Goal: Task Accomplishment & Management: Complete application form

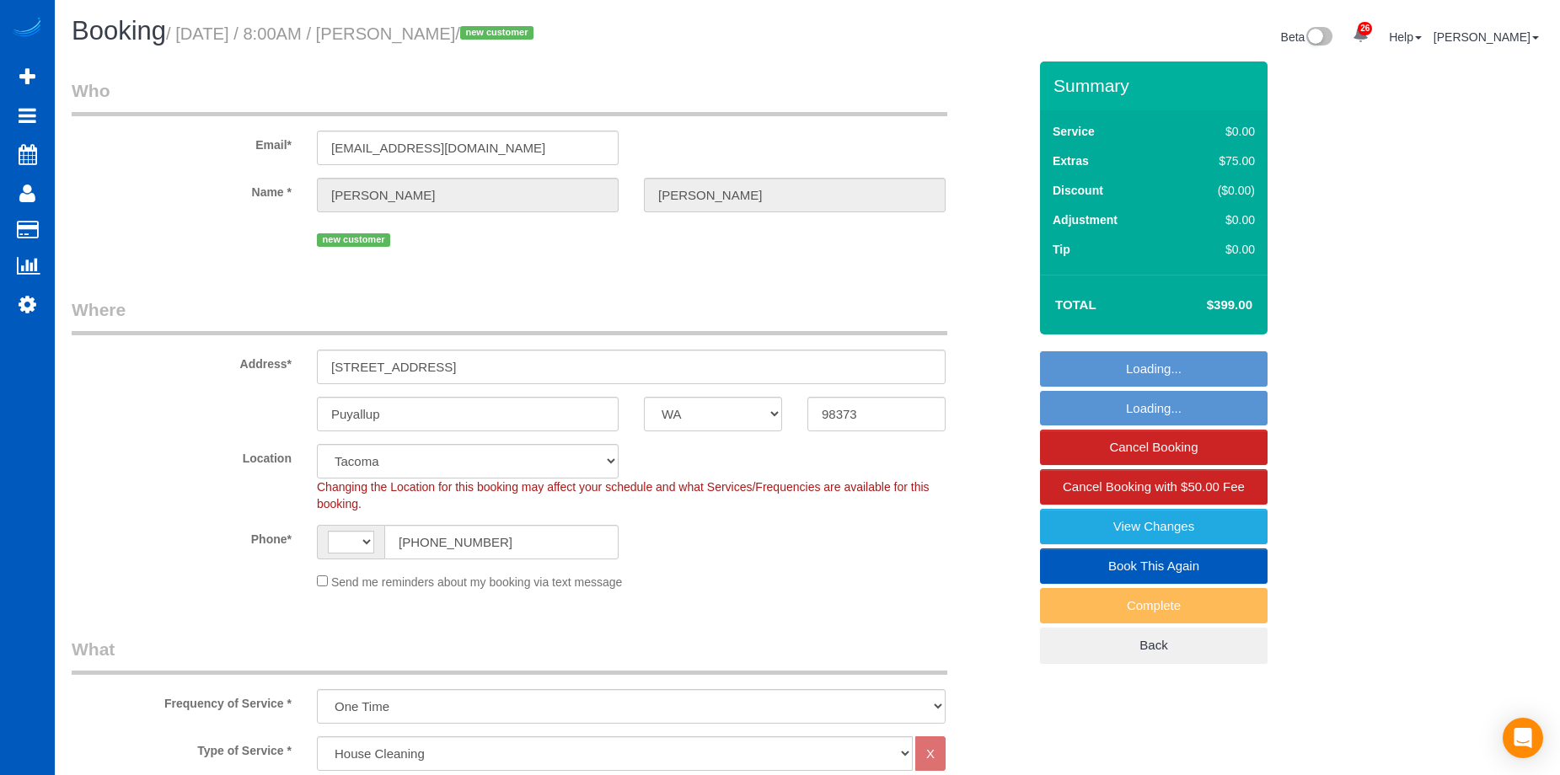
select select "WA"
select select "199"
select select "1501"
select select "3"
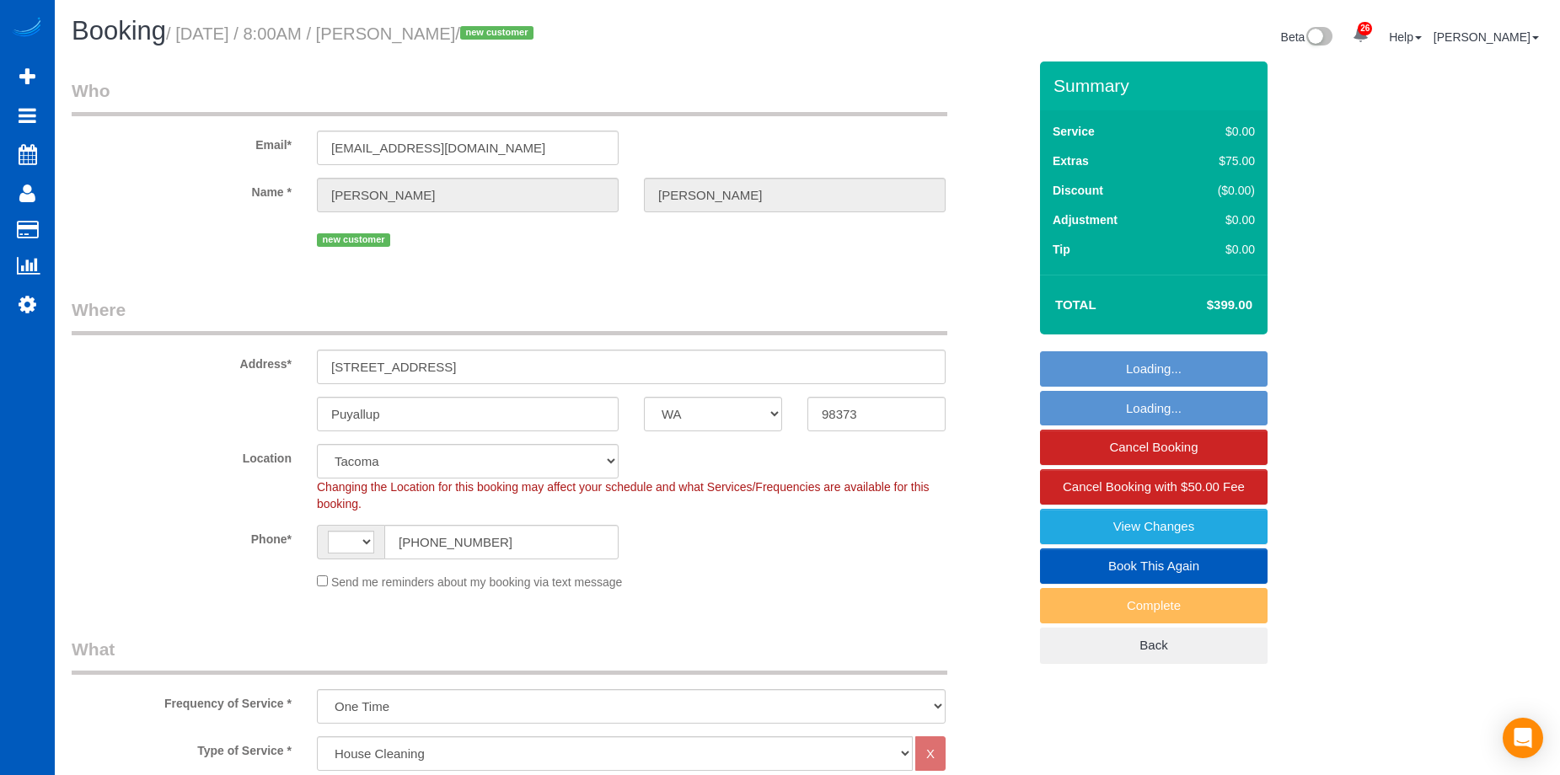
select select "number:8"
select select "object:813"
select select "string:US"
select select "1501"
select select "3"
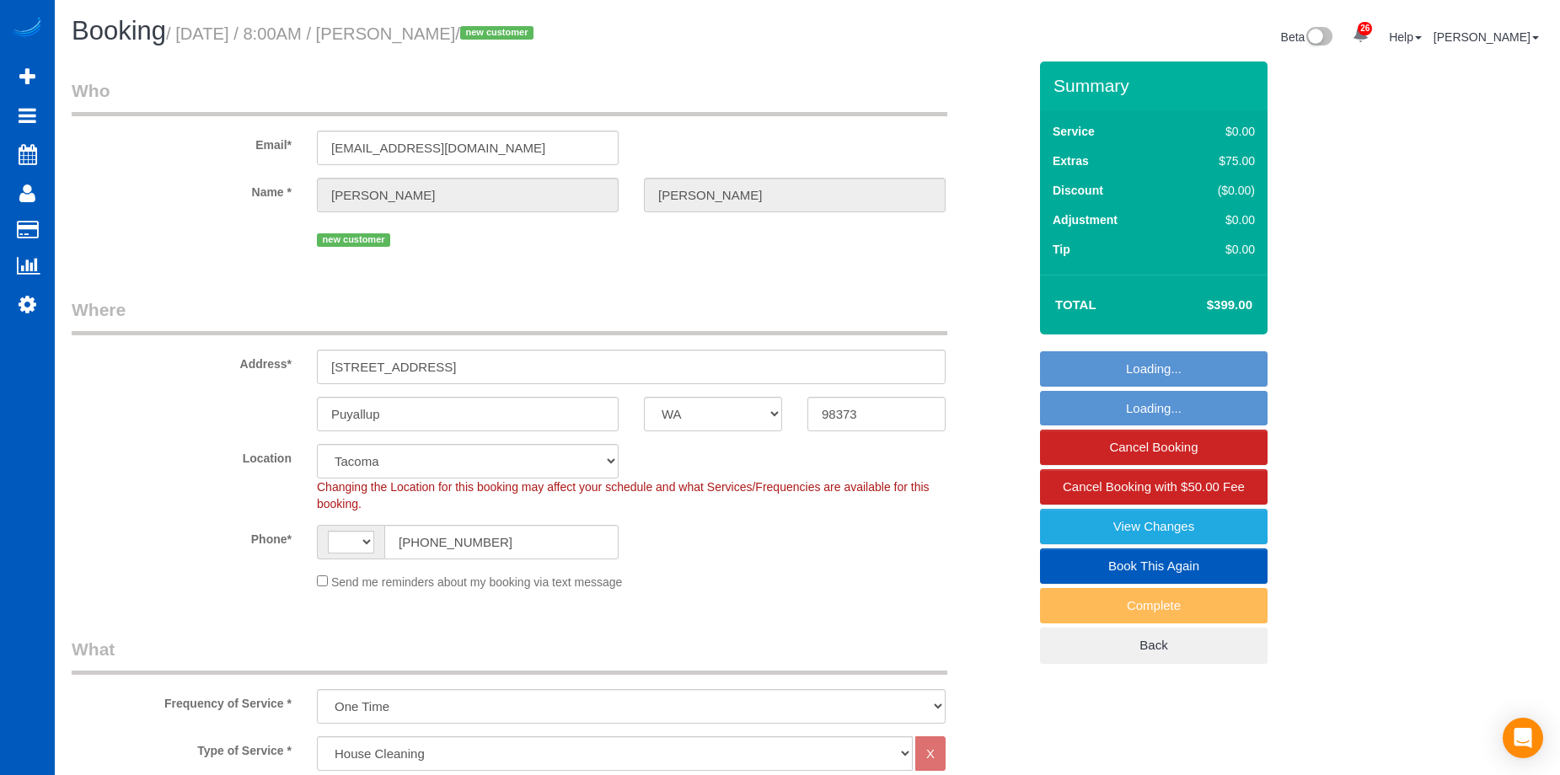
select select "3"
select select "spot1"
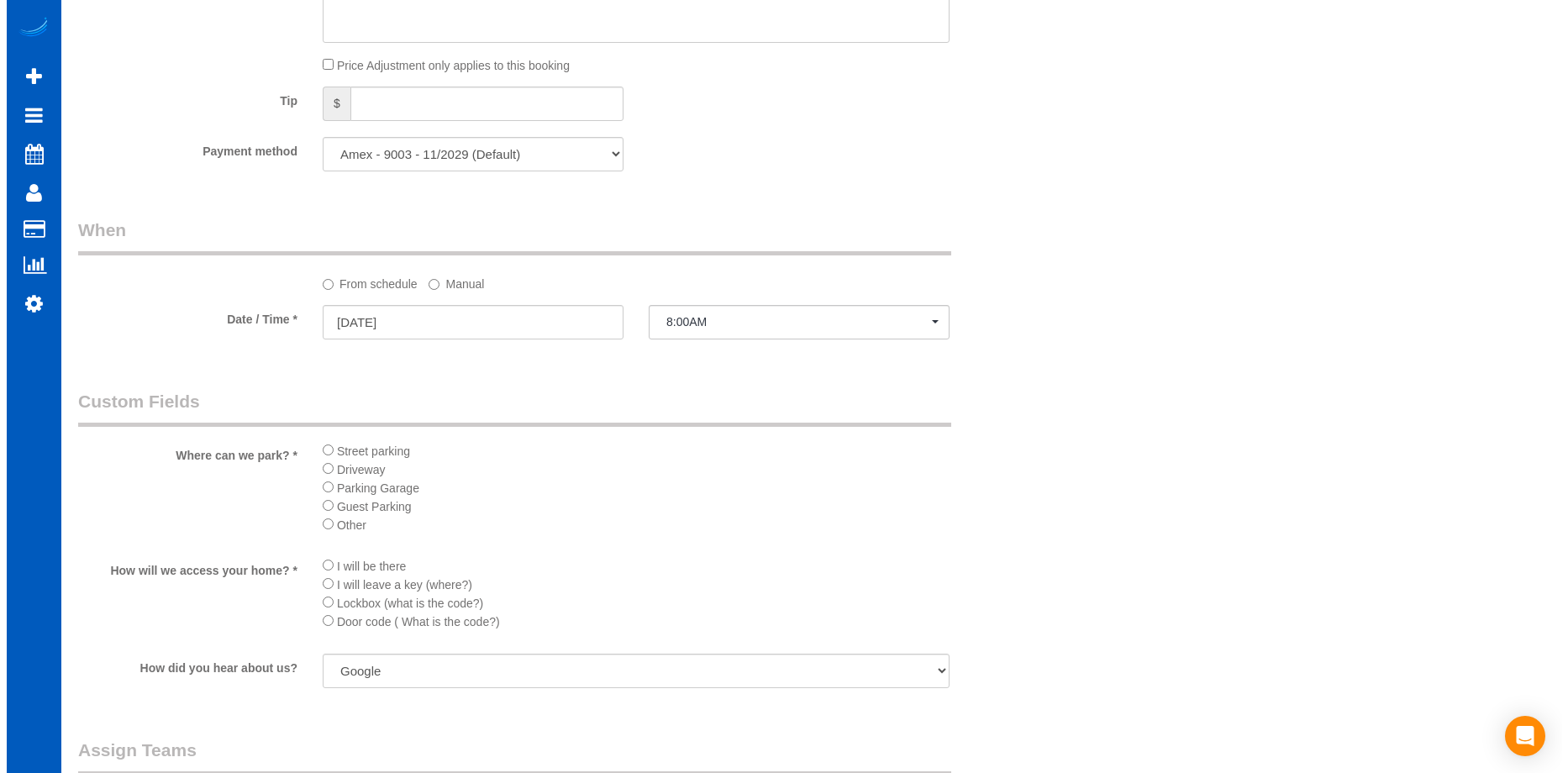
scroll to position [1849, 0]
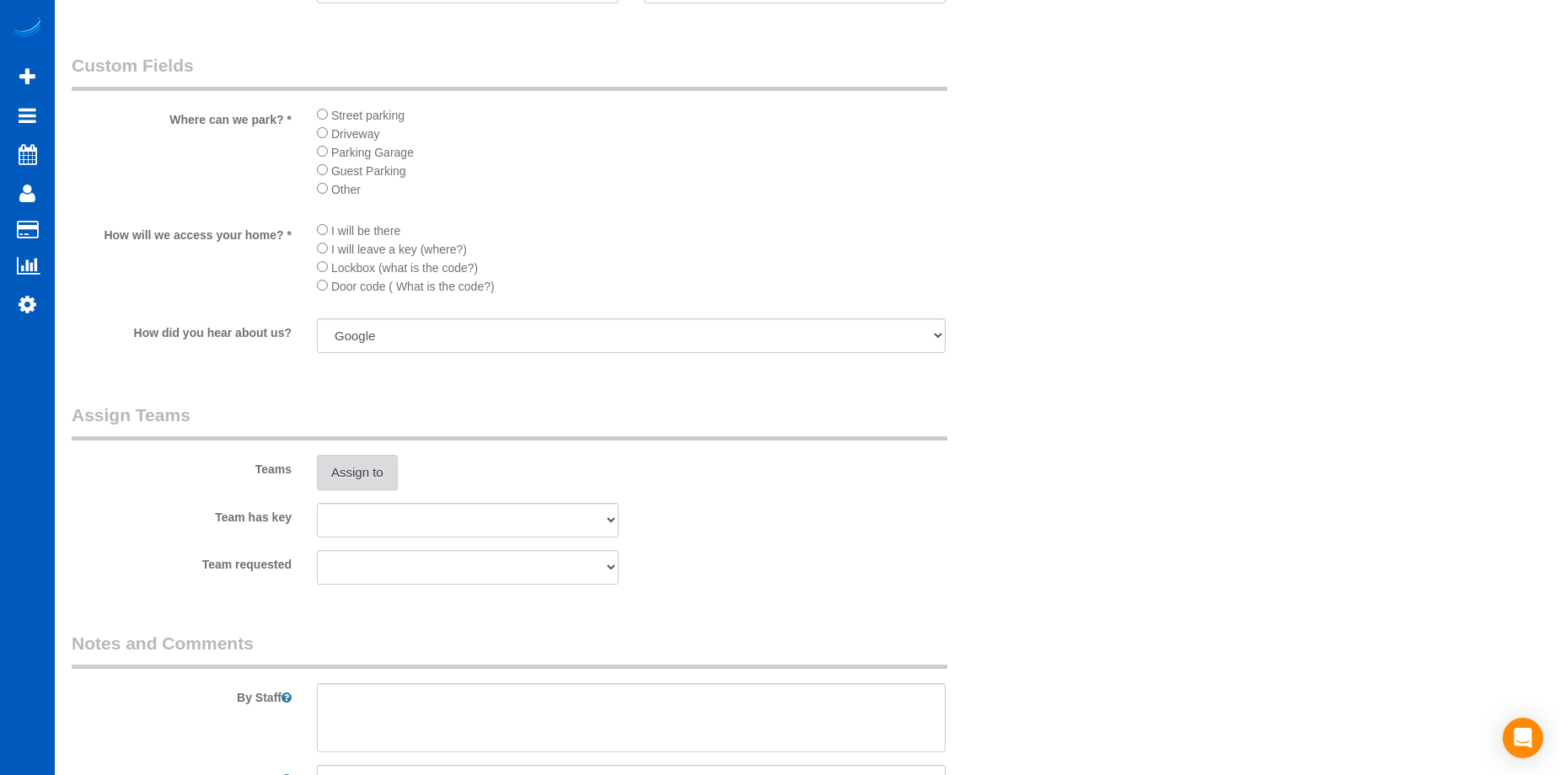
click at [357, 464] on button "Assign to" at bounding box center [357, 472] width 81 height 35
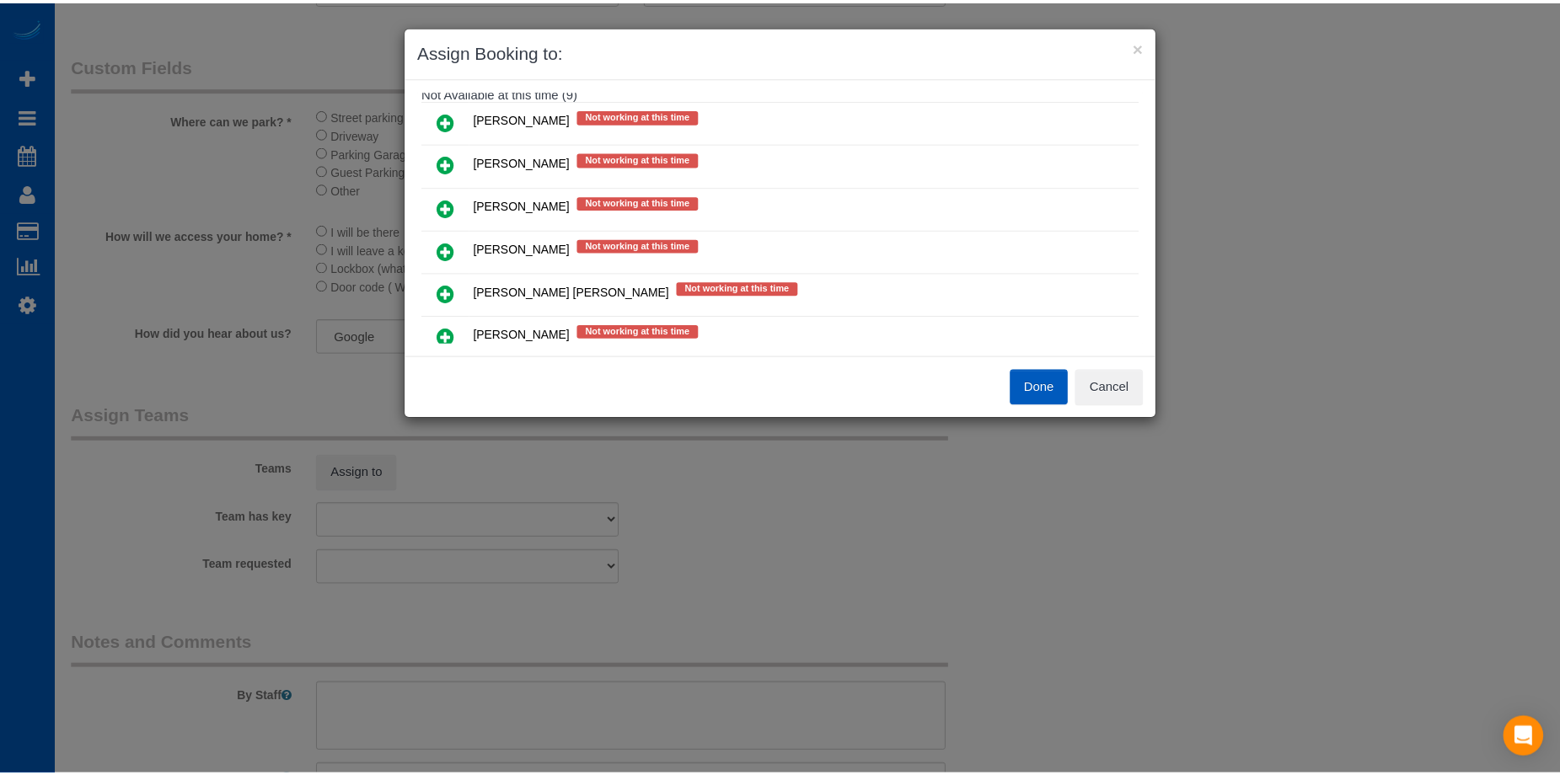
scroll to position [421, 0]
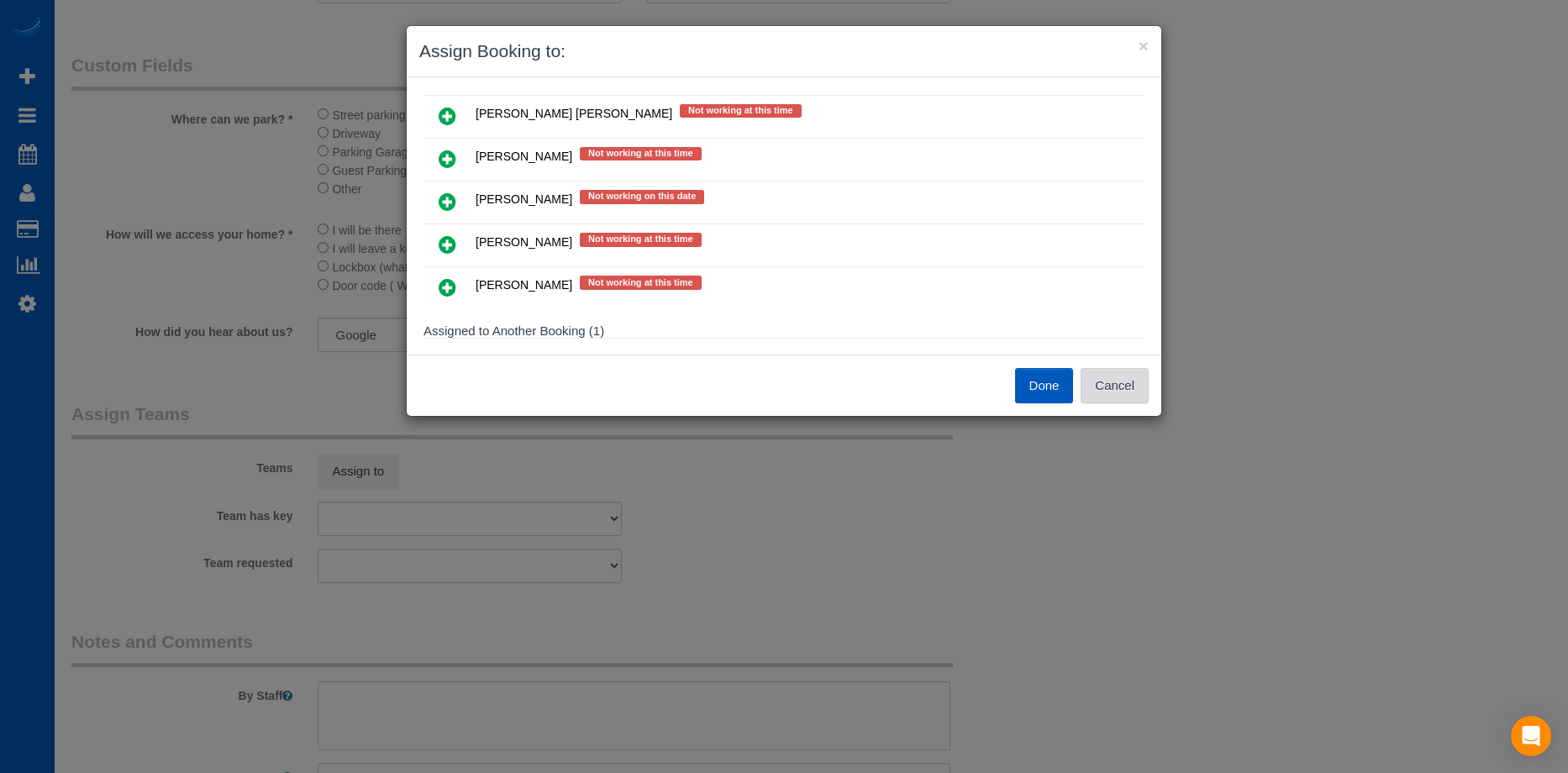
click at [1142, 377] on button "Cancel" at bounding box center [1114, 385] width 68 height 35
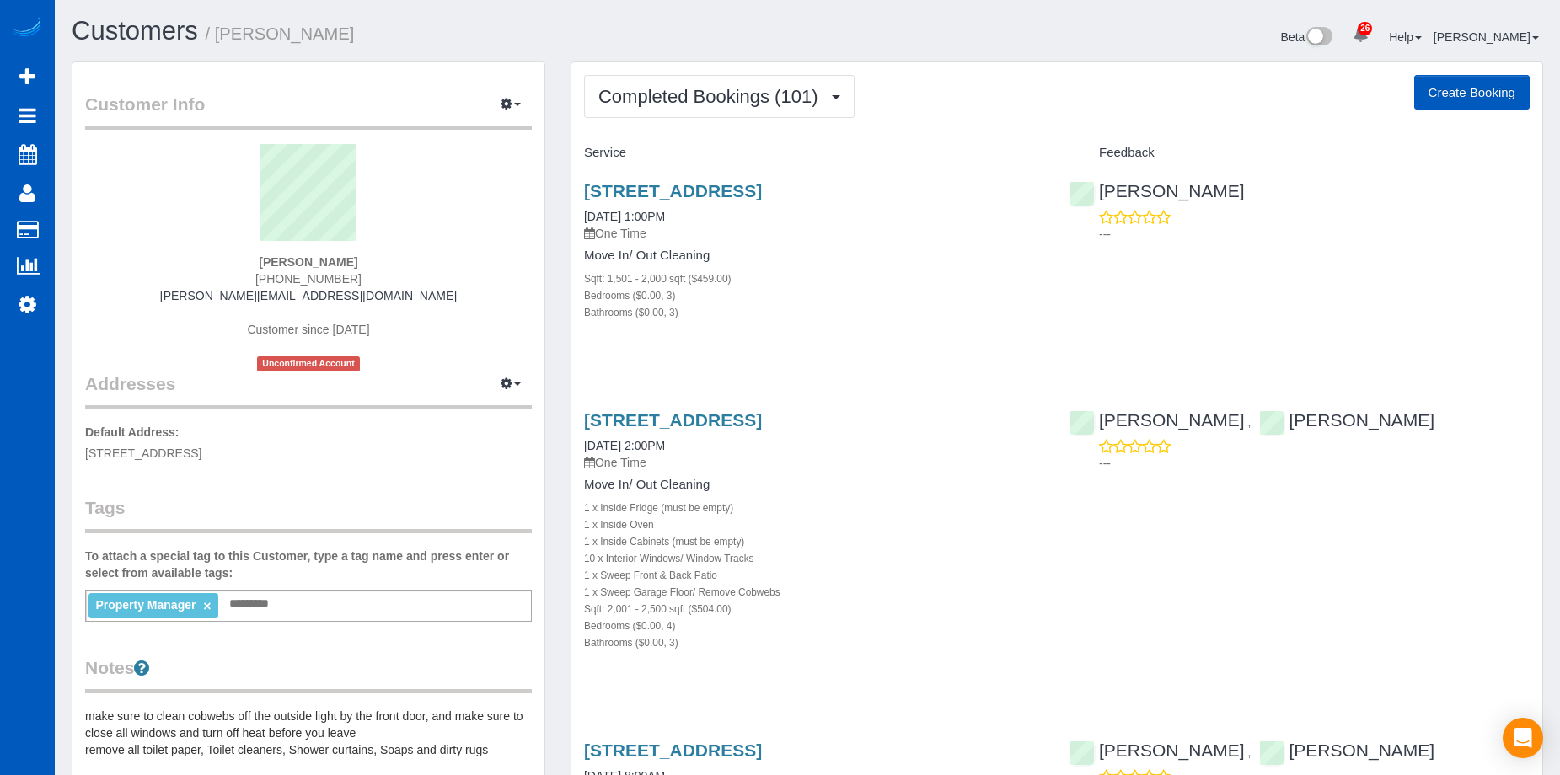
click at [1502, 99] on button "Create Booking" at bounding box center [1471, 92] width 115 height 35
select select "WA"
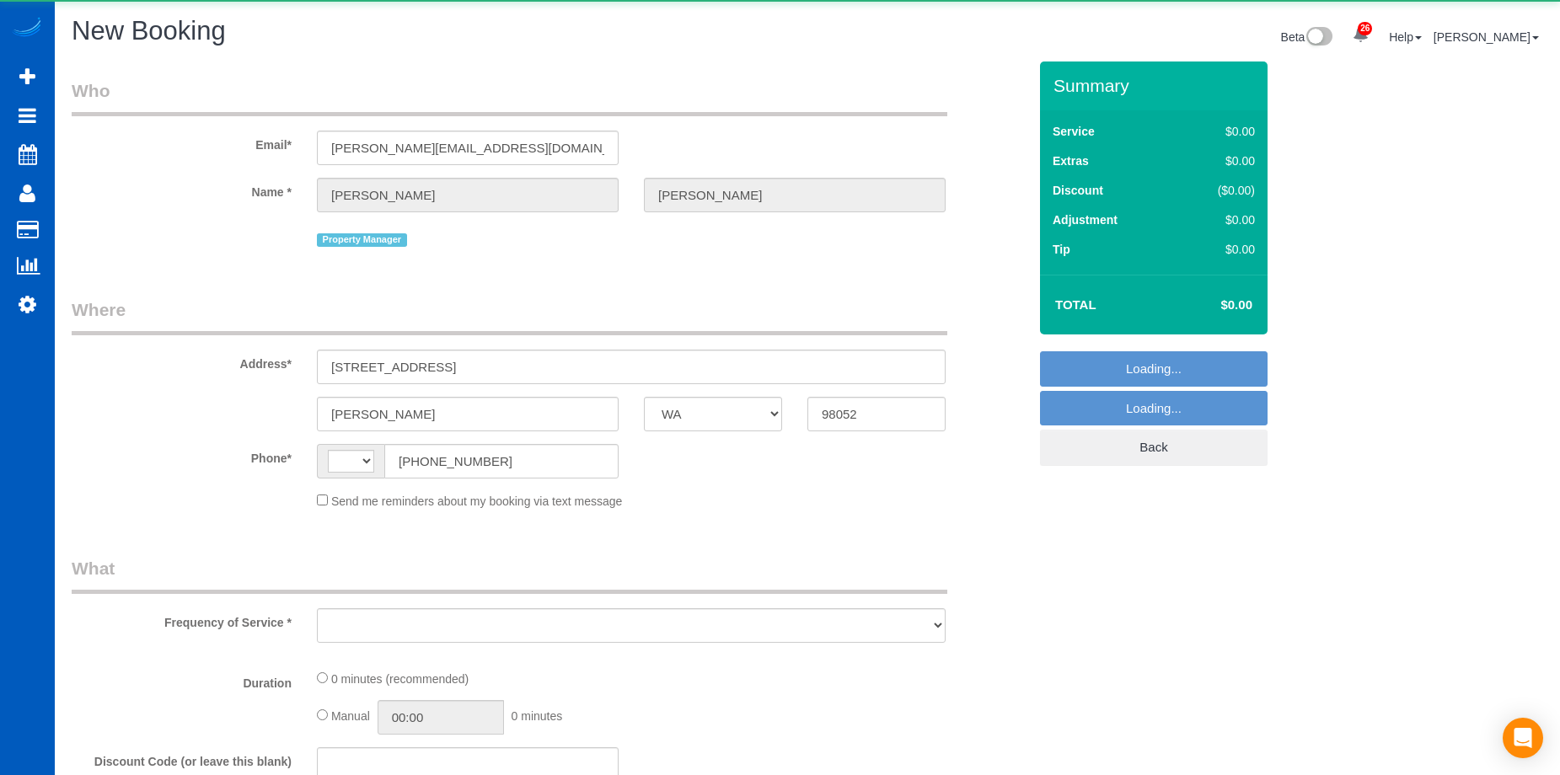
select select "string:[GEOGRAPHIC_DATA]"
select select "object:2739"
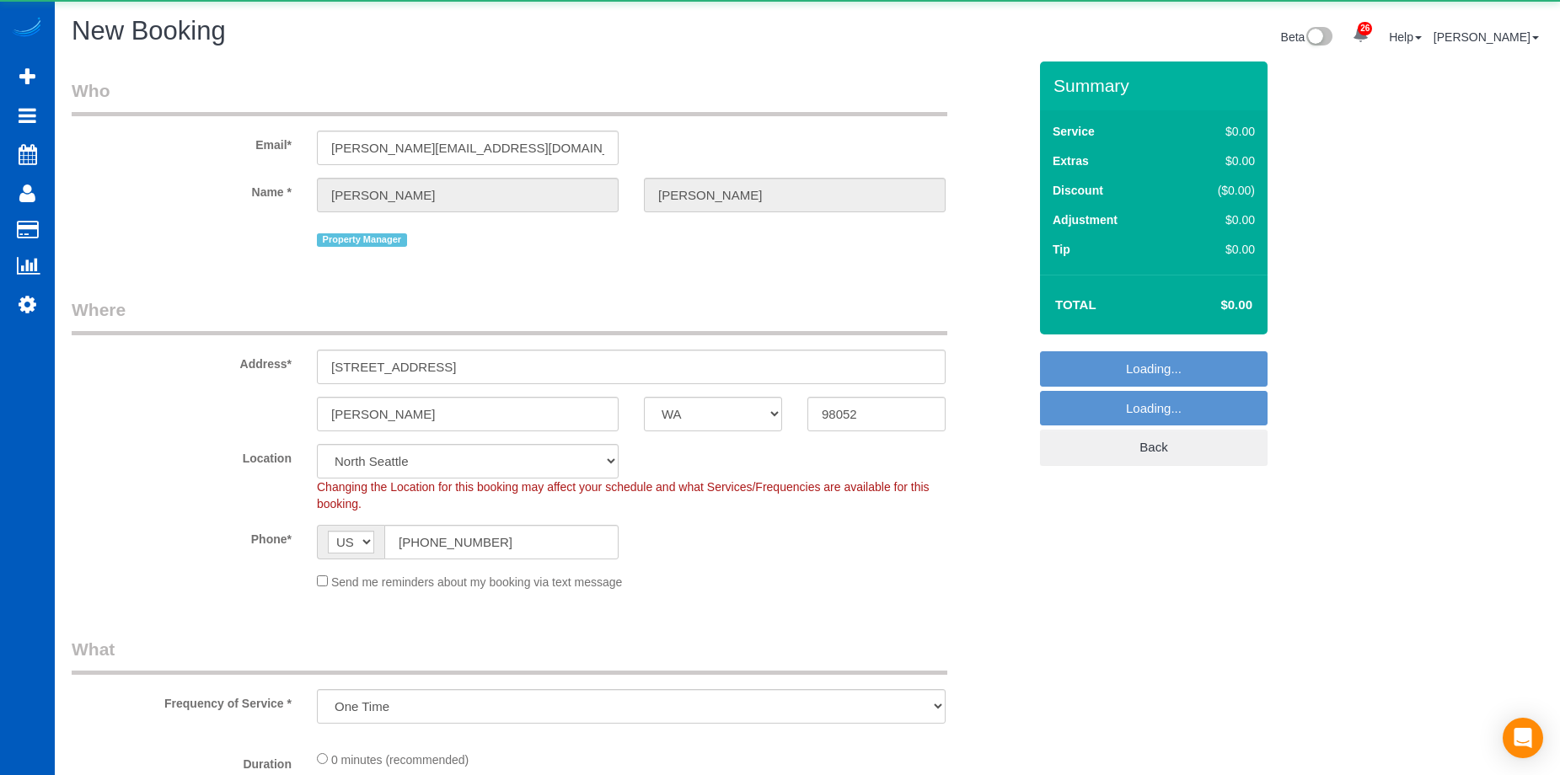
select select "199"
select select "object:2883"
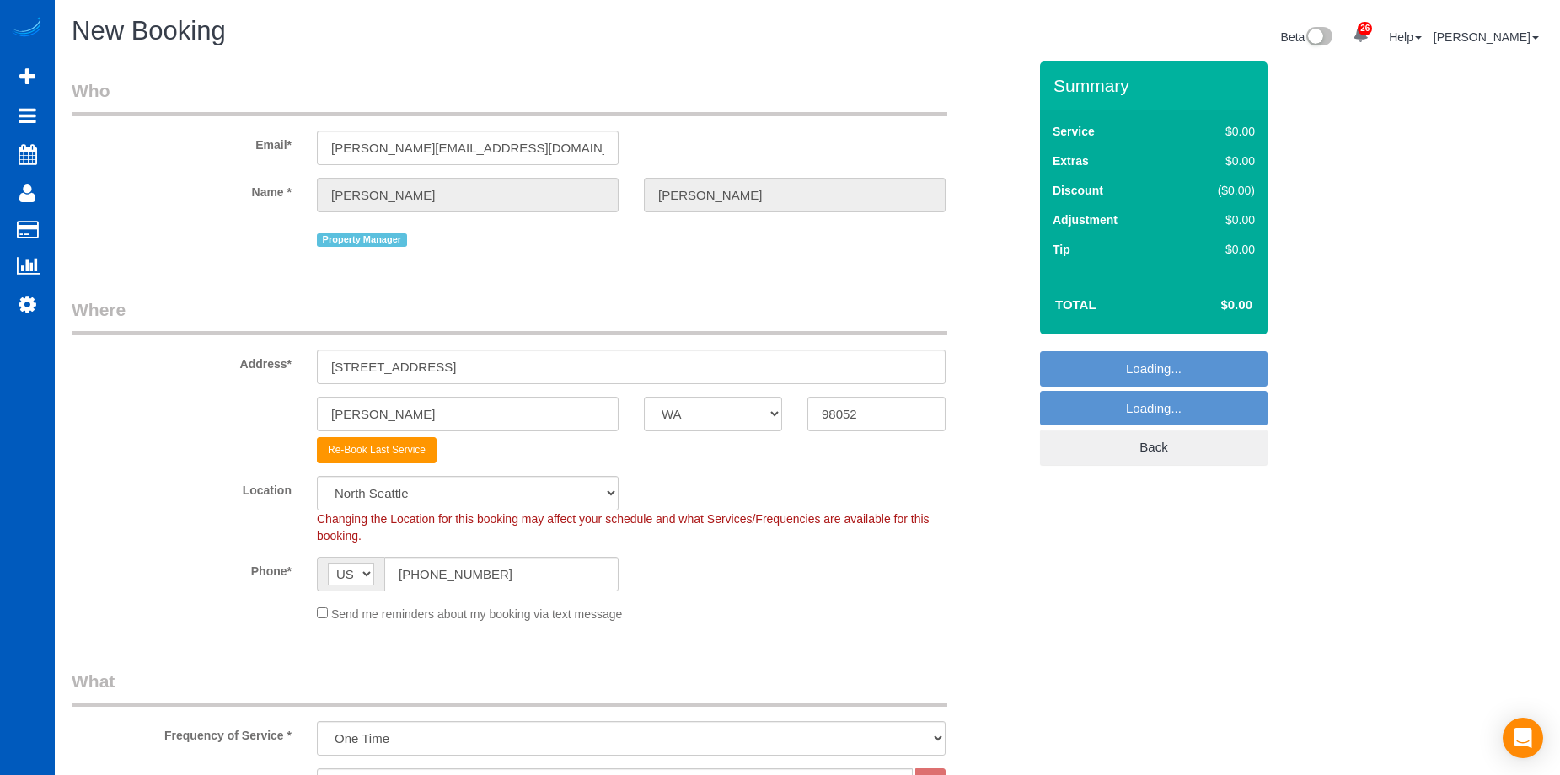
select select "6"
select select "object:3093"
click at [466, 363] on input "17024 NE 120th St" at bounding box center [631, 367] width 629 height 35
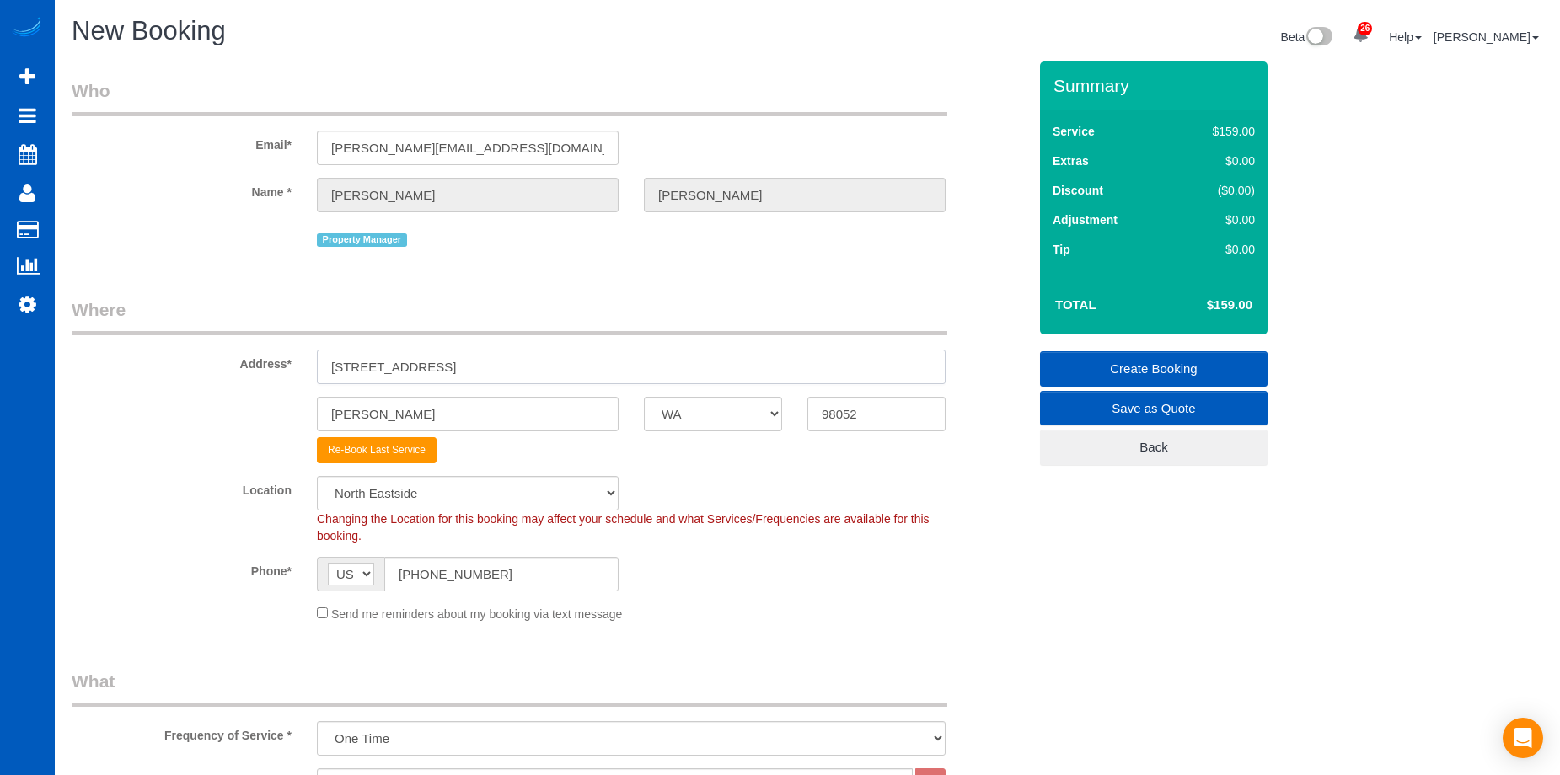
drag, startPoint x: 488, startPoint y: 361, endPoint x: 282, endPoint y: 351, distance: 206.8
click at [116, 352] on div "Address* 17024 NE 120th St" at bounding box center [549, 341] width 981 height 87
paste input "24310 117th Ave SE Kent, WA 98030"
drag, startPoint x: 504, startPoint y: 366, endPoint x: 835, endPoint y: 394, distance: 332.4
click at [834, 391] on sui-booking-address "Address* 24310 117th Ave SE Kent, WA 98030 Redmond AK AL AR AZ CA CO CT DC DE F…" at bounding box center [550, 381] width 956 height 166
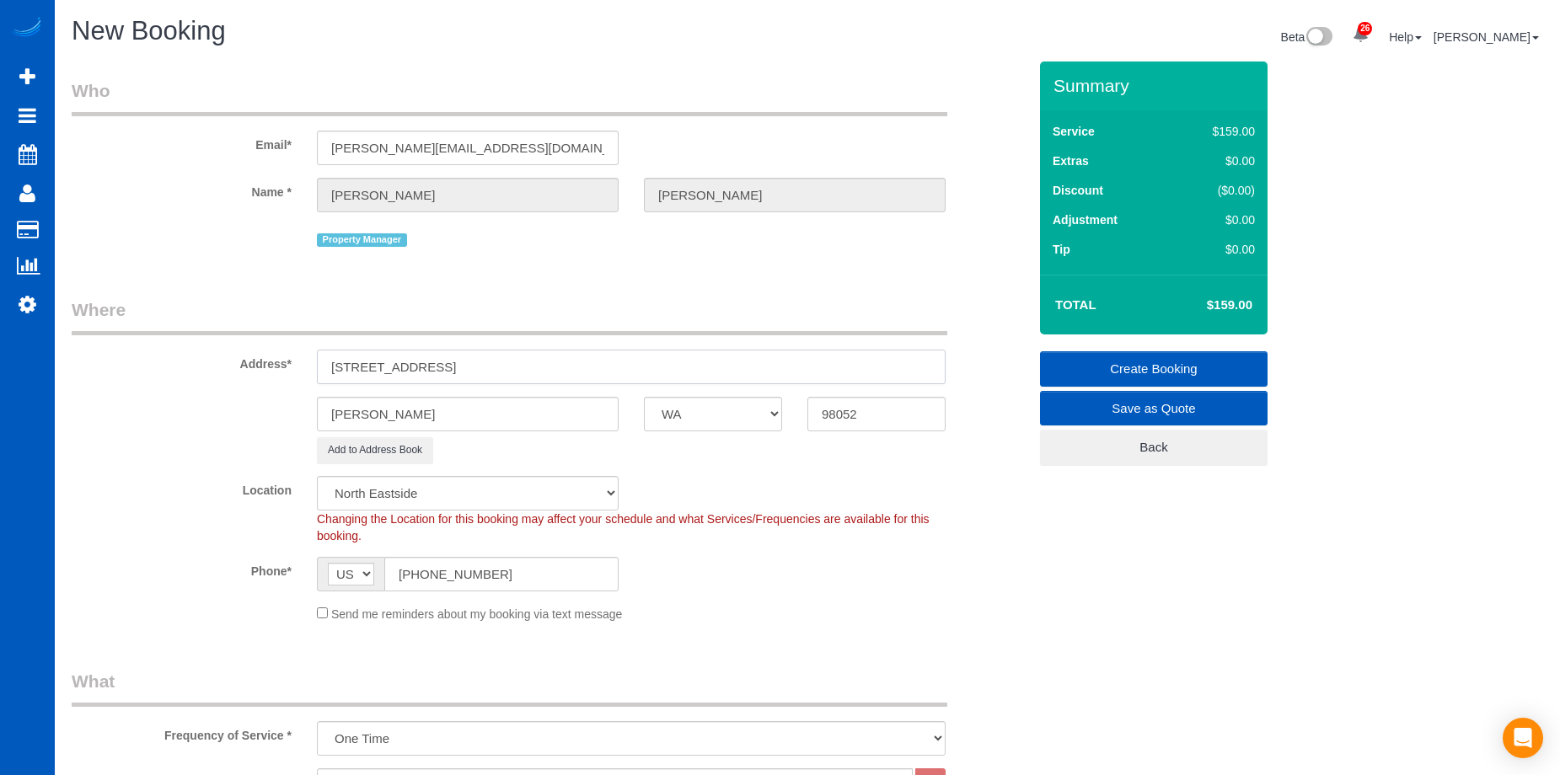
type input "24310 117th Ave SE Kent, WA"
click at [864, 414] on input "98052" at bounding box center [877, 414] width 138 height 35
drag, startPoint x: 878, startPoint y: 413, endPoint x: 678, endPoint y: 414, distance: 200.6
click at [688, 416] on div "Redmond AK AL AR AZ CA CO CT DC DE FL GA HI IA ID IL IN KS KY LA MA MD ME MI MN…" at bounding box center [549, 414] width 981 height 35
paste input "30"
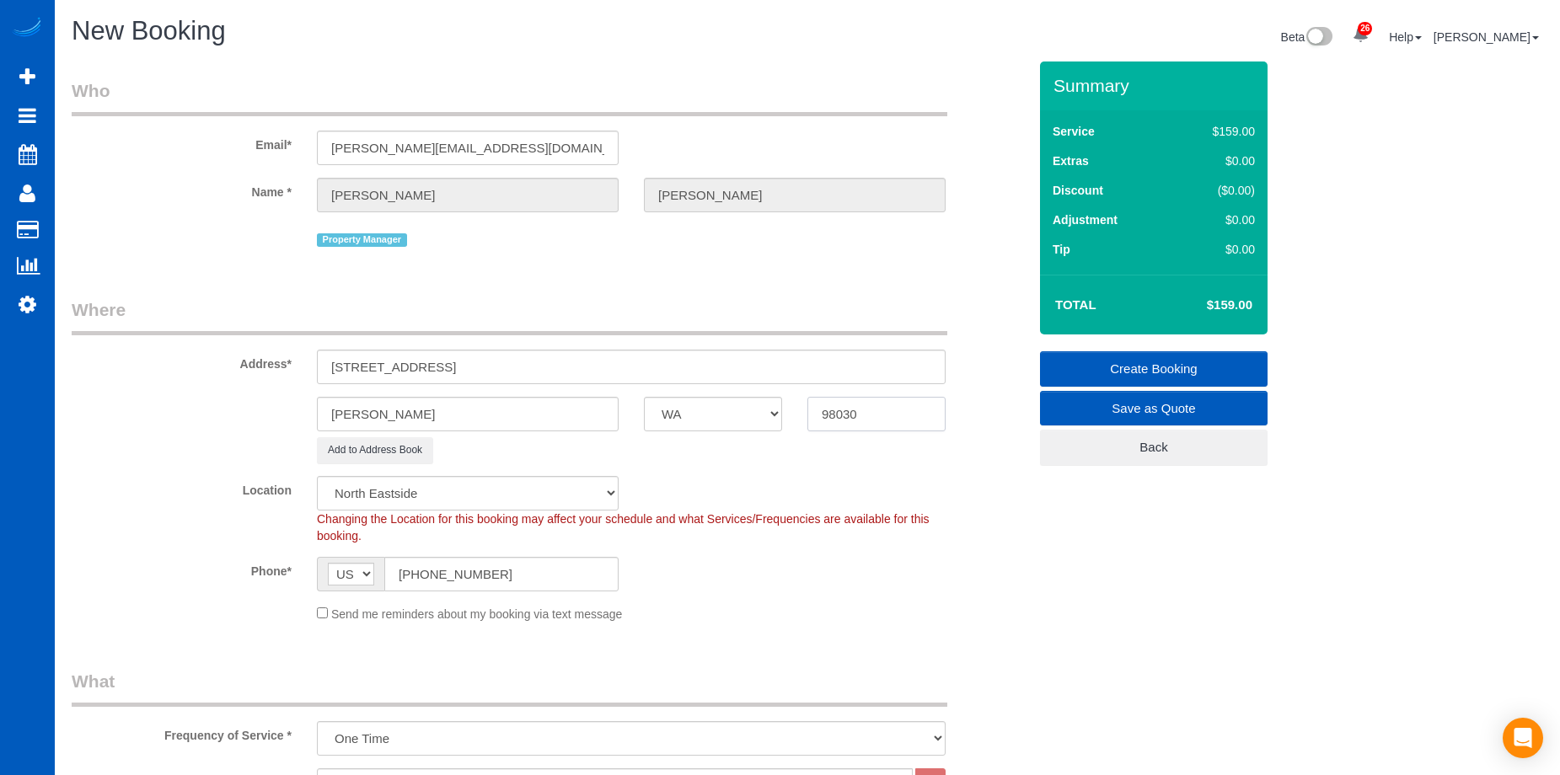
type input "98030"
drag, startPoint x: 449, startPoint y: 367, endPoint x: 475, endPoint y: 369, distance: 25.4
click at [475, 369] on input "24310 117th Ave SE Kent, WA" at bounding box center [631, 367] width 629 height 35
select select "8"
type input "24310 117th Ave SE , WA"
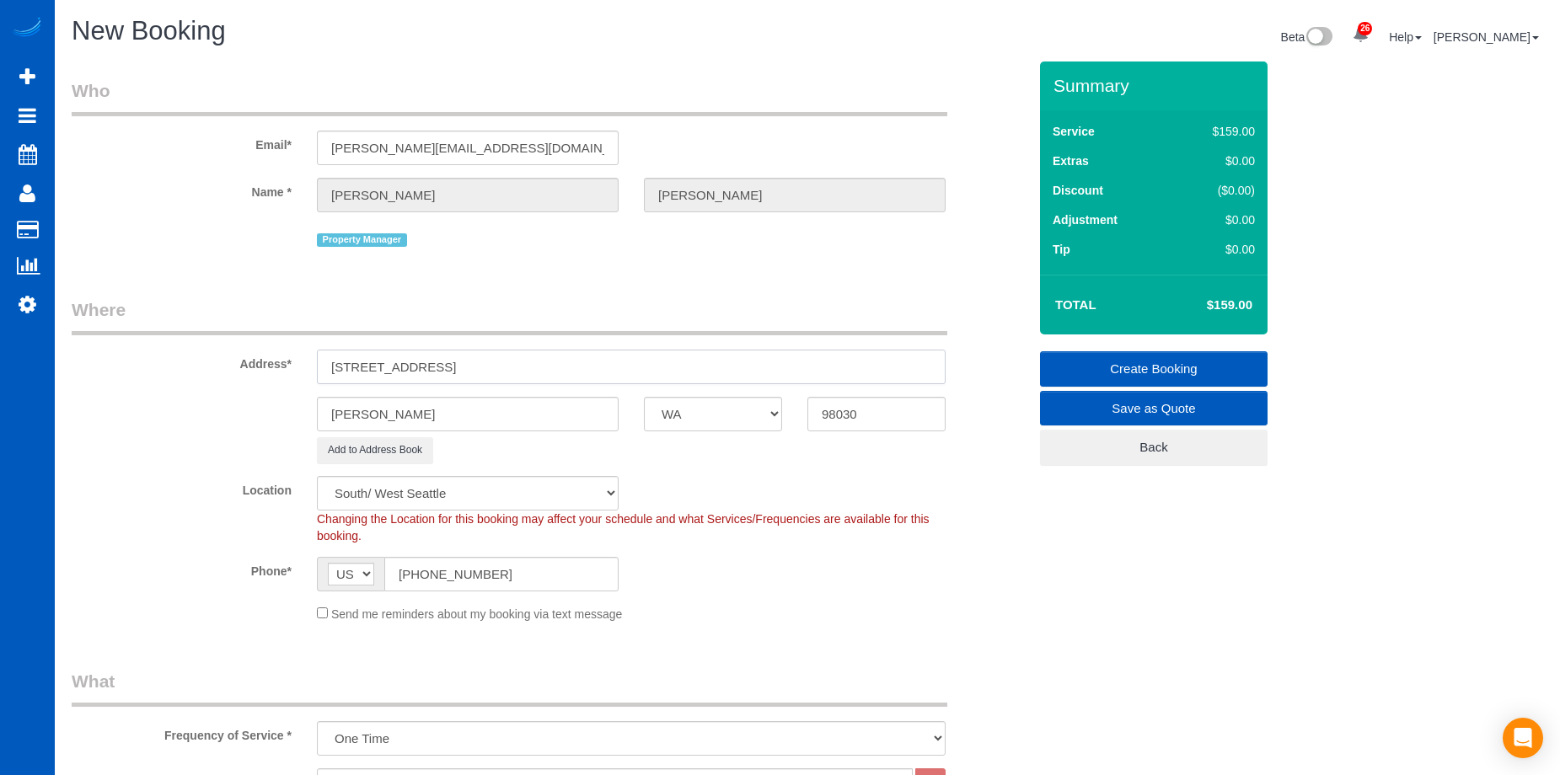
select select "object:3279"
type input "24310 117th Ave SE , WA"
drag, startPoint x: 454, startPoint y: 405, endPoint x: 260, endPoint y: 400, distance: 194.0
click at [228, 406] on div "Redmond AK AL AR AZ CA CO CT DC DE FL GA HI IA ID IL IN KS KY LA MA MD ME MI MN…" at bounding box center [549, 414] width 981 height 35
paste input "Kent"
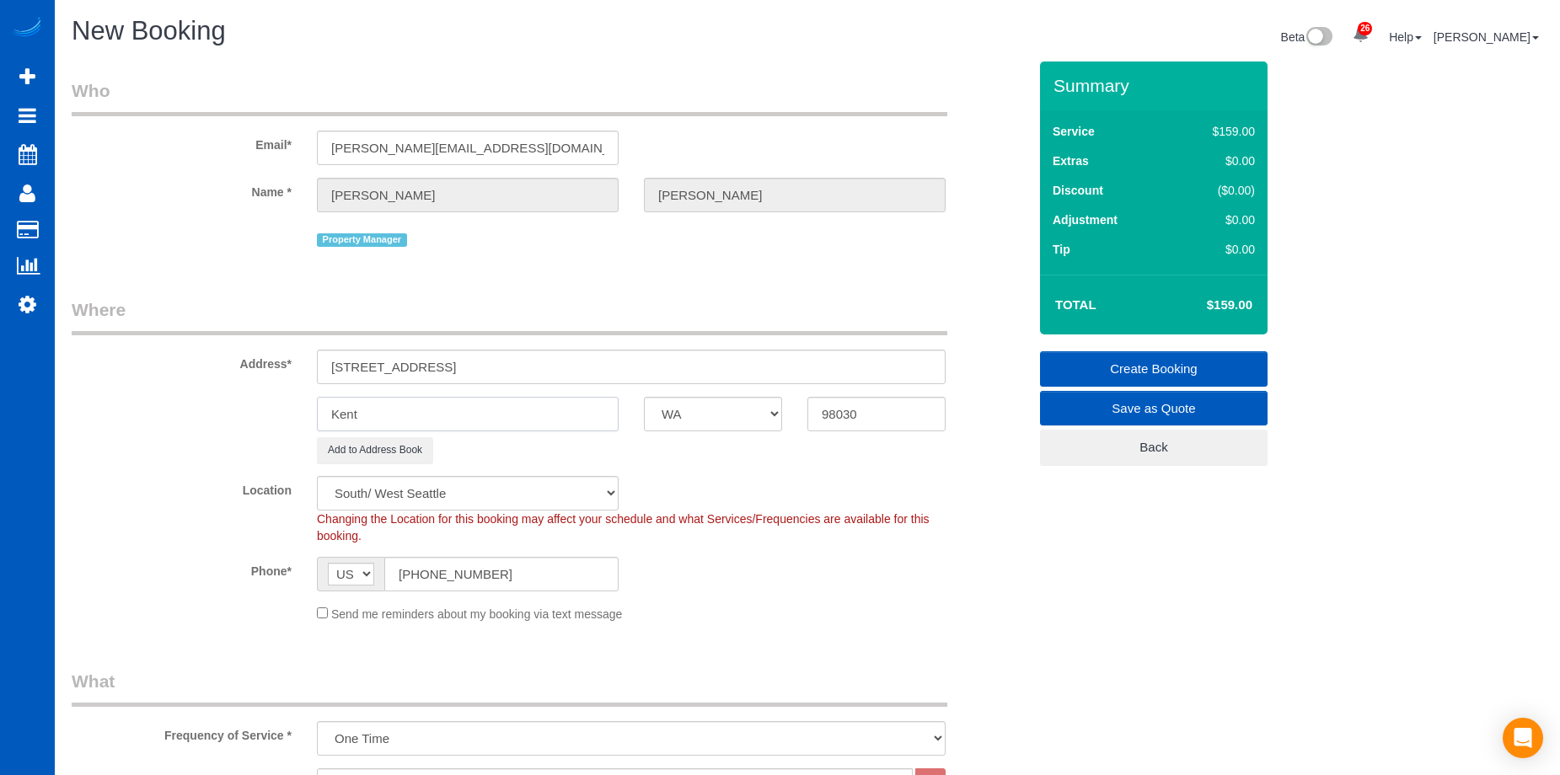
type input "Kent"
drag, startPoint x: 445, startPoint y: 370, endPoint x: 630, endPoint y: 368, distance: 184.6
click at [630, 368] on input "24310 117th Ave SE , WA" at bounding box center [631, 367] width 629 height 35
type input "24310 117th Ave SE"
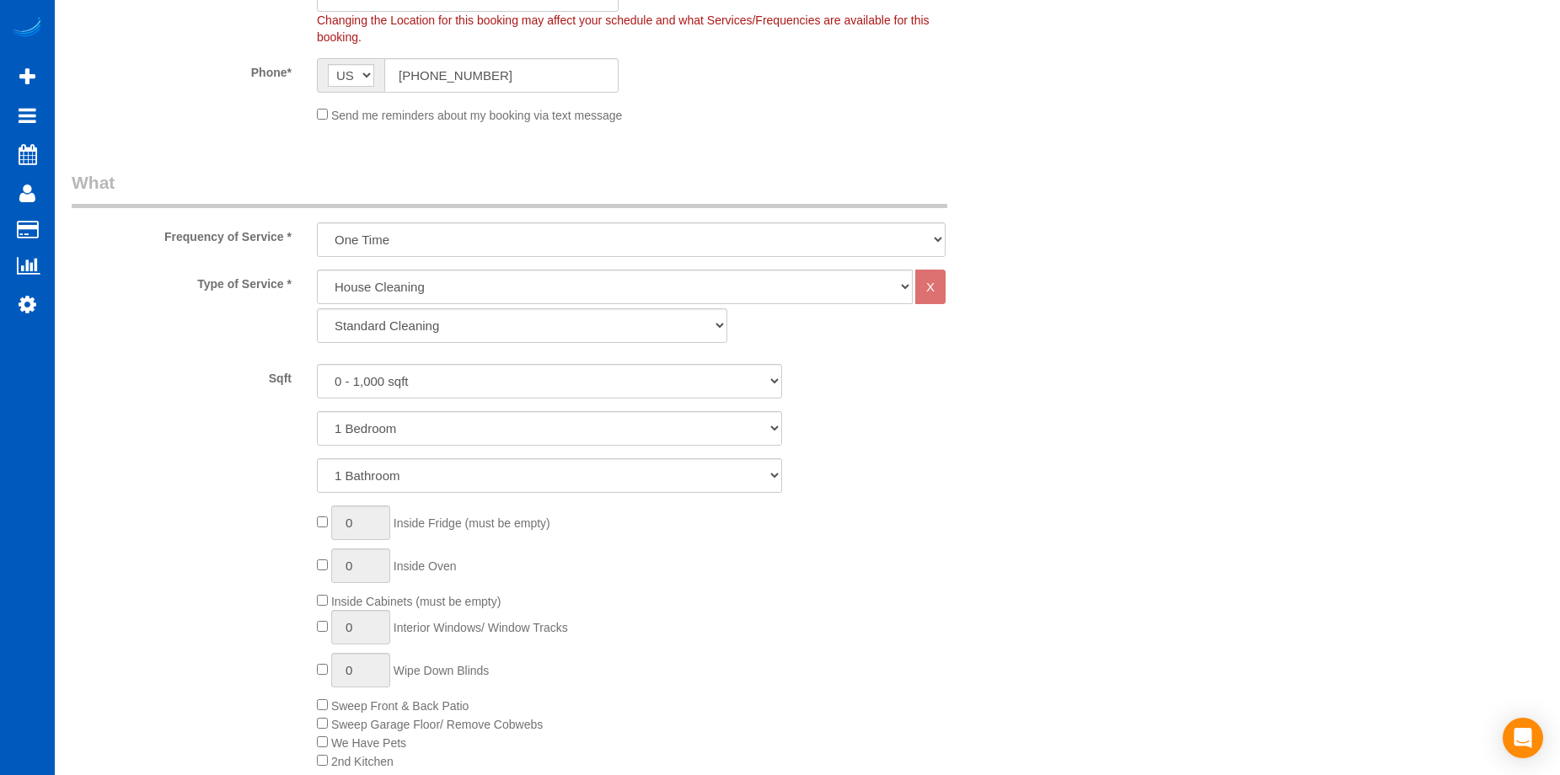
scroll to position [506, 0]
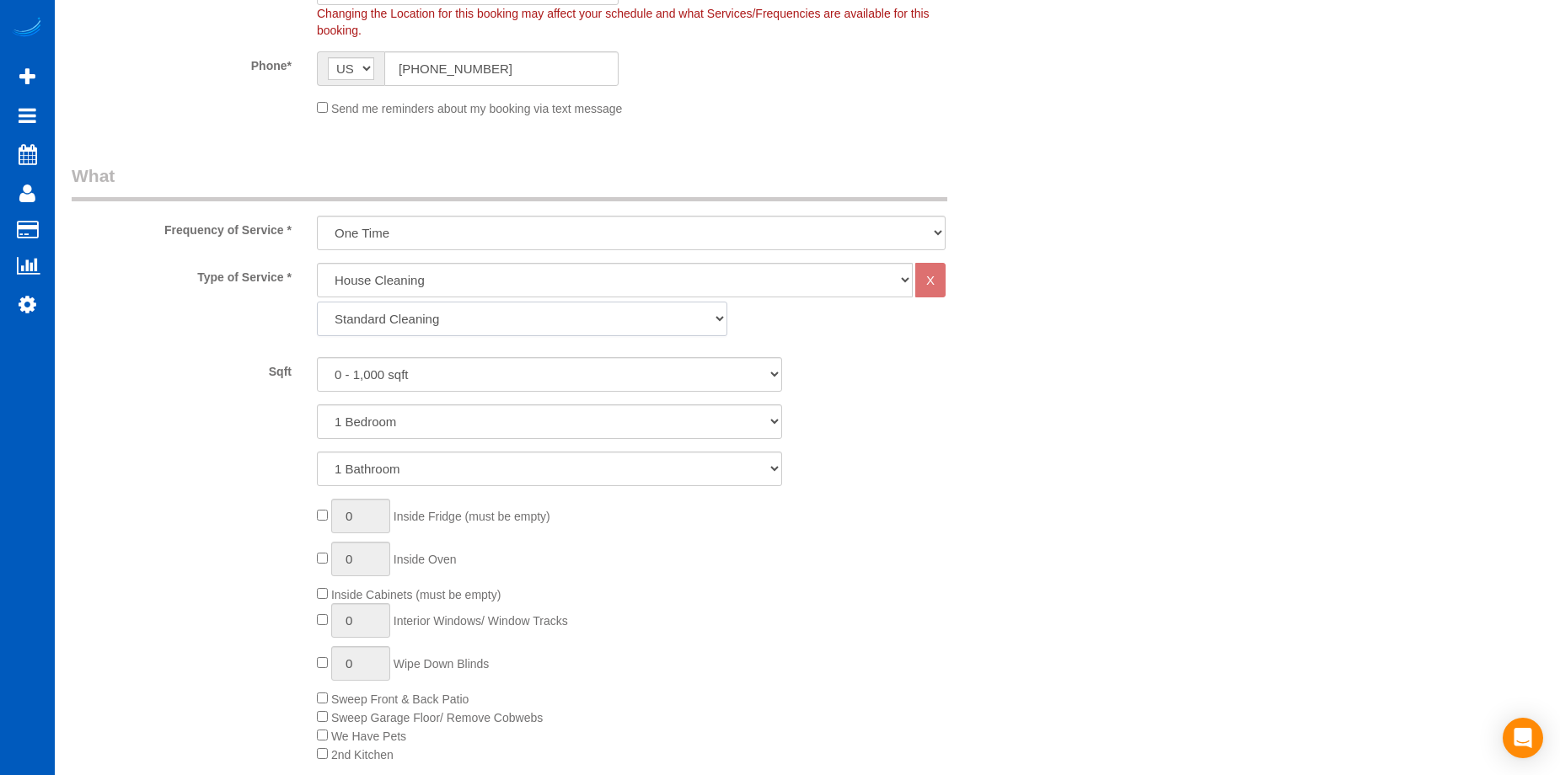
click at [538, 307] on select "Standard Cleaning Deep Cleaning Move In/ Out Cleaning" at bounding box center [522, 319] width 410 height 35
select select "368"
click at [317, 302] on select "Standard Cleaning Deep Cleaning Move In/ Out Cleaning" at bounding box center [522, 319] width 410 height 35
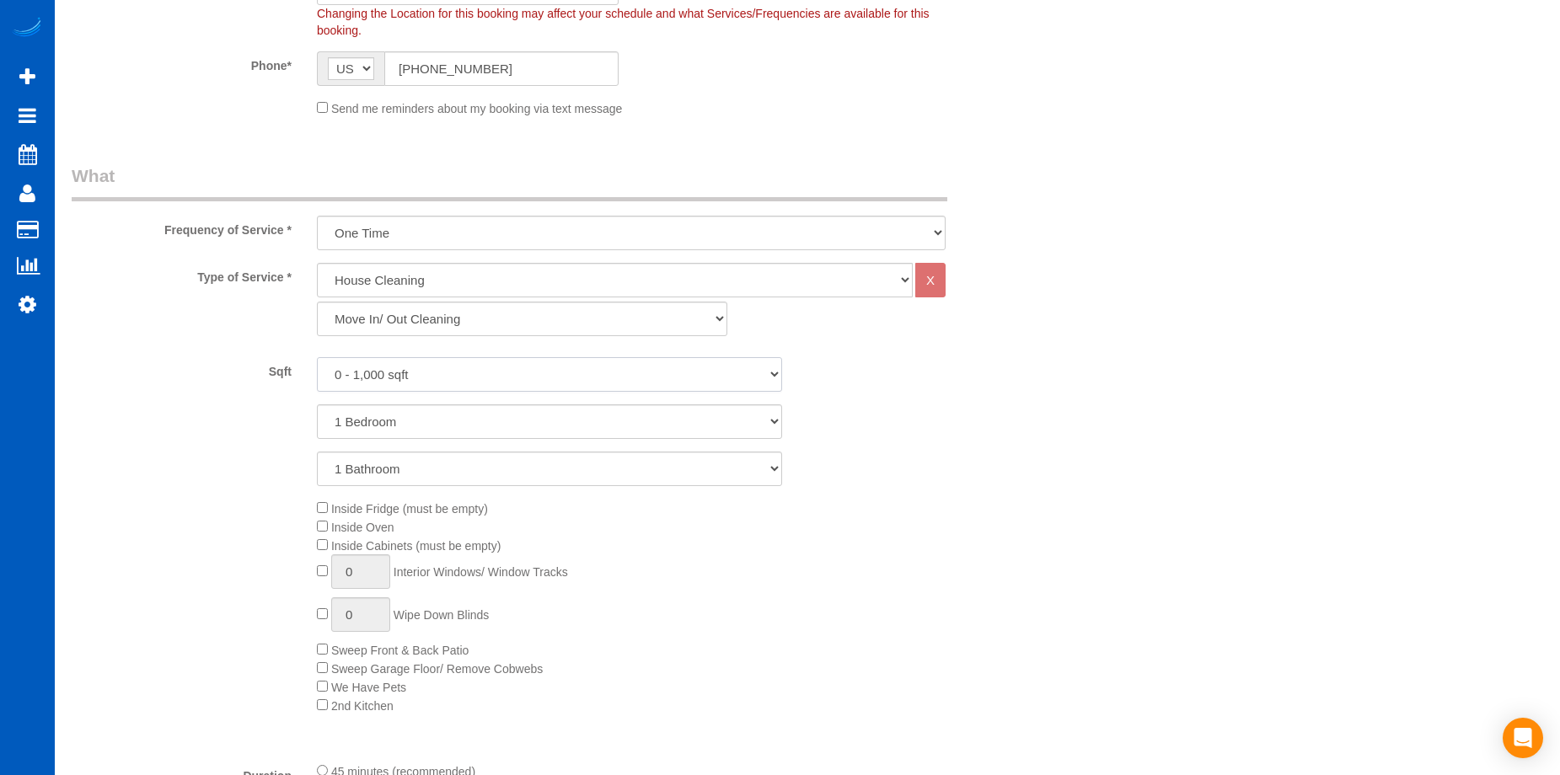
click at [523, 378] on select "0 - 1,000 sqft 1,001 - 1,500 sqft 1,501 - 2,000 sqft 2,001 - 2,500 sqft 2,501 -…" at bounding box center [549, 374] width 465 height 35
select select "2001"
click at [317, 357] on select "0 - 1,000 sqft 1,001 - 1,500 sqft 1,501 - 2,000 sqft 2,001 - 2,500 sqft 2,501 -…" at bounding box center [549, 374] width 465 height 35
click at [466, 421] on select "1 Bedroom 2 Bedrooms 3 Bedrooms 4 Bedrooms 5 Bedrooms 6 Bedrooms 7 Bedrooms" at bounding box center [549, 422] width 465 height 35
select select "4"
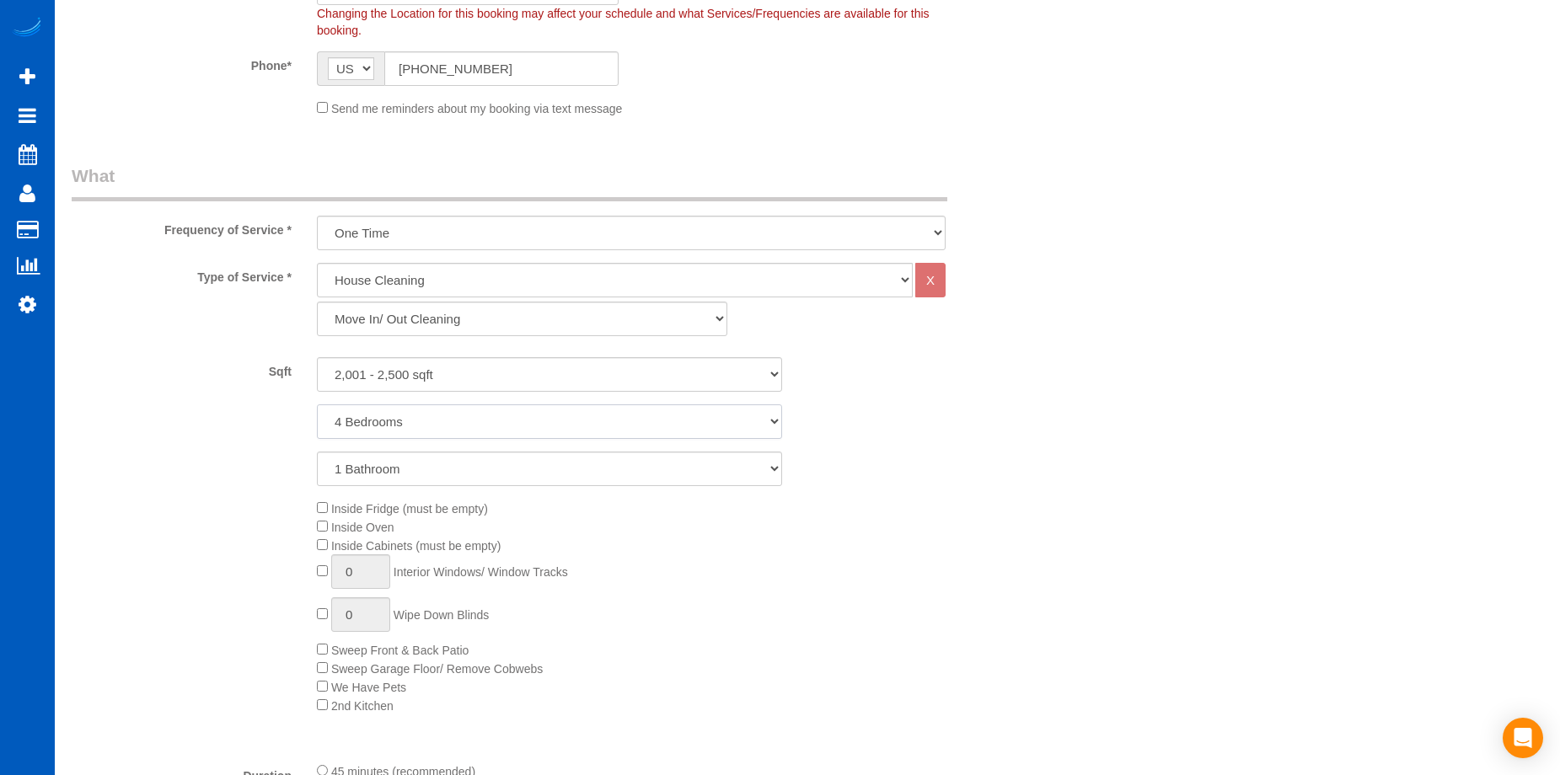
click at [317, 405] on select "1 Bedroom 2 Bedrooms 3 Bedrooms 4 Bedrooms 5 Bedrooms 6 Bedrooms 7 Bedrooms" at bounding box center [549, 422] width 465 height 35
click at [475, 480] on select "1 Bathroom 2 Bathrooms 3 Bathrooms 4 Bathrooms 5 Bathrooms 6 Bathrooms 7 Bathro…" at bounding box center [549, 469] width 465 height 35
select select "3"
click at [317, 452] on select "1 Bathroom 2 Bathrooms 3 Bathrooms 4 Bathrooms 5 Bathrooms 6 Bathrooms 7 Bathro…" at bounding box center [549, 469] width 465 height 35
type input "1"
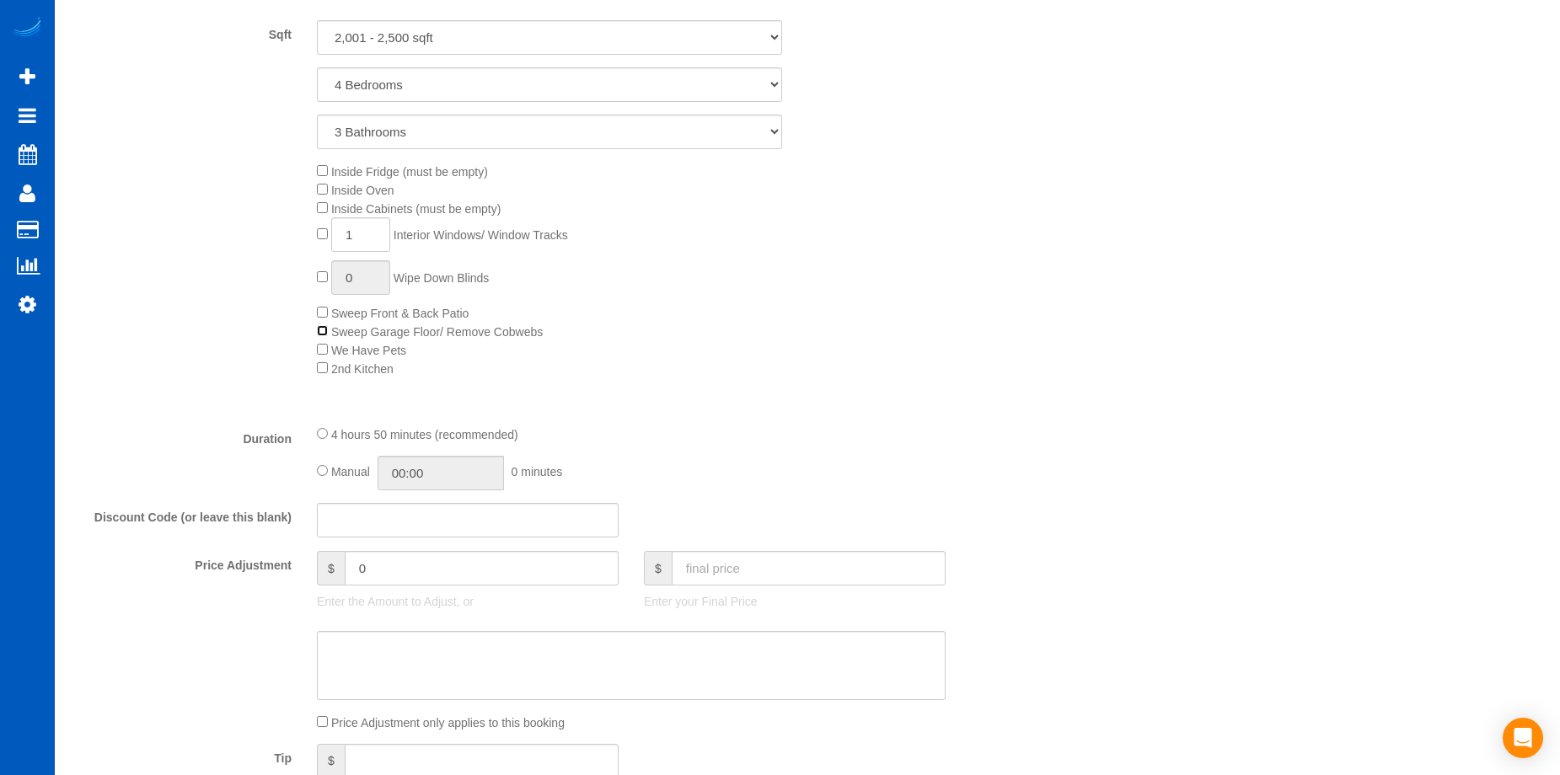
scroll to position [1011, 0]
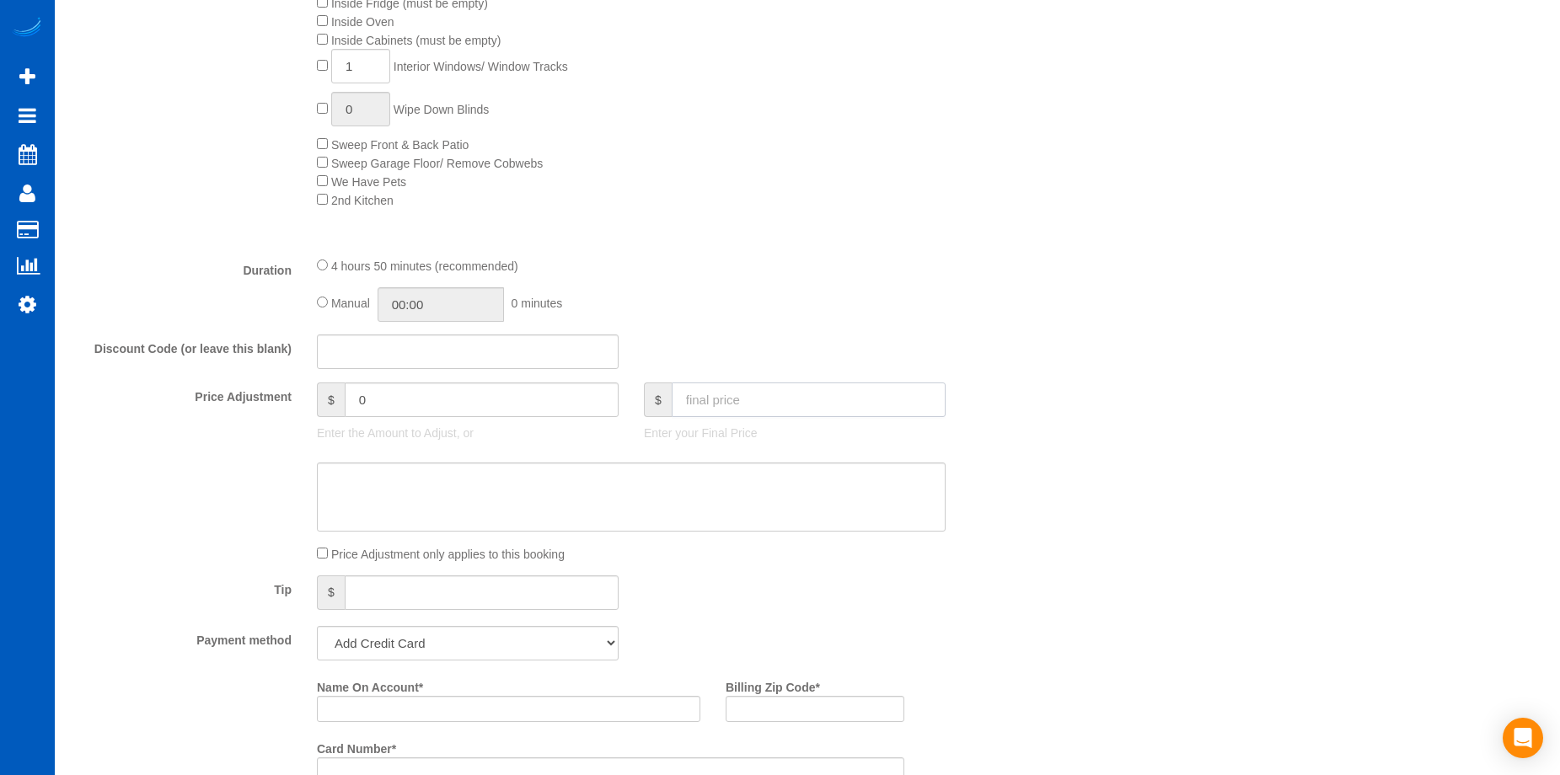
click at [872, 414] on input "text" at bounding box center [809, 400] width 274 height 35
type input "0"
click at [748, 493] on textarea at bounding box center [631, 497] width 629 height 69
type input "-539"
type textarea "Touch-up cleaning. Hourly job."
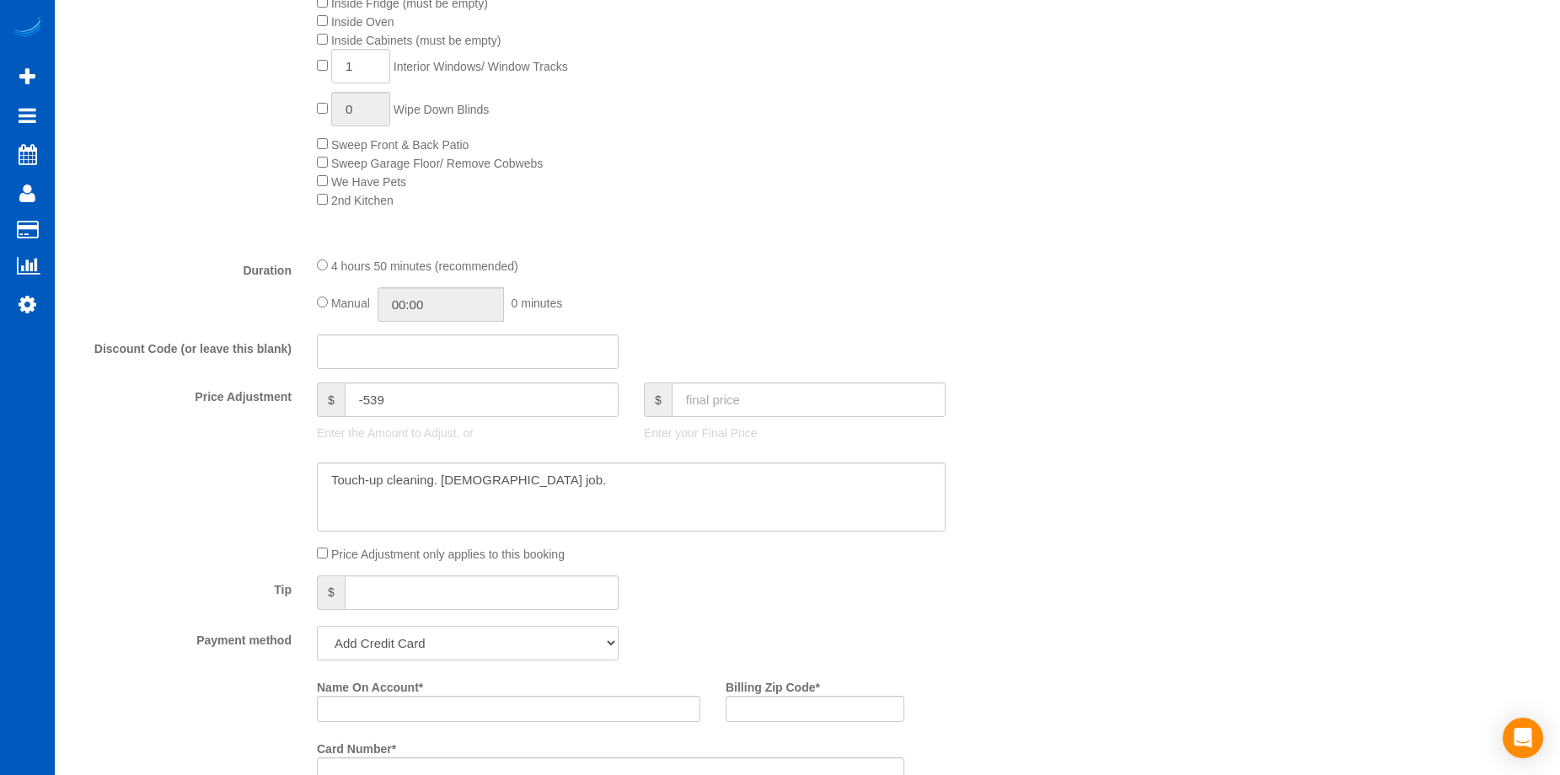
click at [554, 638] on select "Add Credit Card Cash Check Paypal" at bounding box center [468, 643] width 302 height 35
select select "string:cash"
click at [317, 626] on select "Add Credit Card Cash Check Paypal" at bounding box center [468, 643] width 302 height 35
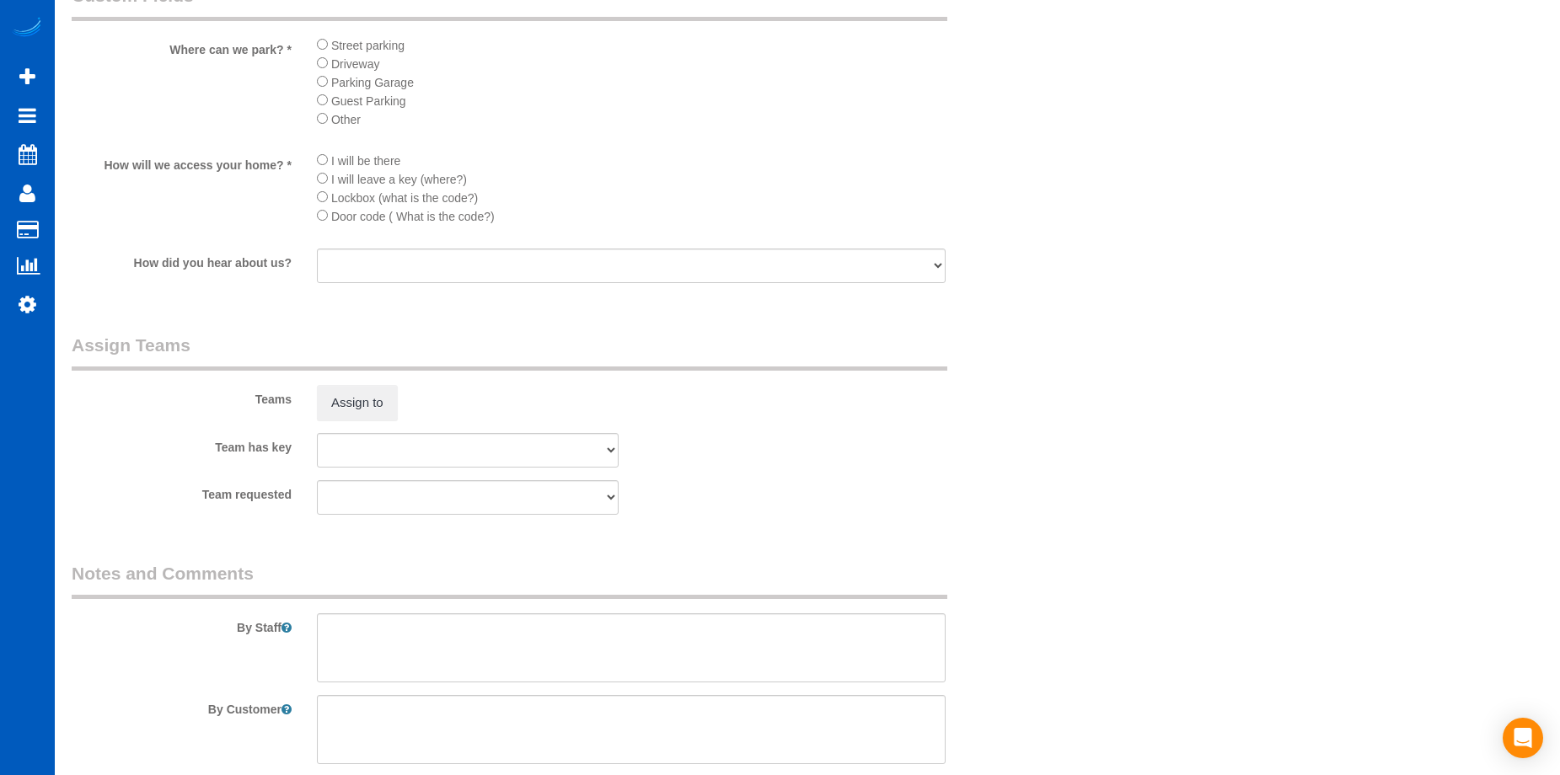
scroll to position [2080, 0]
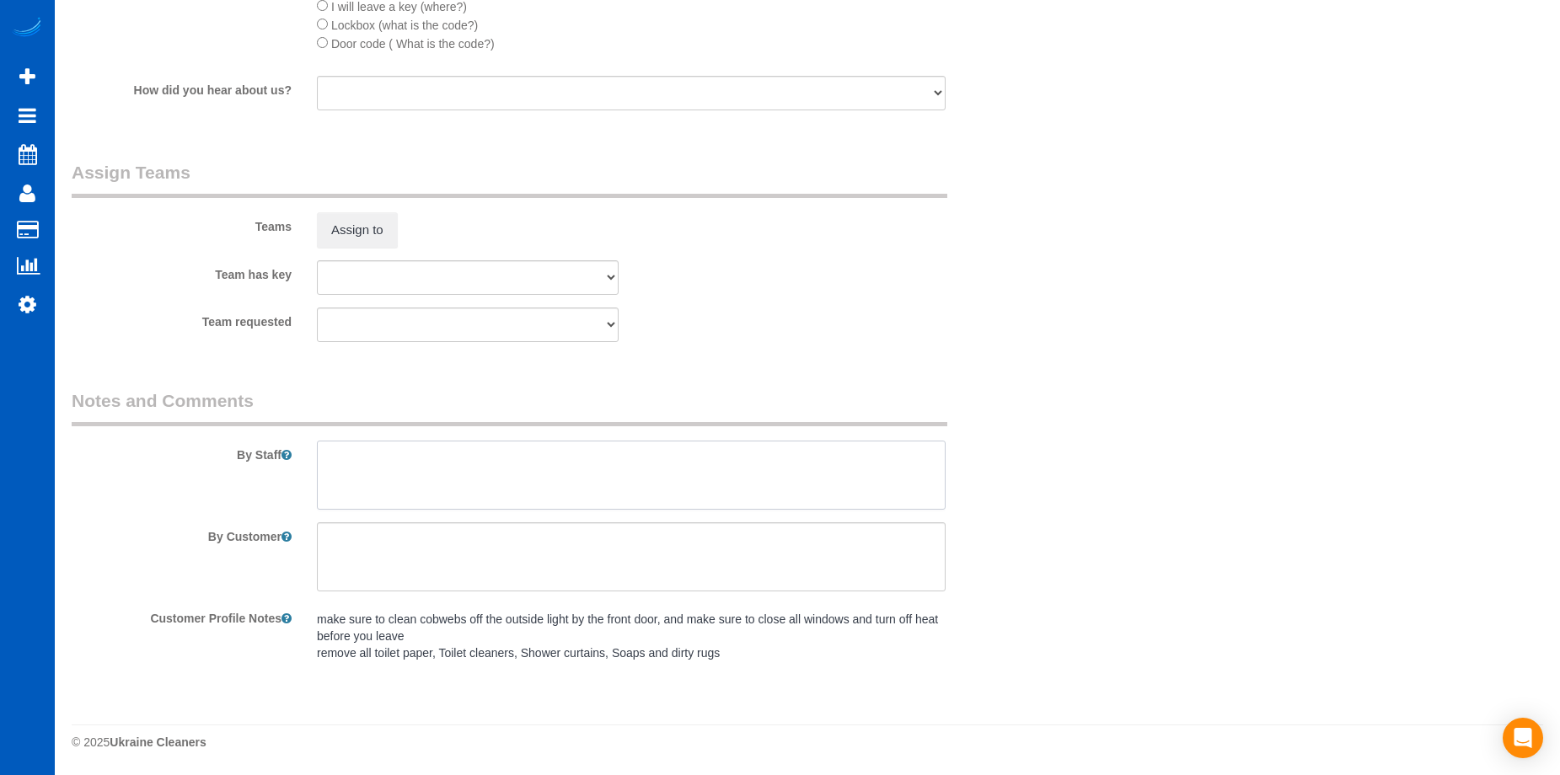
click at [558, 488] on textarea at bounding box center [631, 475] width 629 height 69
type textarea "H"
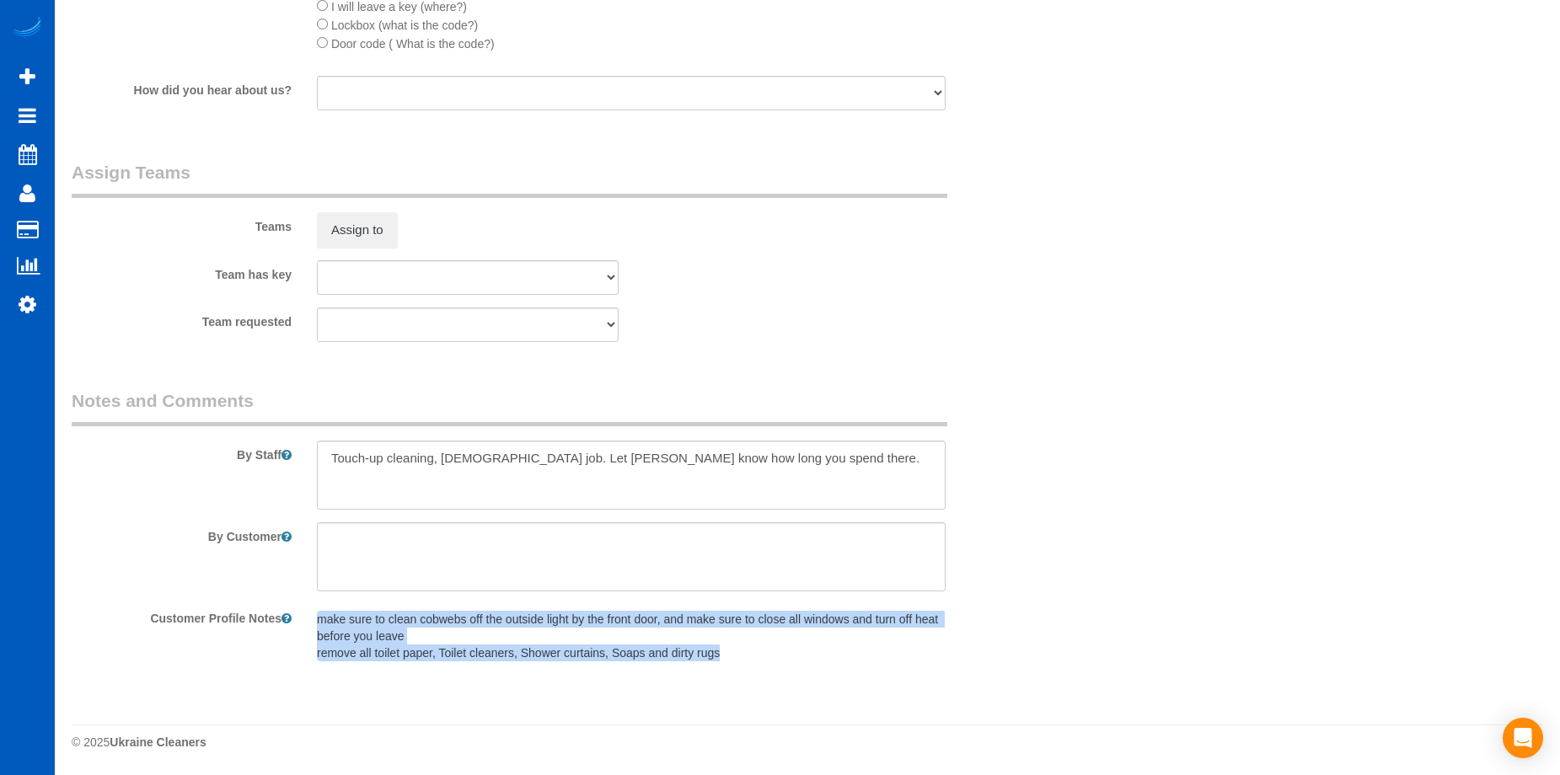
drag, startPoint x: 719, startPoint y: 653, endPoint x: 296, endPoint y: 608, distance: 425.6
click at [296, 608] on div "Customer Profile Notes make sure to clean cobwebs off the outside light by the …" at bounding box center [549, 637] width 981 height 66
copy div "make sure to clean cobwebs off the outside light by the front door, and make su…"
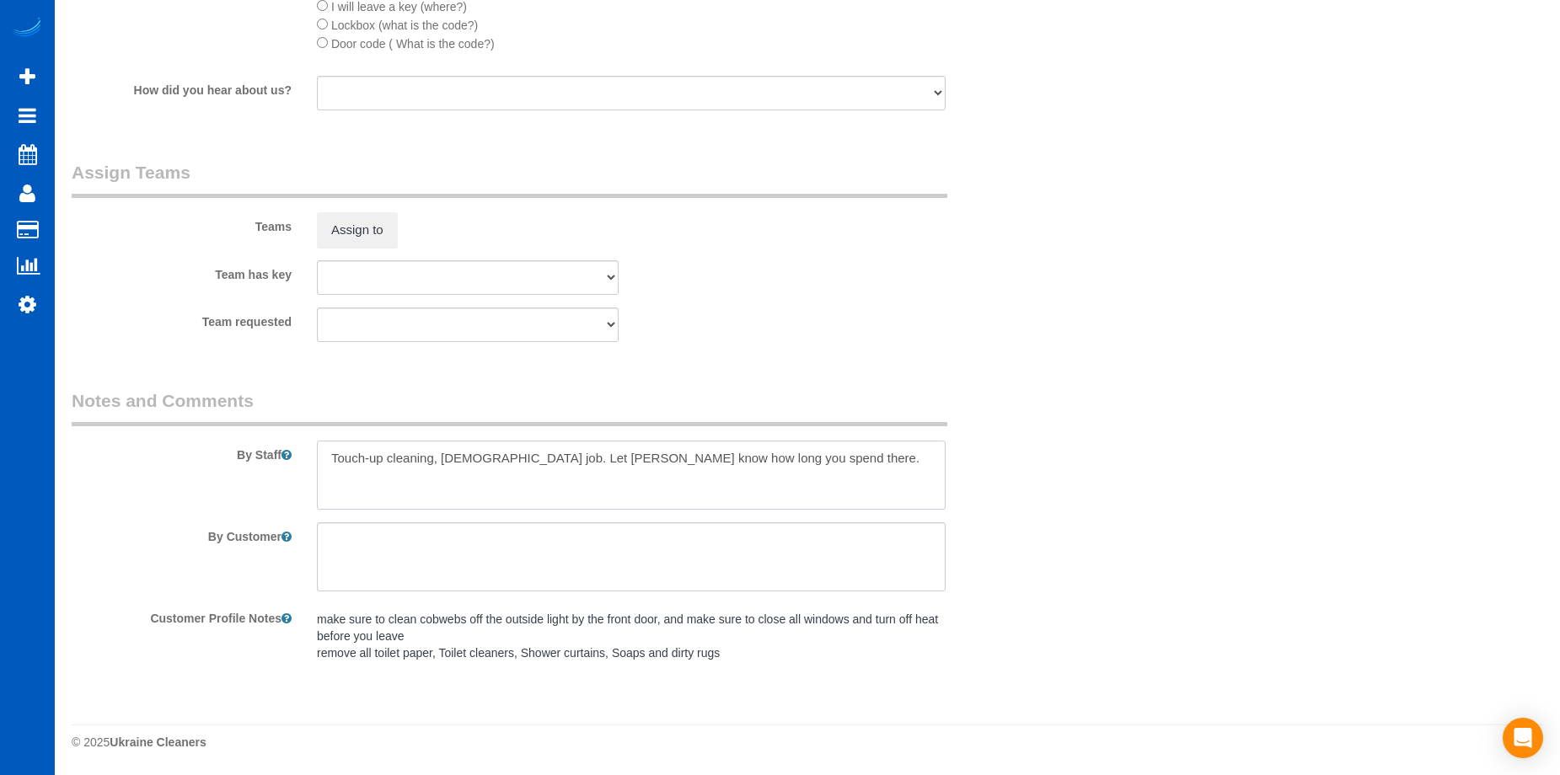
click at [392, 489] on textarea at bounding box center [631, 475] width 629 height 69
click at [770, 459] on textarea at bounding box center [631, 475] width 629 height 69
paste textarea "make sure to clean cobwebs off the outside light by the front door, and make su…"
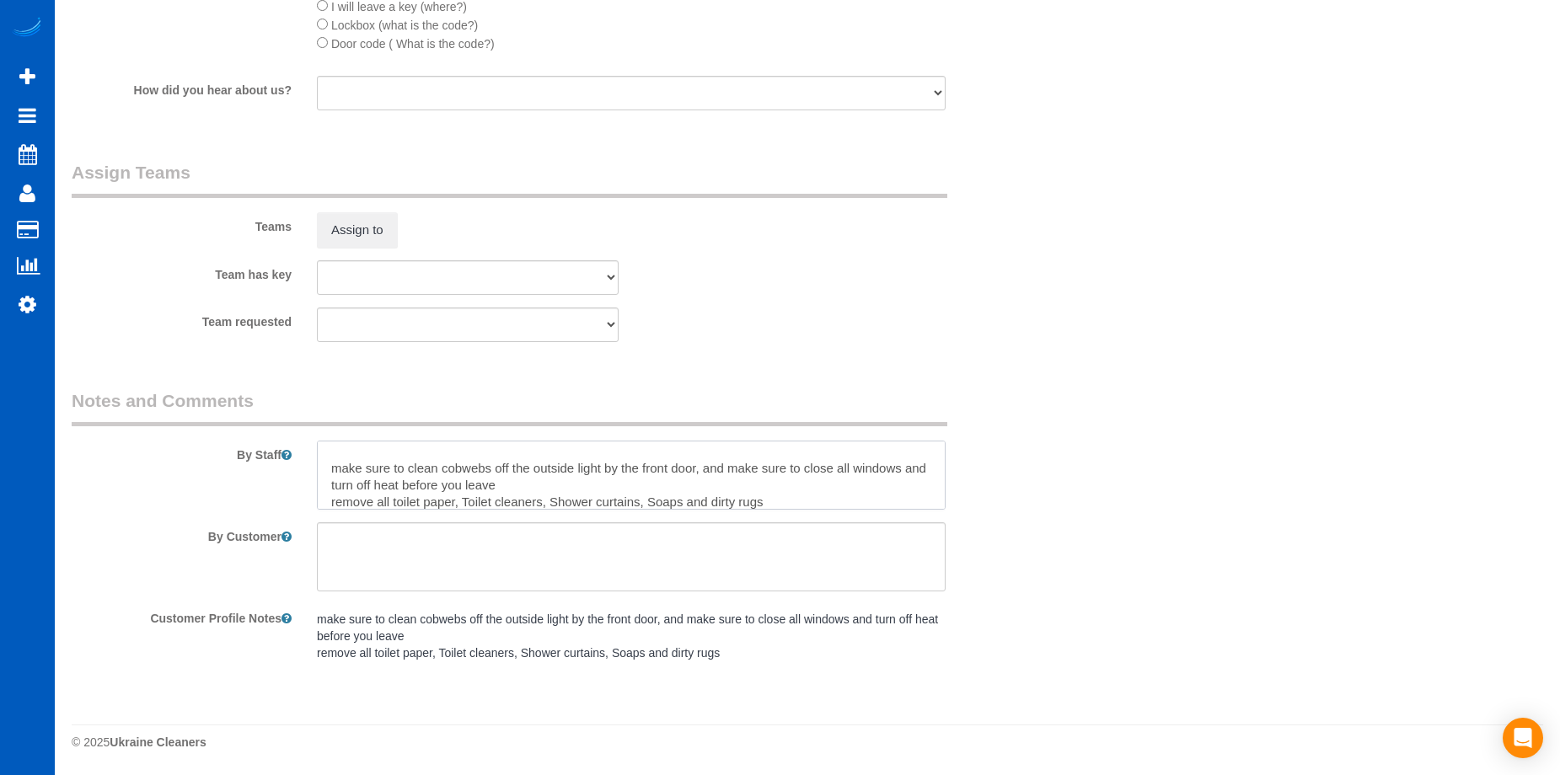
click at [356, 454] on textarea at bounding box center [631, 475] width 629 height 69
click at [341, 504] on textarea at bounding box center [631, 475] width 629 height 69
click at [559, 484] on textarea at bounding box center [631, 475] width 629 height 69
click at [476, 494] on textarea at bounding box center [631, 475] width 629 height 69
click at [557, 499] on textarea at bounding box center [631, 475] width 629 height 69
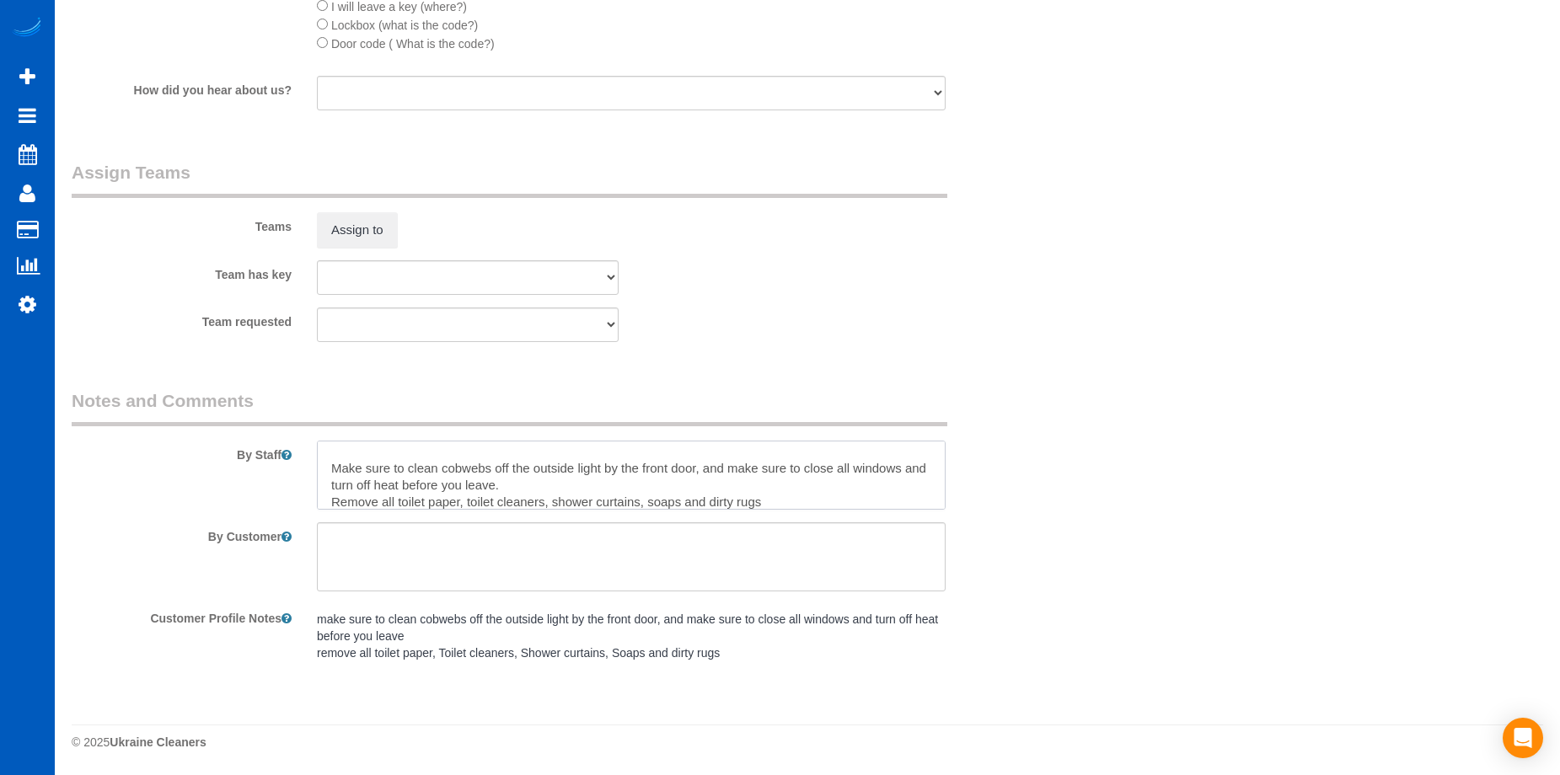
click at [775, 502] on textarea at bounding box center [631, 475] width 629 height 69
type textarea "Touch-up cleaning, hourly job. Let Anna know how long you spend there. Make sur…"
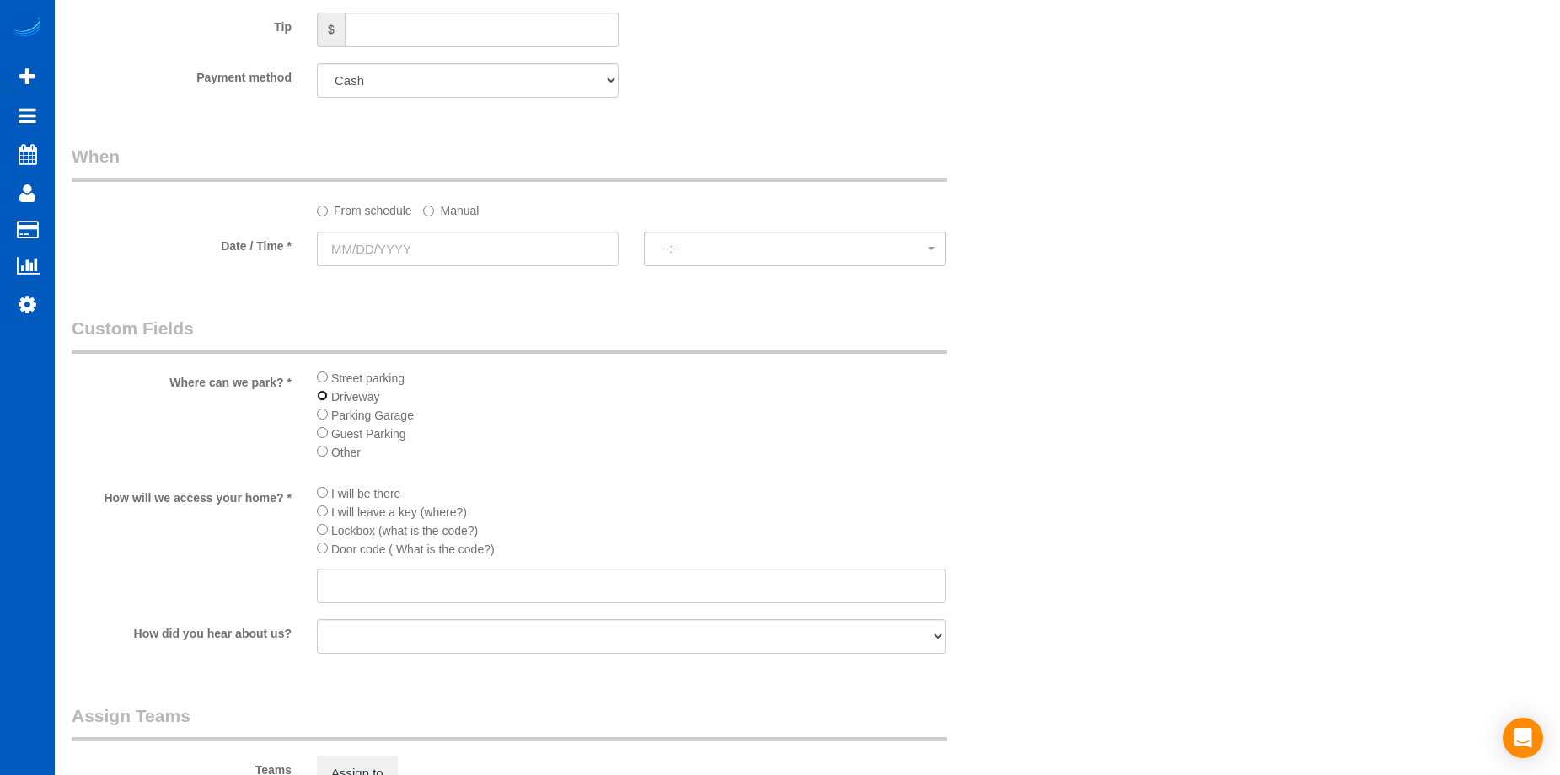
scroll to position [1996, 0]
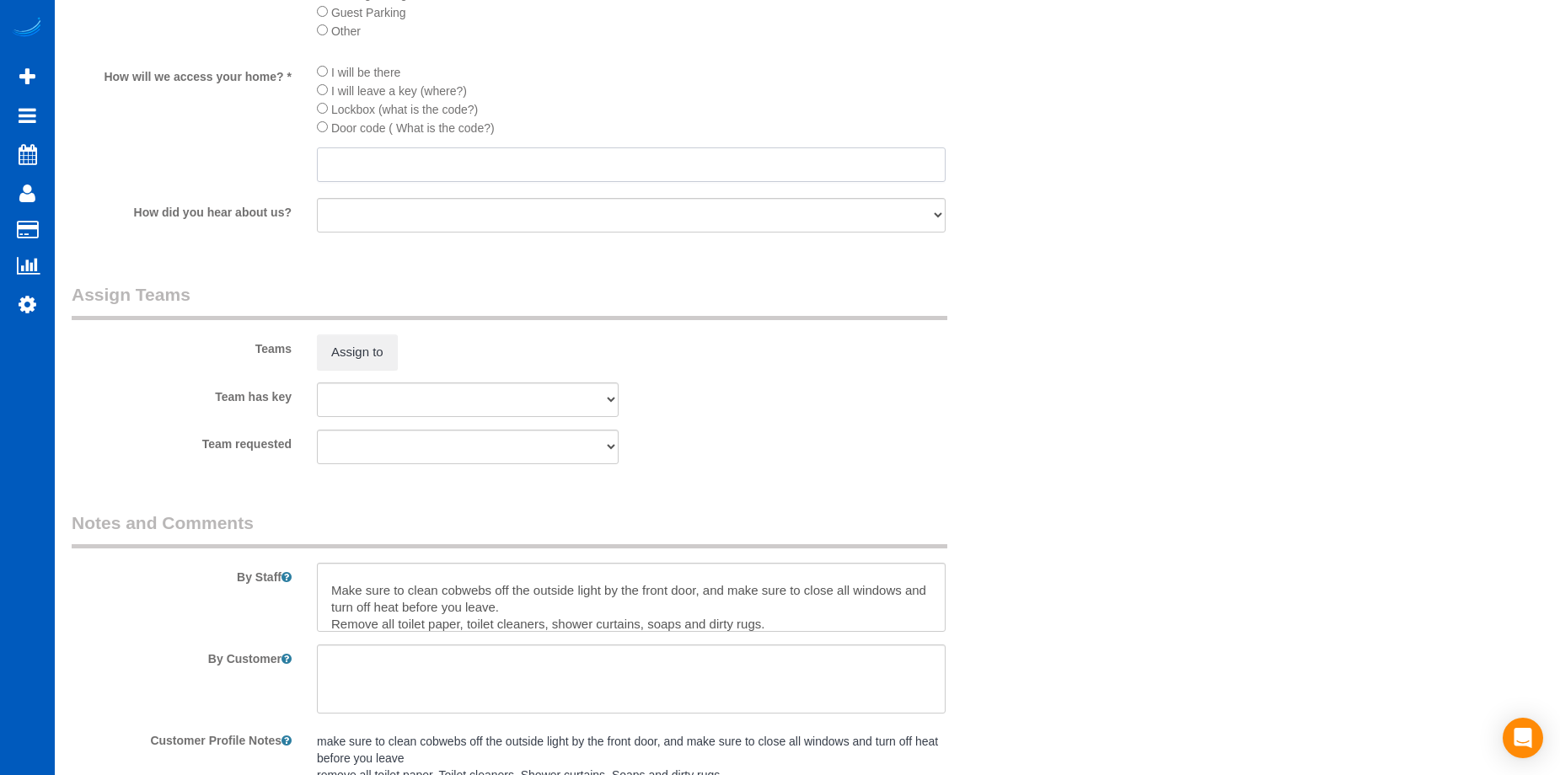
click at [650, 174] on input "text" at bounding box center [631, 165] width 629 height 35
paste input "4590"
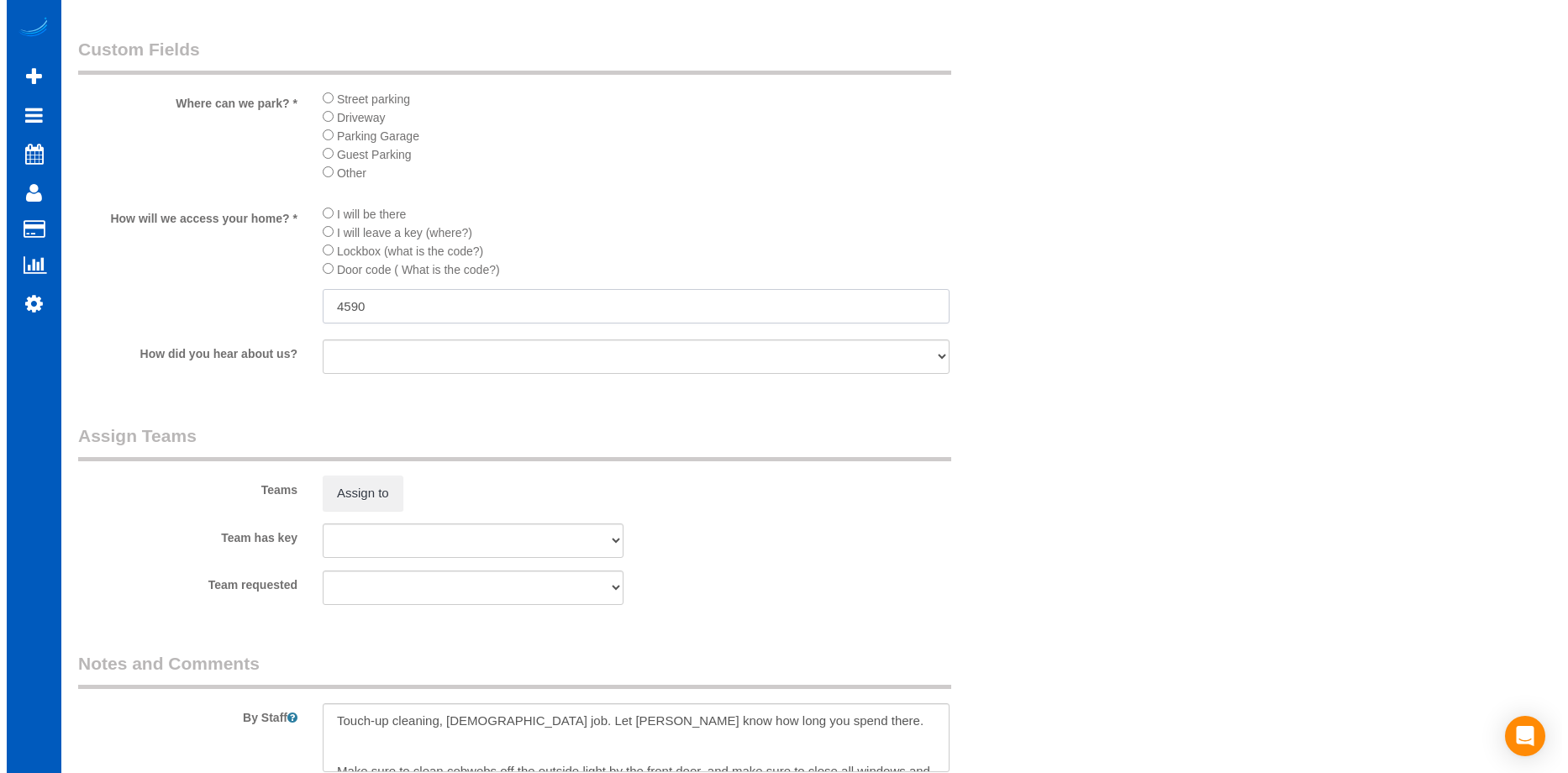
scroll to position [1739, 0]
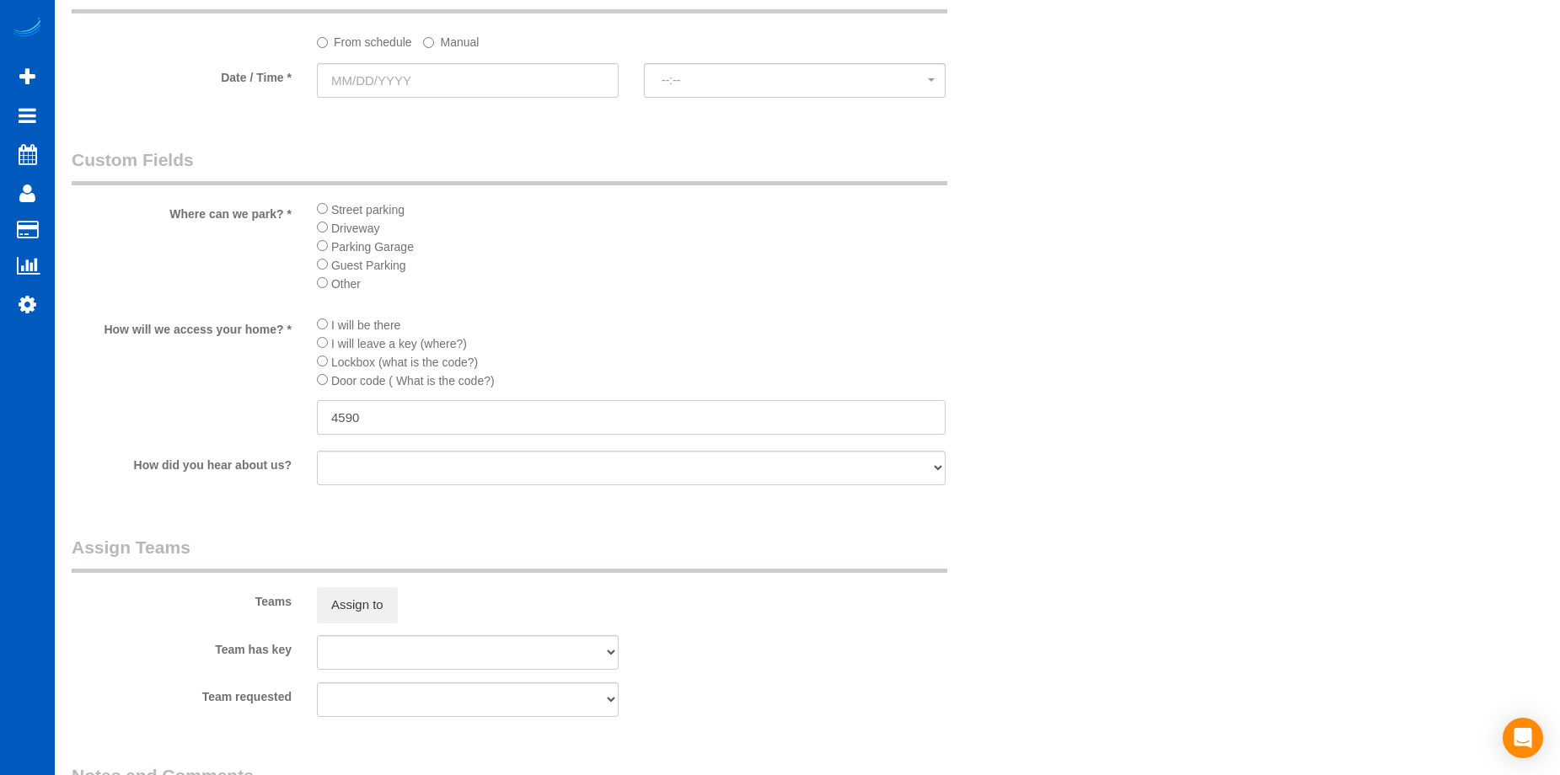
type input "4590"
click at [533, 71] on input "text" at bounding box center [468, 80] width 302 height 35
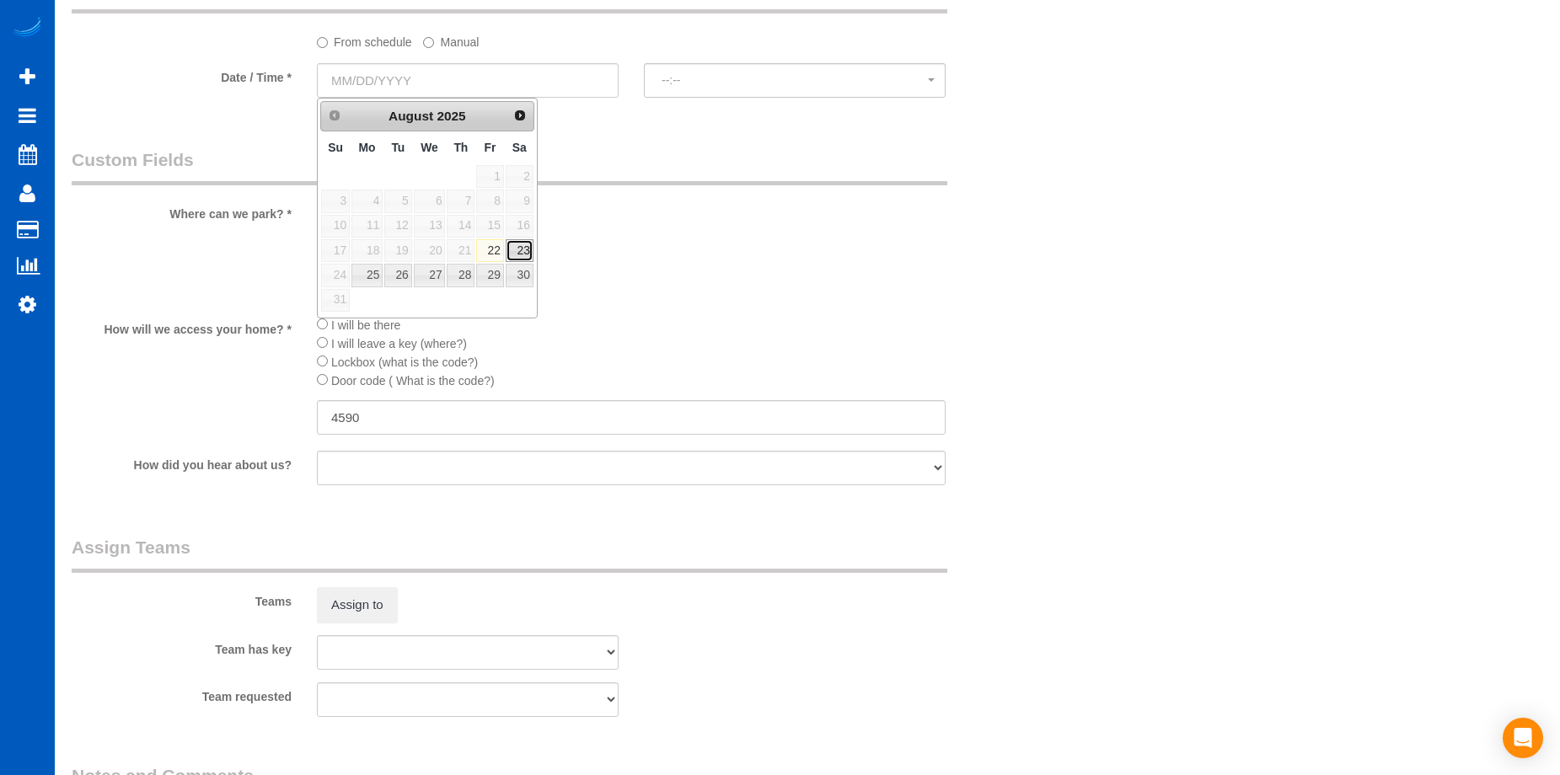
click at [526, 249] on link "23" at bounding box center [520, 250] width 28 height 23
type input "08/23/2025"
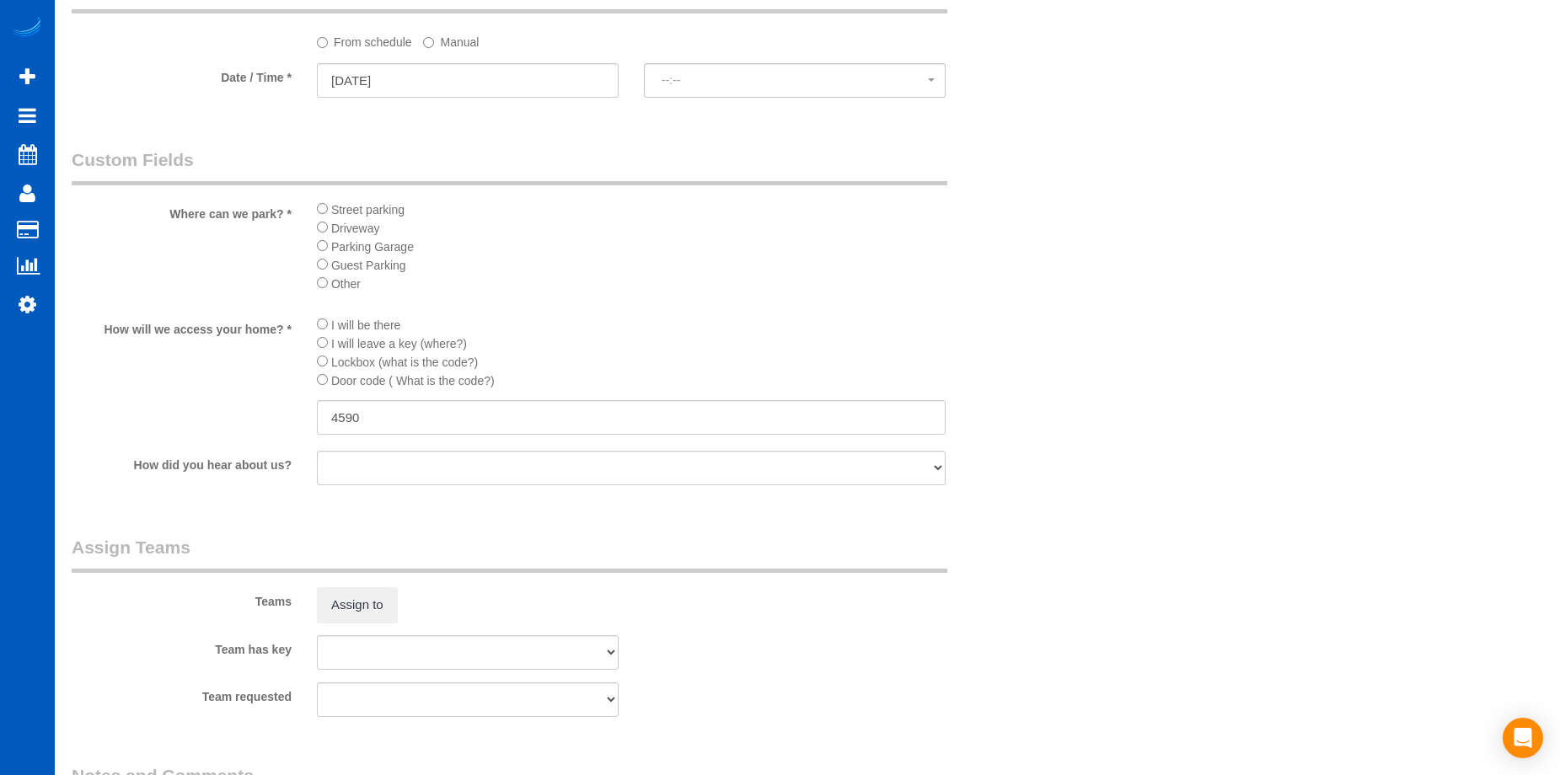
select select "spot1"
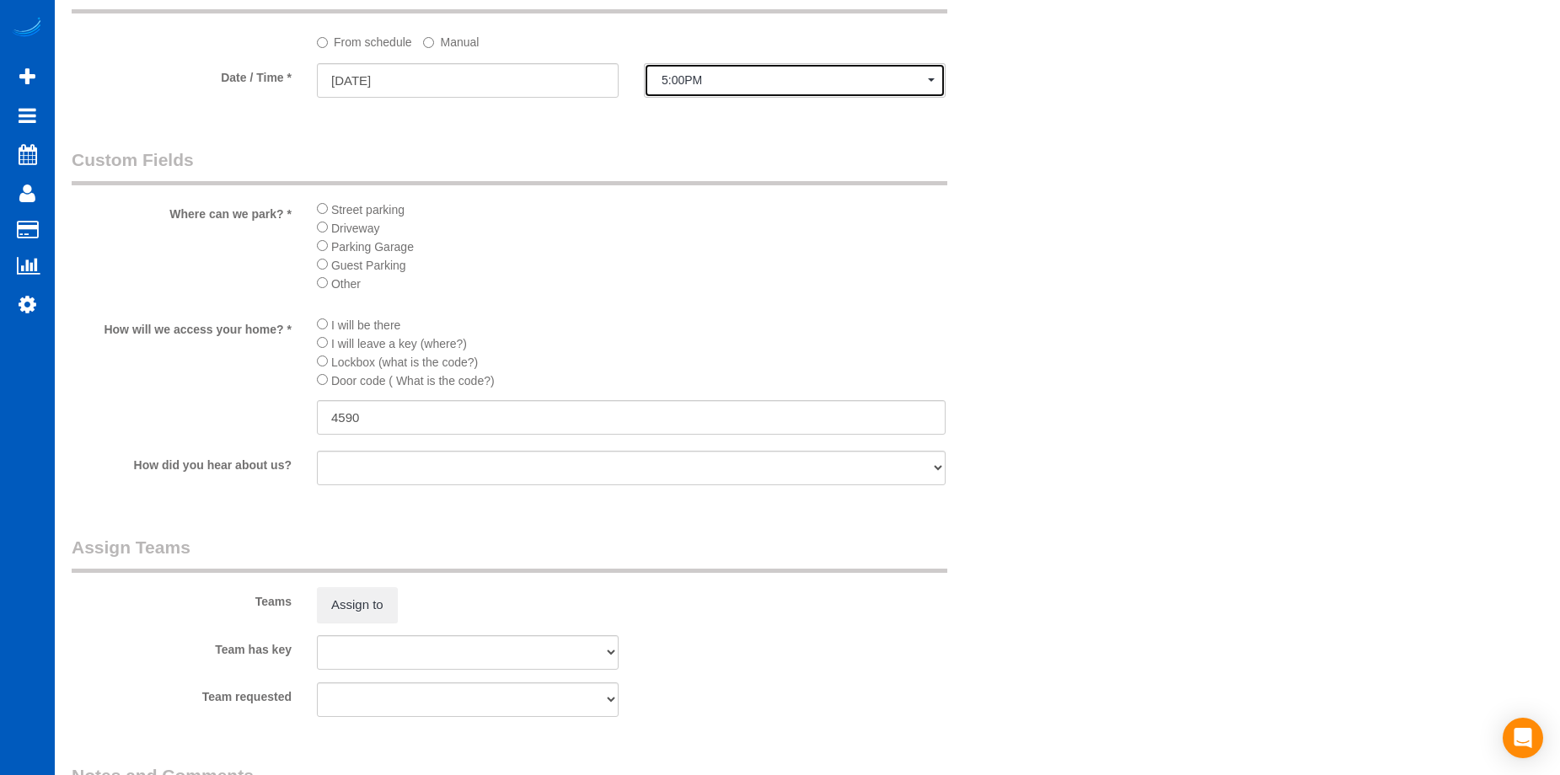
click at [775, 70] on button "5:00PM" at bounding box center [795, 80] width 302 height 35
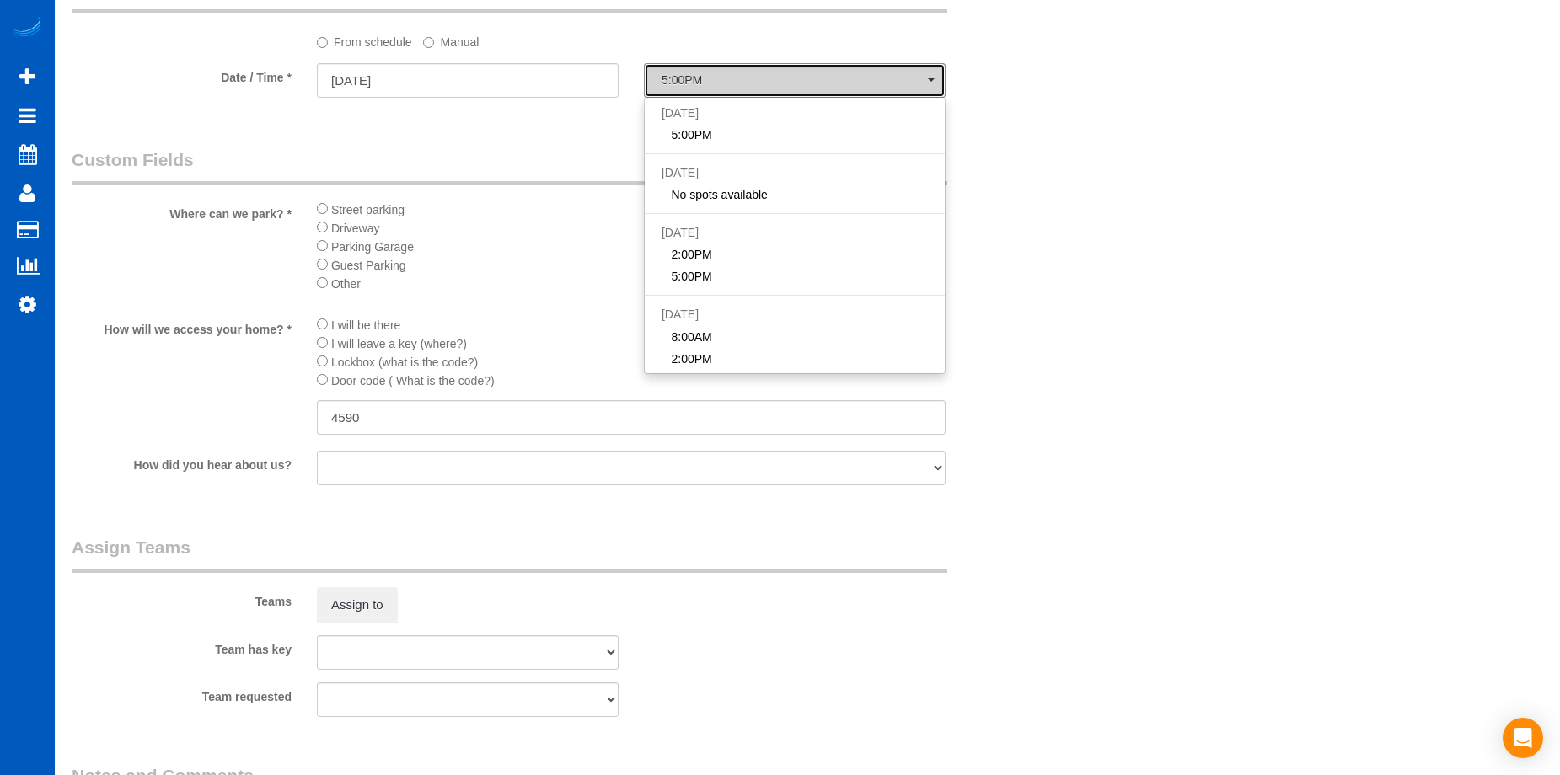
click at [775, 70] on button "5:00PM" at bounding box center [795, 80] width 302 height 35
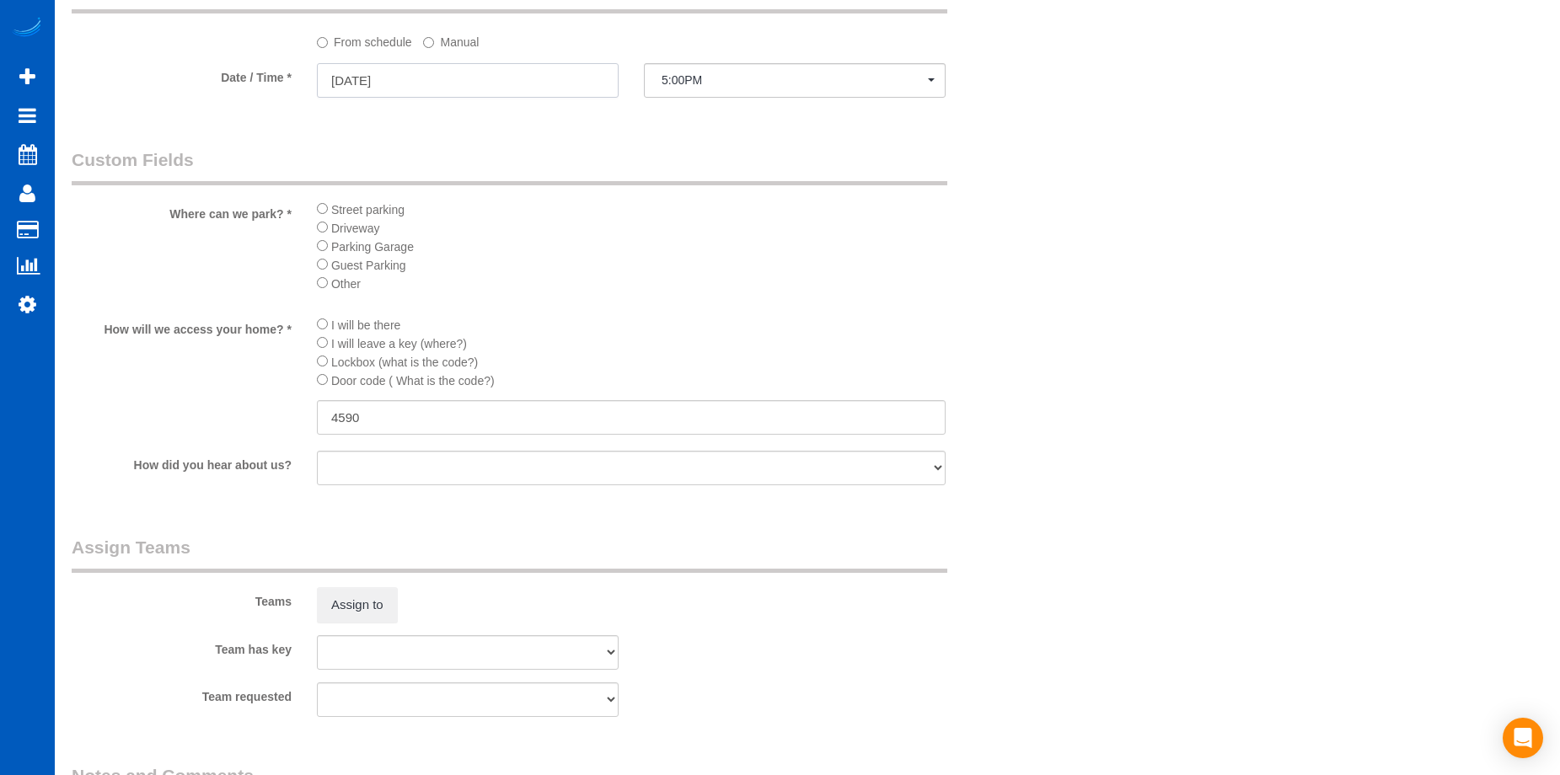
click at [521, 85] on input "08/23/2025" at bounding box center [468, 80] width 302 height 35
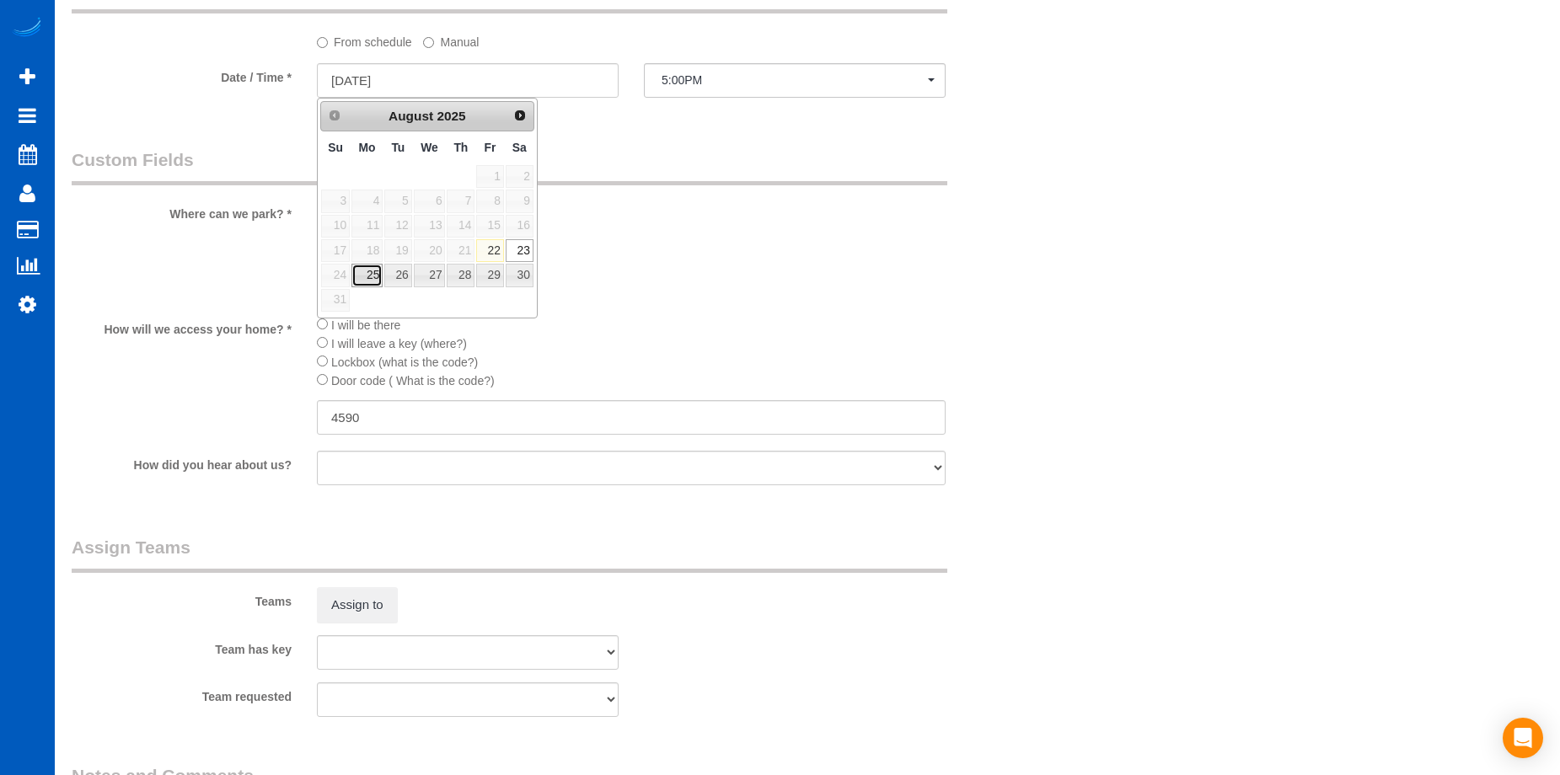
click at [362, 284] on link "25" at bounding box center [366, 275] width 31 height 23
type input "08/25/2025"
select select "spot3"
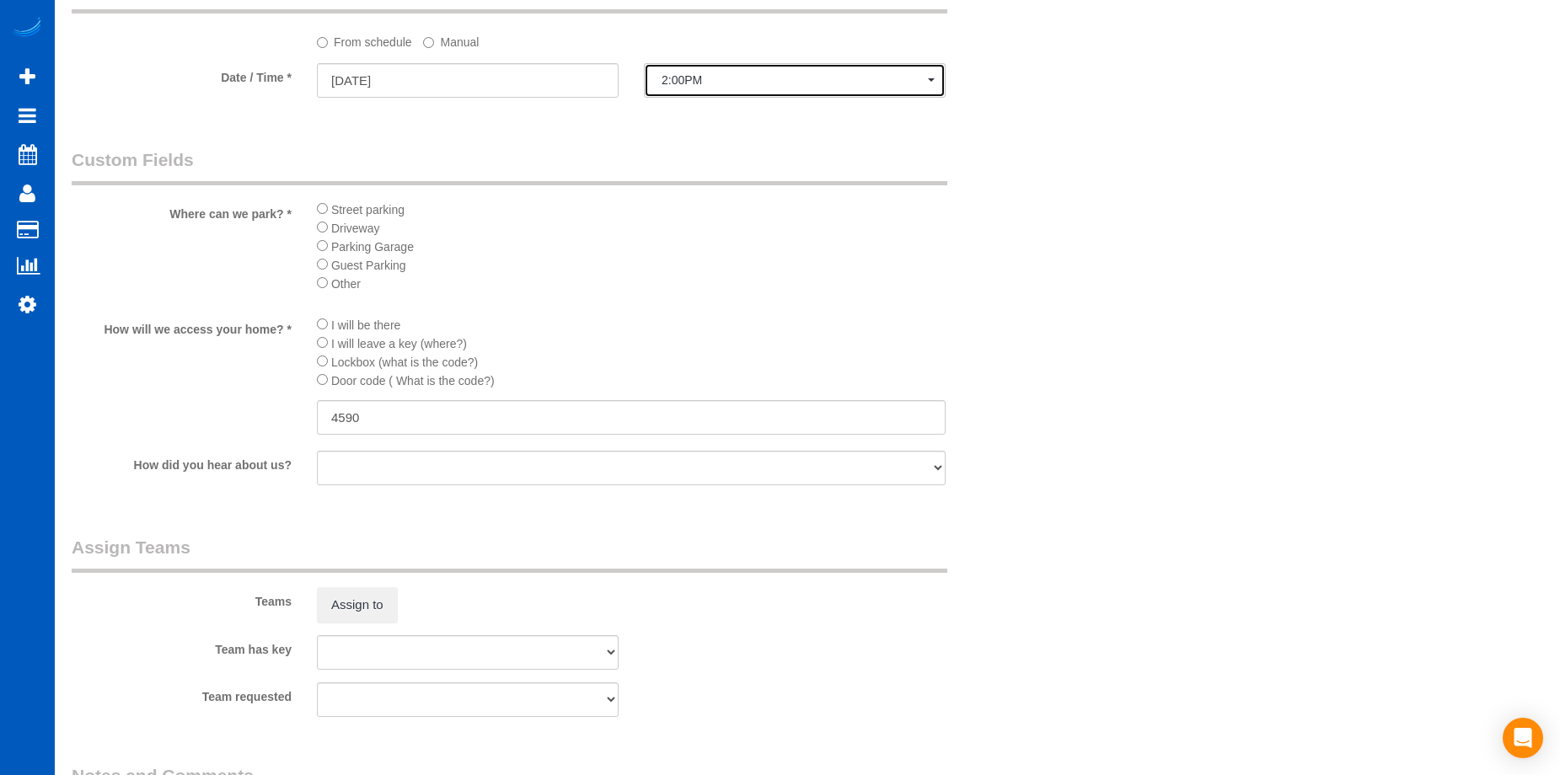
click at [806, 78] on span "2:00PM" at bounding box center [795, 79] width 266 height 13
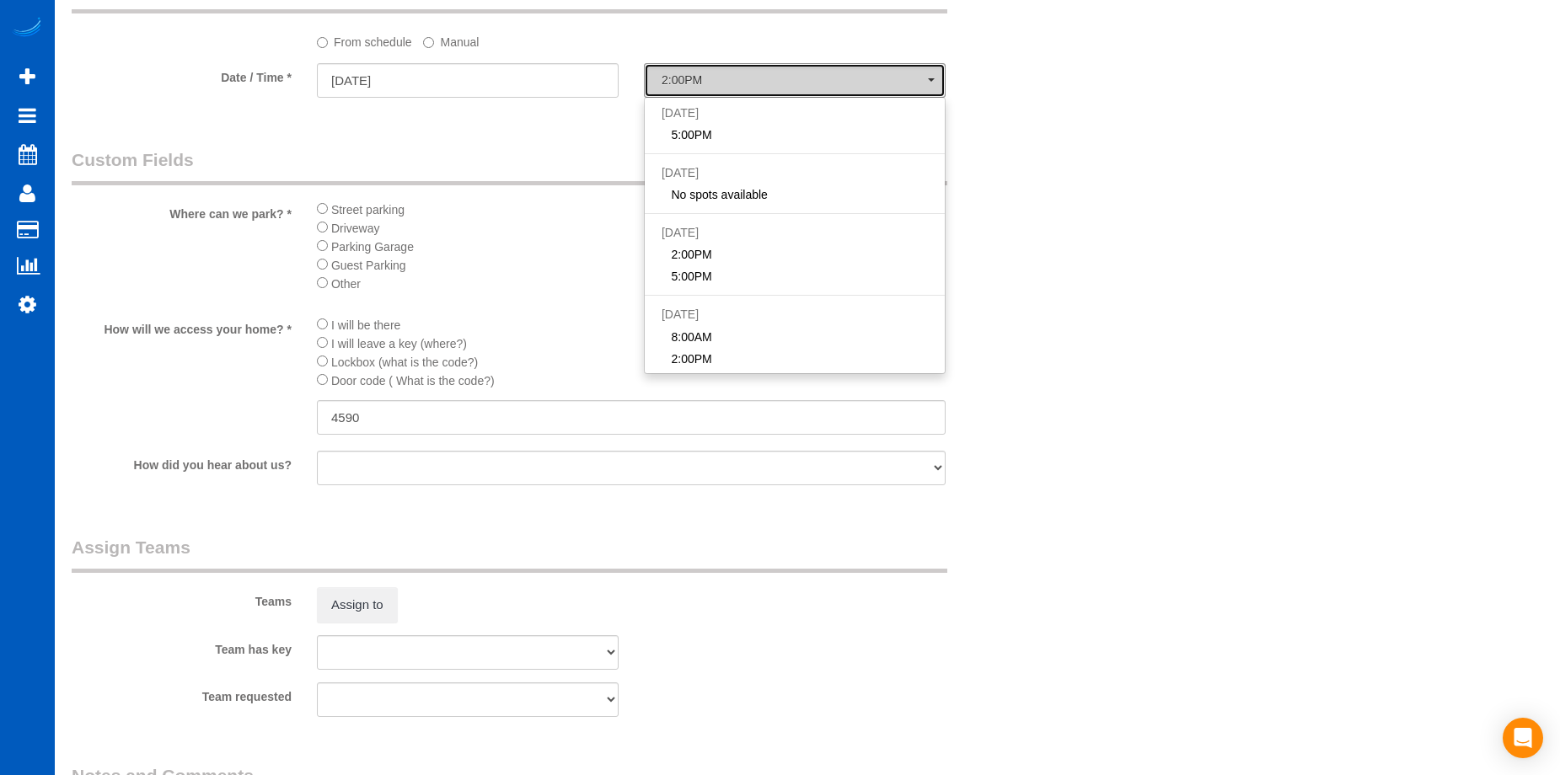
click at [813, 75] on span "2:00PM" at bounding box center [795, 79] width 266 height 13
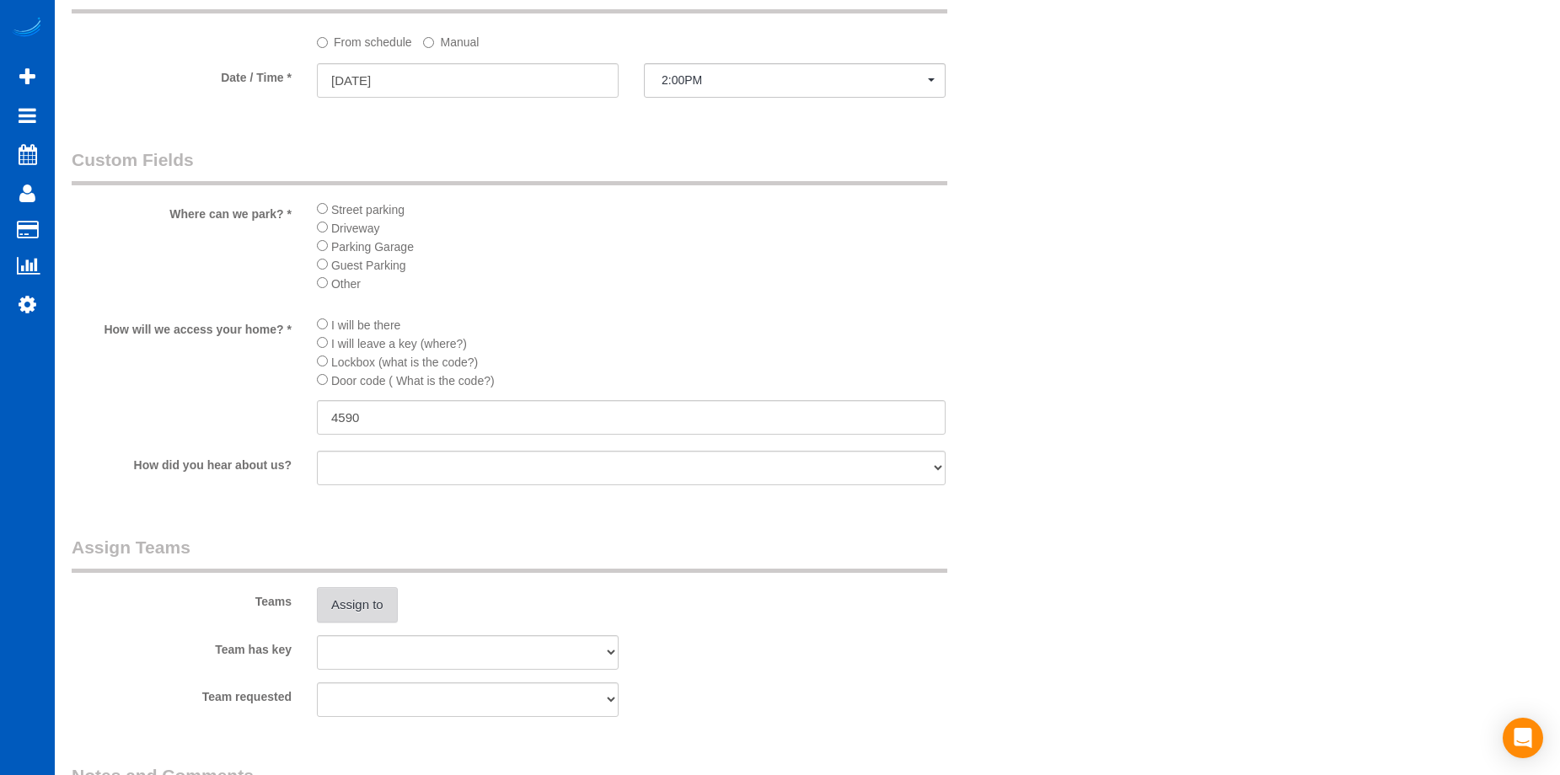
click at [365, 598] on button "Assign to" at bounding box center [357, 605] width 81 height 35
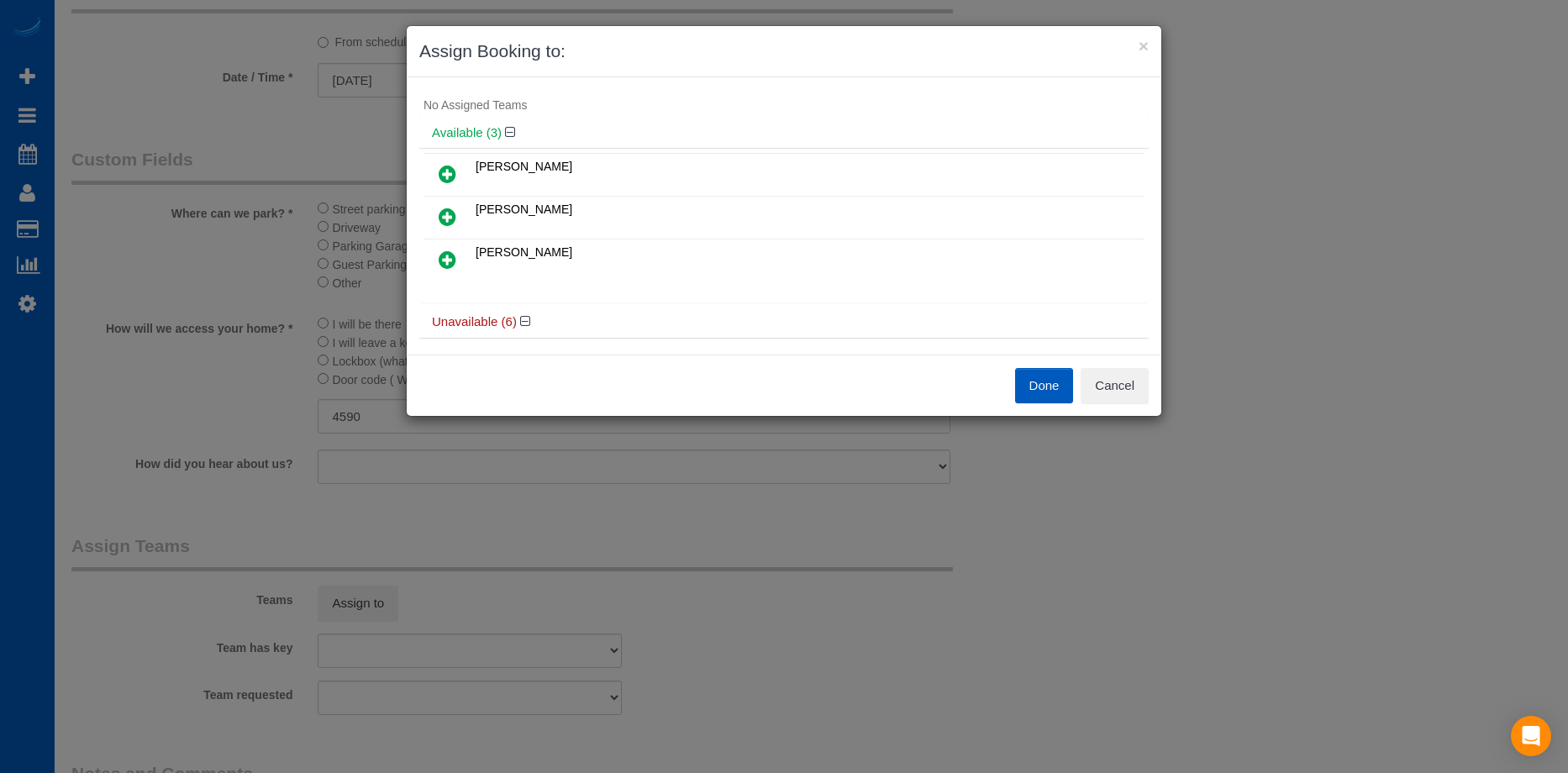
scroll to position [0, 0]
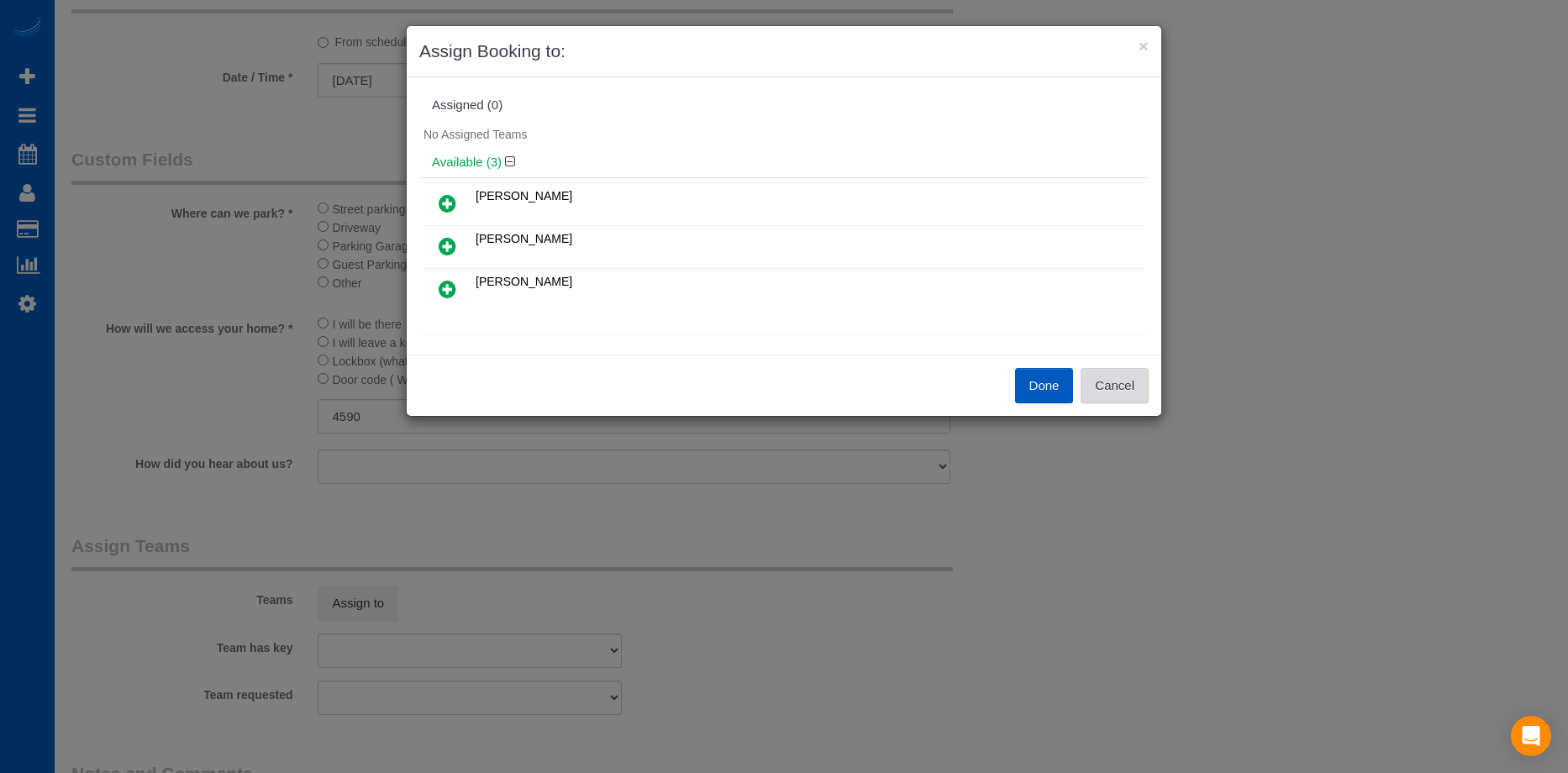
click at [1105, 393] on button "Cancel" at bounding box center [1114, 385] width 68 height 35
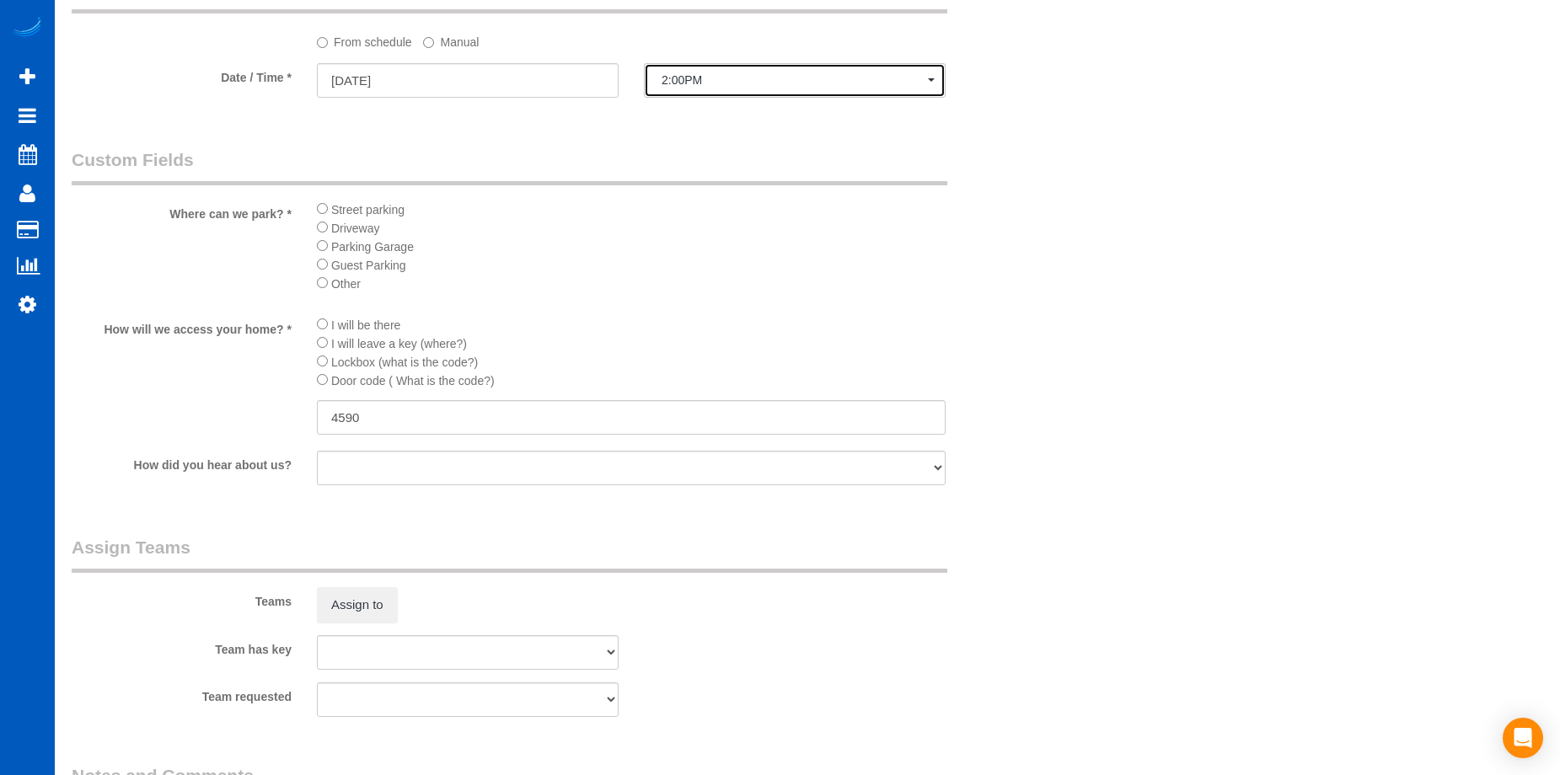
click at [683, 77] on span "2:00PM" at bounding box center [795, 79] width 266 height 13
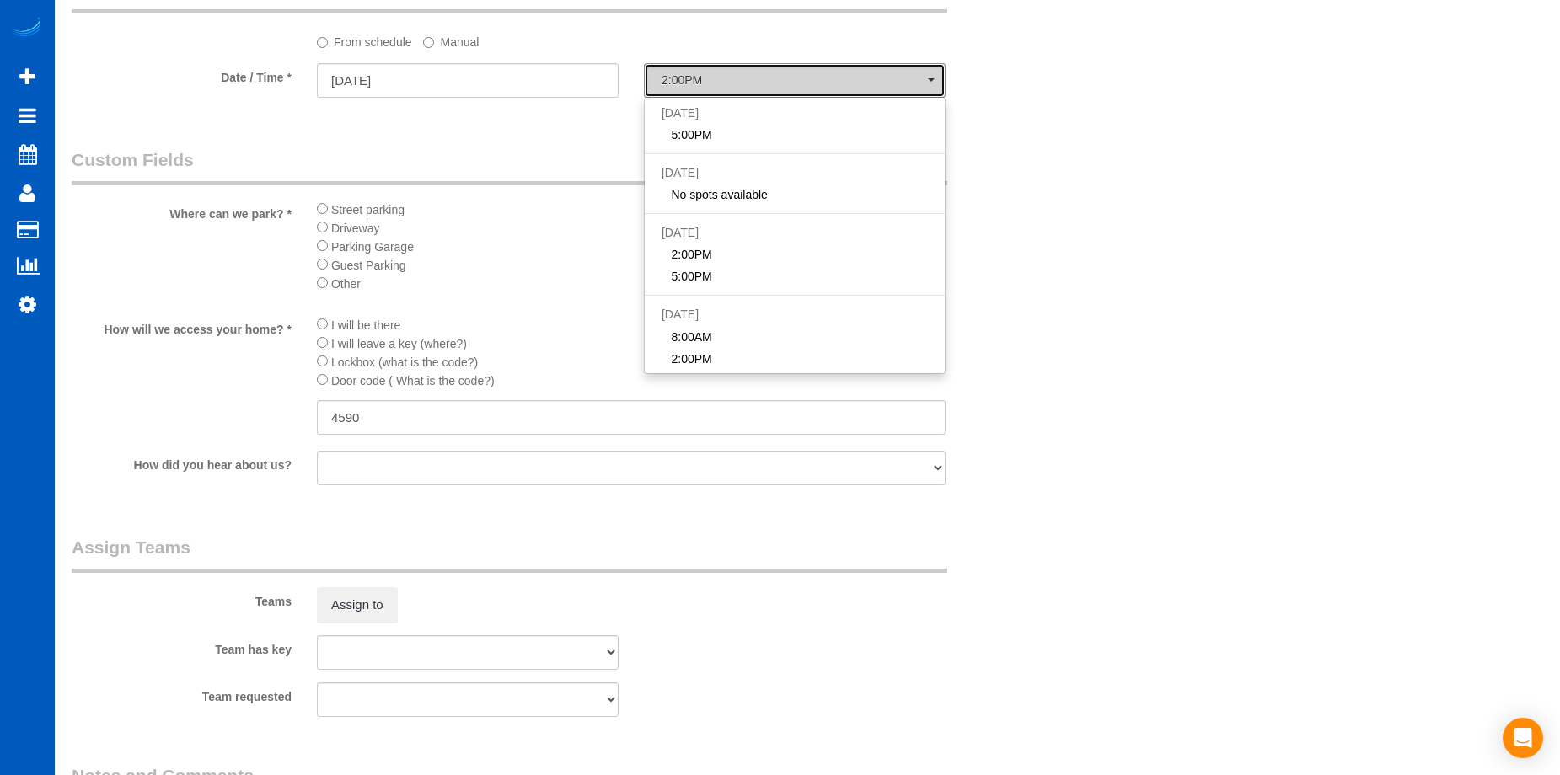
click at [683, 77] on span "2:00PM" at bounding box center [795, 79] width 266 height 13
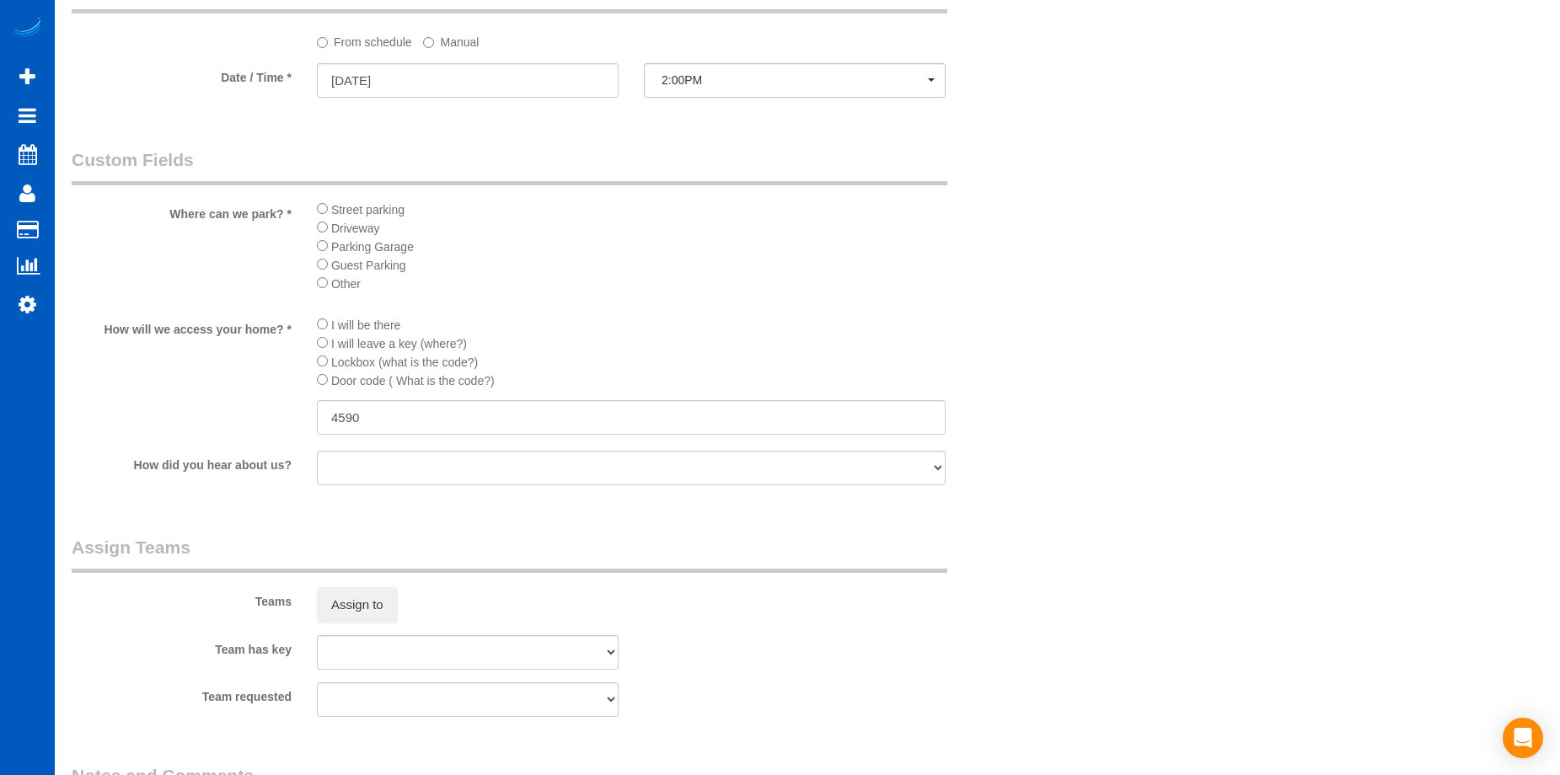
click at [455, 42] on label "Manual" at bounding box center [451, 39] width 56 height 23
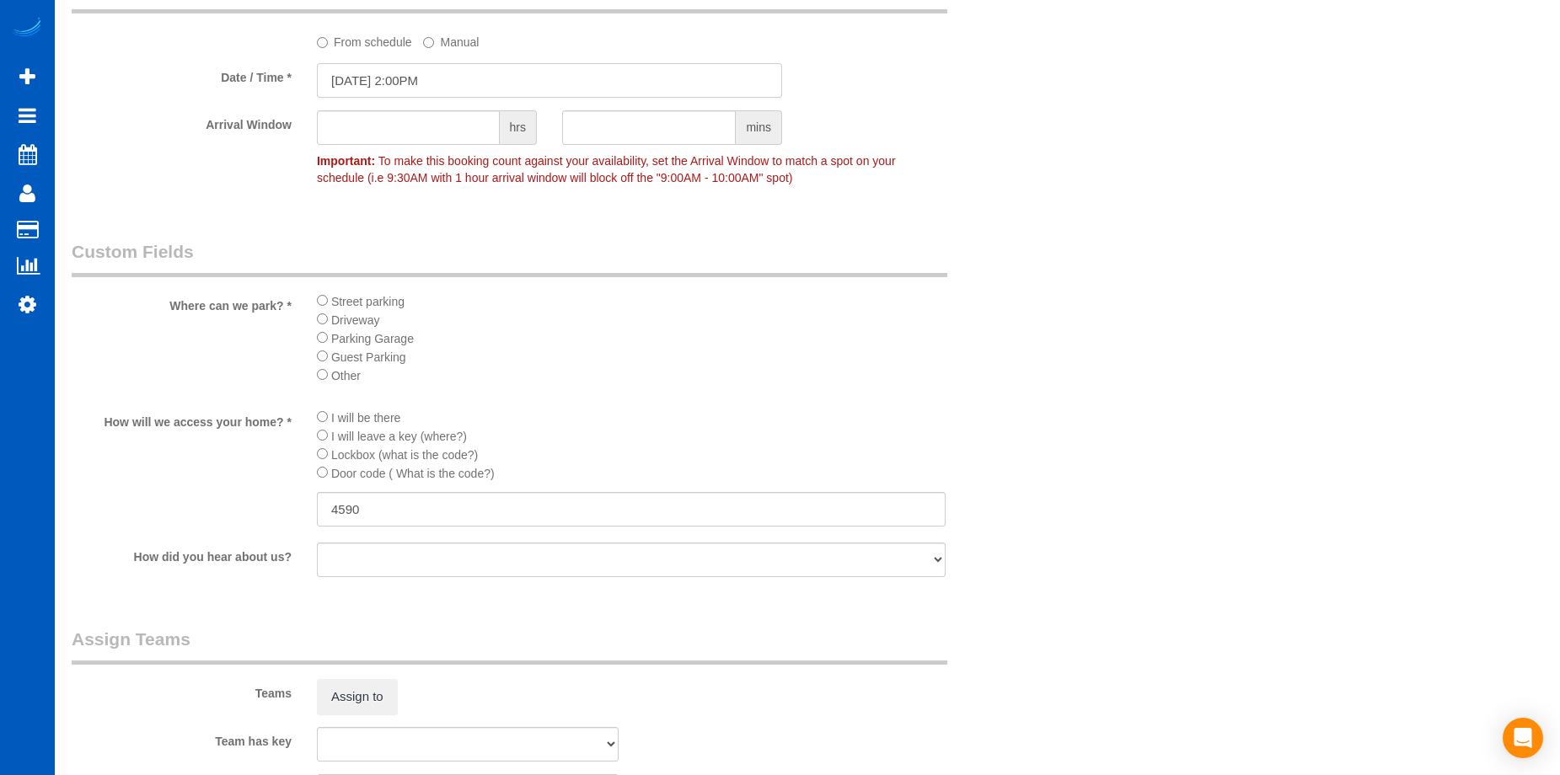
click at [460, 78] on input "08/25/2025 2:00PM" at bounding box center [549, 80] width 465 height 35
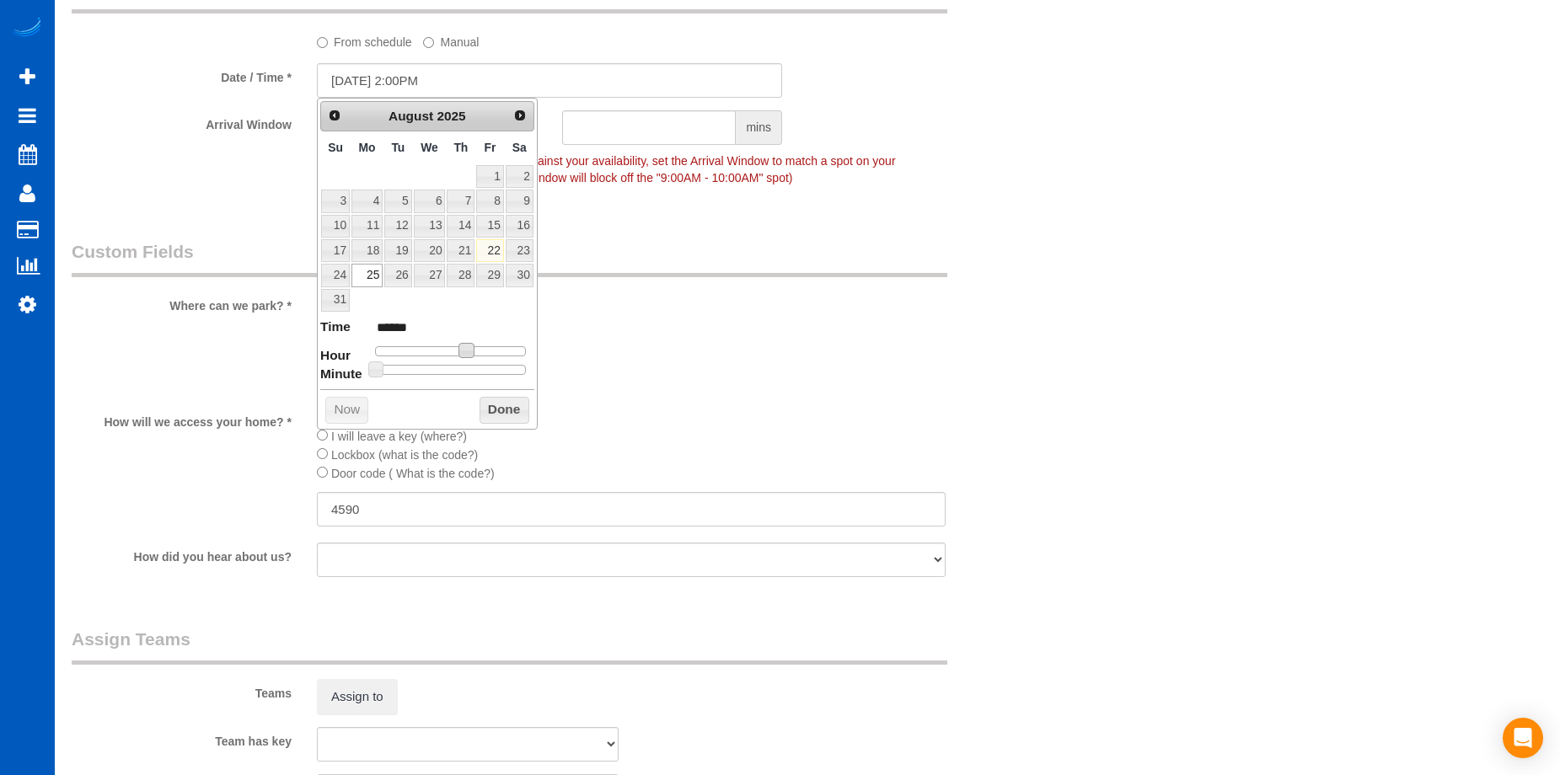
type input "08/25/2025 1:00PM"
type input "******"
type input "08/25/2025 12:00PM"
type input "*******"
type input "08/25/2025 11:00AM"
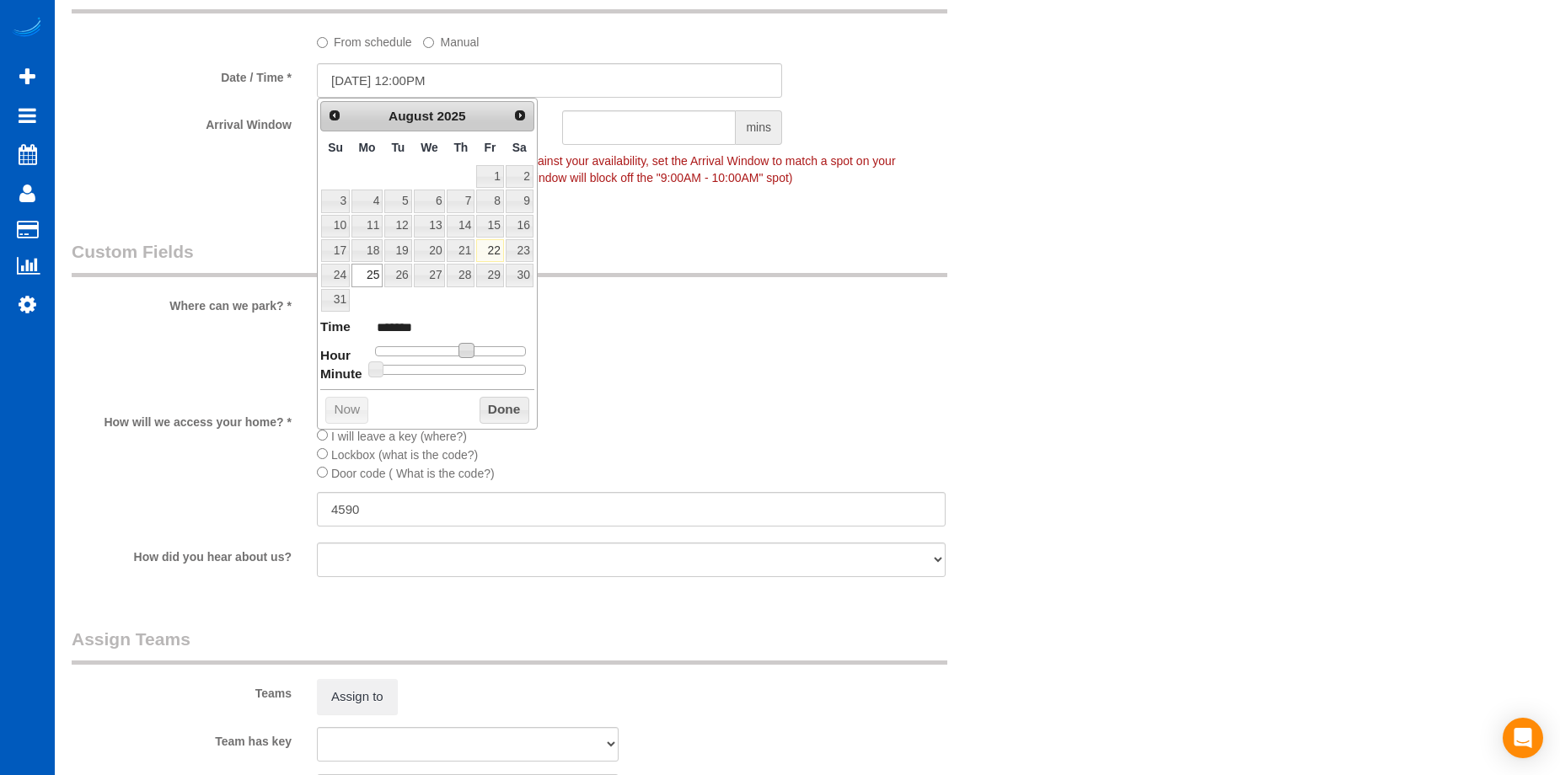
type input "*******"
type input "08/25/2025 10:00AM"
type input "*******"
type input "08/25/2025 9:00AM"
type input "******"
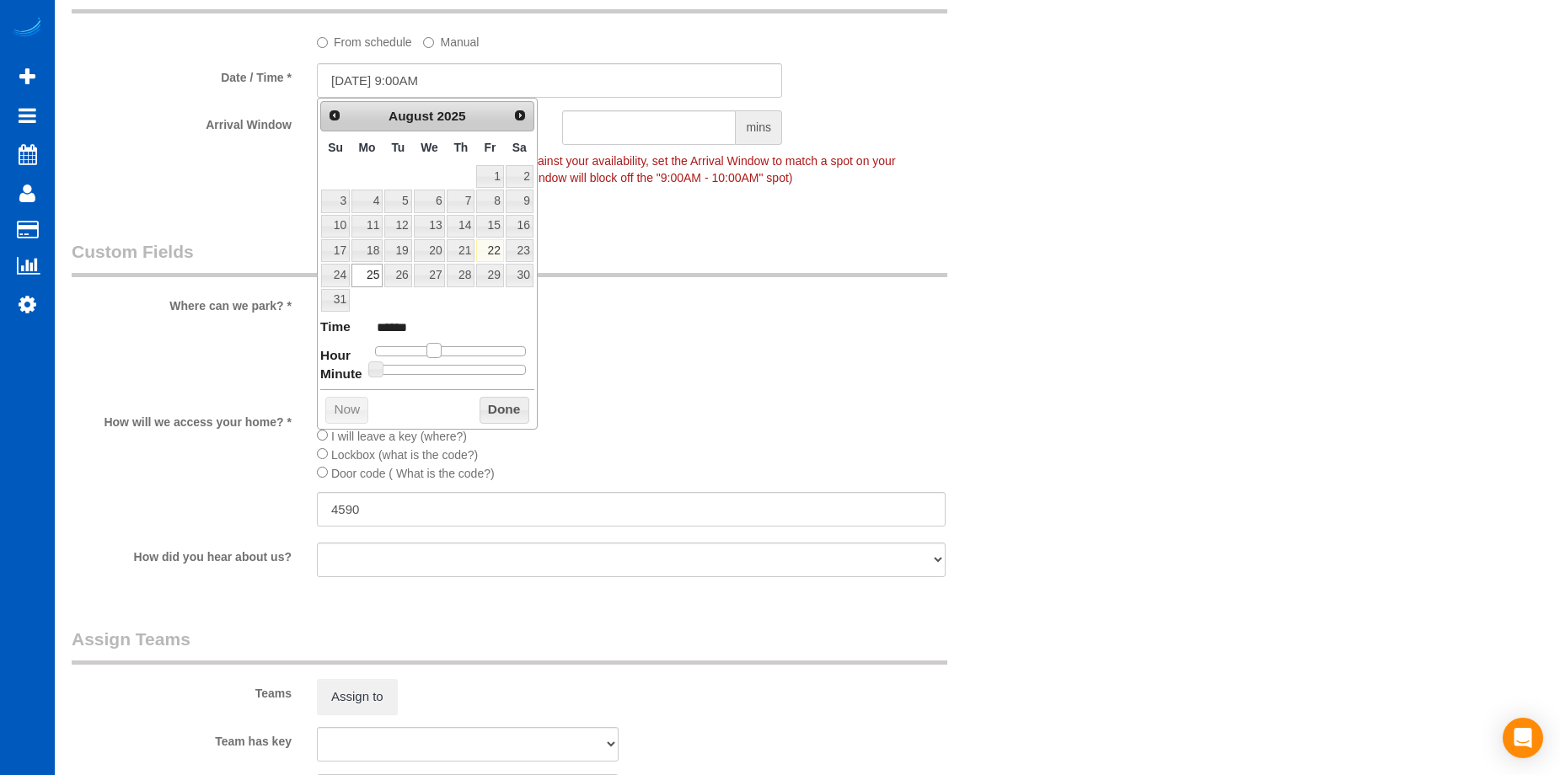
type input "08/25/2025 8:00AM"
type input "******"
drag, startPoint x: 465, startPoint y: 347, endPoint x: 427, endPoint y: 353, distance: 38.4
click at [427, 353] on span at bounding box center [427, 350] width 15 height 15
click at [517, 412] on button "Done" at bounding box center [505, 410] width 50 height 27
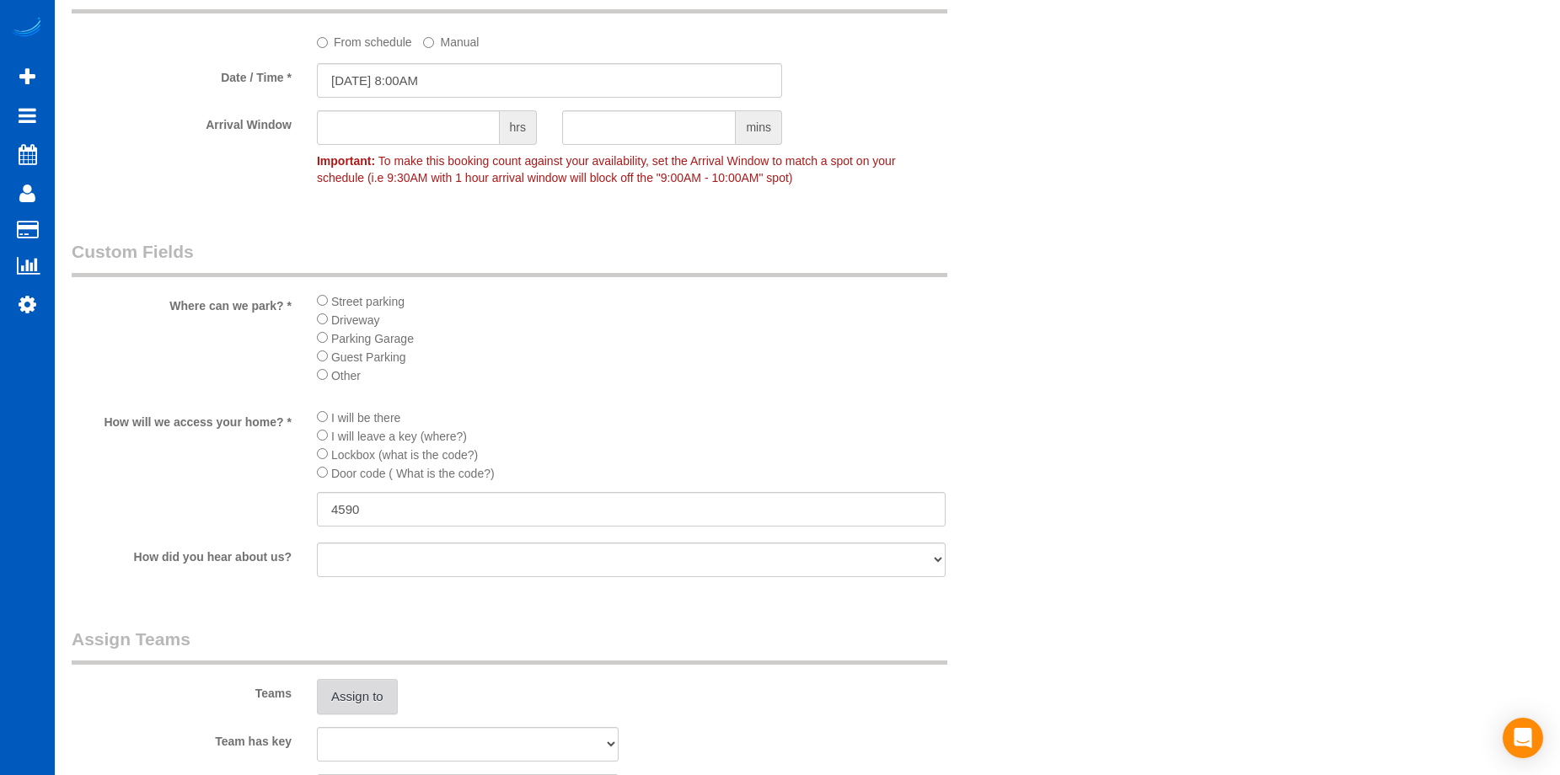
click at [353, 706] on button "Assign to" at bounding box center [357, 696] width 81 height 35
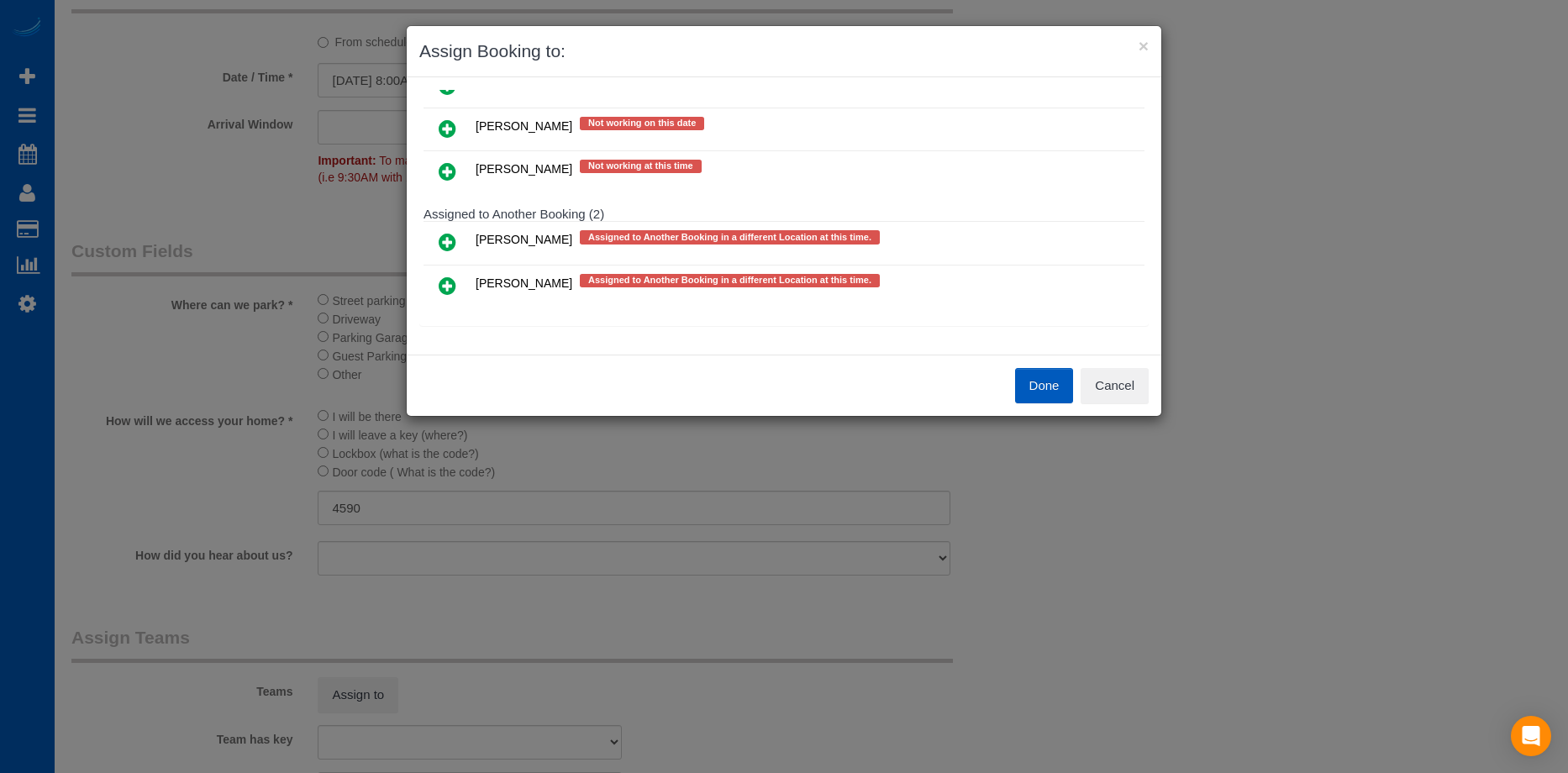
scroll to position [383, 0]
click at [1114, 380] on button "Cancel" at bounding box center [1114, 385] width 68 height 35
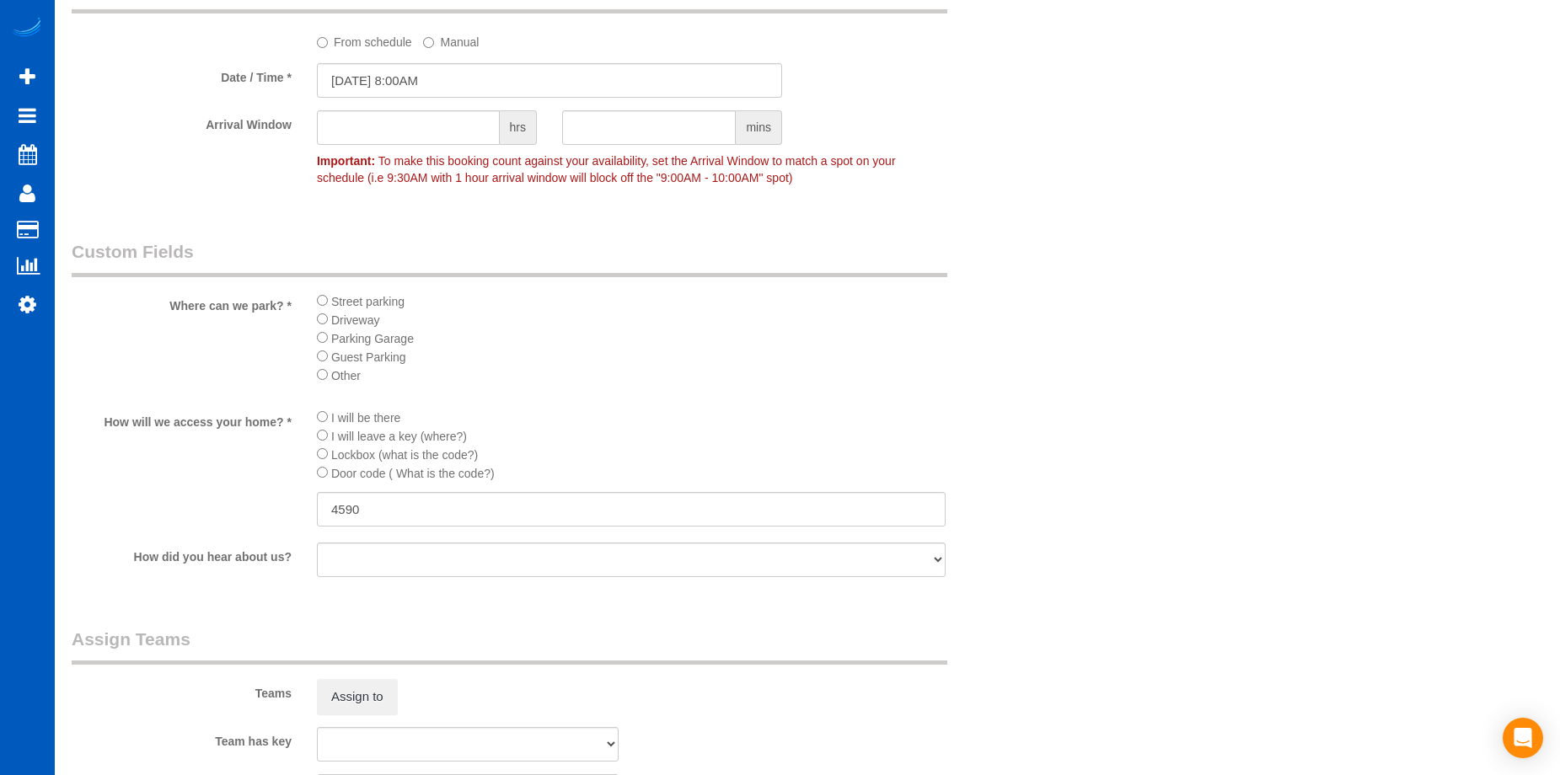
click at [329, 47] on label "From schedule" at bounding box center [364, 39] width 95 height 23
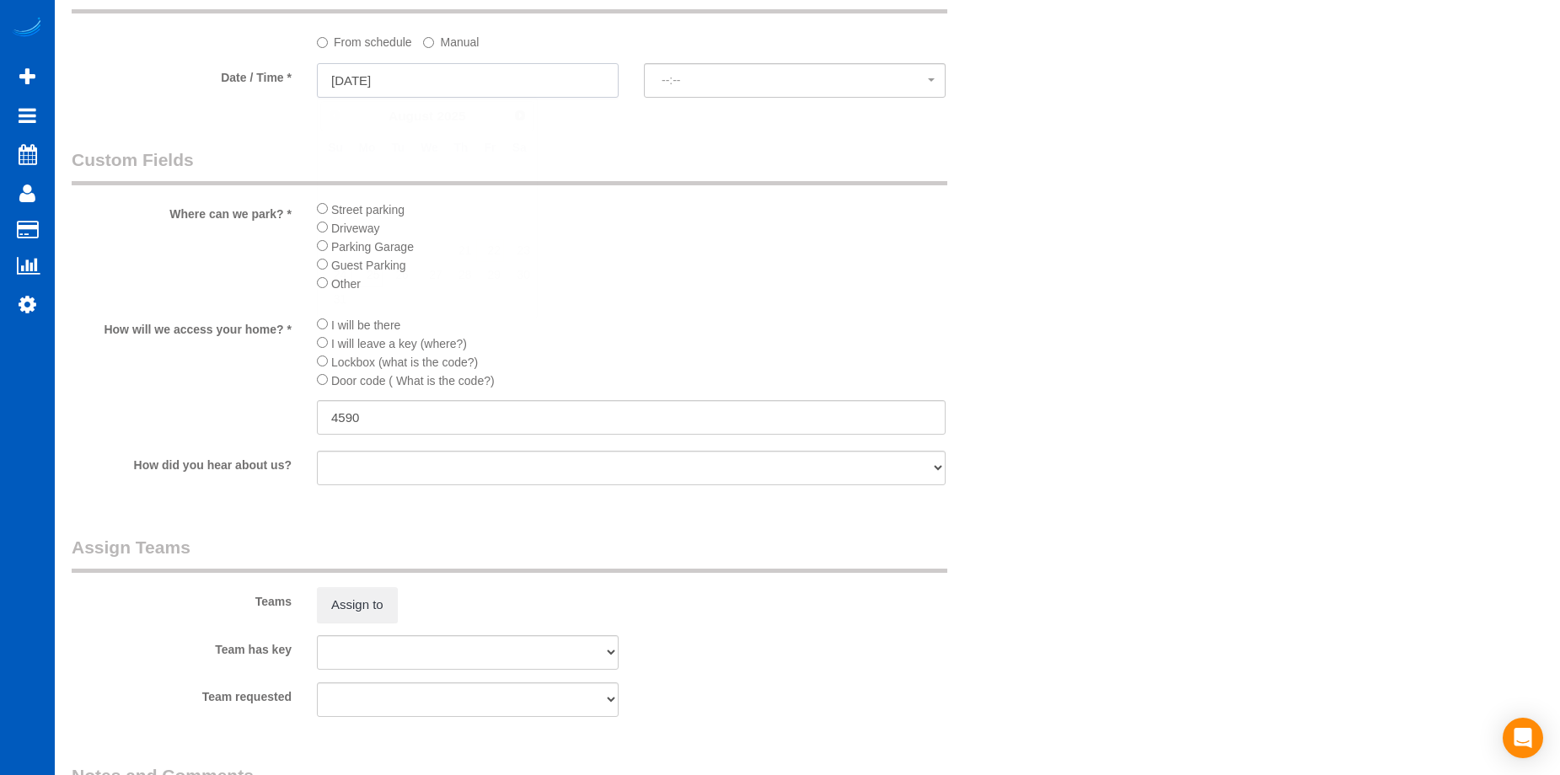
click at [384, 74] on input "08/25/2025" at bounding box center [468, 80] width 302 height 35
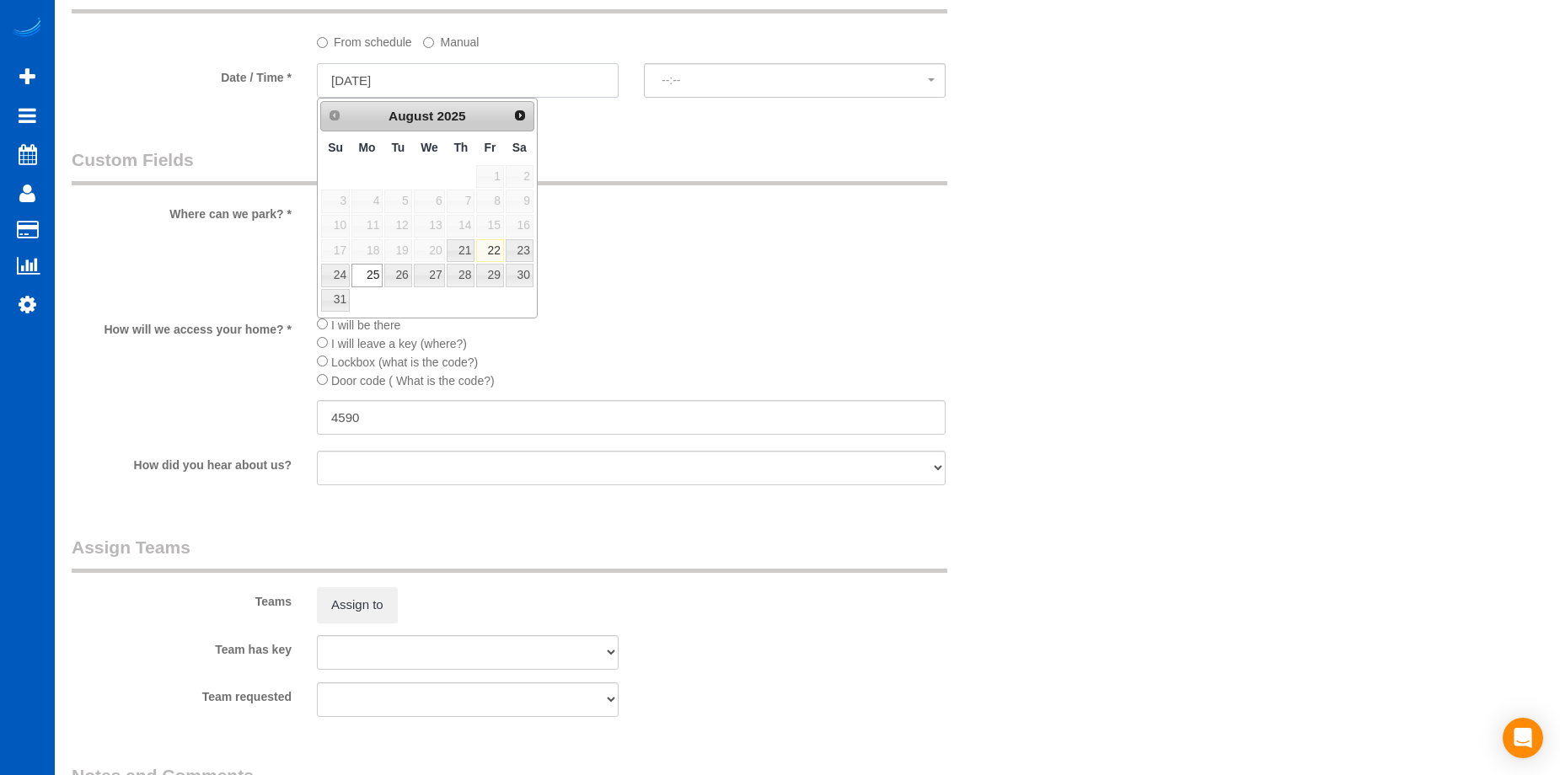
select select "spot12"
click at [396, 275] on link "26" at bounding box center [397, 275] width 27 height 23
type input "08/26/2025"
select select "spot14"
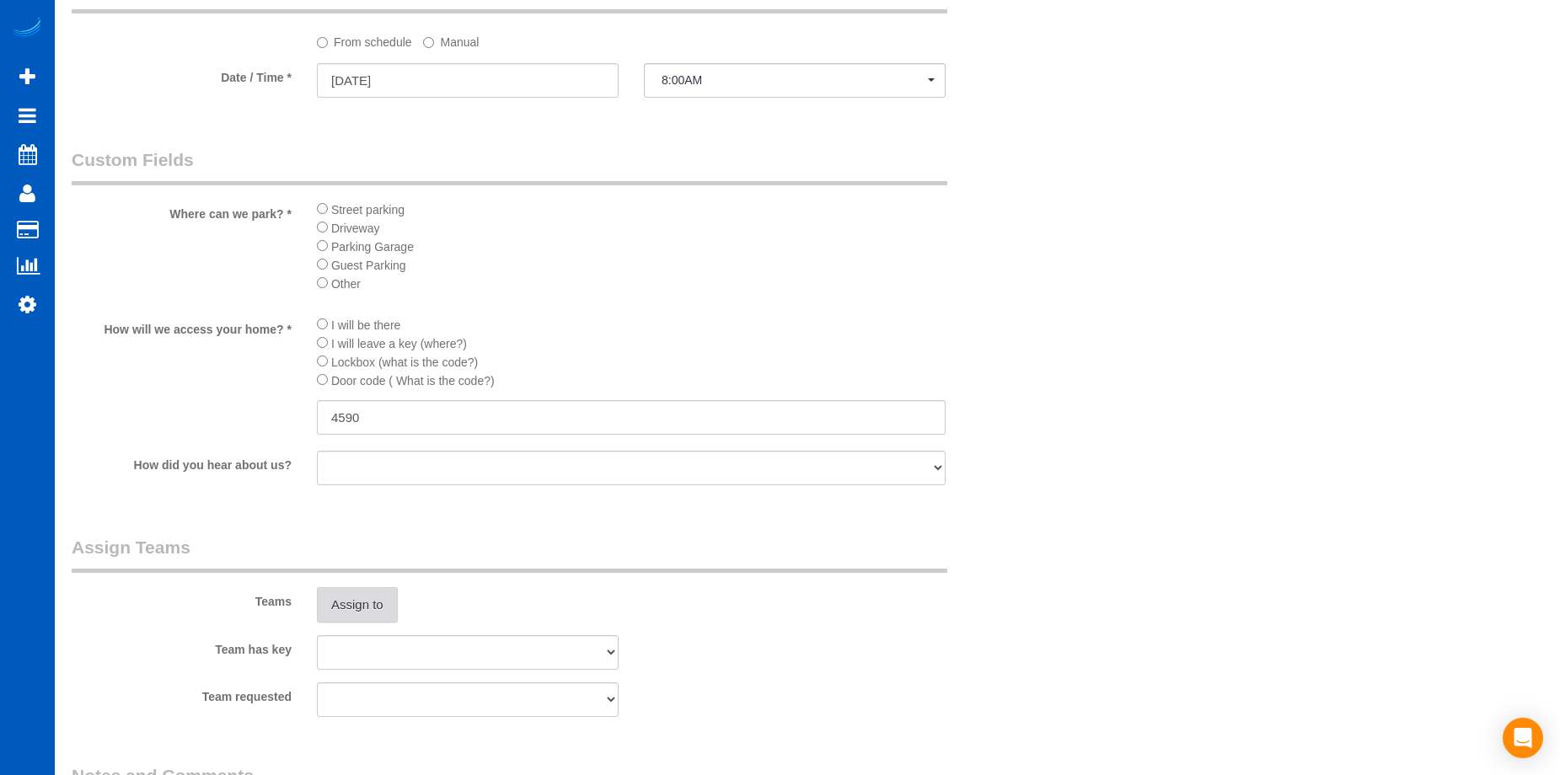
click at [373, 596] on button "Assign to" at bounding box center [357, 605] width 81 height 35
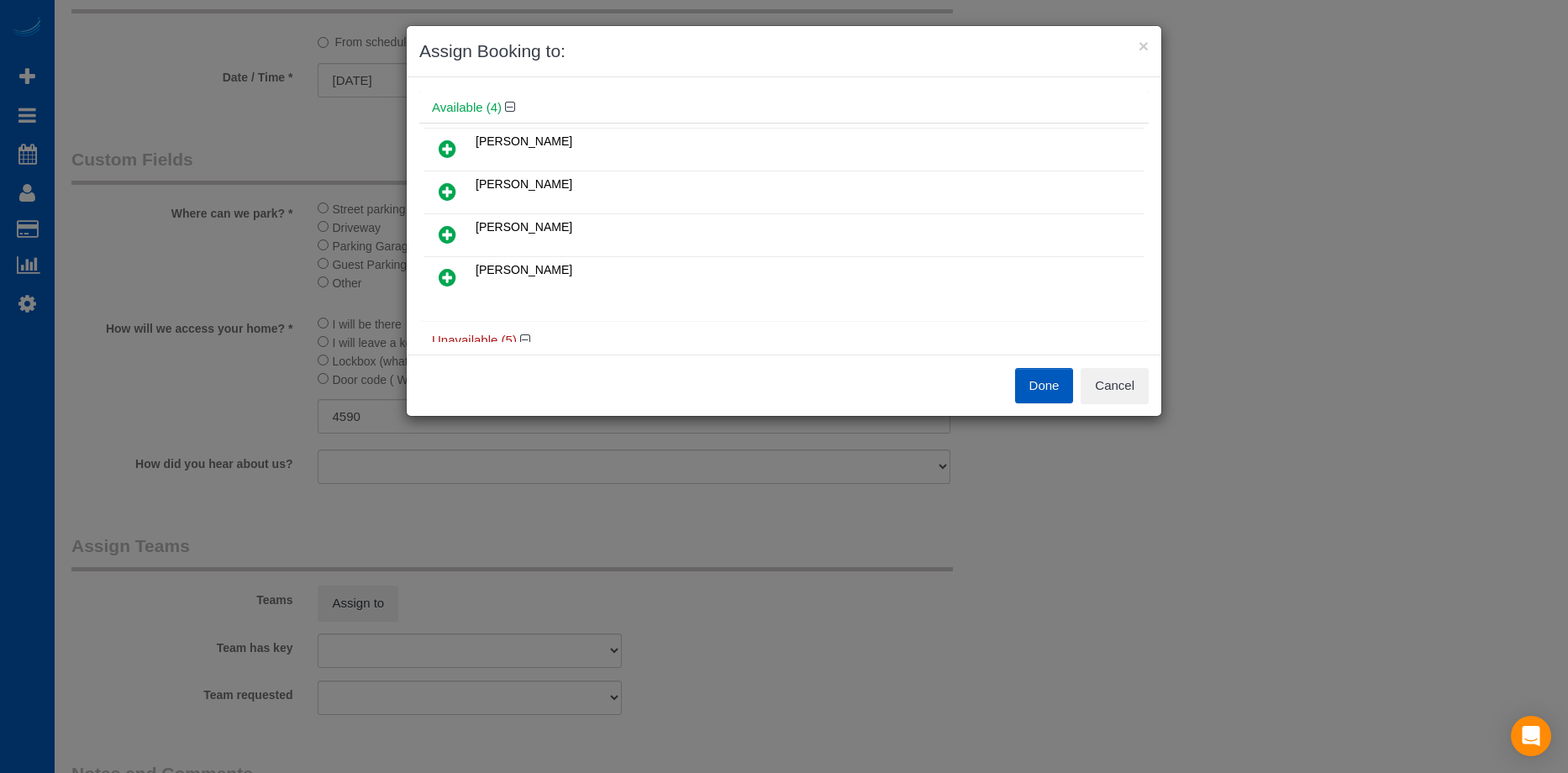
scroll to position [84, 0]
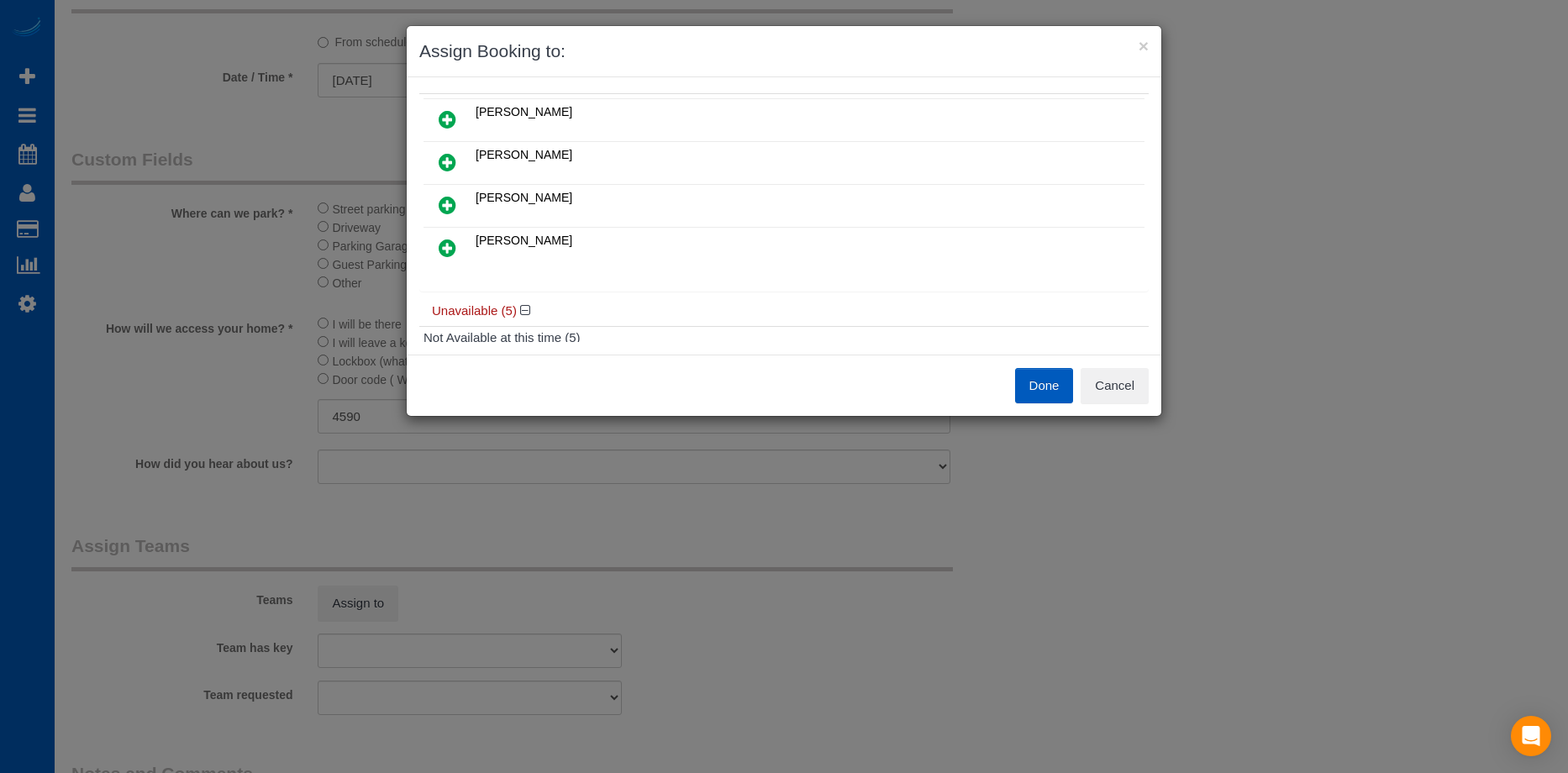
click at [452, 119] on icon at bounding box center [448, 120] width 18 height 20
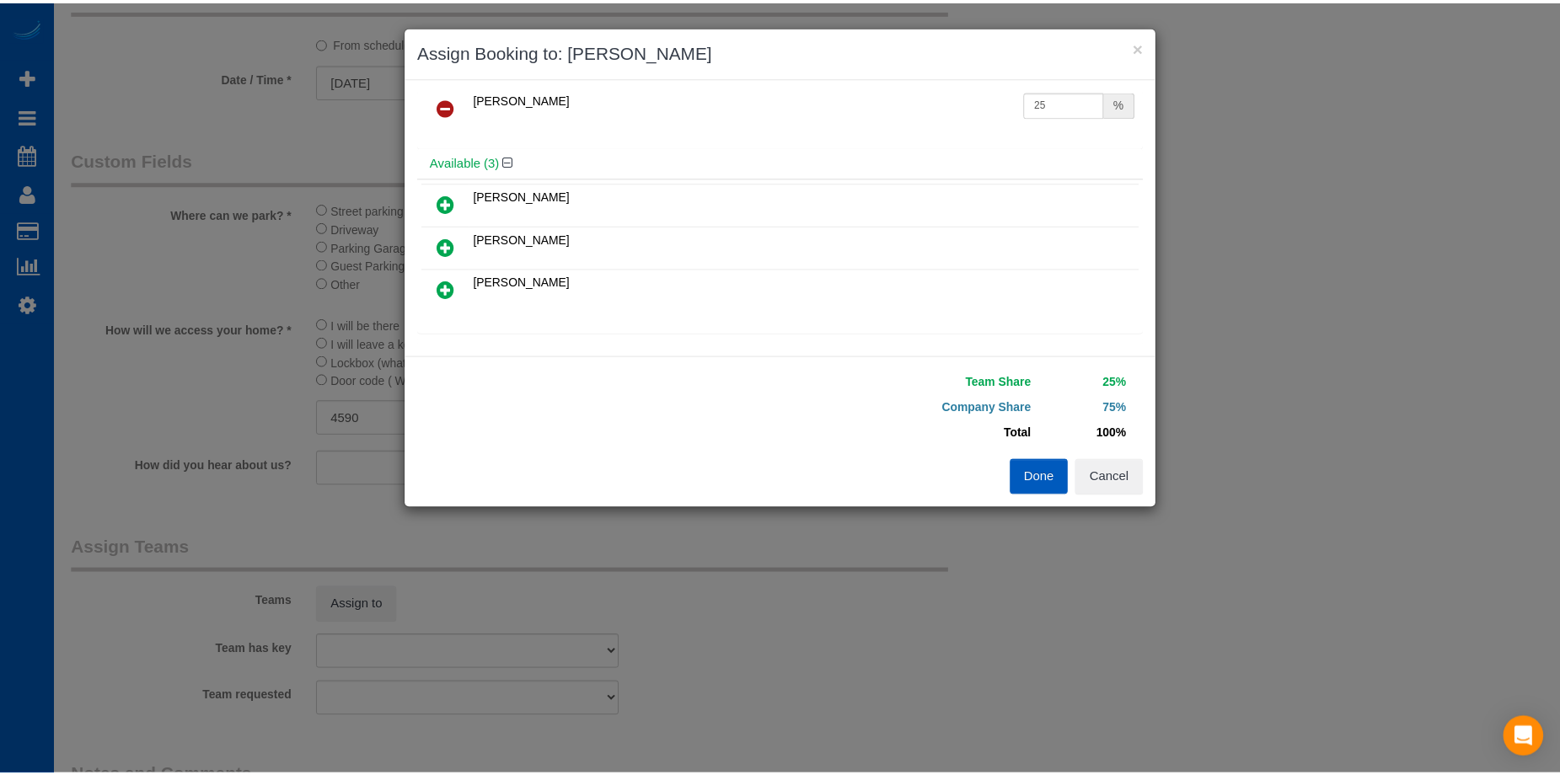
scroll to position [0, 0]
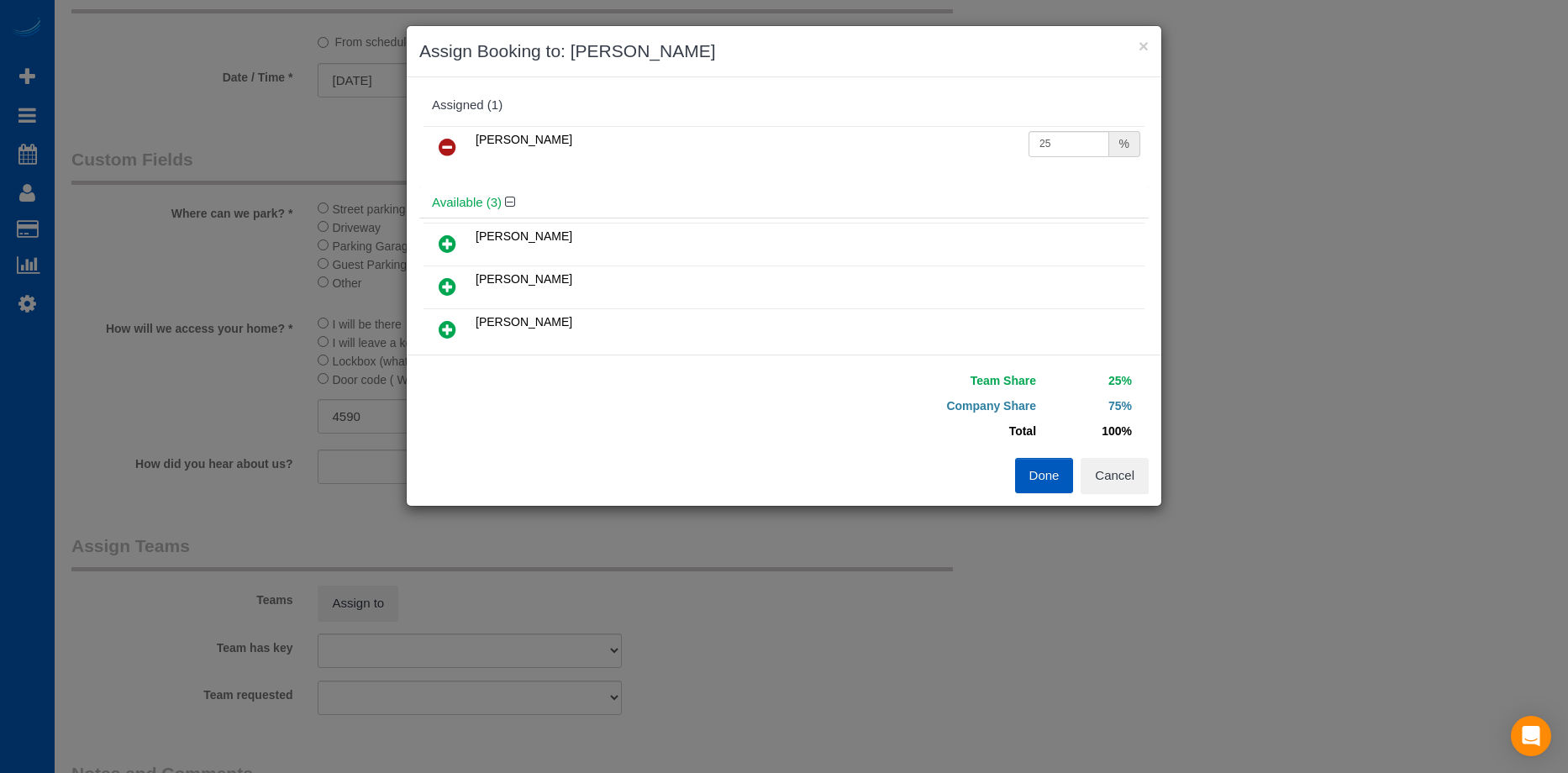
click at [435, 146] on link at bounding box center [448, 148] width 40 height 34
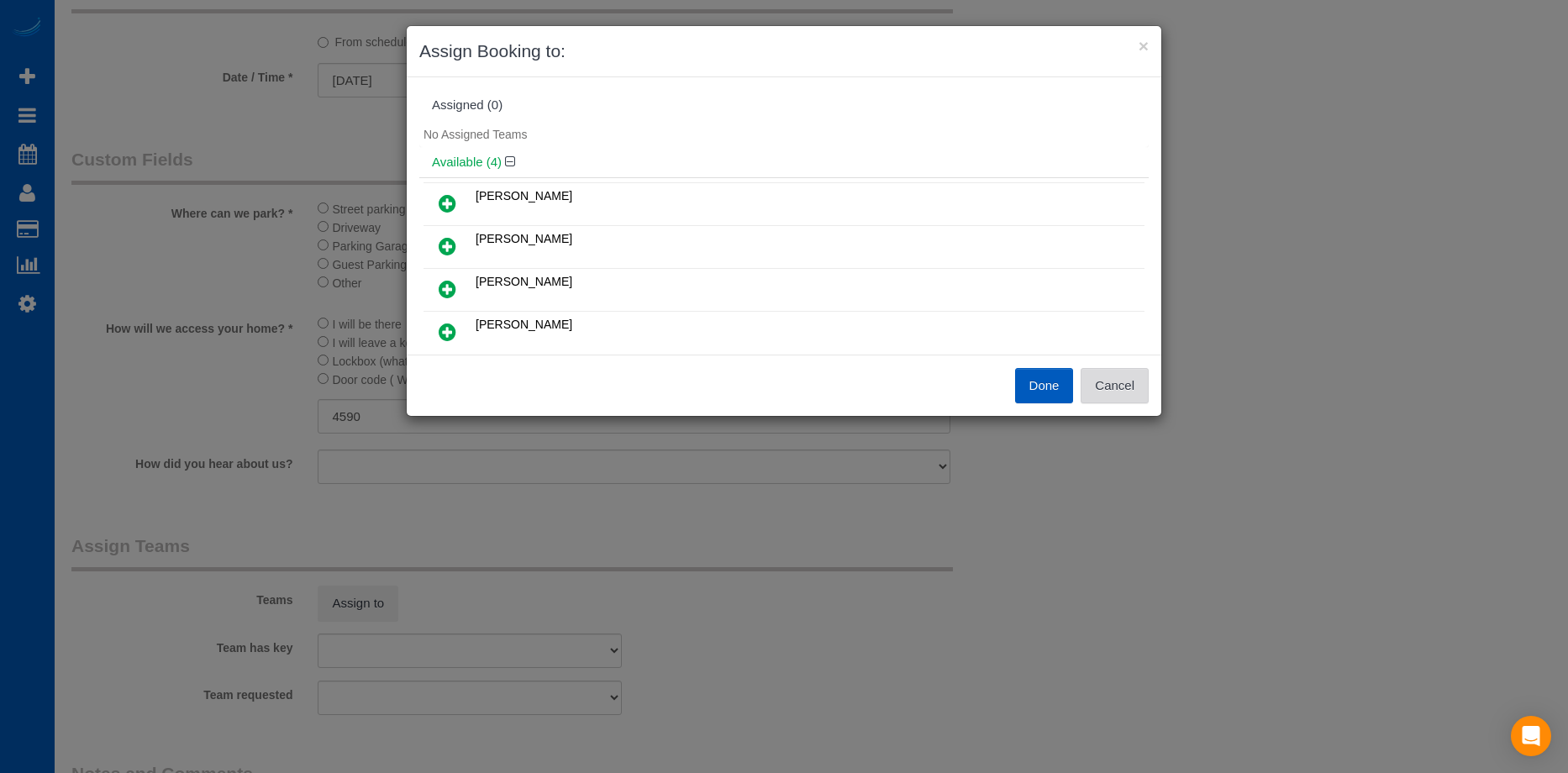
click at [1142, 392] on button "Cancel" at bounding box center [1114, 385] width 68 height 35
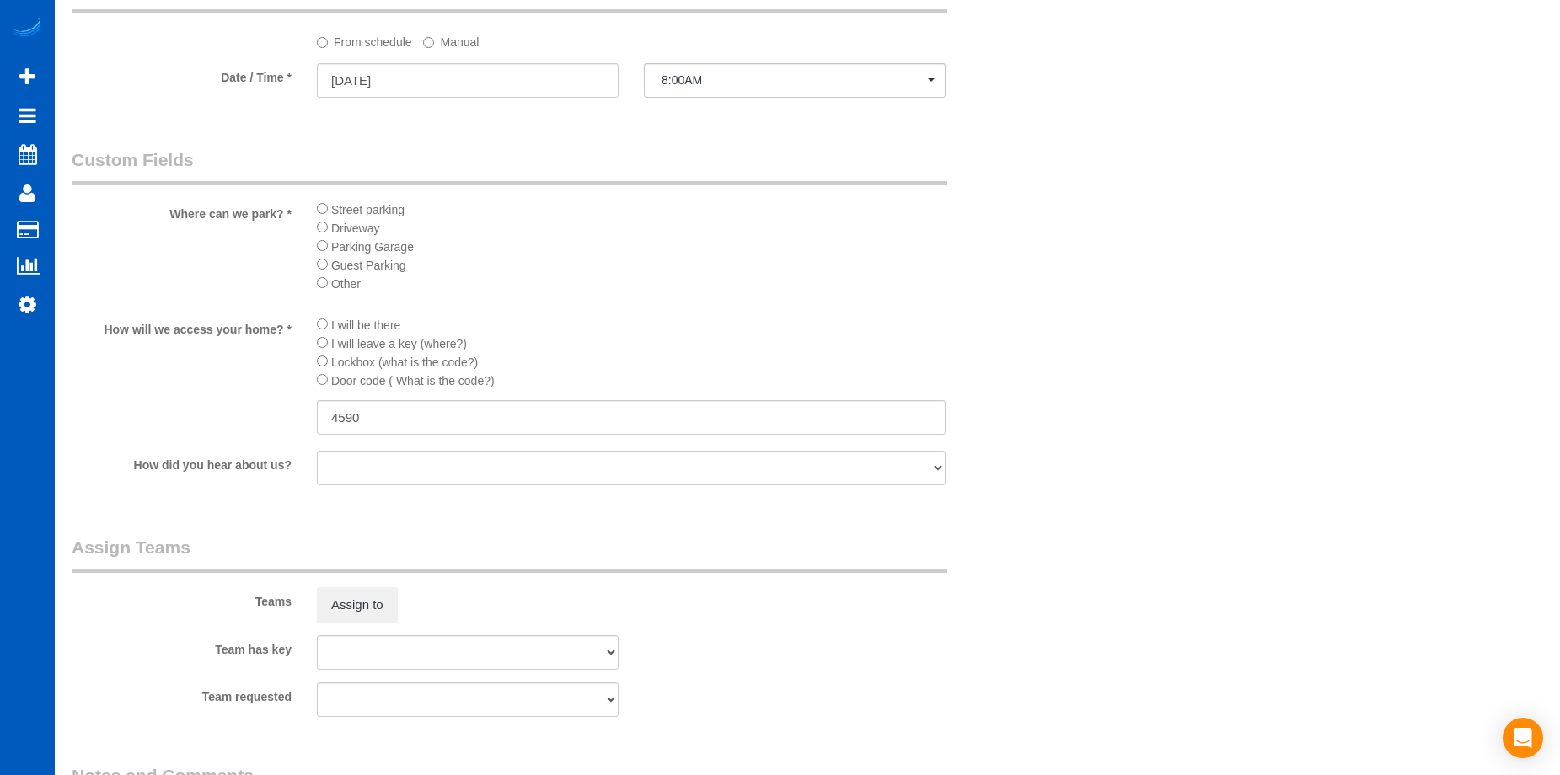
click at [468, 46] on label "Manual" at bounding box center [451, 39] width 56 height 23
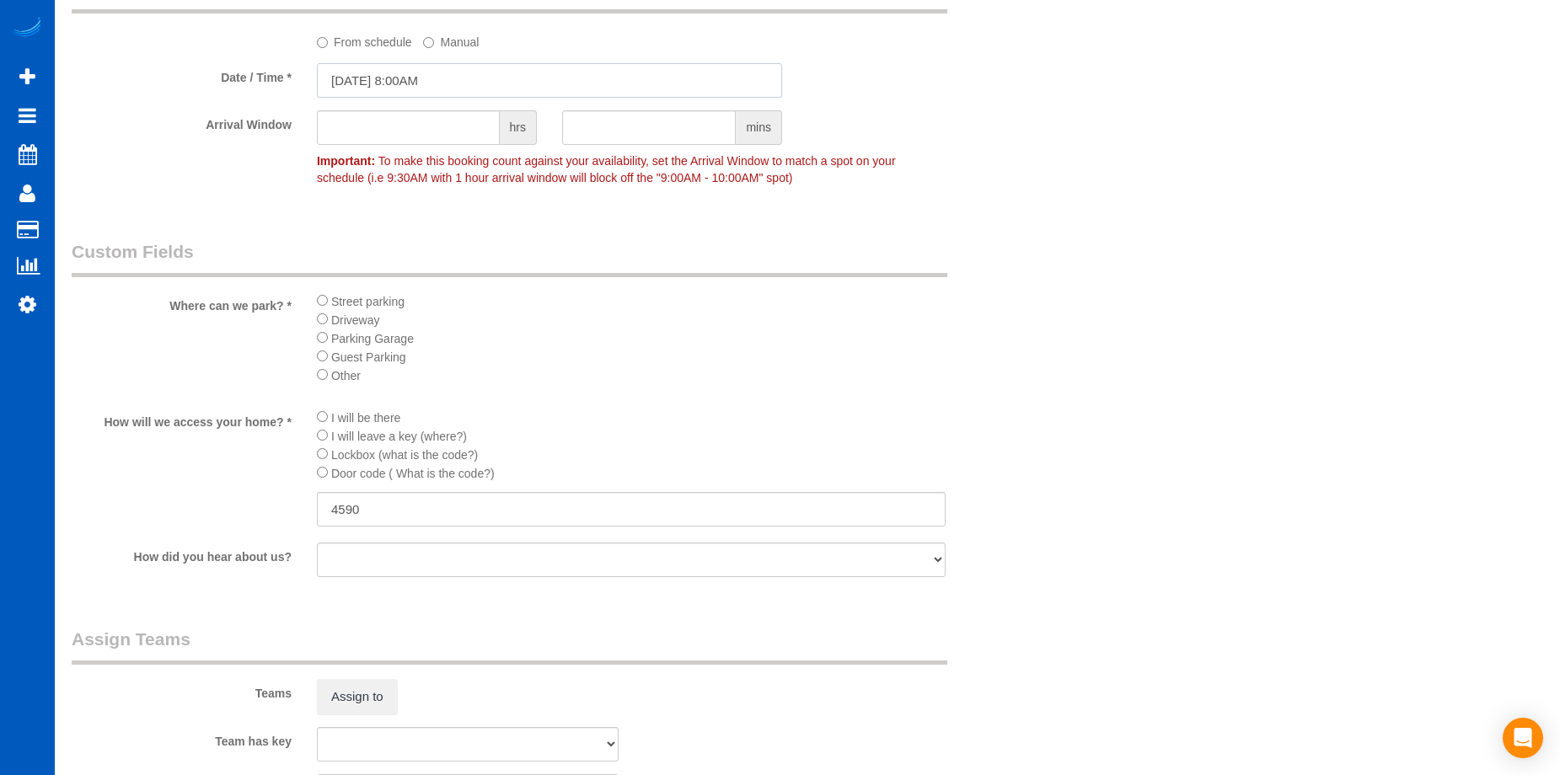
click at [506, 83] on input "08/26/2025 8:00AM" at bounding box center [549, 80] width 465 height 35
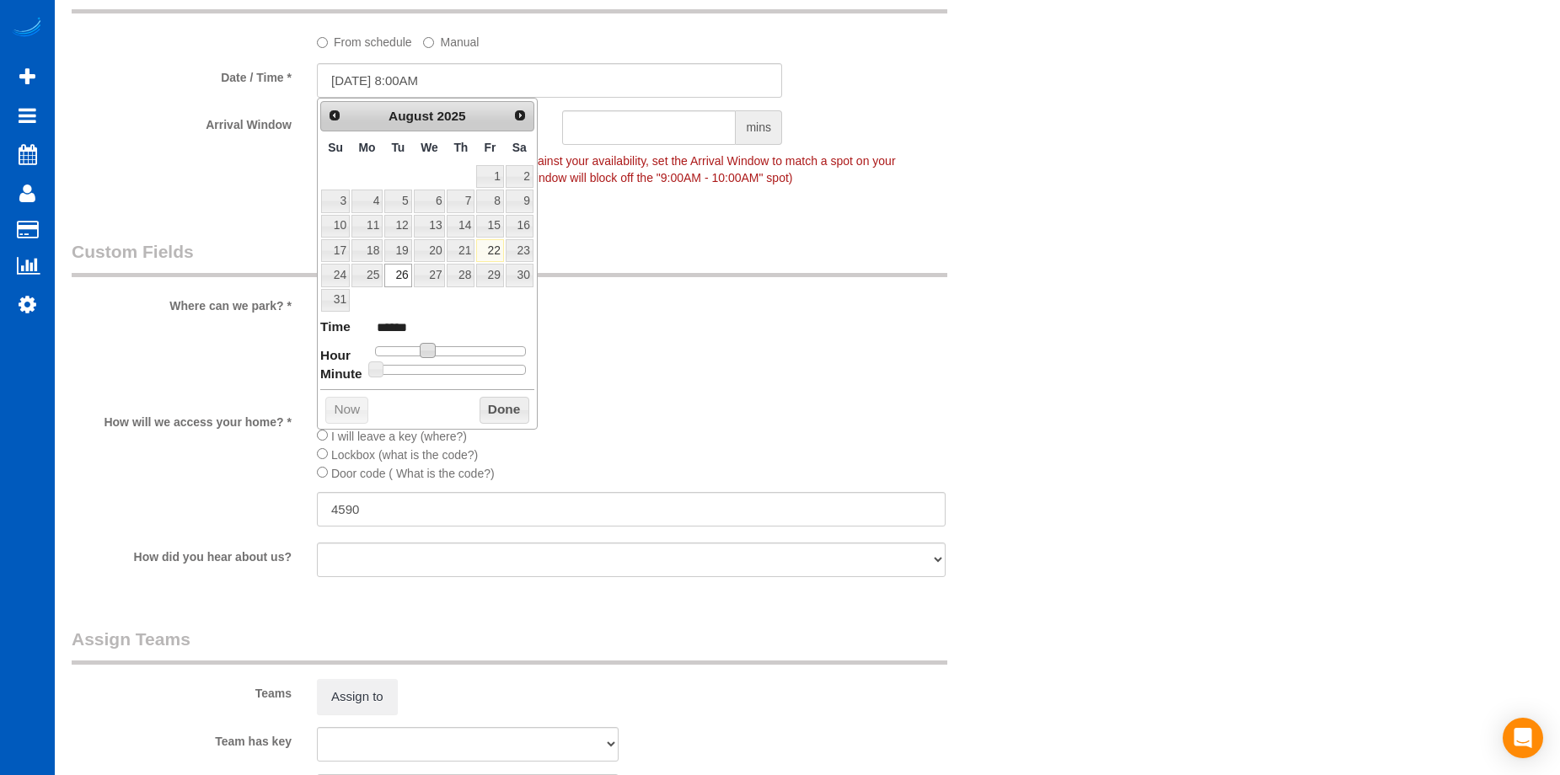
type input "08/26/2025 9:00AM"
type input "******"
drag, startPoint x: 430, startPoint y: 349, endPoint x: 440, endPoint y: 351, distance: 10.4
click at [440, 351] on span at bounding box center [434, 350] width 15 height 15
click at [514, 409] on button "Done" at bounding box center [505, 410] width 50 height 27
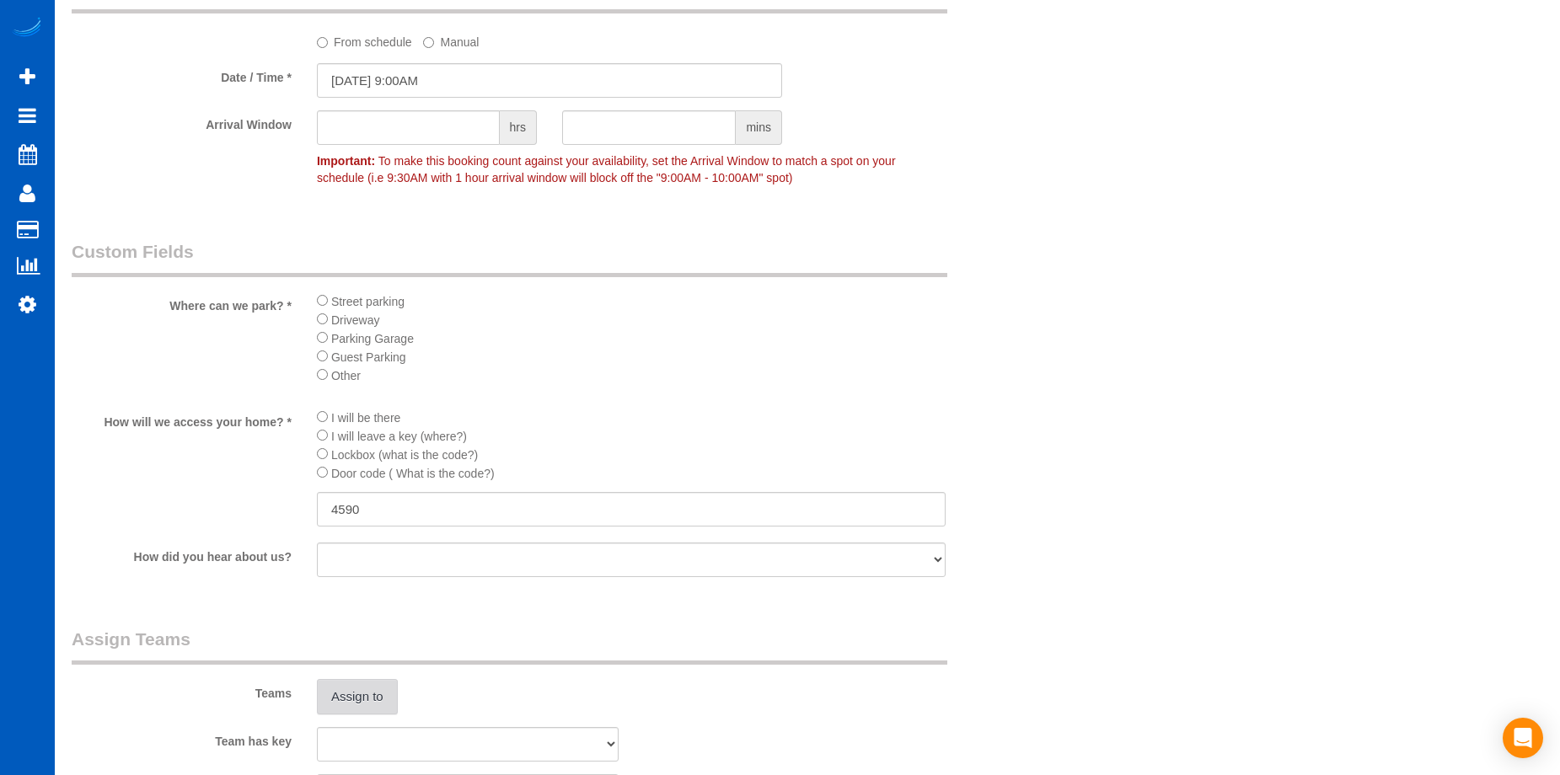
click at [376, 693] on button "Assign to" at bounding box center [357, 696] width 81 height 35
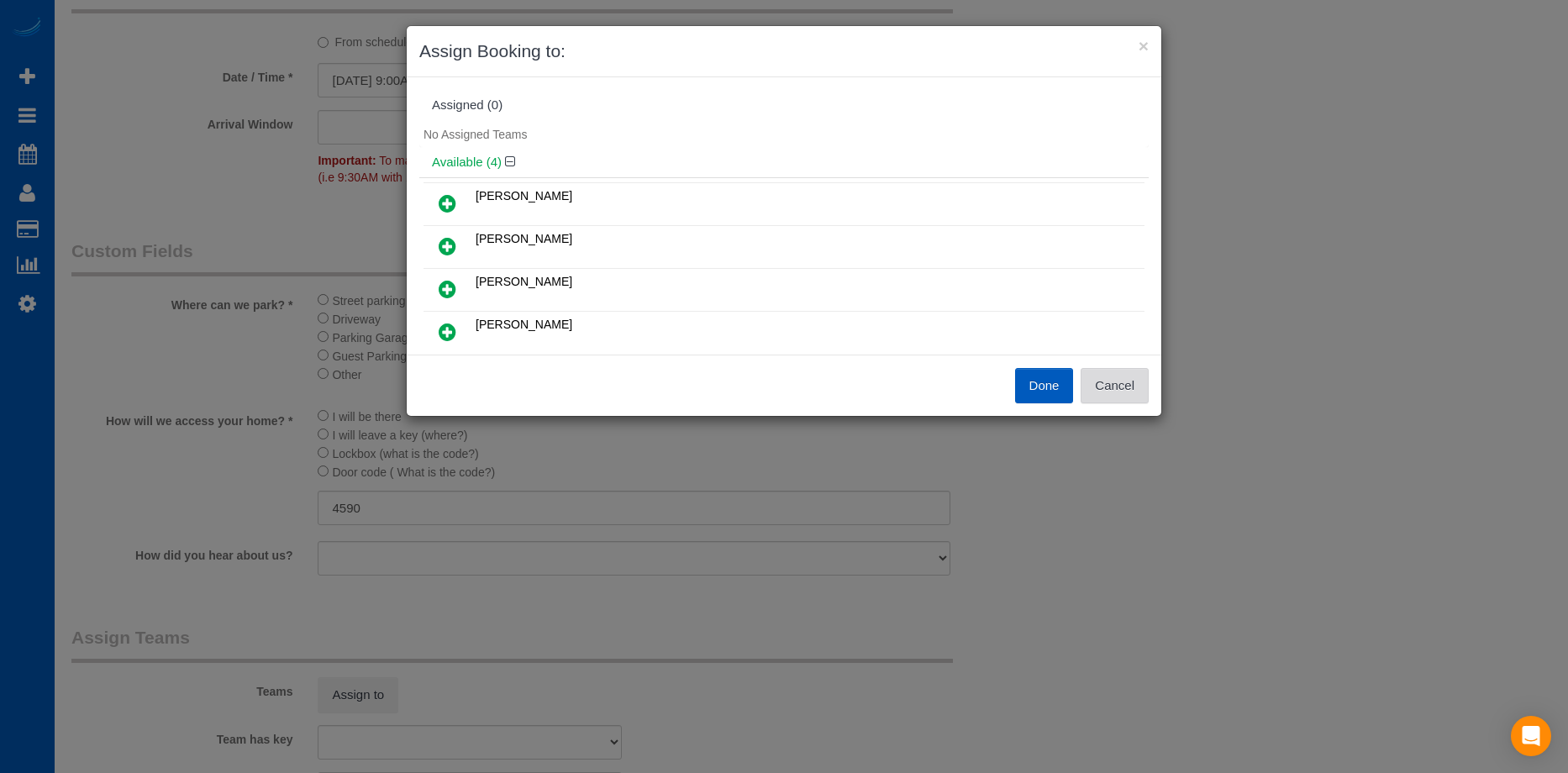
click at [1142, 386] on button "Cancel" at bounding box center [1114, 385] width 68 height 35
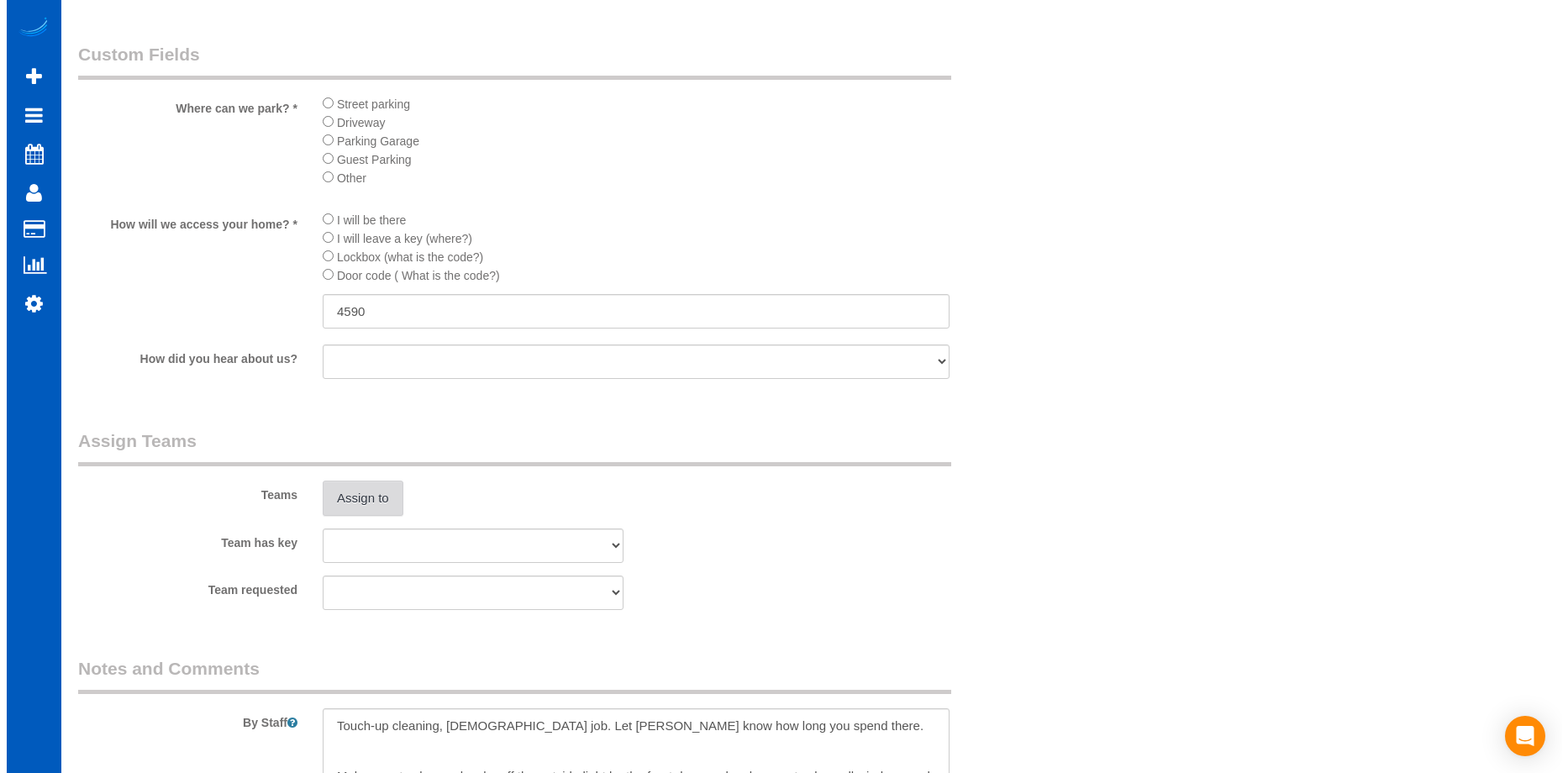
scroll to position [2018, 0]
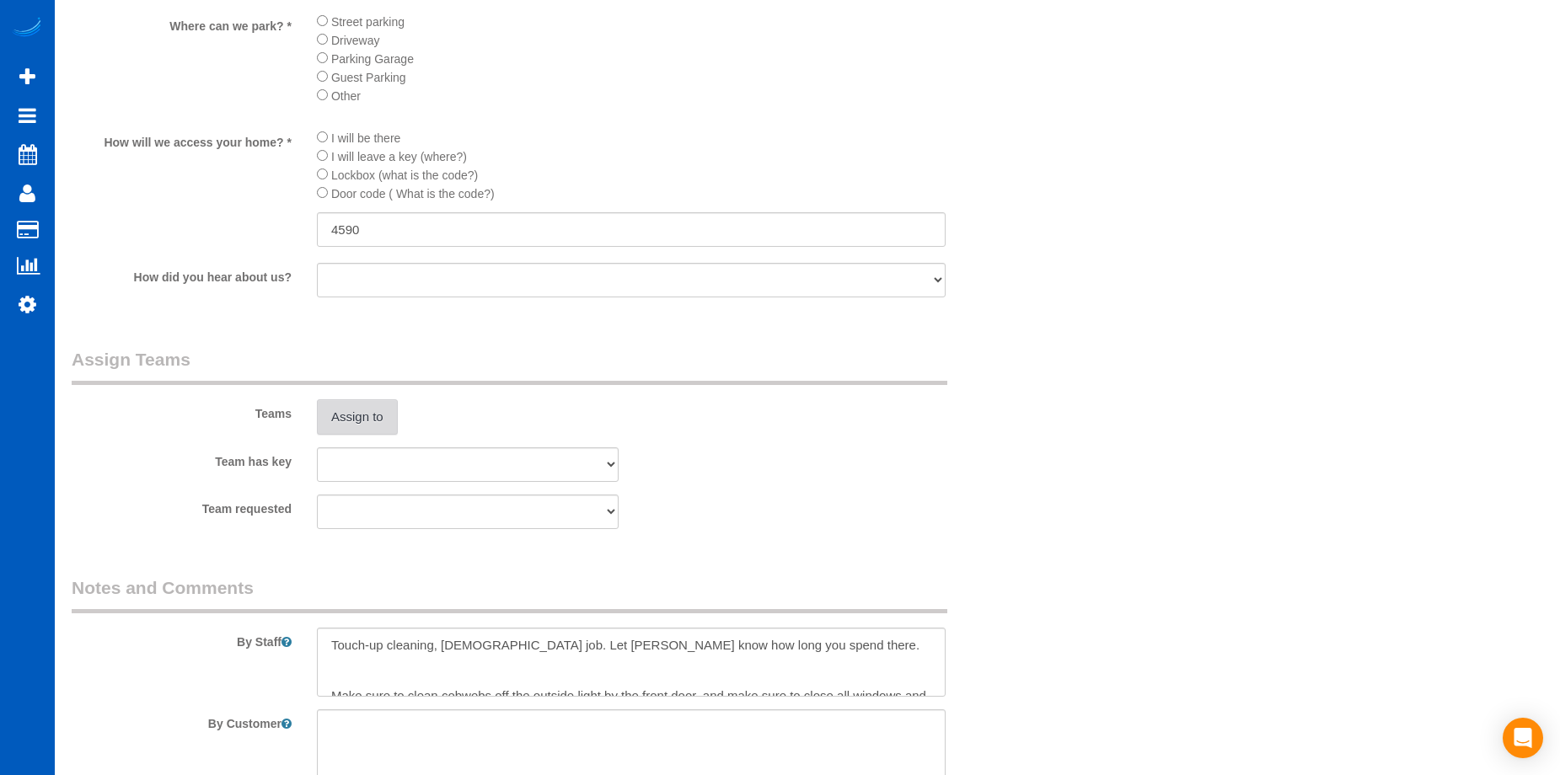
click at [342, 410] on button "Assign to" at bounding box center [357, 417] width 81 height 35
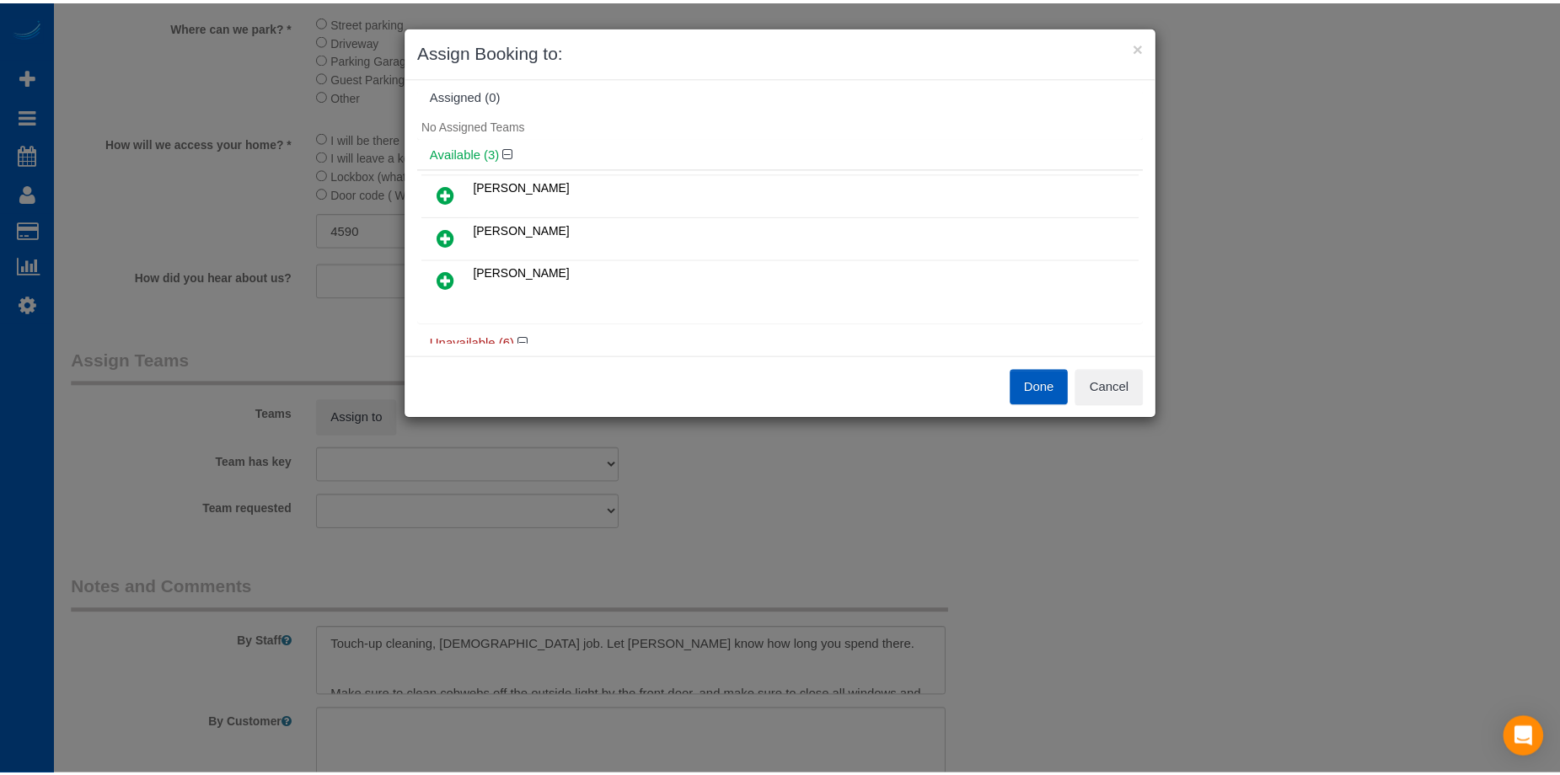
scroll to position [0, 0]
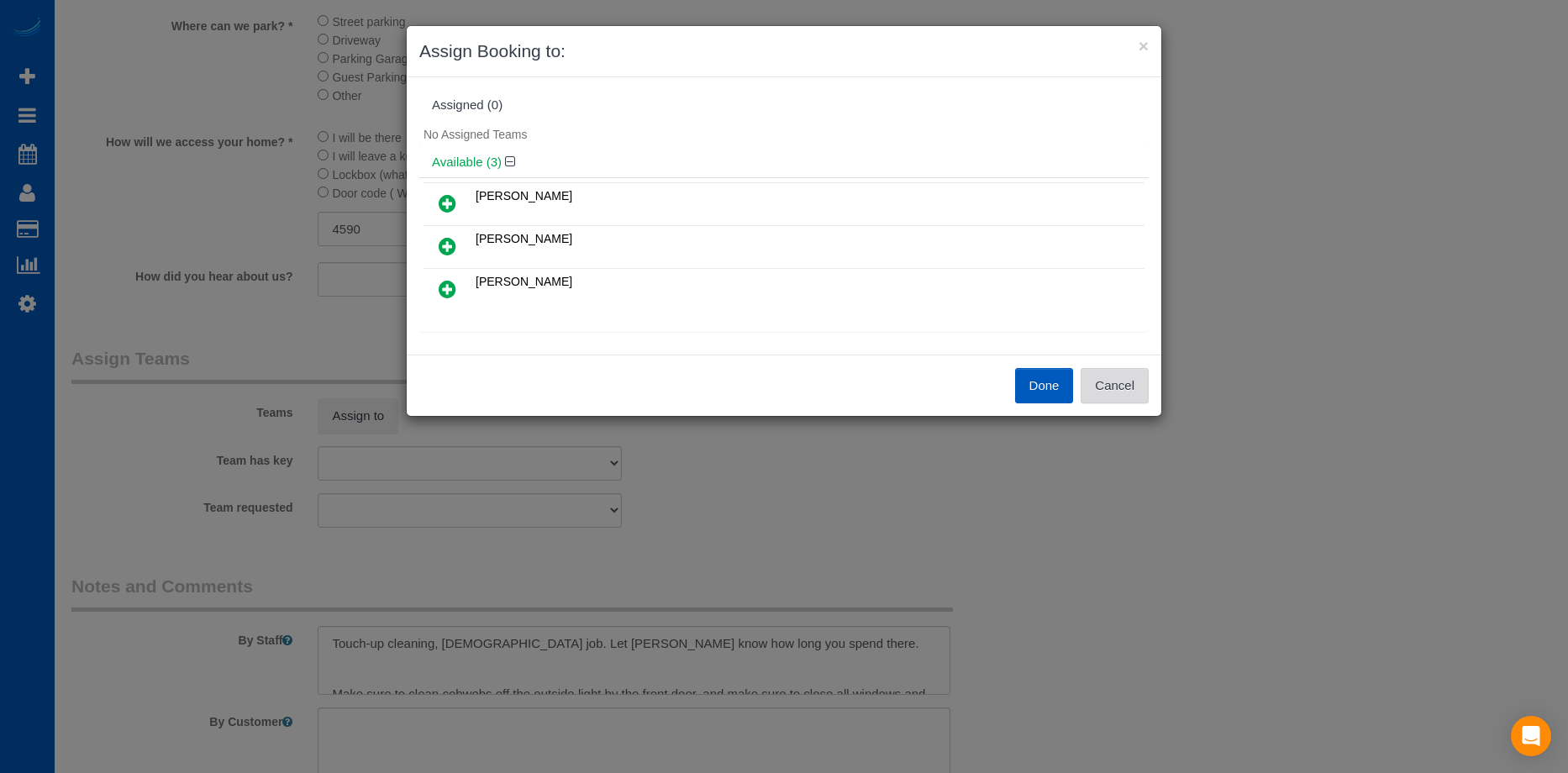
click at [1137, 394] on button "Cancel" at bounding box center [1114, 385] width 68 height 35
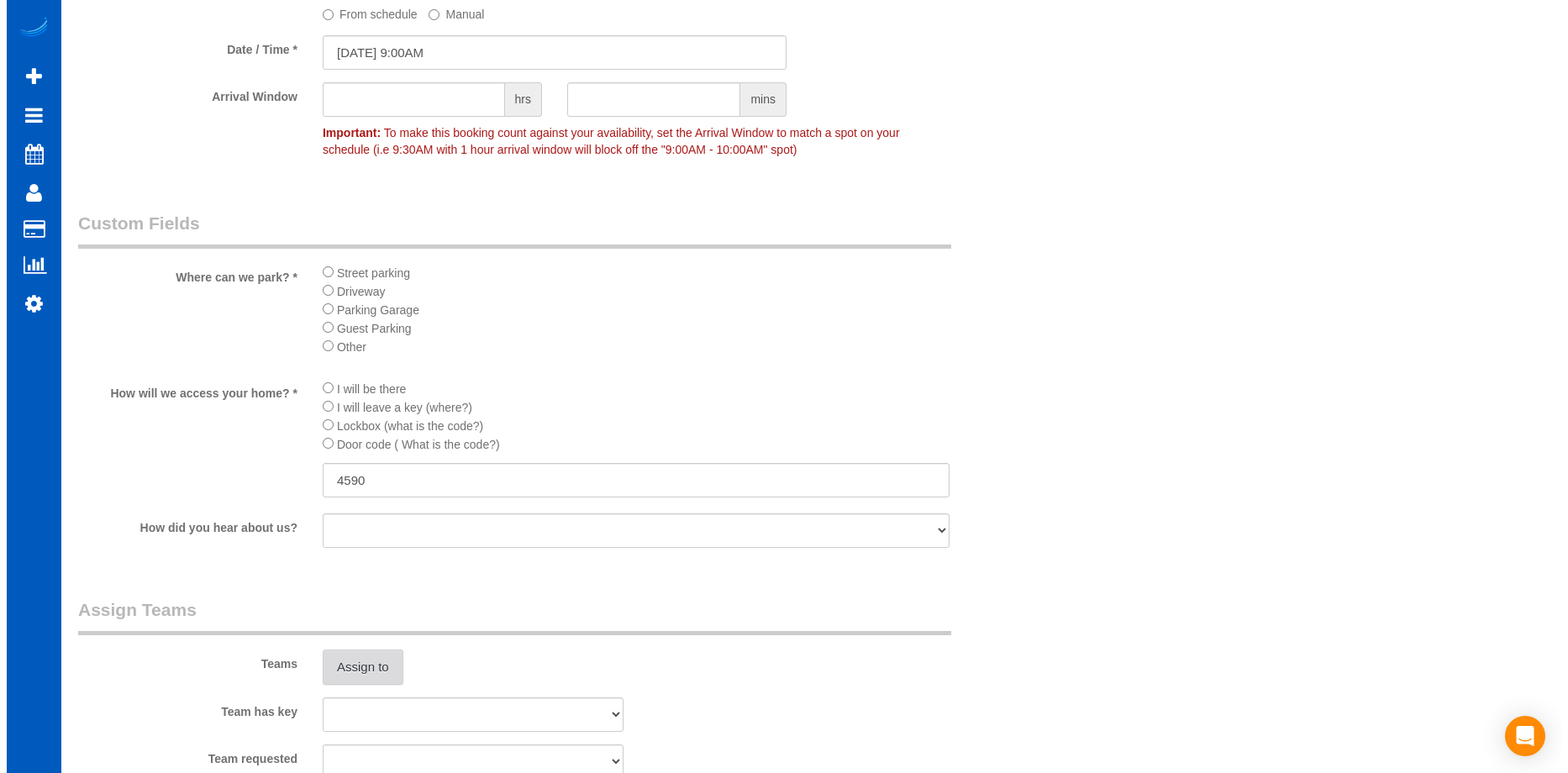
scroll to position [1765, 0]
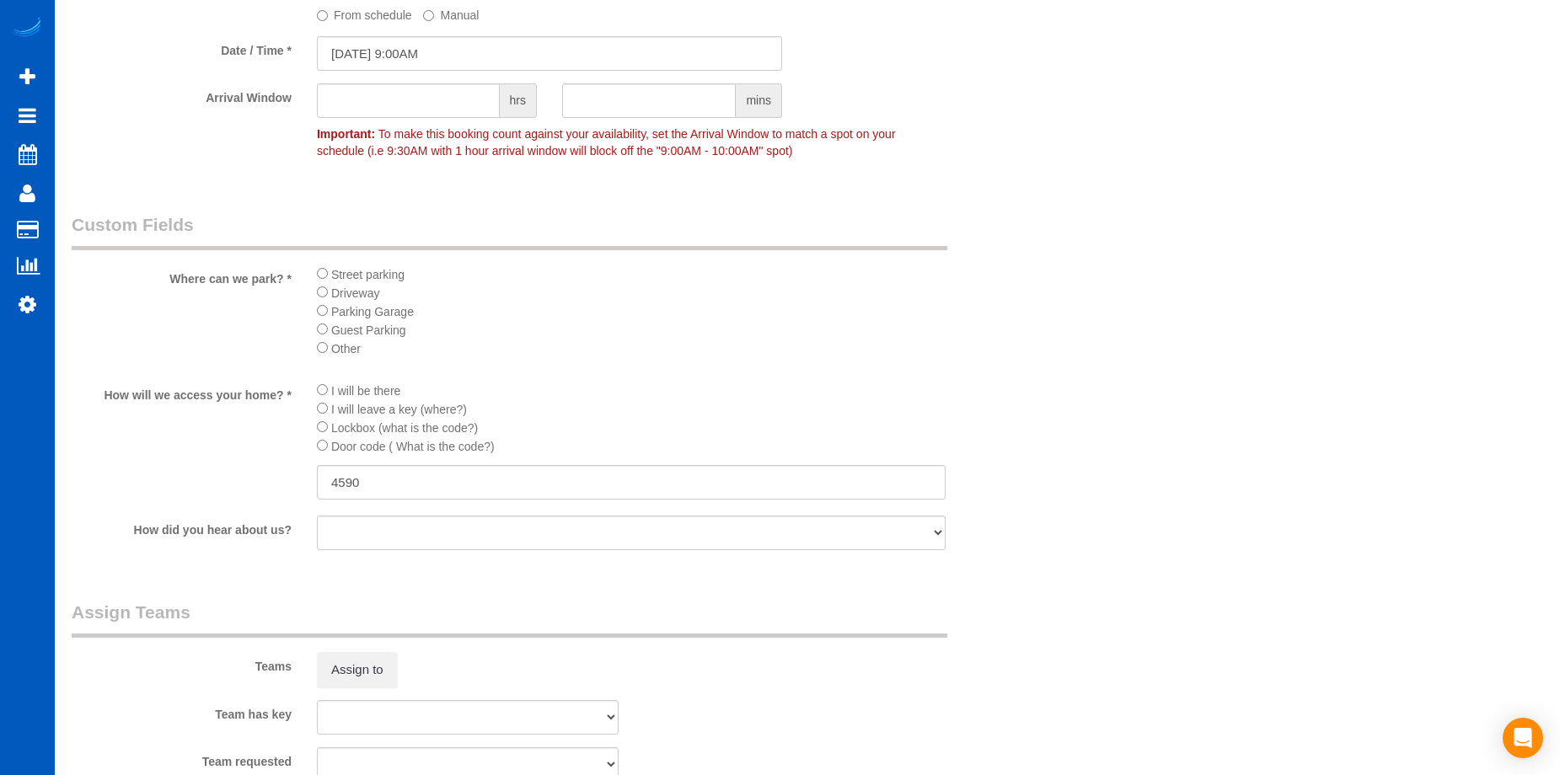
click at [335, 15] on label "From schedule" at bounding box center [364, 12] width 95 height 23
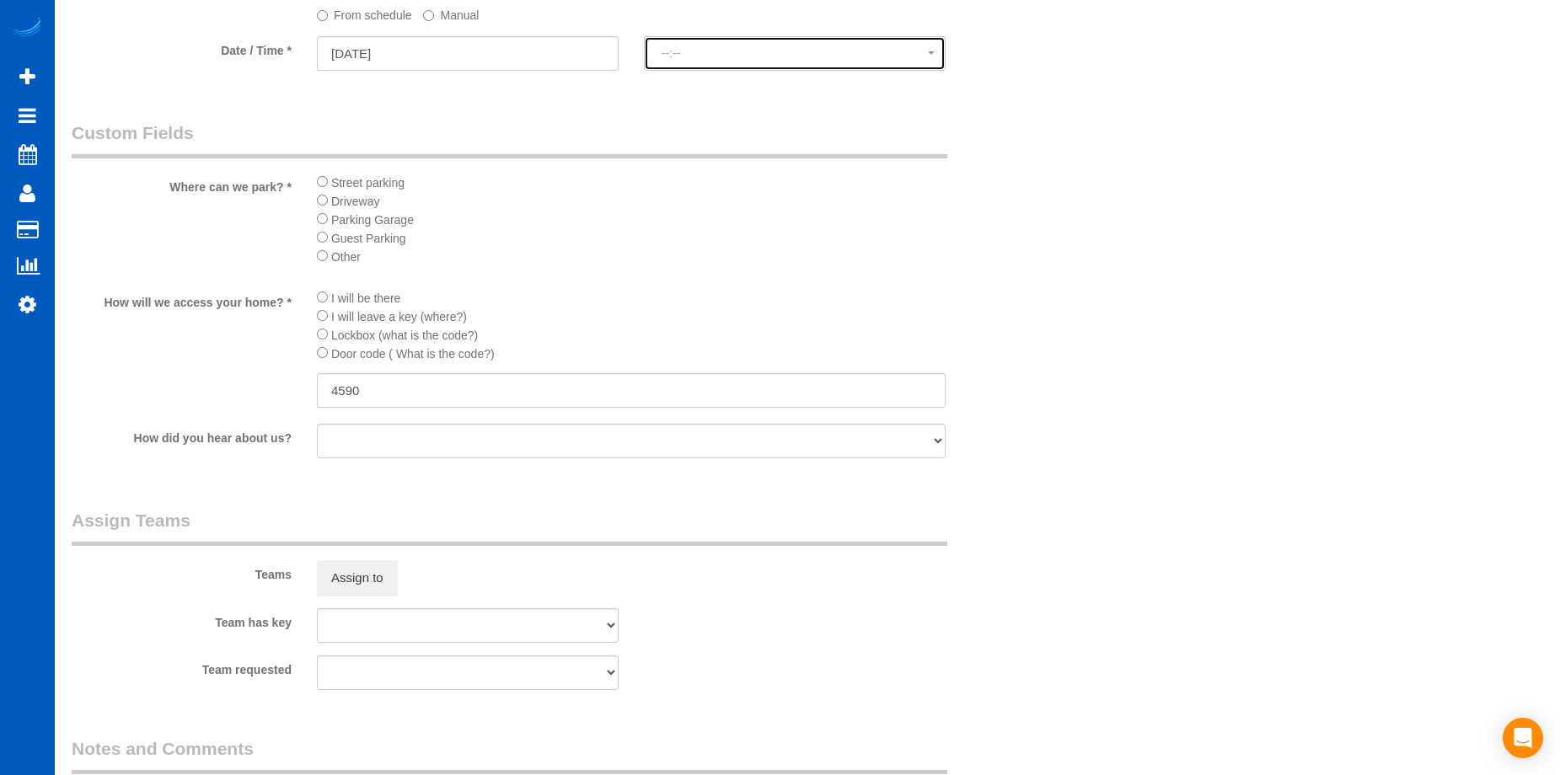
click at [685, 53] on span "--:--" at bounding box center [795, 52] width 266 height 13
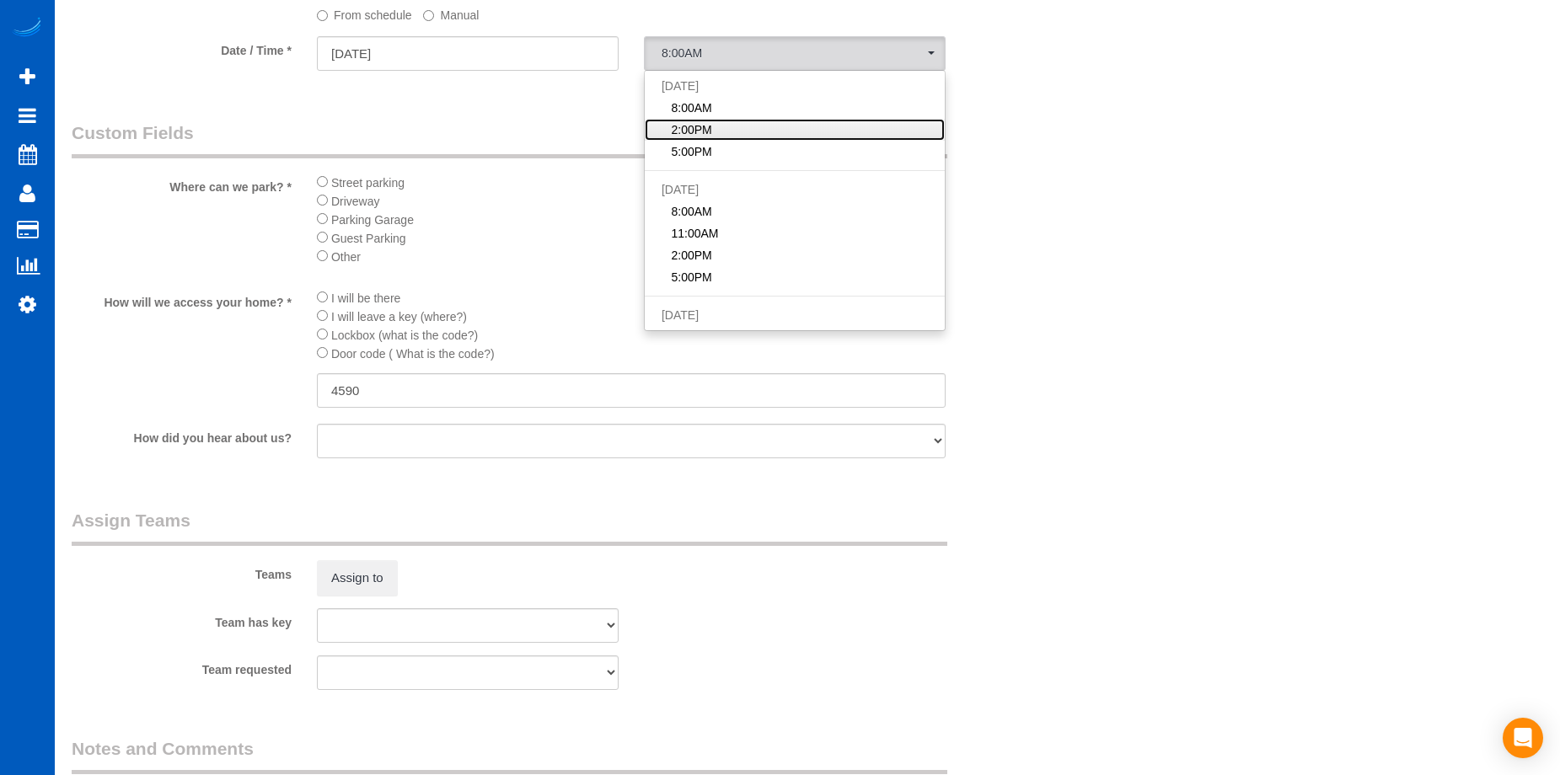
click at [831, 131] on link "2:00PM" at bounding box center [795, 130] width 300 height 22
select select "spot29"
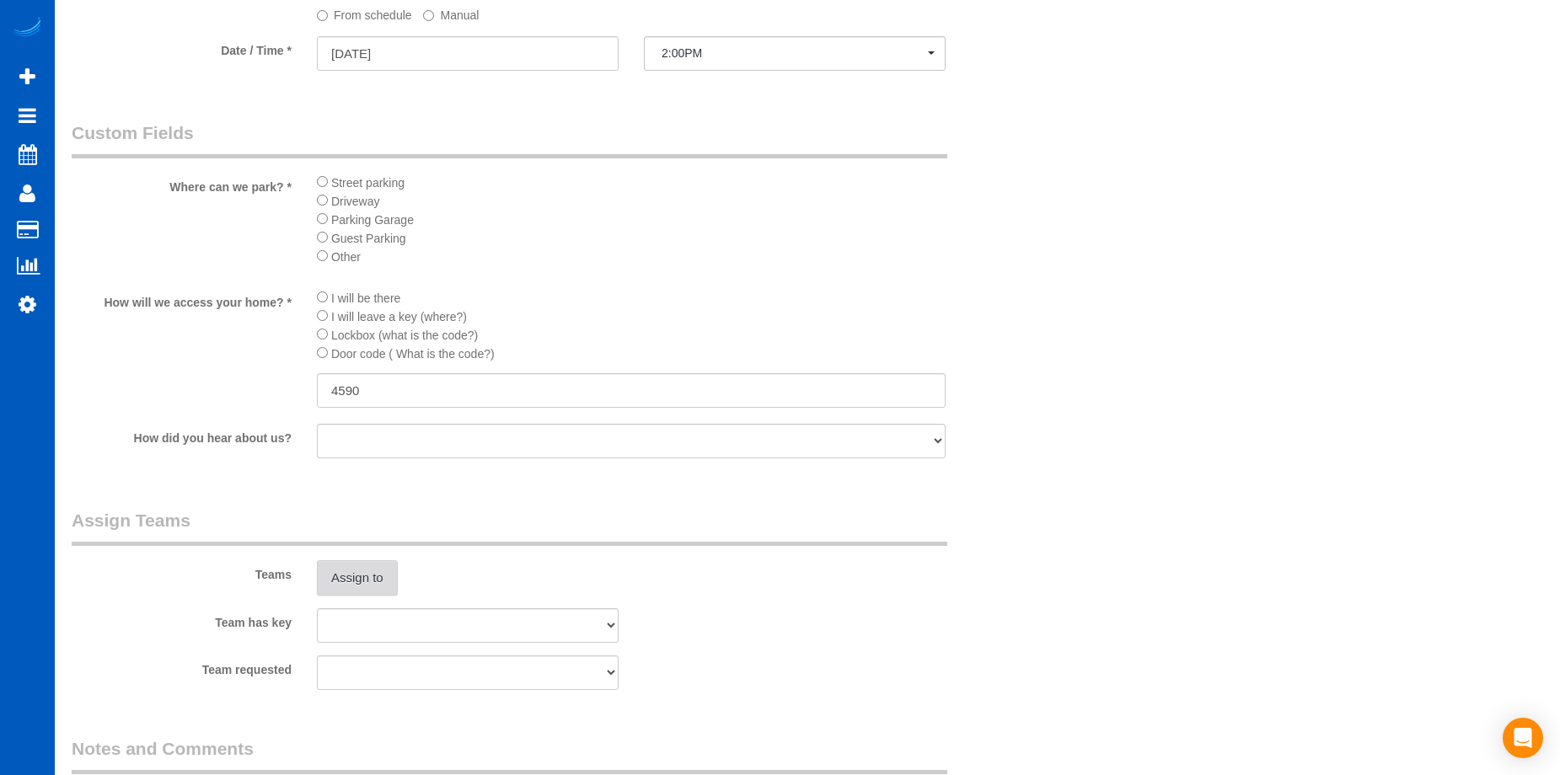
click at [355, 581] on button "Assign to" at bounding box center [357, 578] width 81 height 35
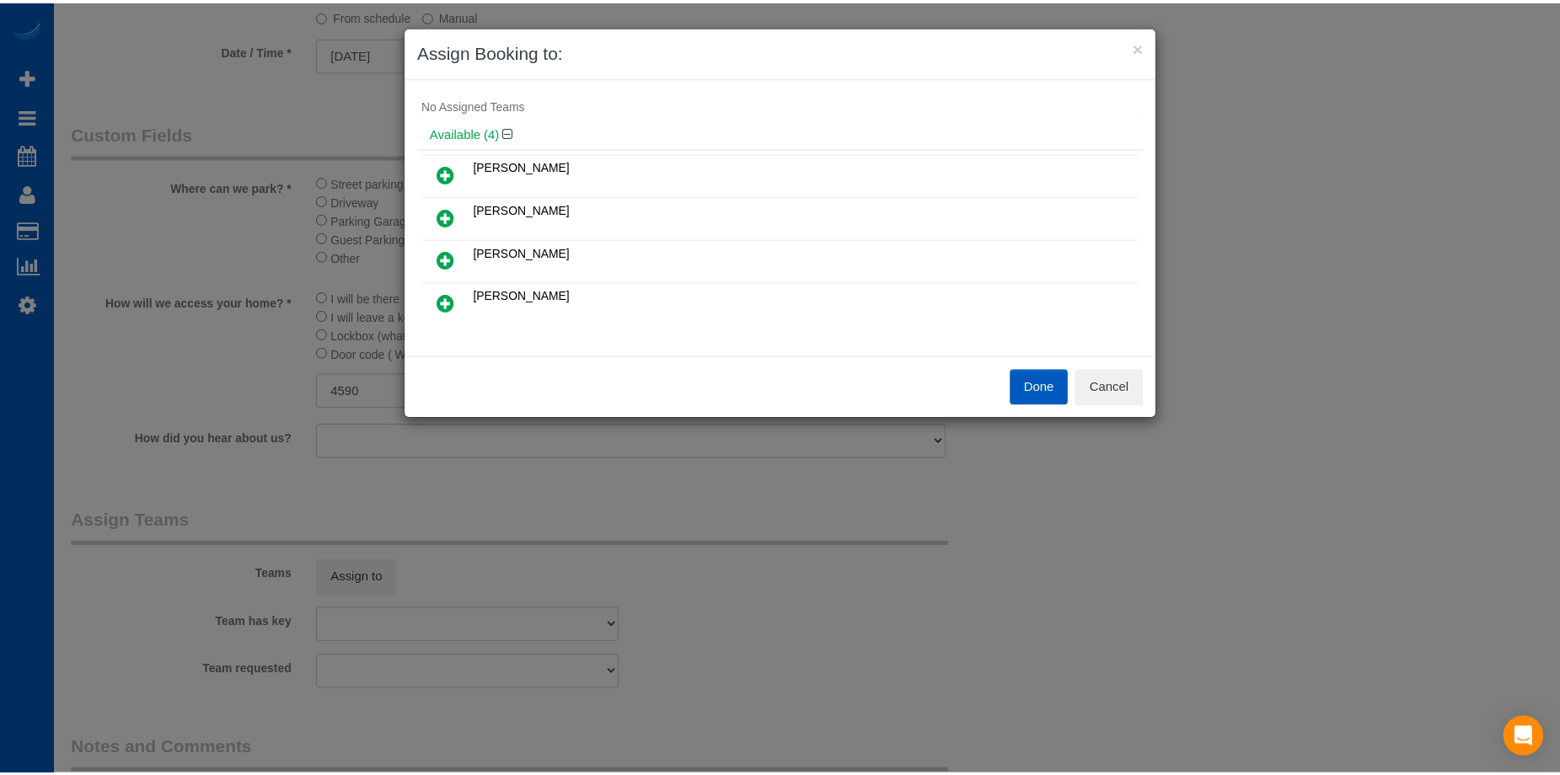
scroll to position [1, 0]
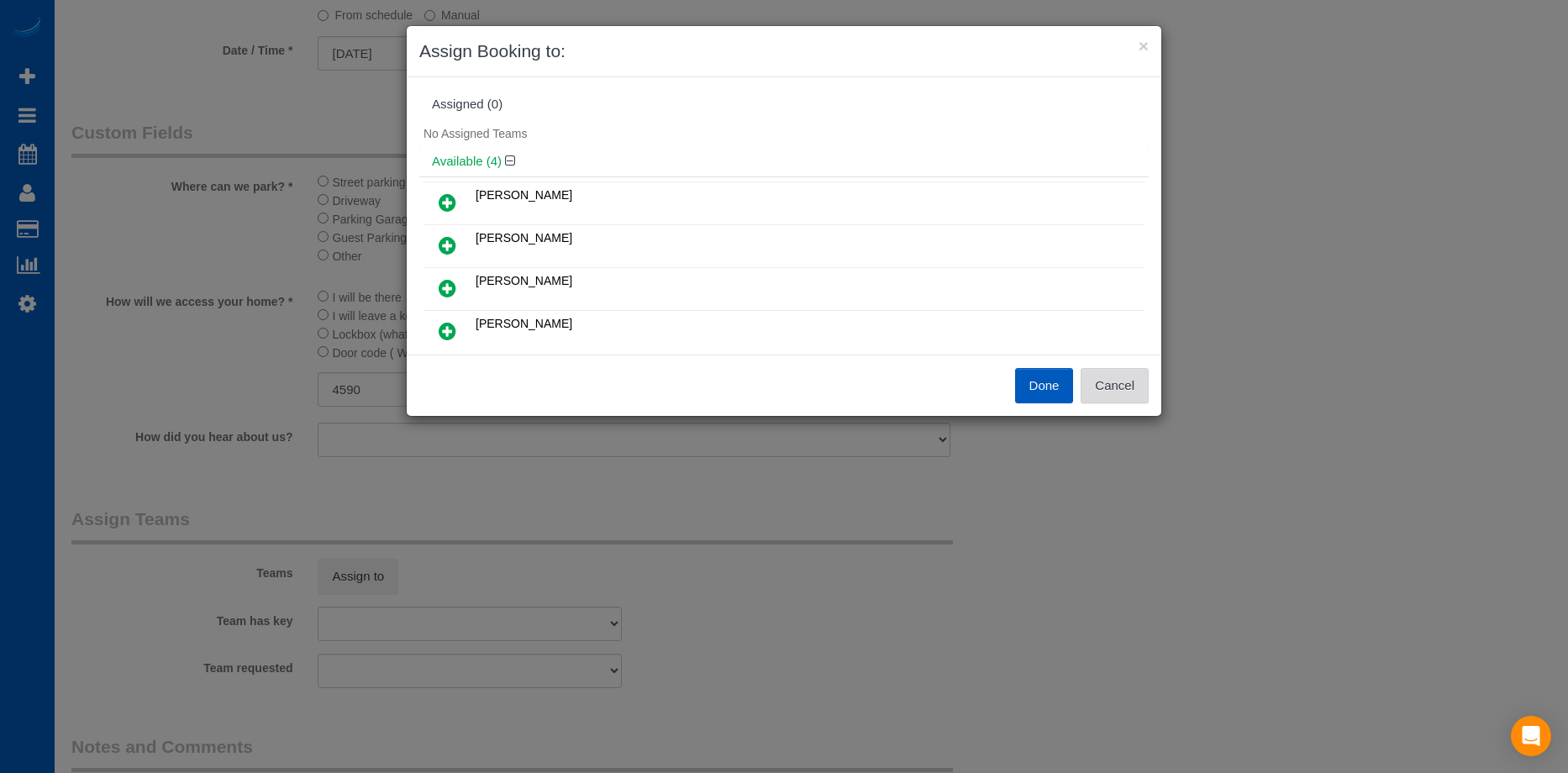
click at [1131, 377] on button "Cancel" at bounding box center [1114, 385] width 68 height 35
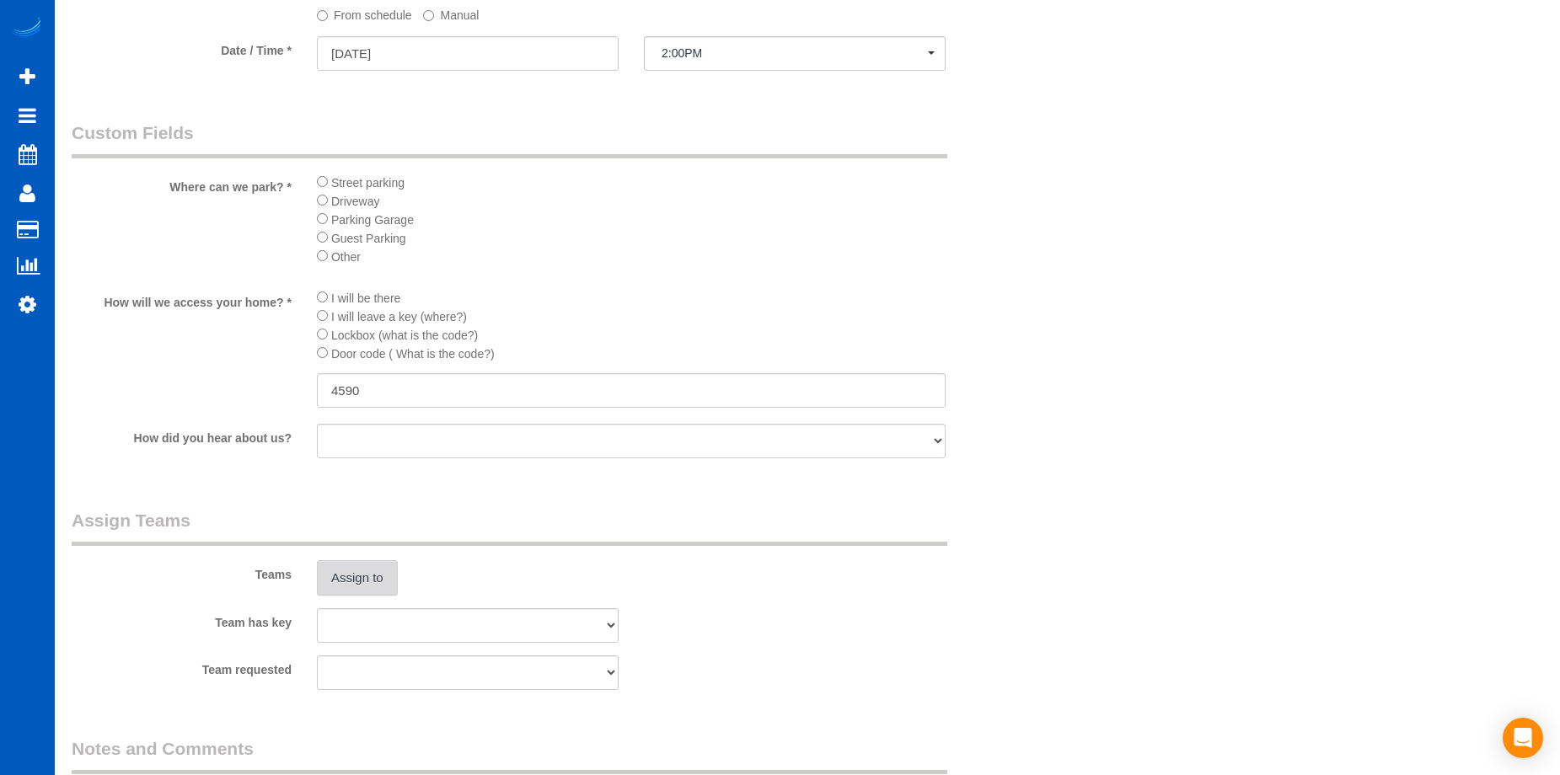
click at [373, 577] on button "Assign to" at bounding box center [357, 578] width 81 height 35
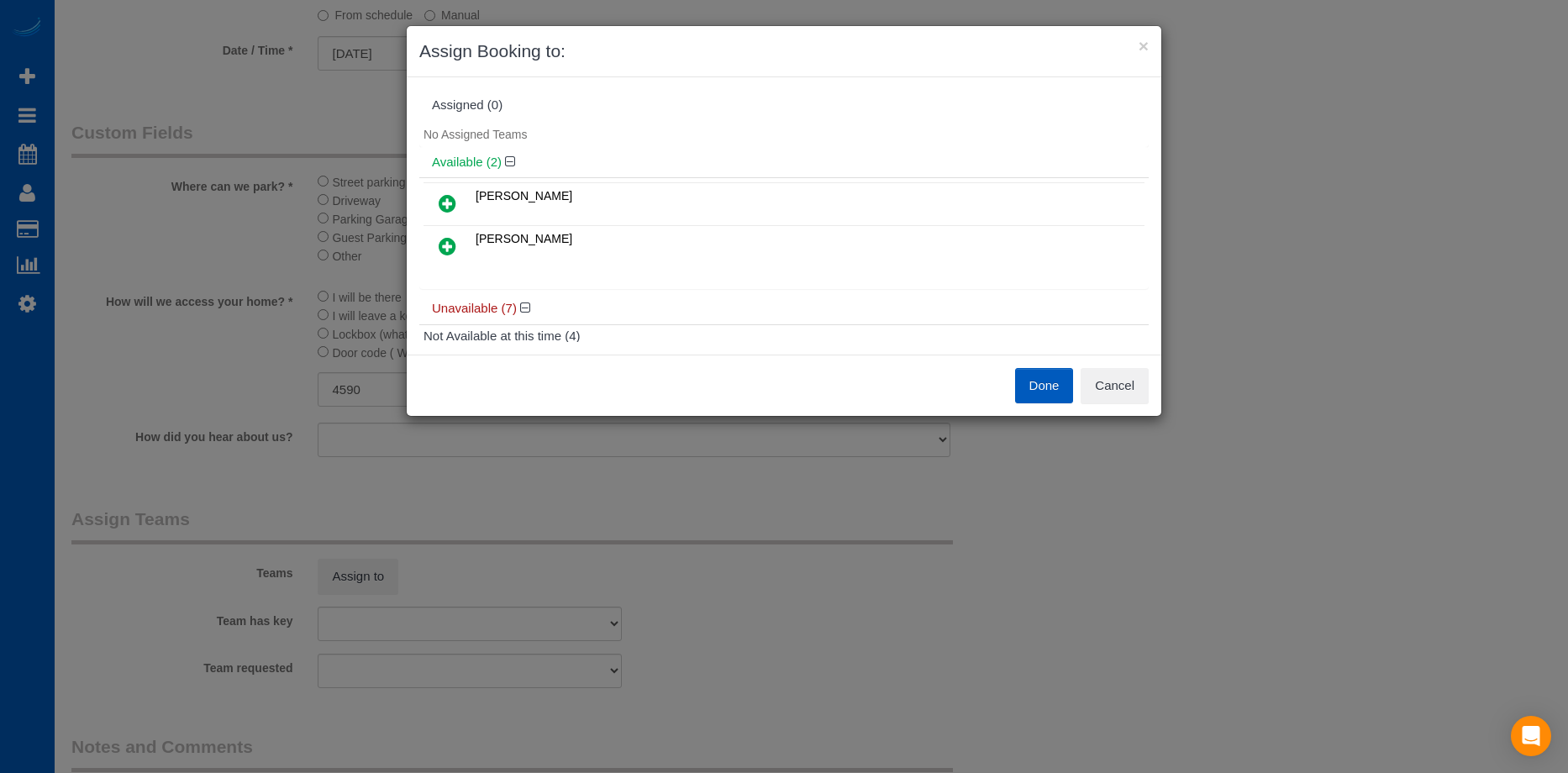
click at [436, 197] on link at bounding box center [448, 204] width 40 height 34
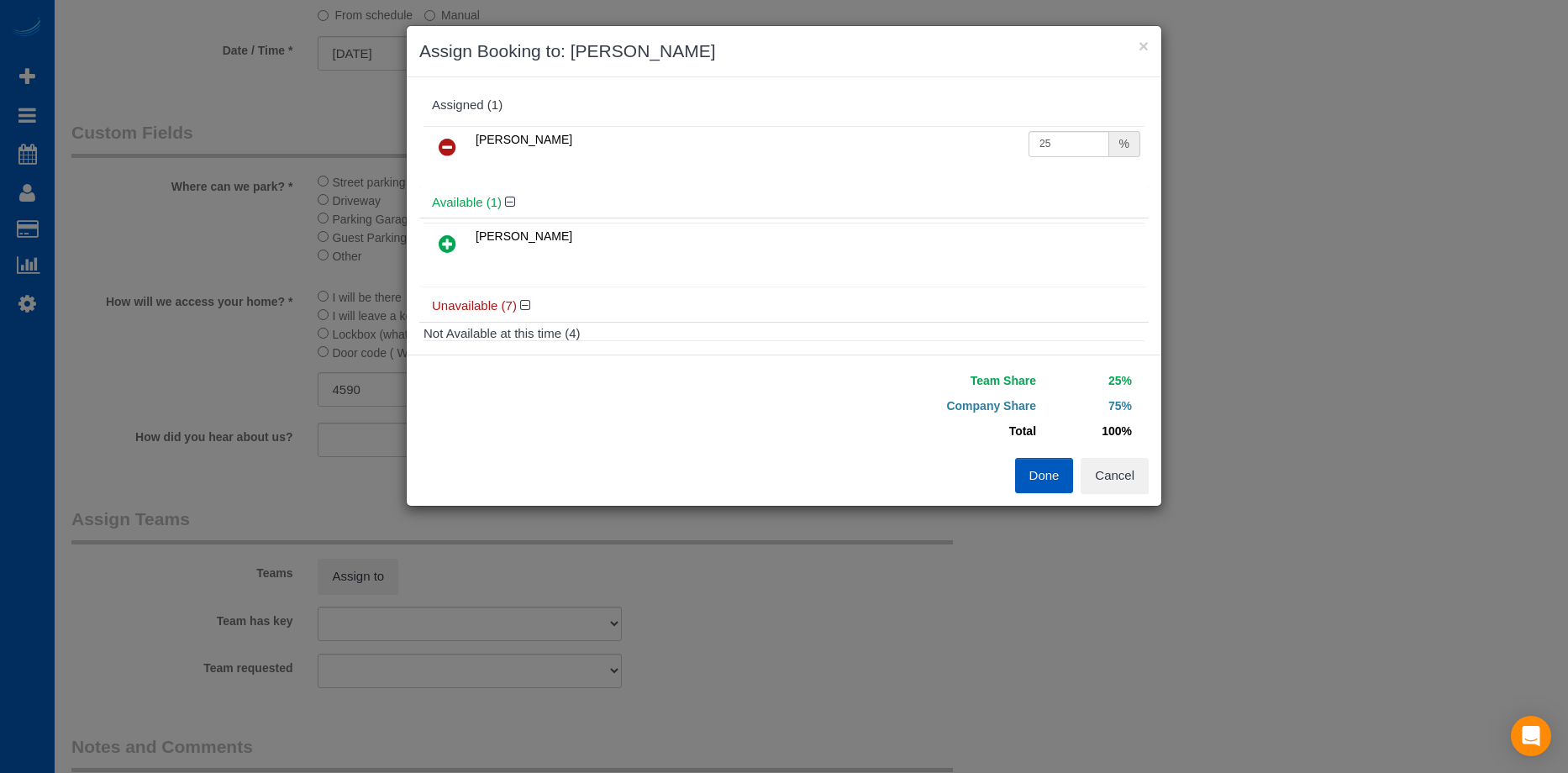
click at [447, 233] on icon at bounding box center [448, 243] width 18 height 20
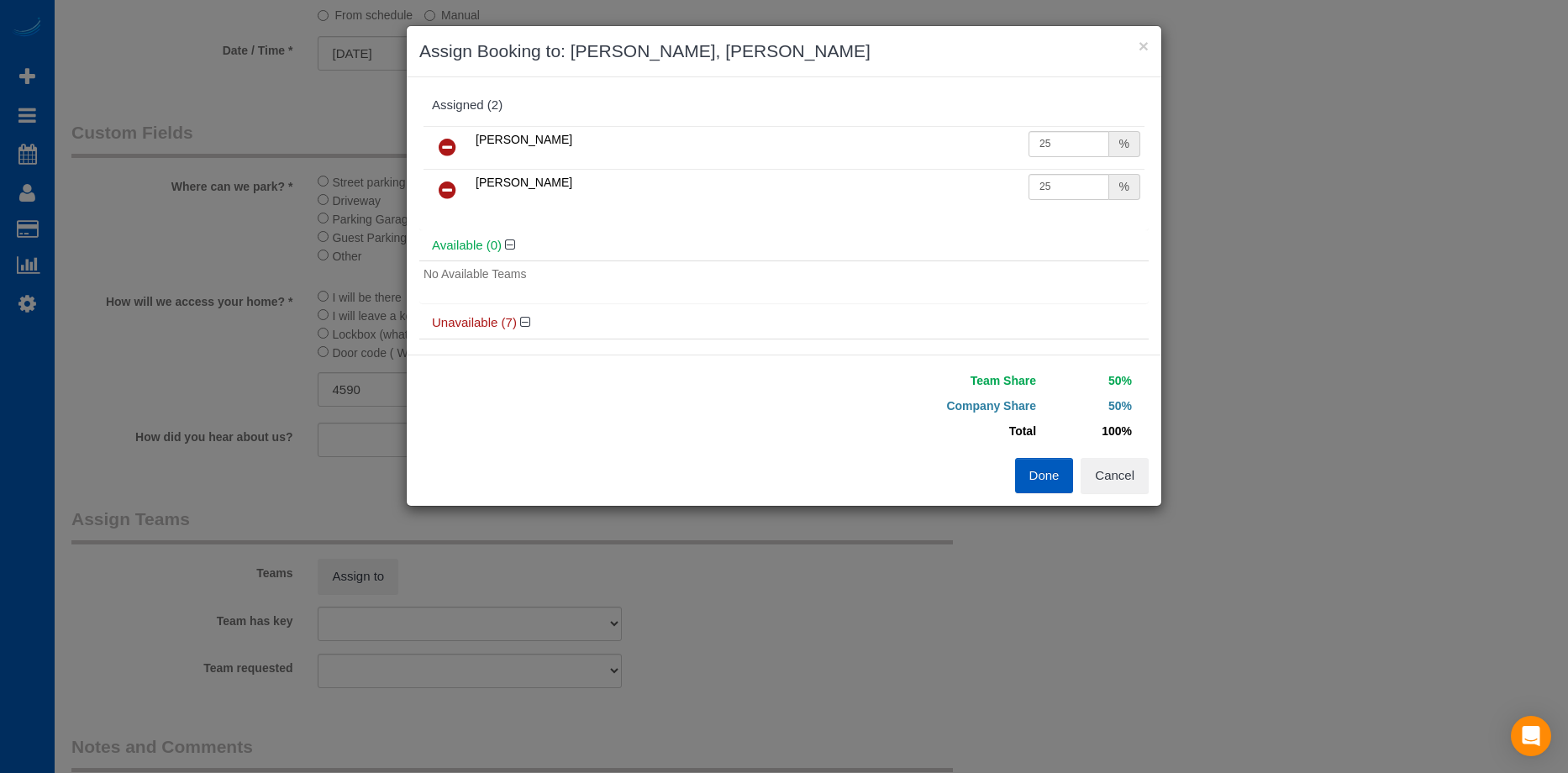
click at [1048, 471] on button "Done" at bounding box center [1044, 475] width 59 height 35
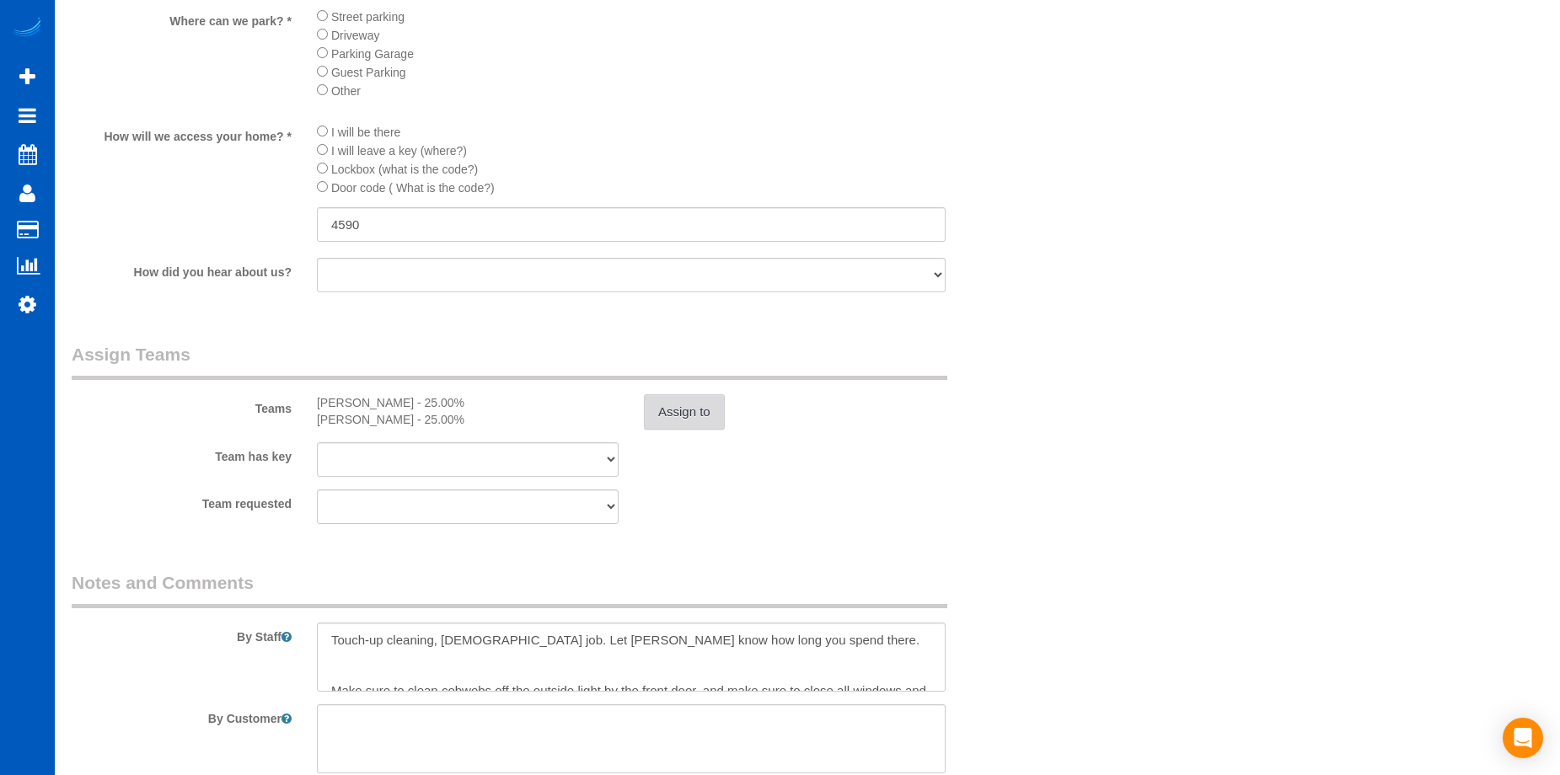
scroll to position [1770, 0]
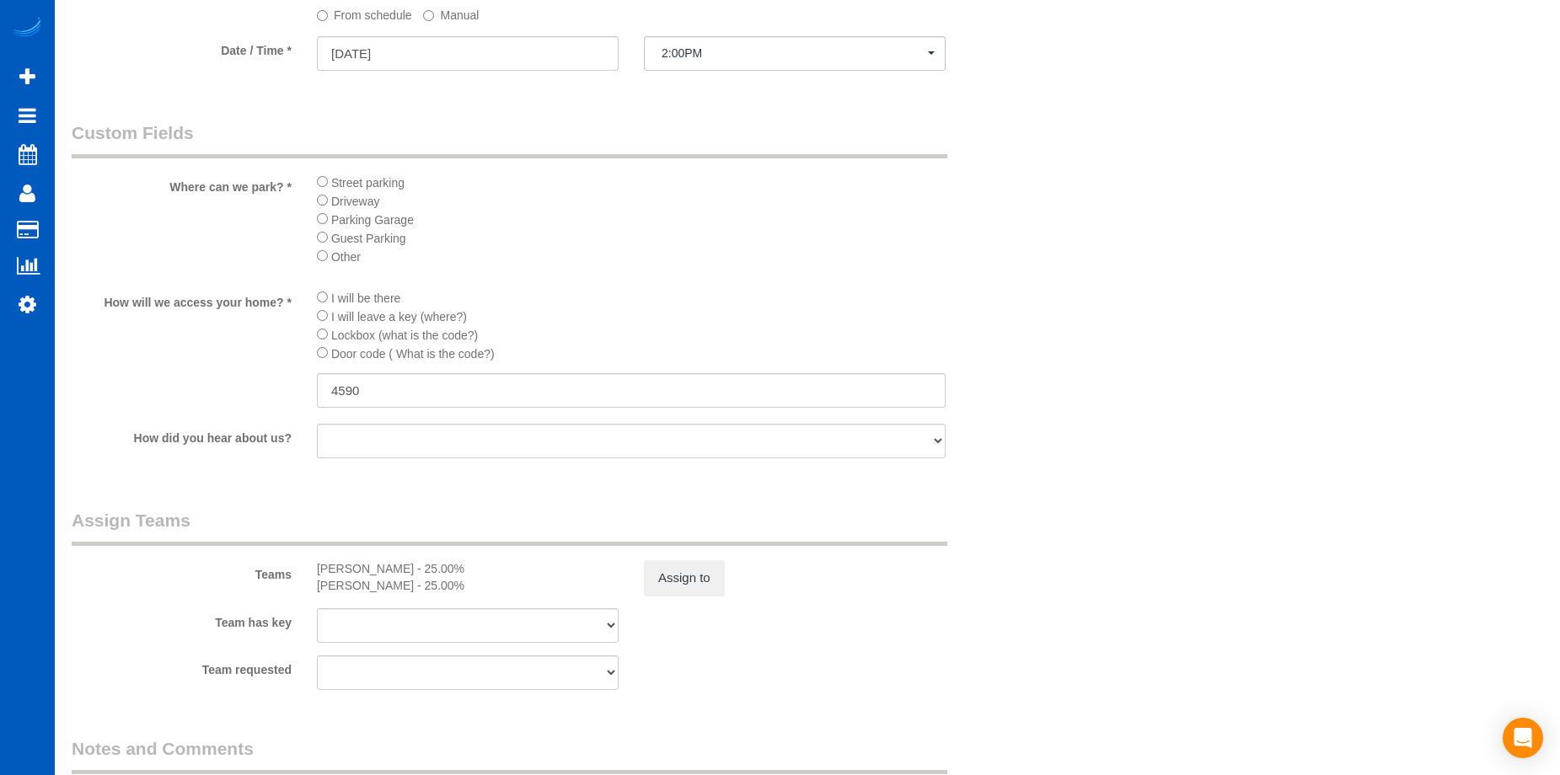
click at [467, 13] on label "Manual" at bounding box center [451, 12] width 56 height 23
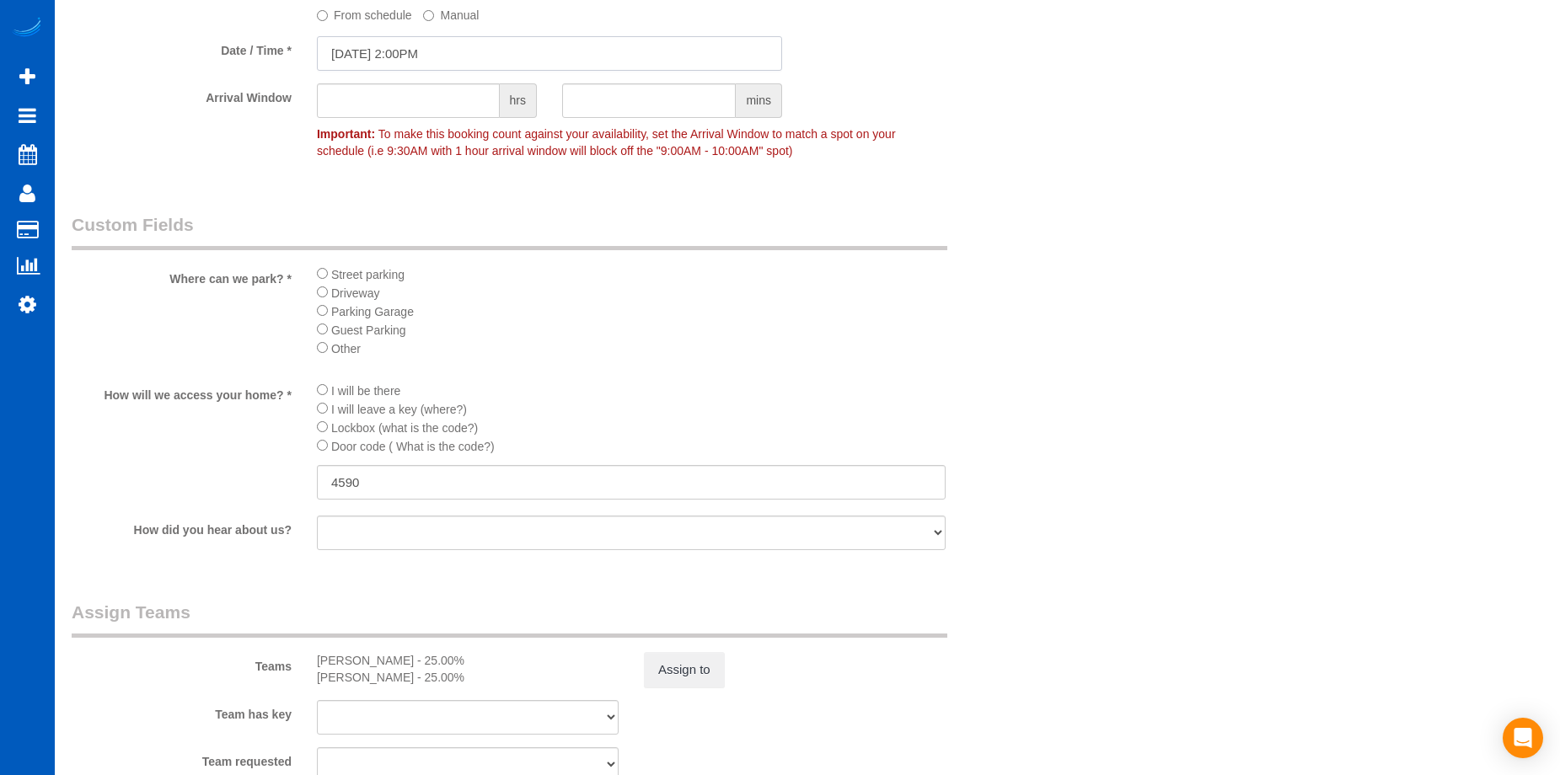
click at [465, 48] on input "08/26/2025 2:00PM" at bounding box center [549, 53] width 465 height 35
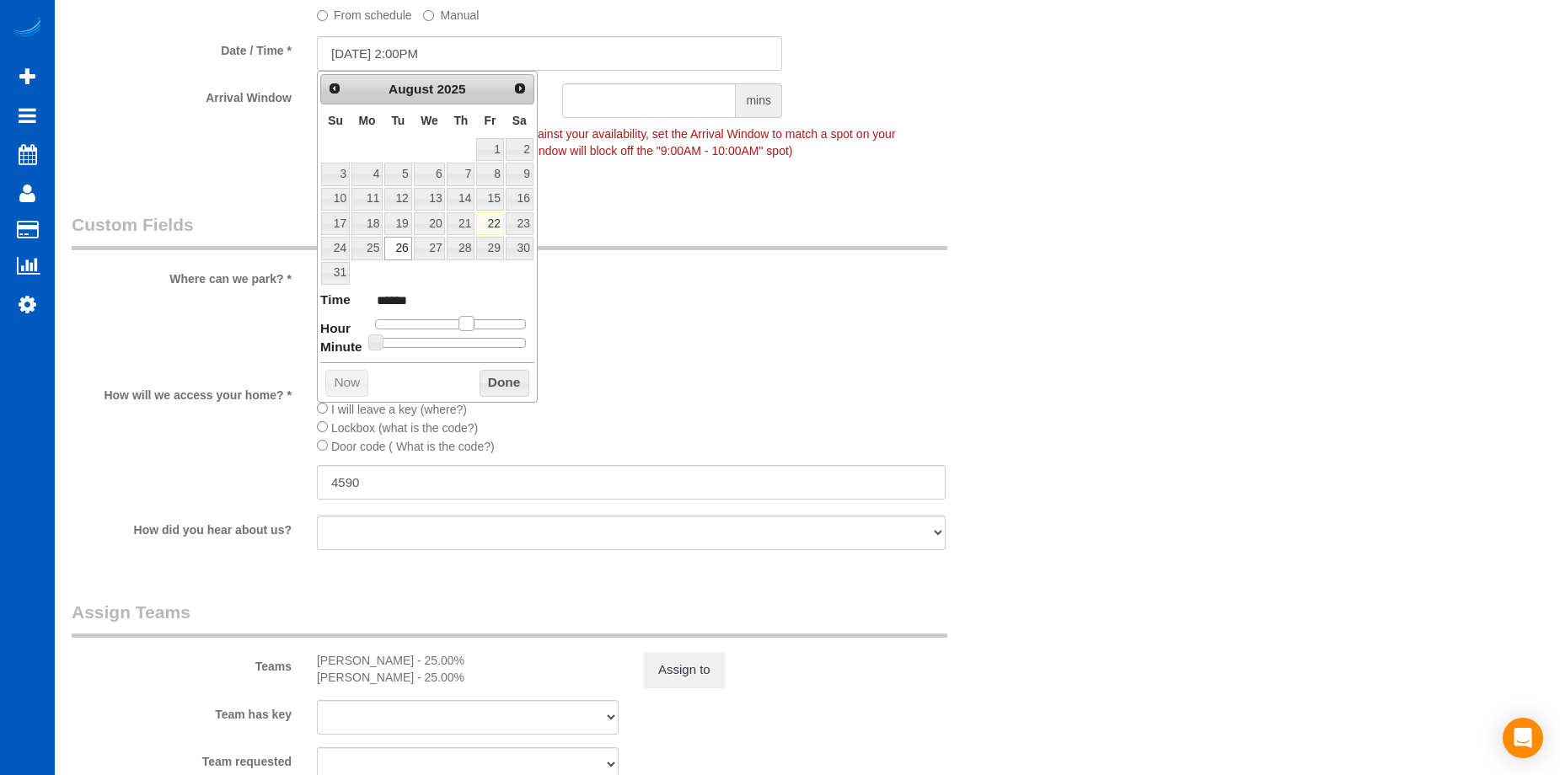
type input "08/26/2025 1:00PM"
type input "******"
type input "08/26/2025 12:00PM"
type input "*******"
drag, startPoint x: 464, startPoint y: 325, endPoint x: 453, endPoint y: 327, distance: 10.4
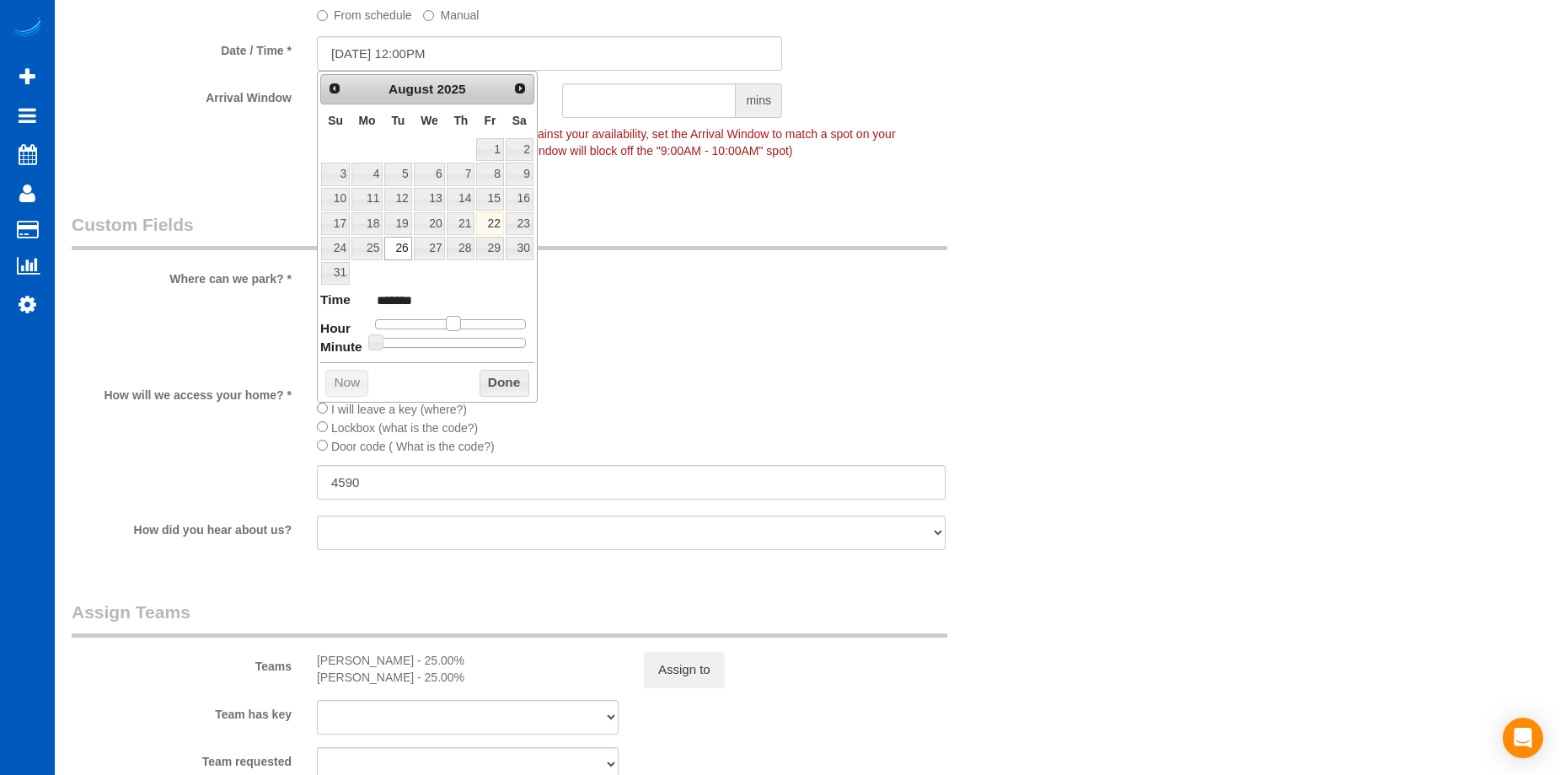
click at [453, 327] on span at bounding box center [453, 323] width 15 height 15
click at [498, 386] on button "Done" at bounding box center [505, 383] width 50 height 27
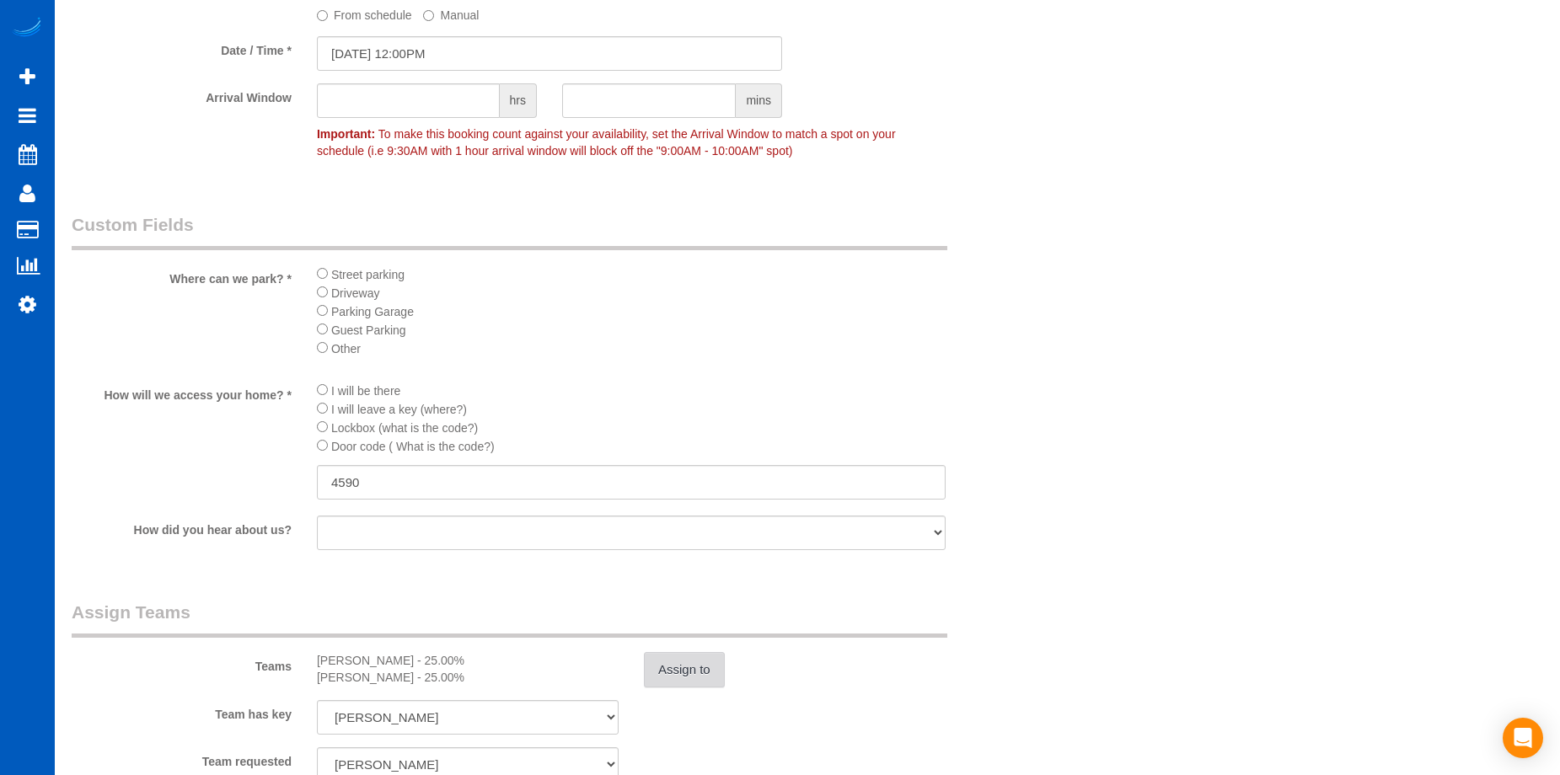
click at [707, 675] on button "Assign to" at bounding box center [684, 669] width 81 height 35
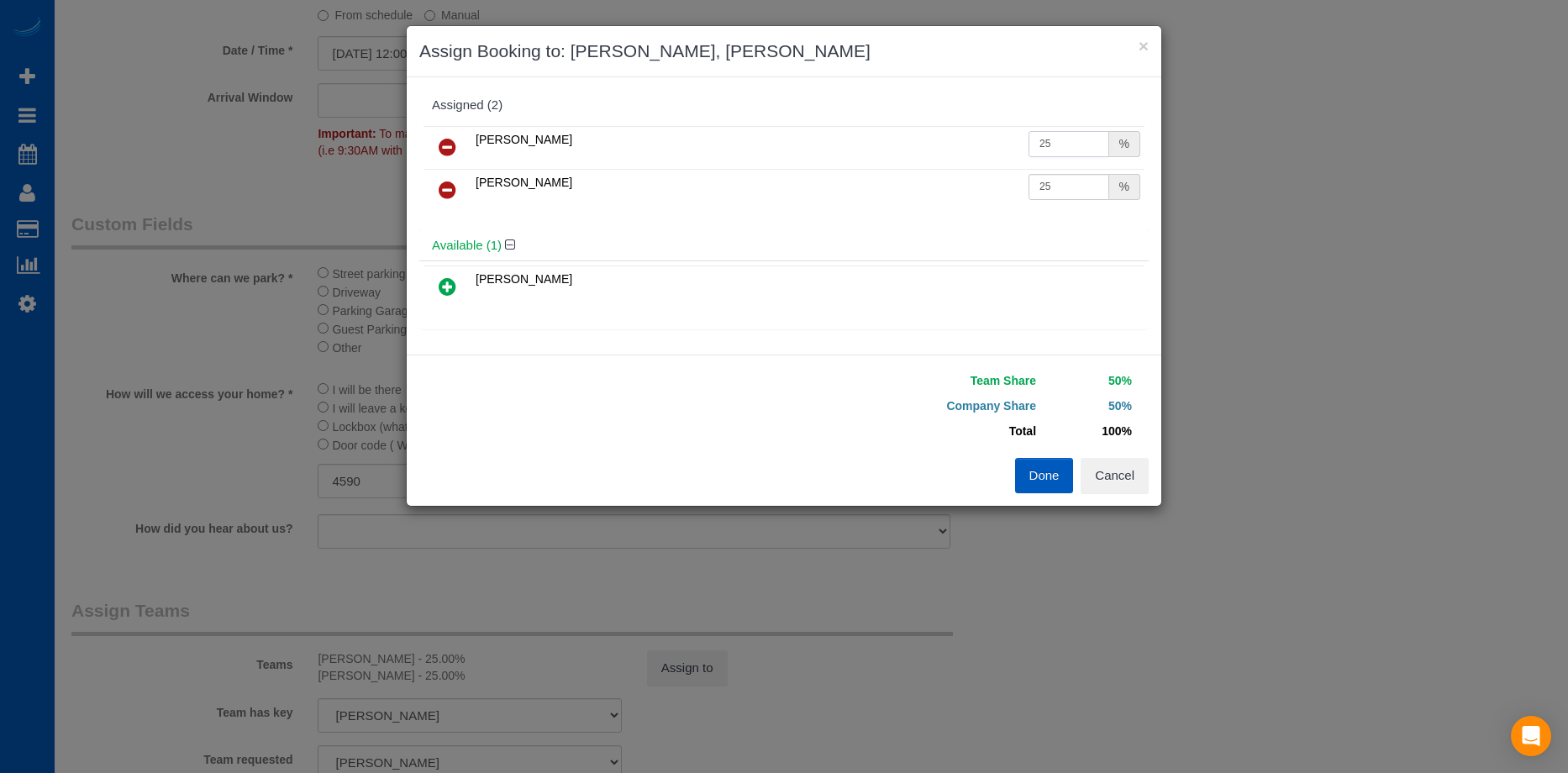
click at [1057, 142] on input "25" at bounding box center [1069, 144] width 81 height 26
drag, startPoint x: 1062, startPoint y: 139, endPoint x: 987, endPoint y: 127, distance: 76.0
click at [987, 127] on tr "Alina Kruchok 25 %" at bounding box center [784, 147] width 721 height 43
type input "27"
click at [1056, 187] on input "25" at bounding box center [1069, 187] width 81 height 26
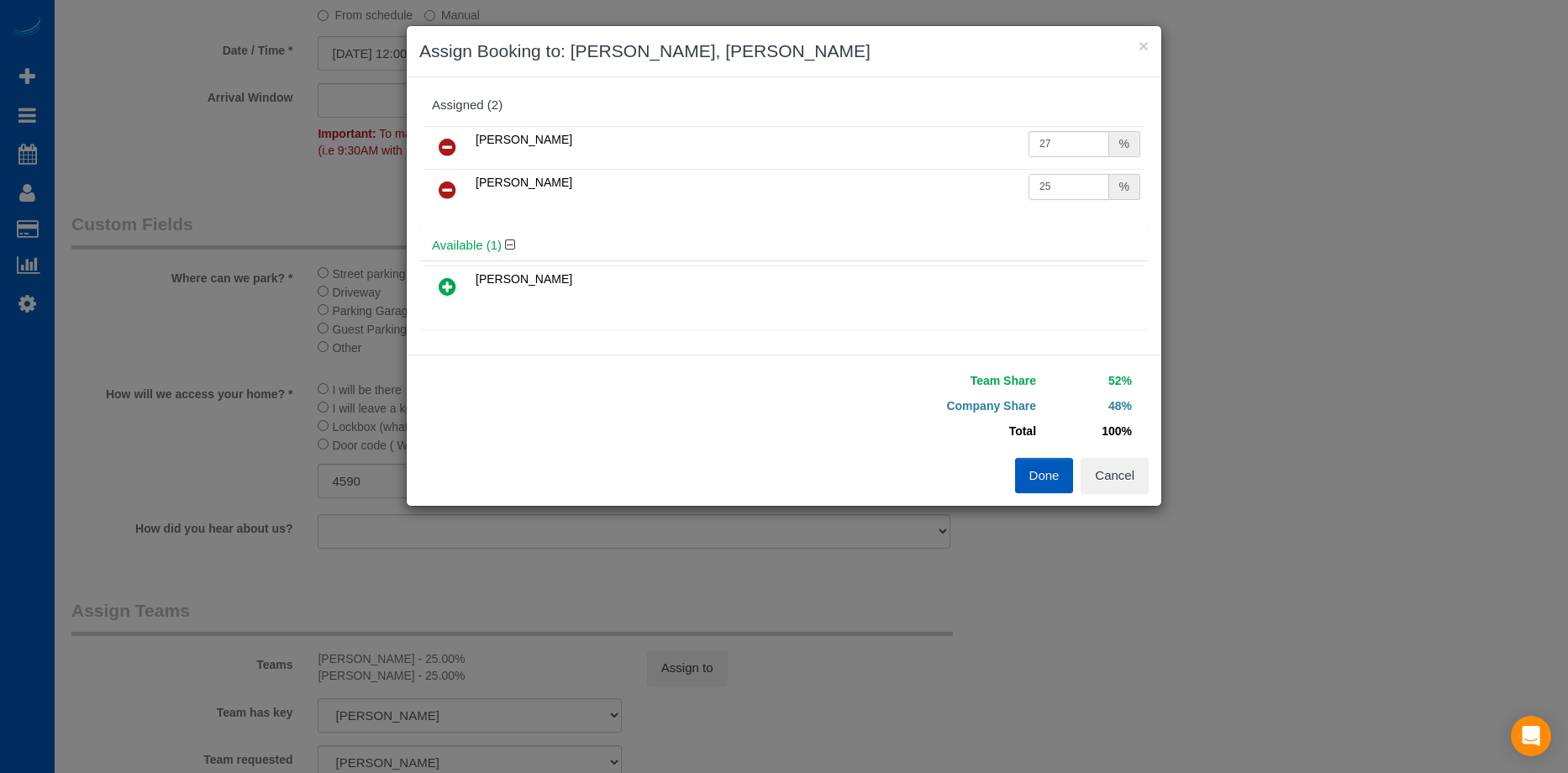
drag, startPoint x: 1060, startPoint y: 187, endPoint x: 922, endPoint y: 180, distance: 138.2
click at [922, 180] on tr "Oksana Romaniuk 25 %" at bounding box center [784, 190] width 721 height 43
type input "27"
click at [1040, 477] on button "Done" at bounding box center [1044, 475] width 59 height 35
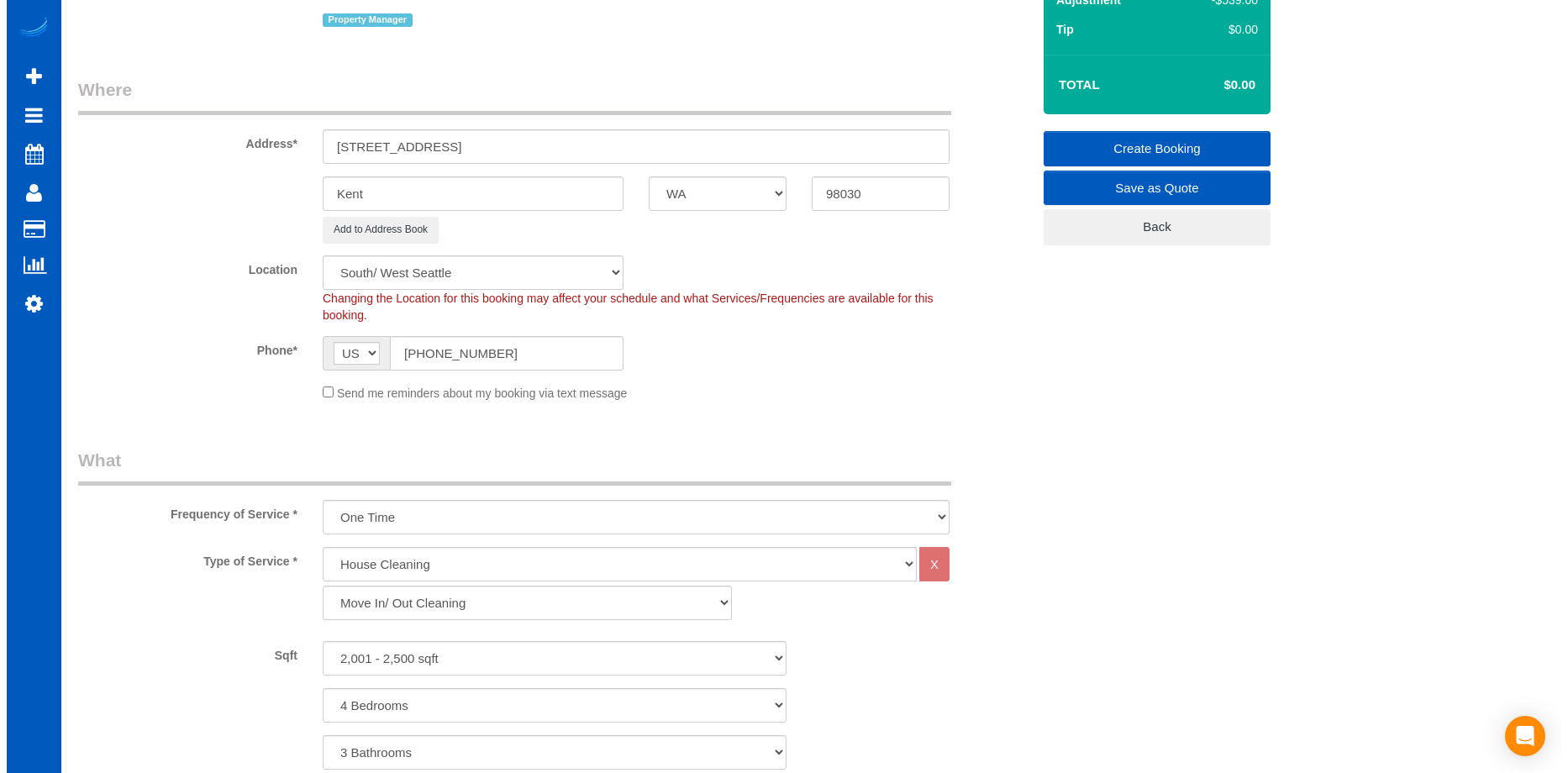
scroll to position [0, 0]
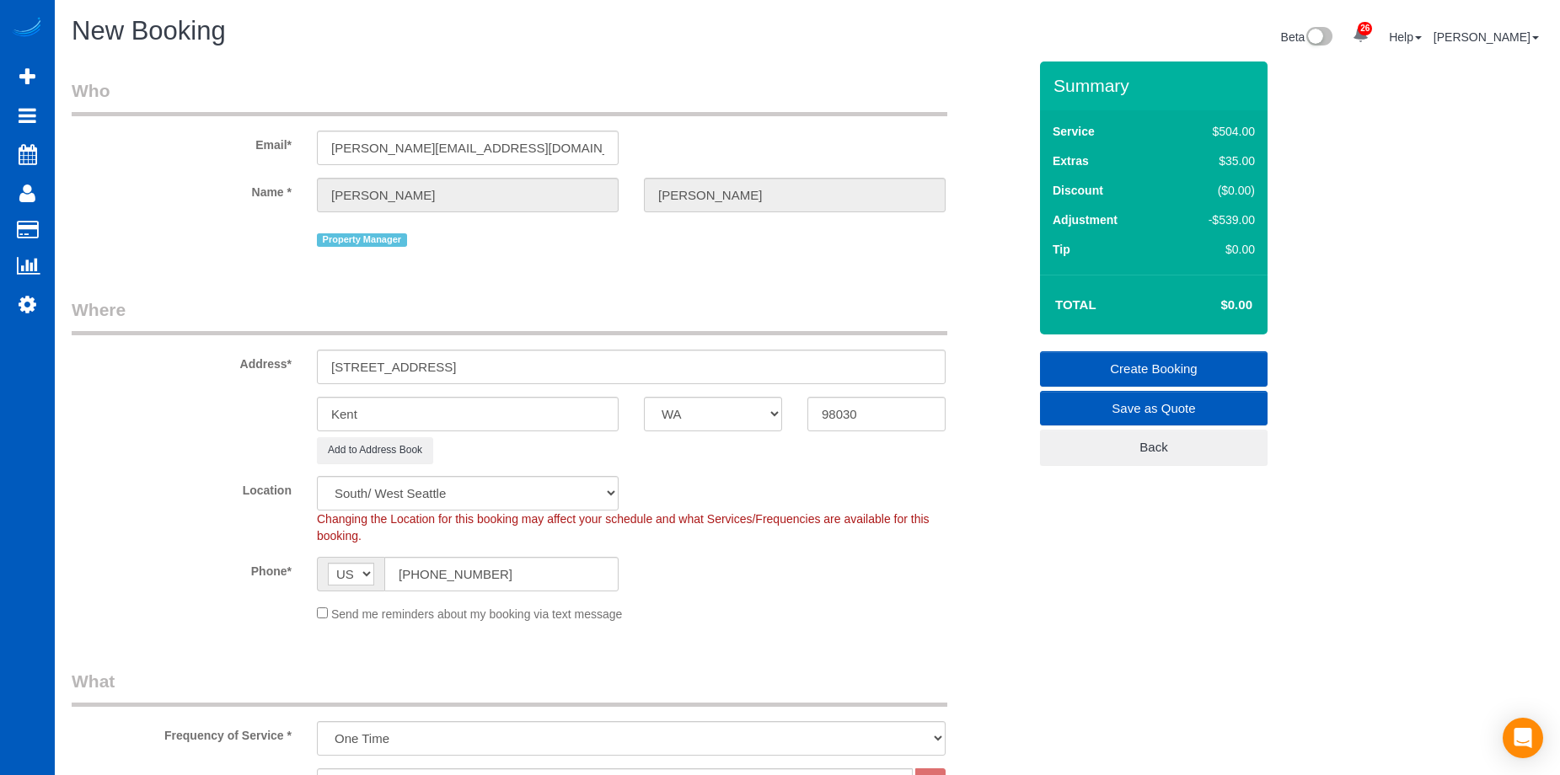
click at [1138, 362] on link "Create Booking" at bounding box center [1154, 368] width 228 height 35
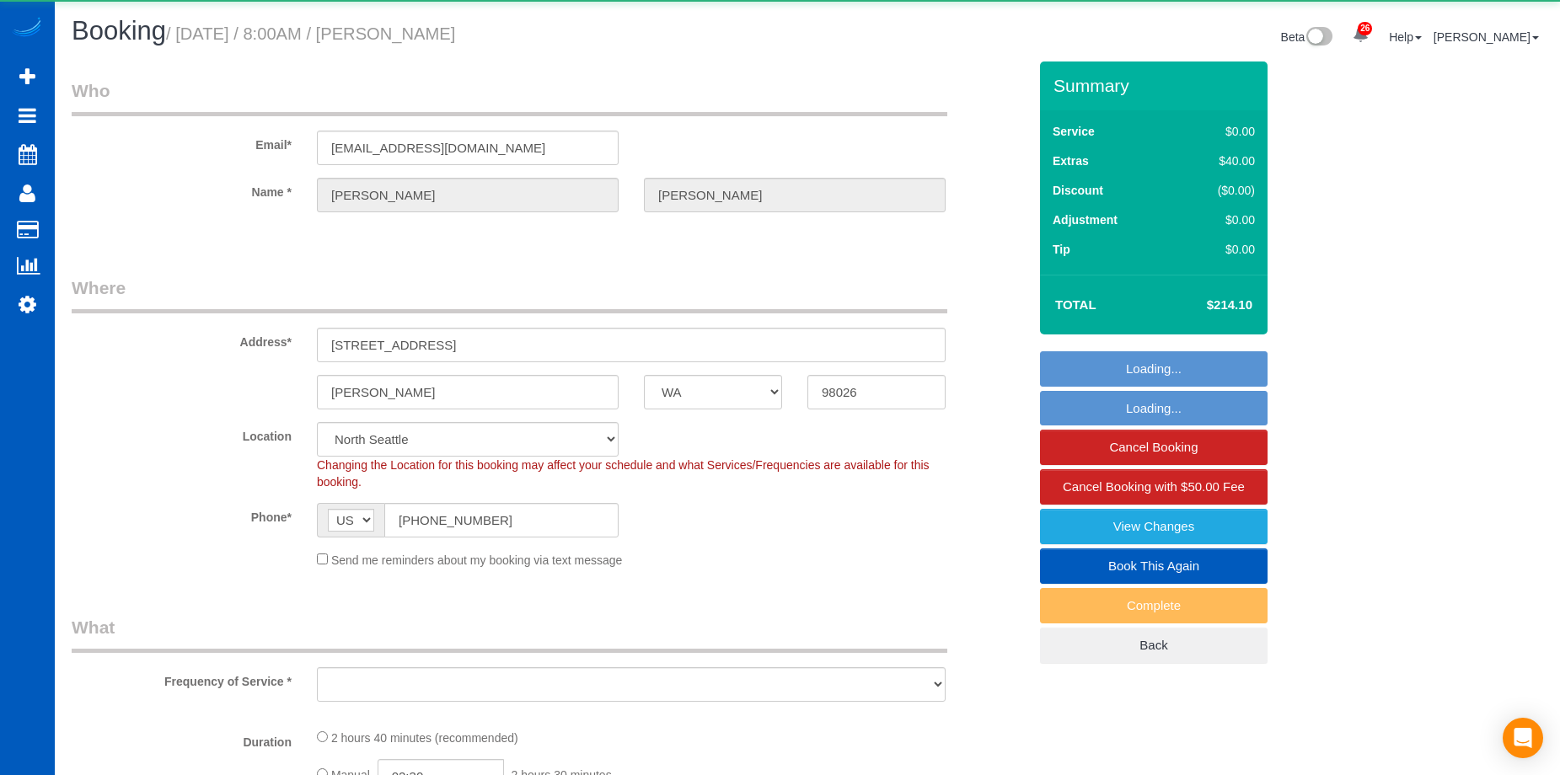
select select "WA"
select select "object:819"
select select "199"
select select "1501"
select select "3"
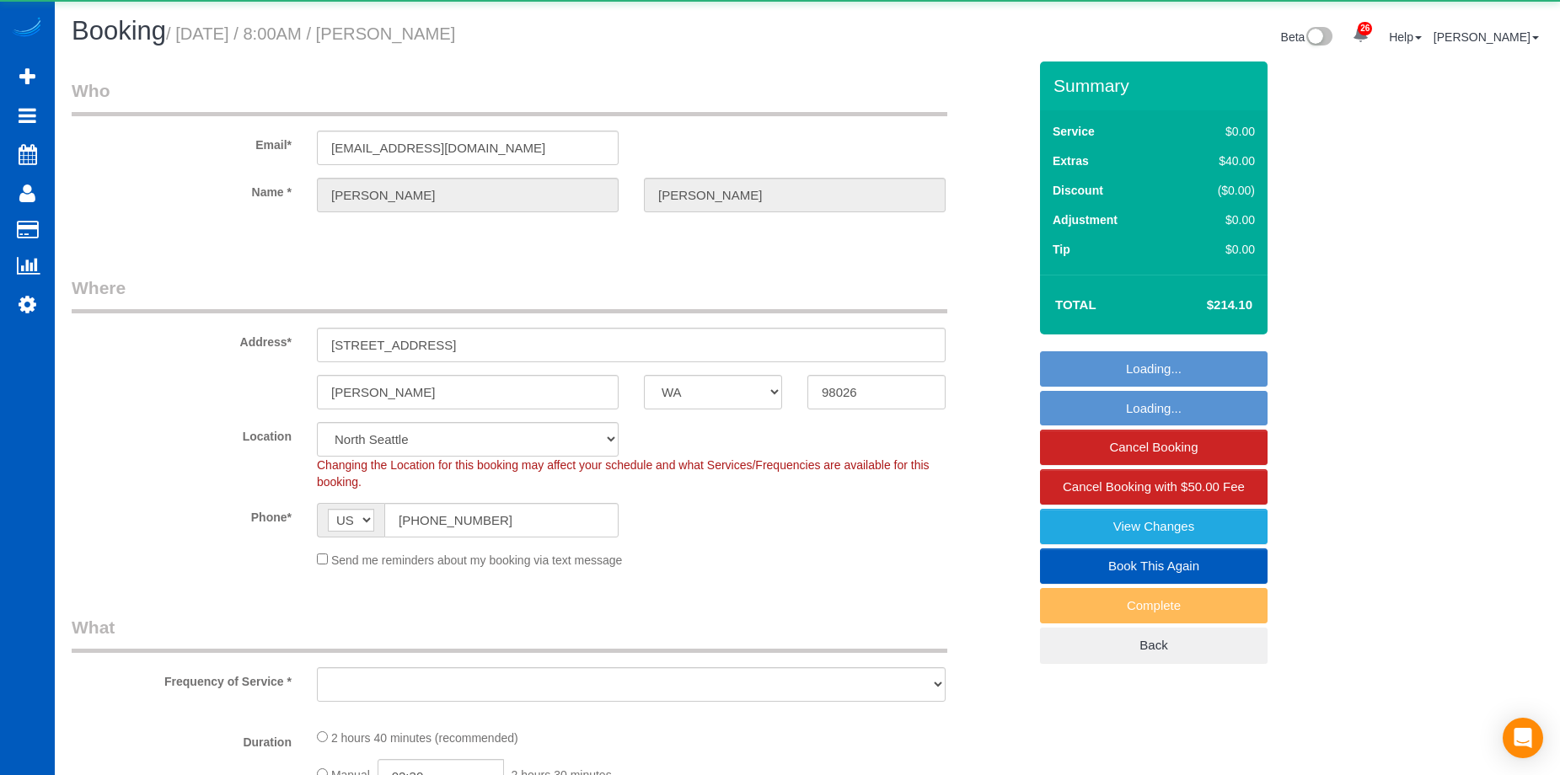
select select "3"
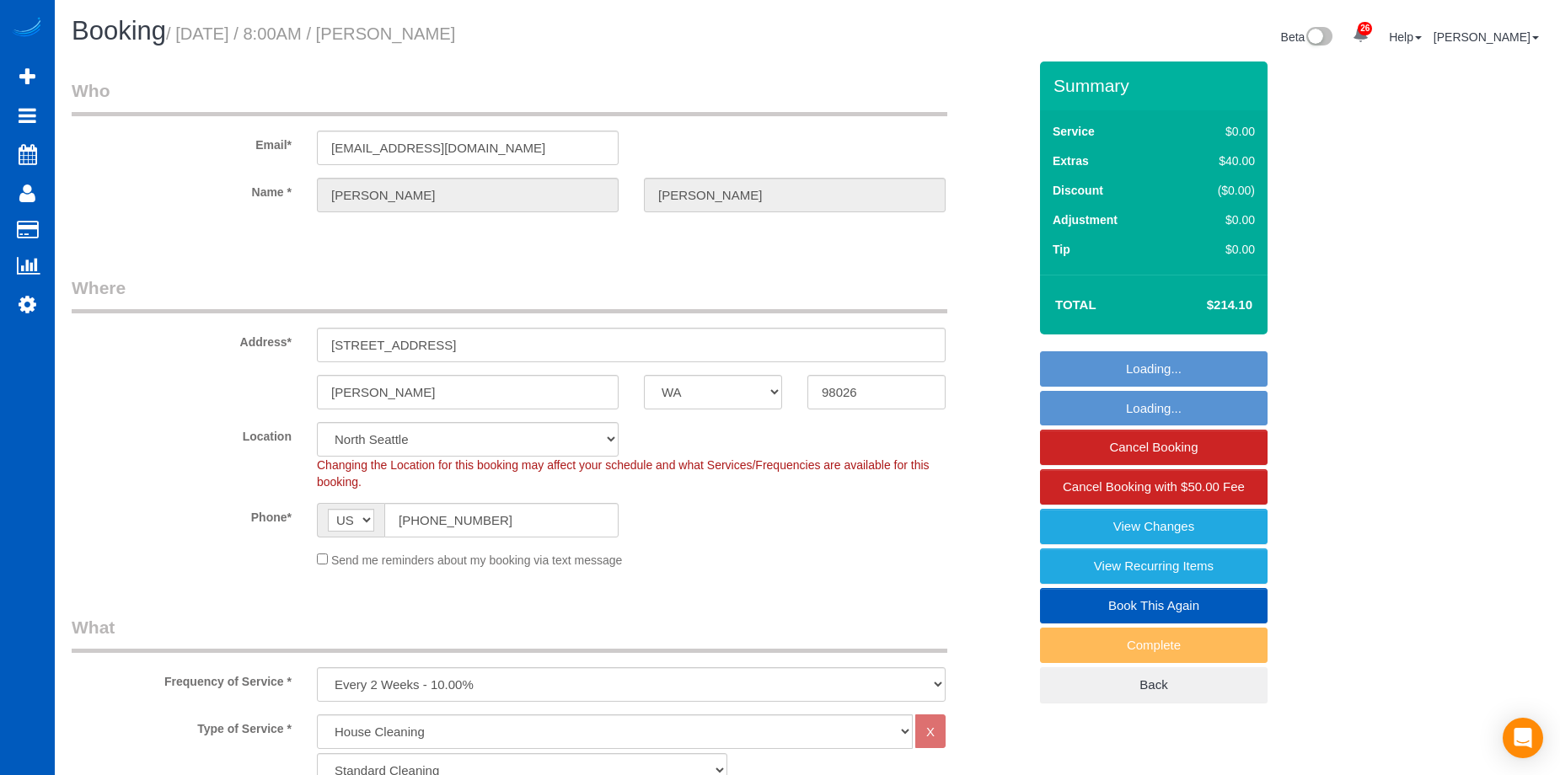
select select "object:1187"
select select "spot1"
select select "1501"
select select "3"
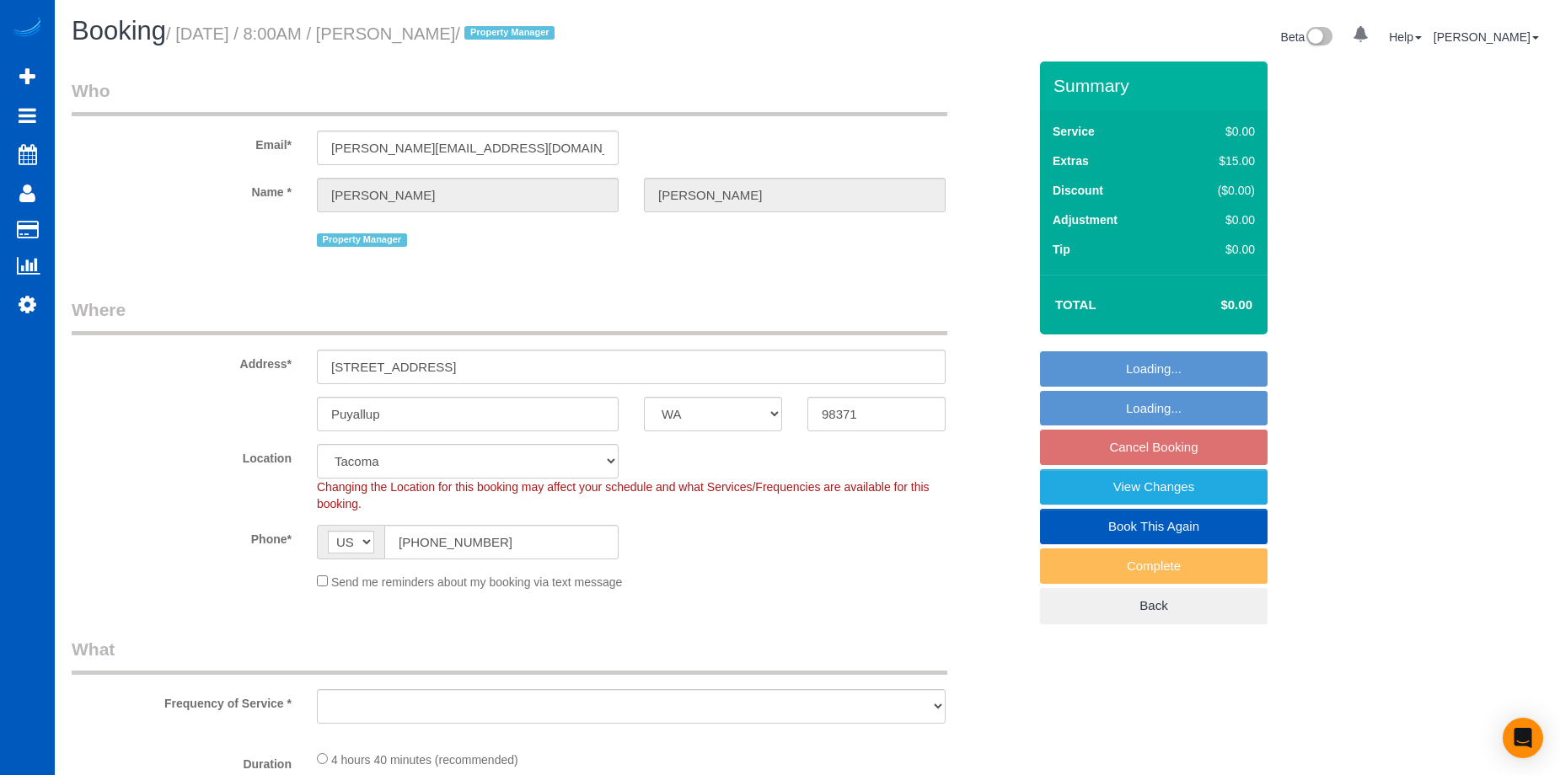
select select "WA"
select select "object:806"
select select "spot1"
select select "object:1119"
select select "199"
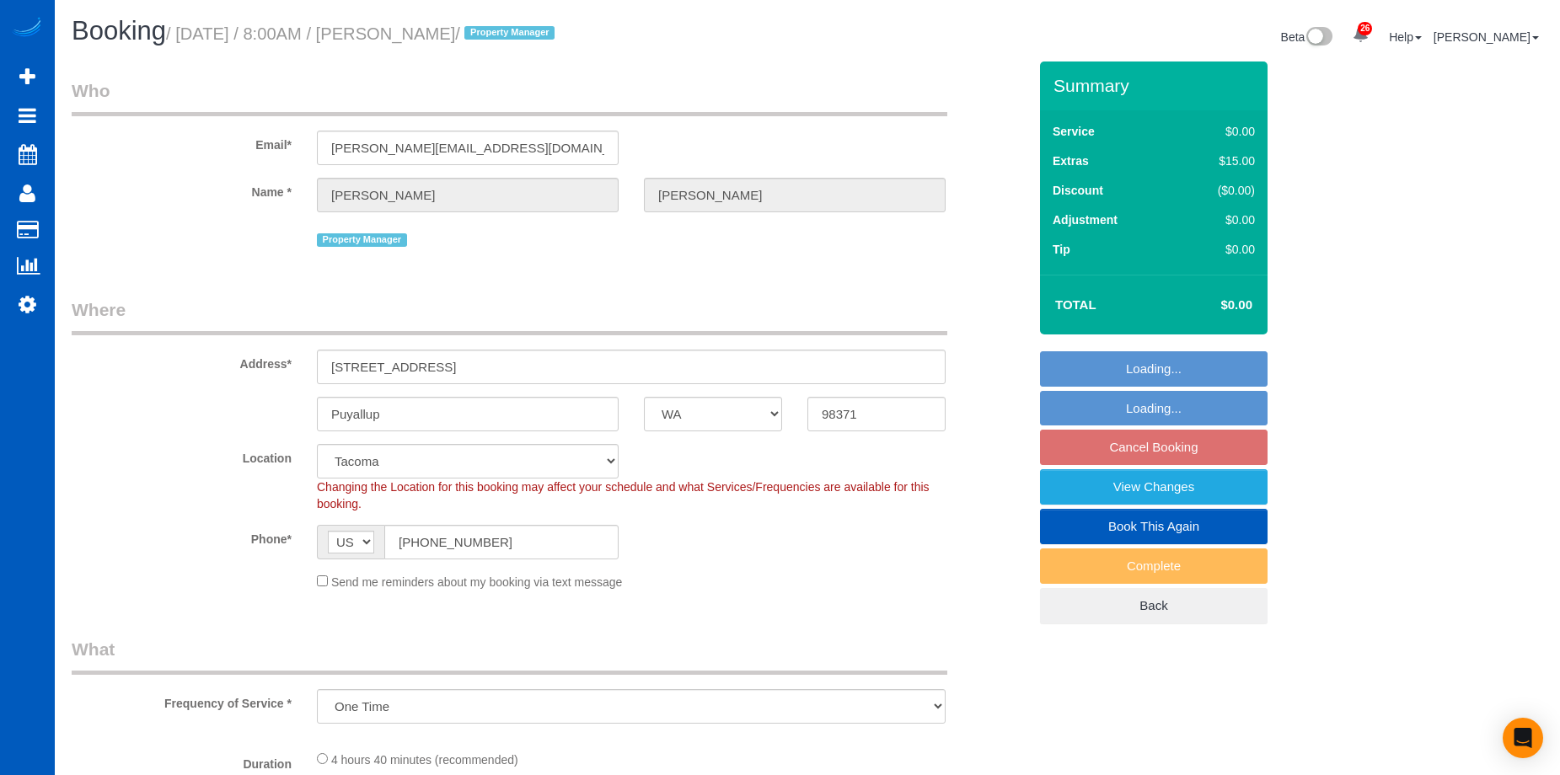
select select "2001"
select select "4"
select select "3"
select select "2001"
select select "4"
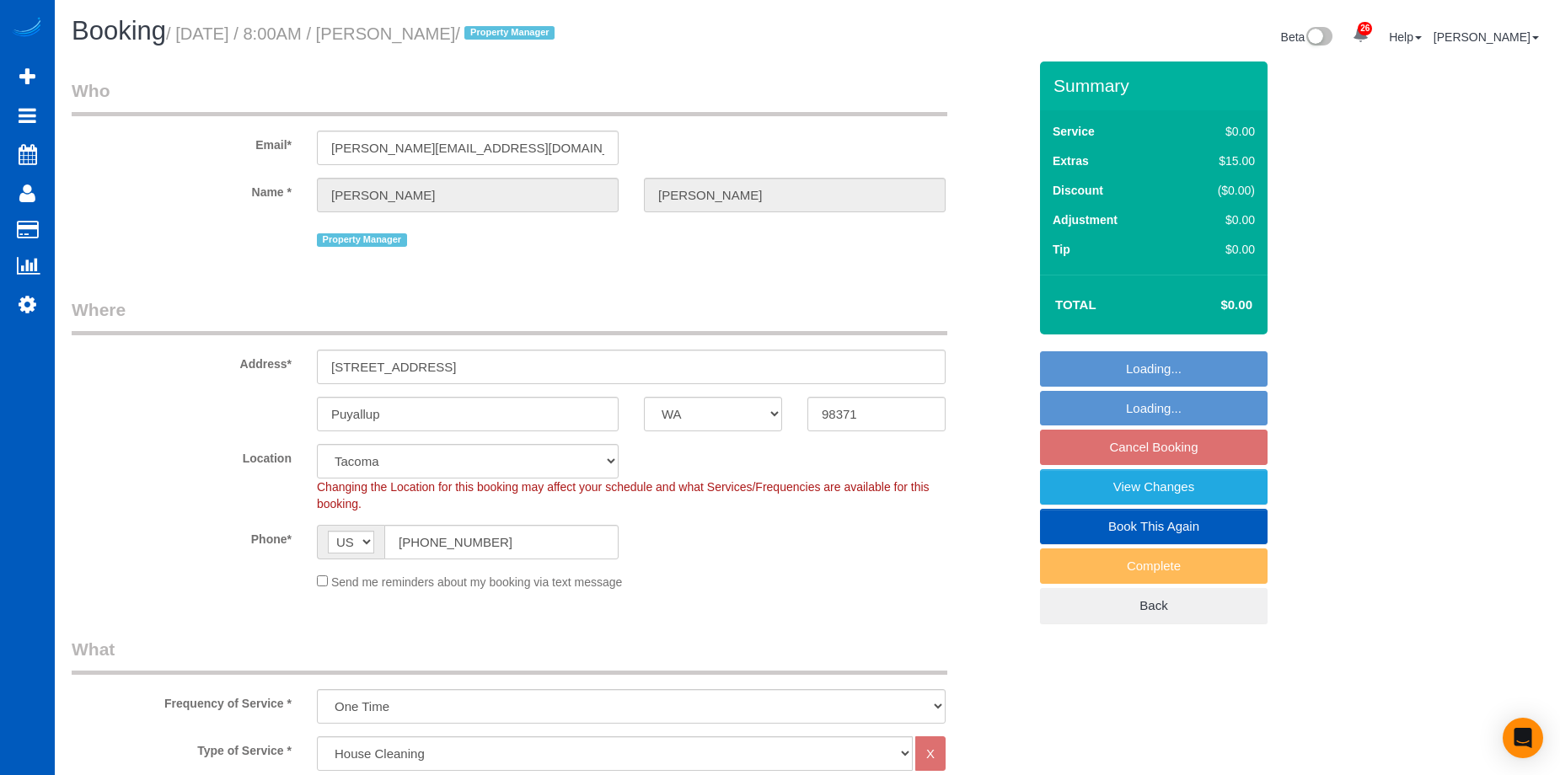
select select "3"
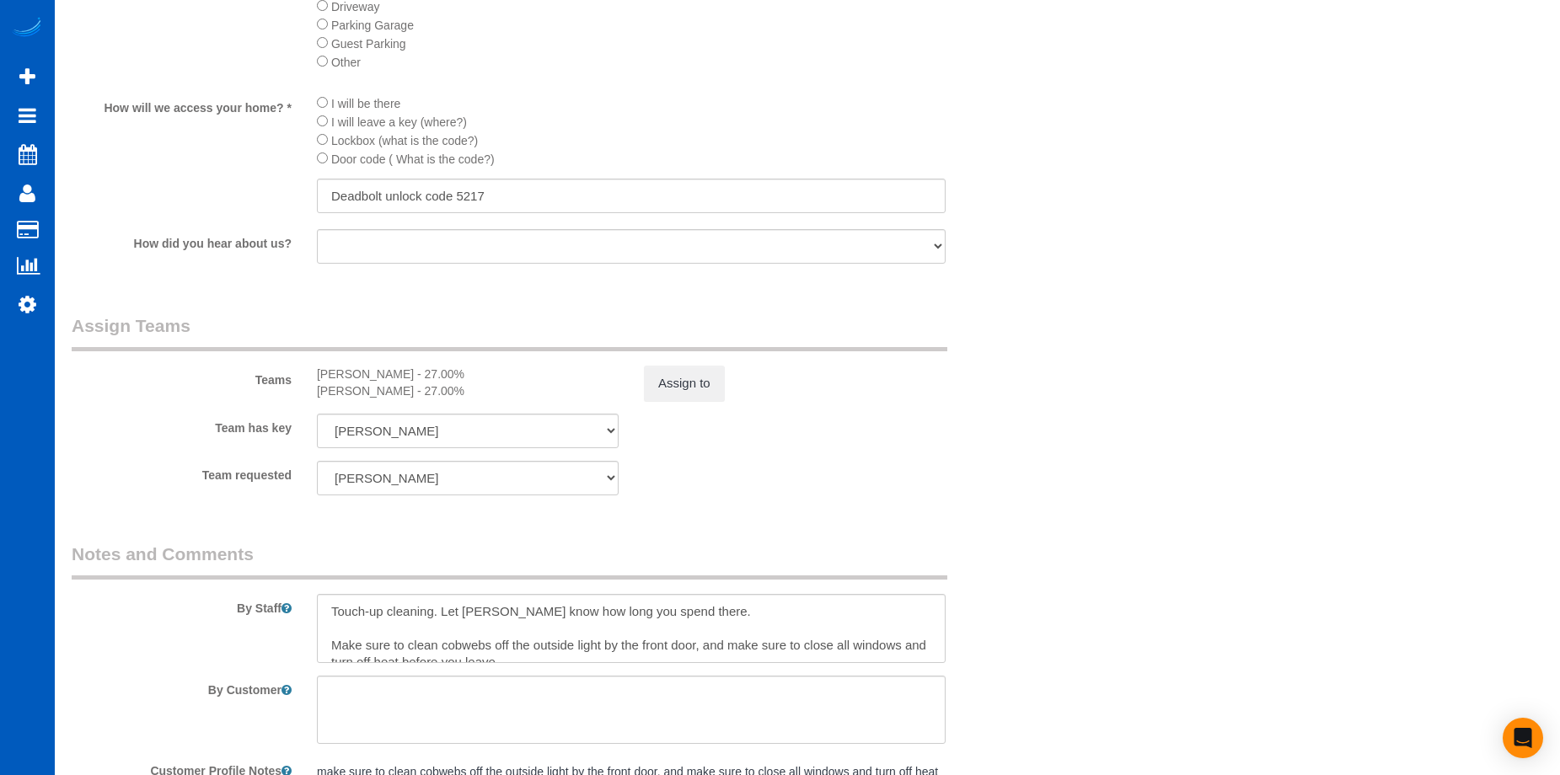
scroll to position [2023, 0]
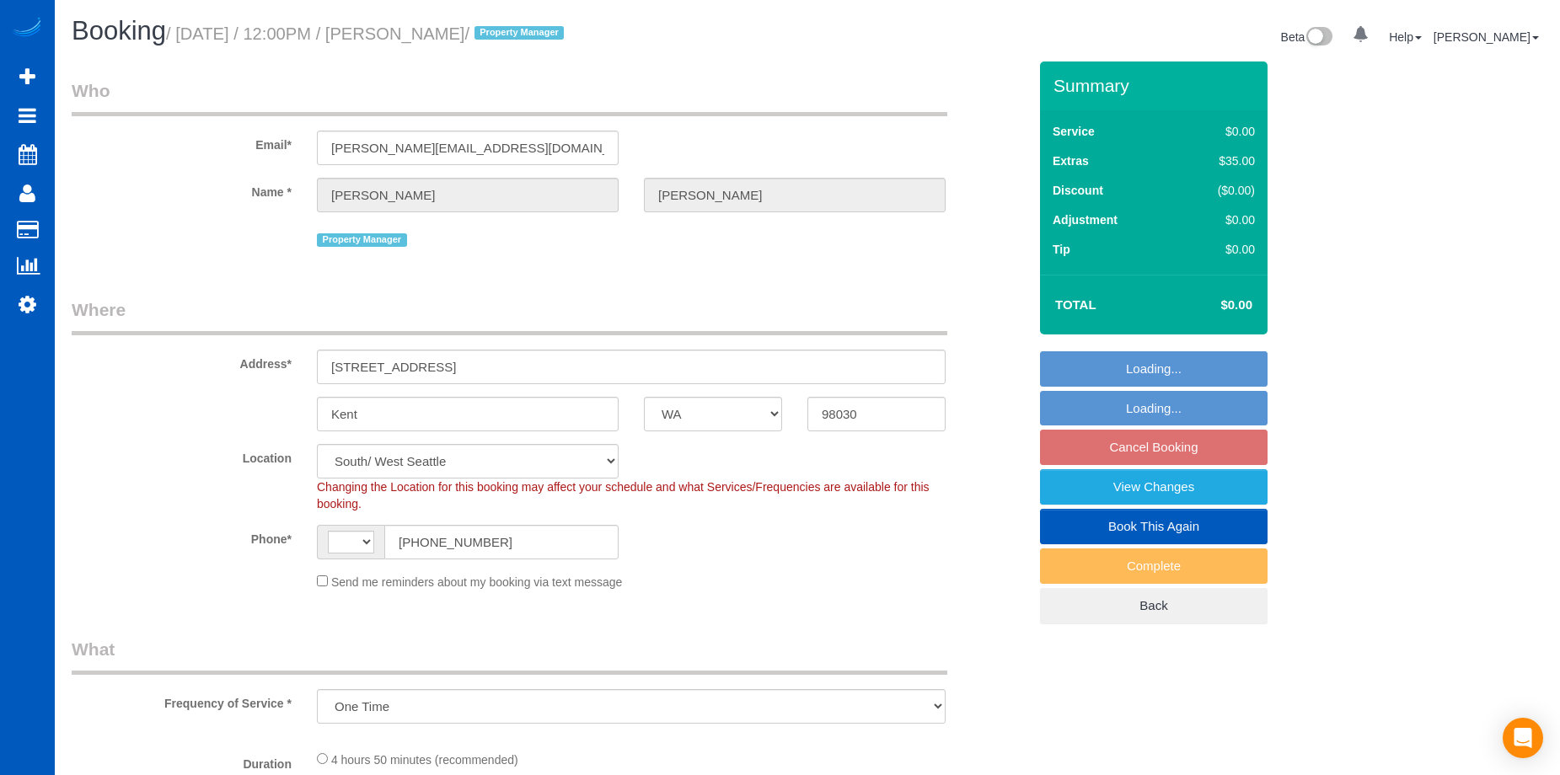
select select "WA"
select select "object:489"
select select "string:US"
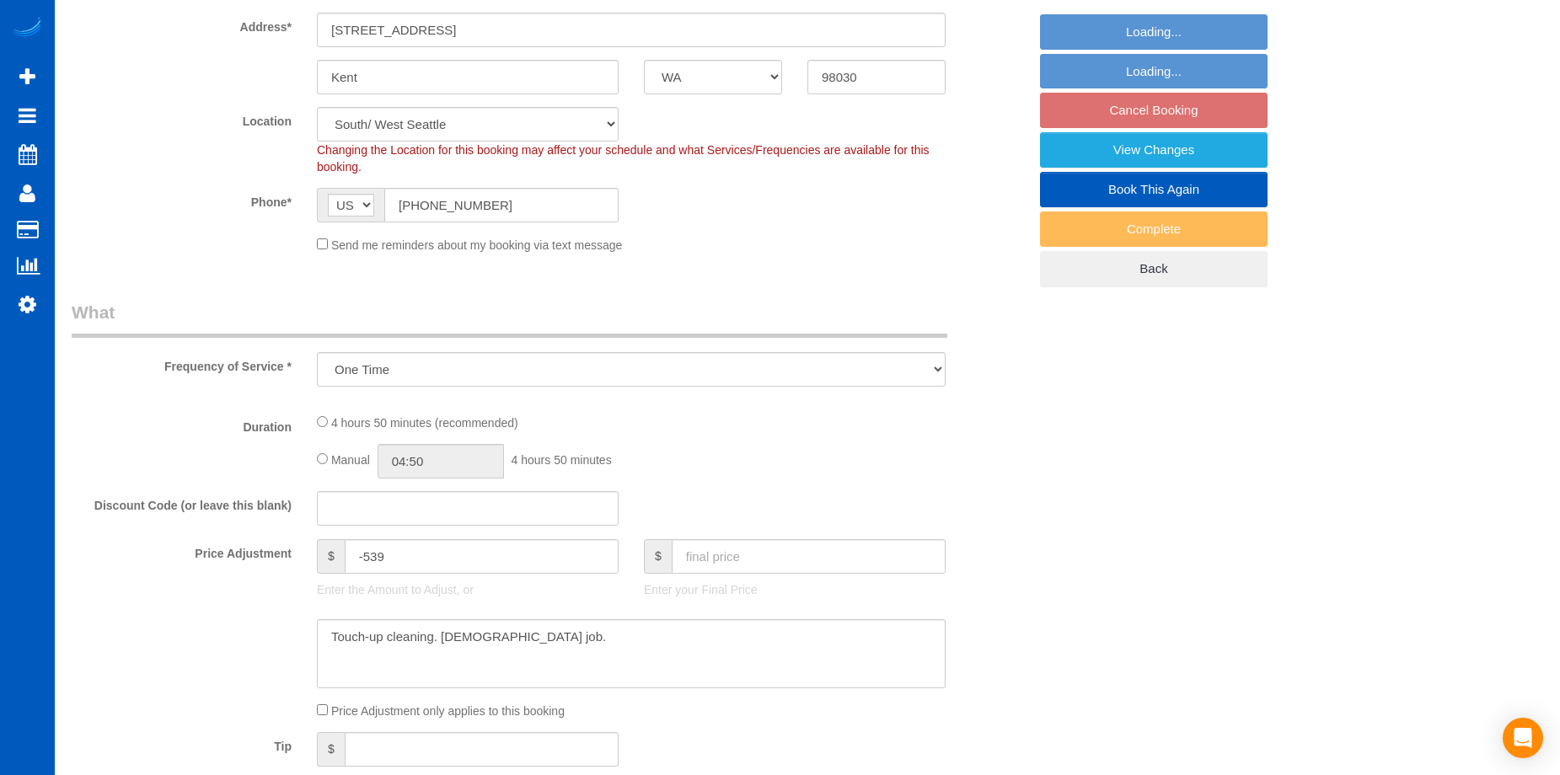
select select "199"
select select "2001"
select select "4"
select select "3"
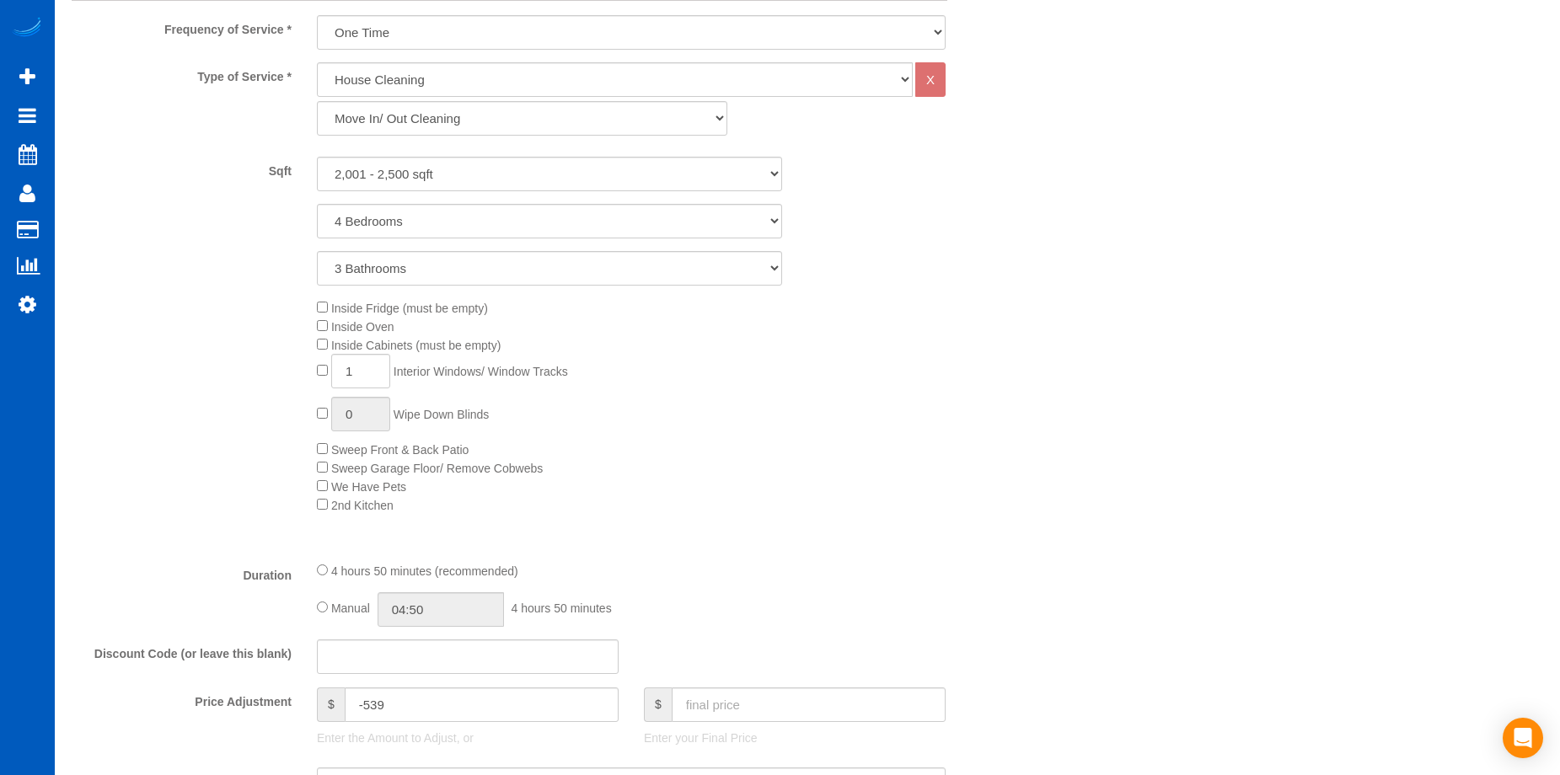
select select "2001"
select select "4"
select select "3"
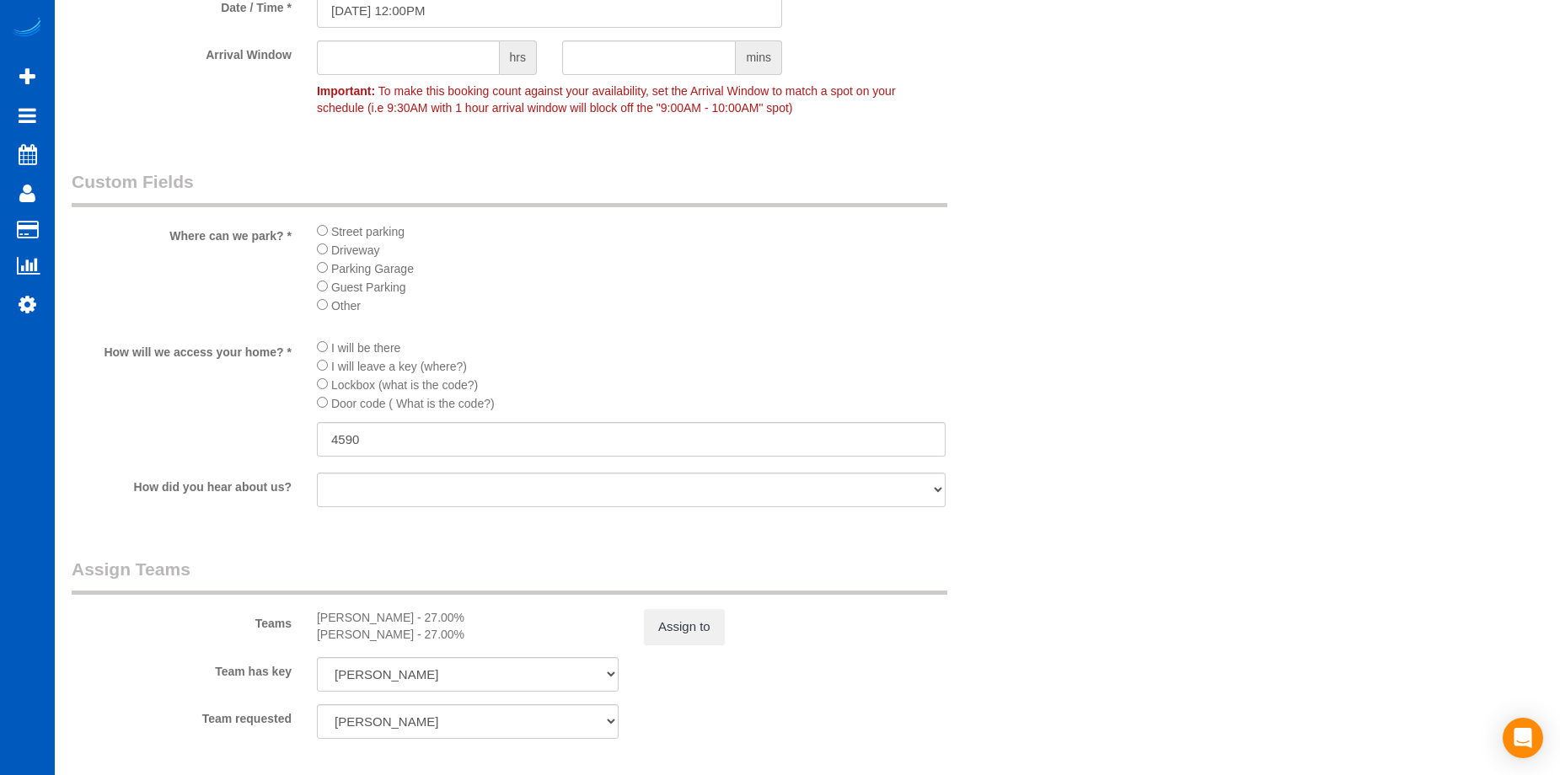
scroll to position [1528, 0]
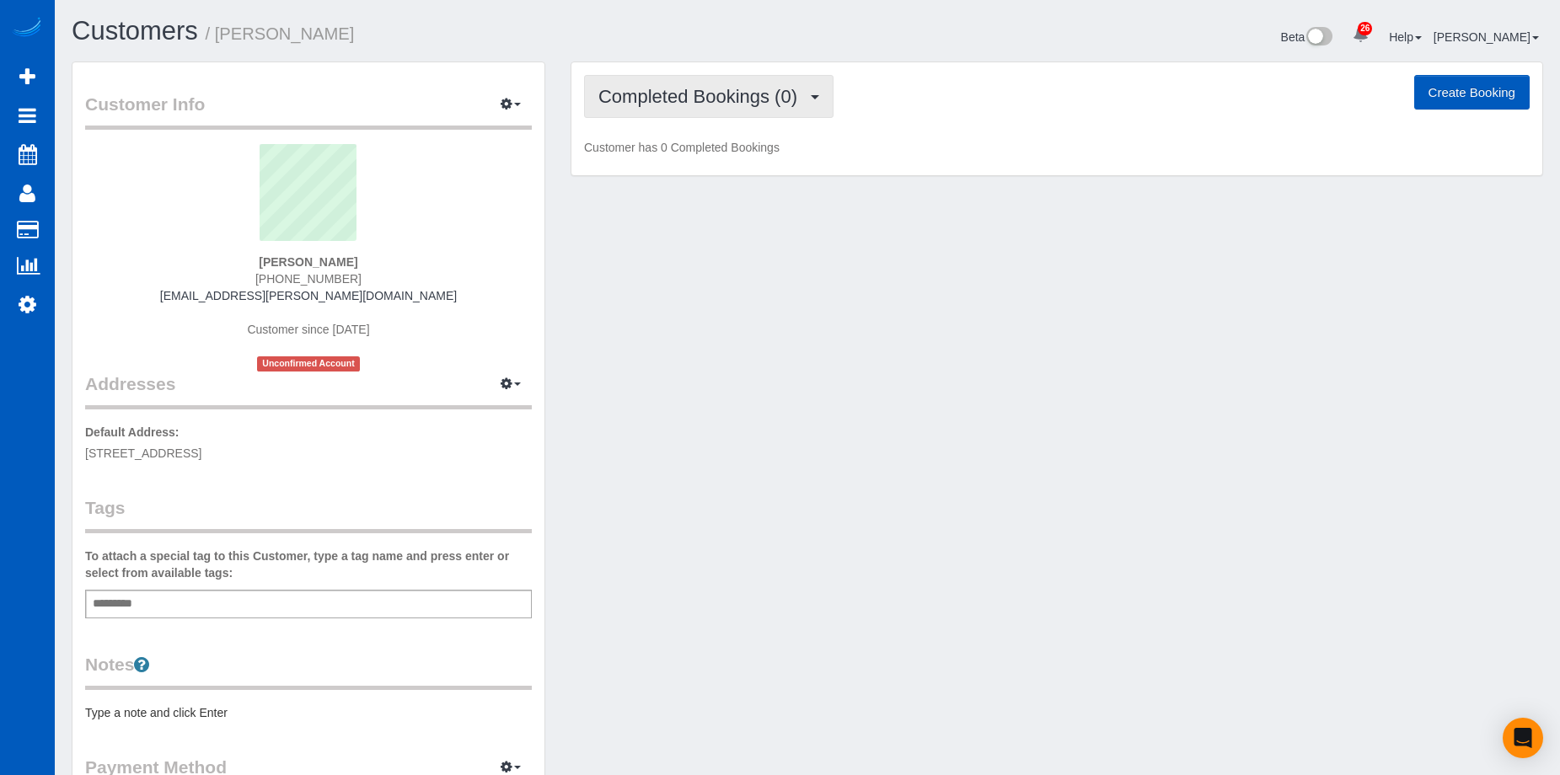
click at [727, 97] on span "Completed Bookings (0)" at bounding box center [701, 96] width 207 height 21
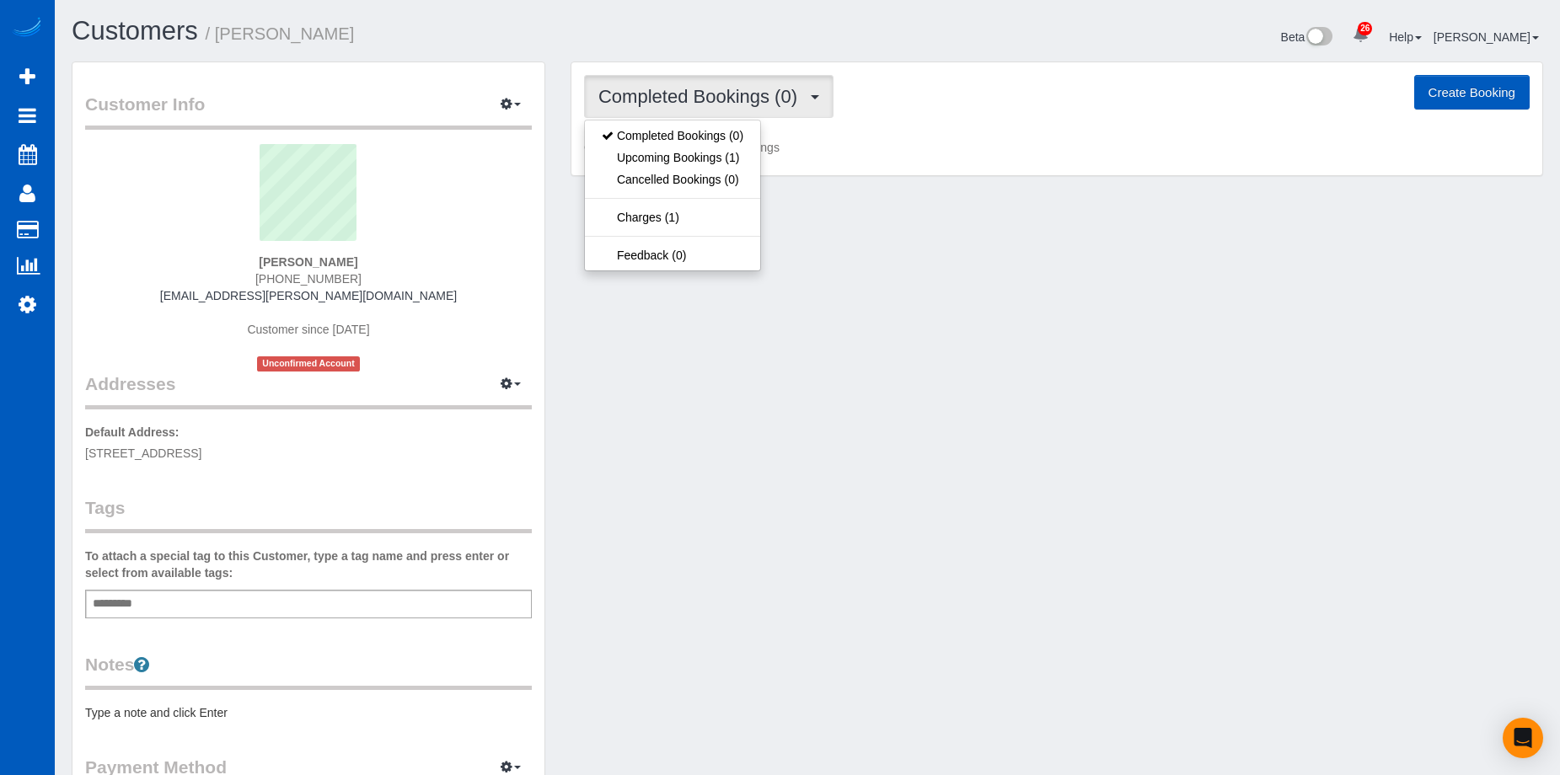
click at [727, 97] on span "Completed Bookings (0)" at bounding box center [701, 96] width 207 height 21
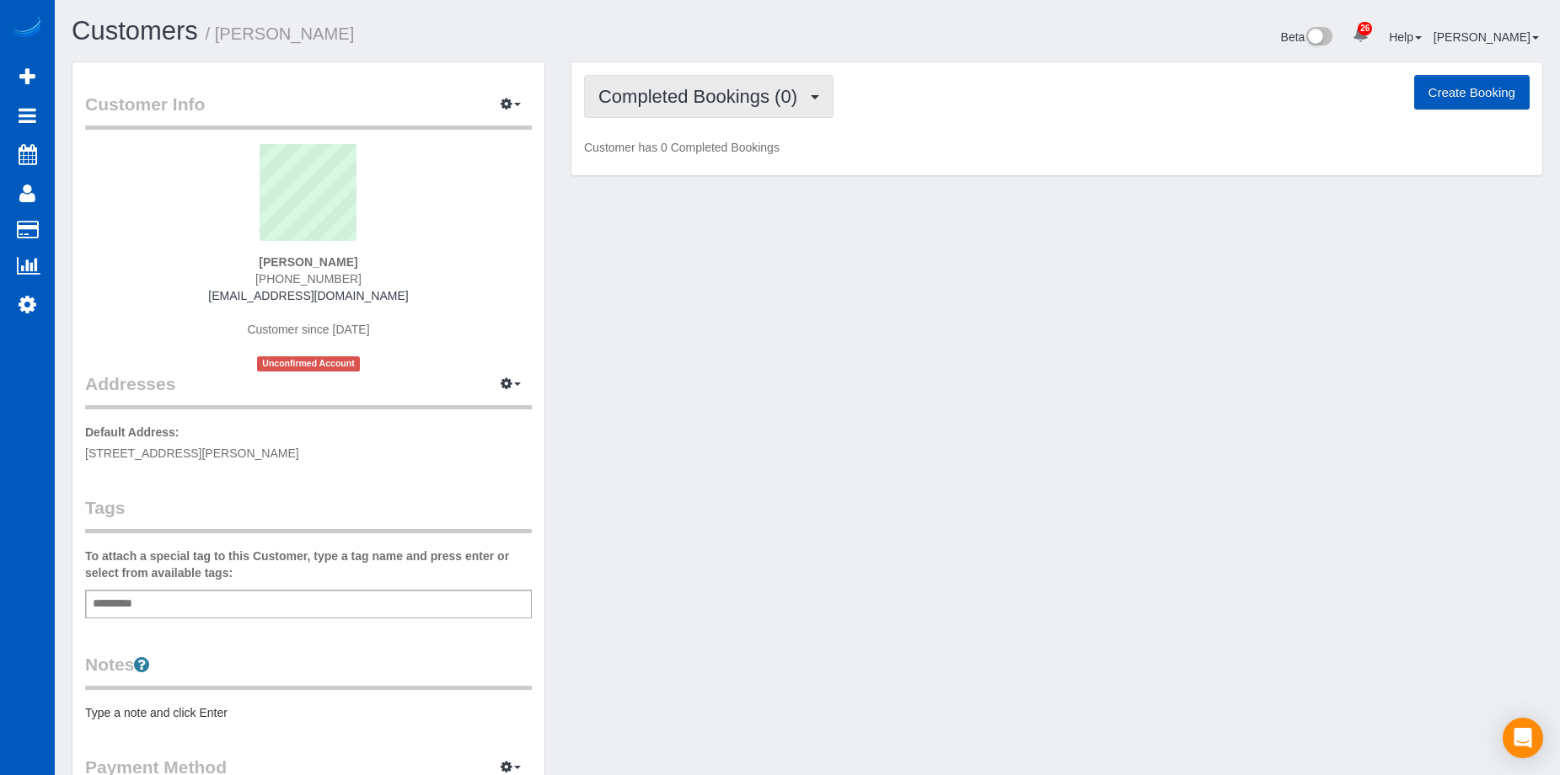
click at [736, 95] on span "Completed Bookings (0)" at bounding box center [701, 96] width 207 height 21
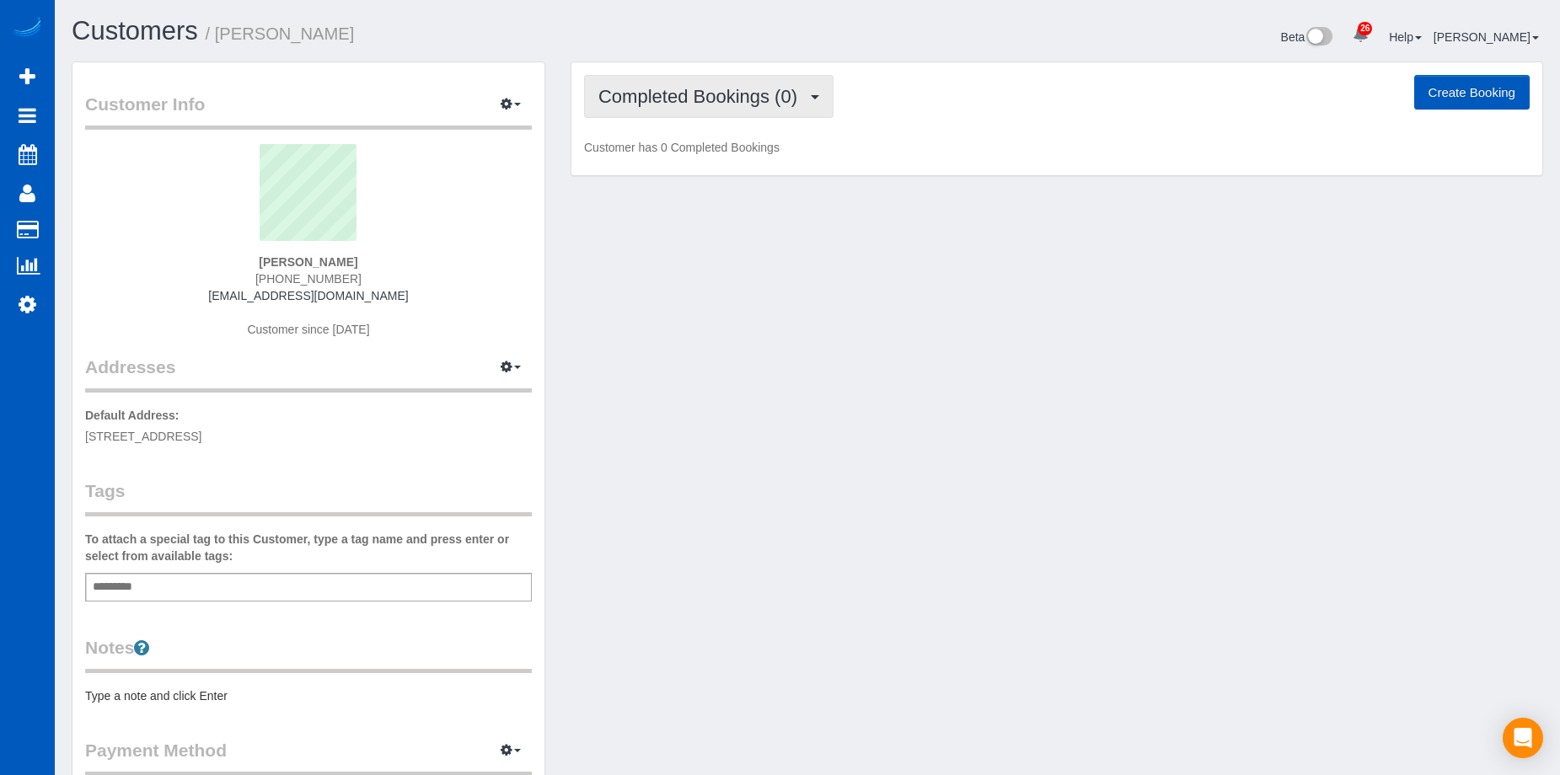
click at [690, 104] on span "Completed Bookings (0)" at bounding box center [701, 96] width 207 height 21
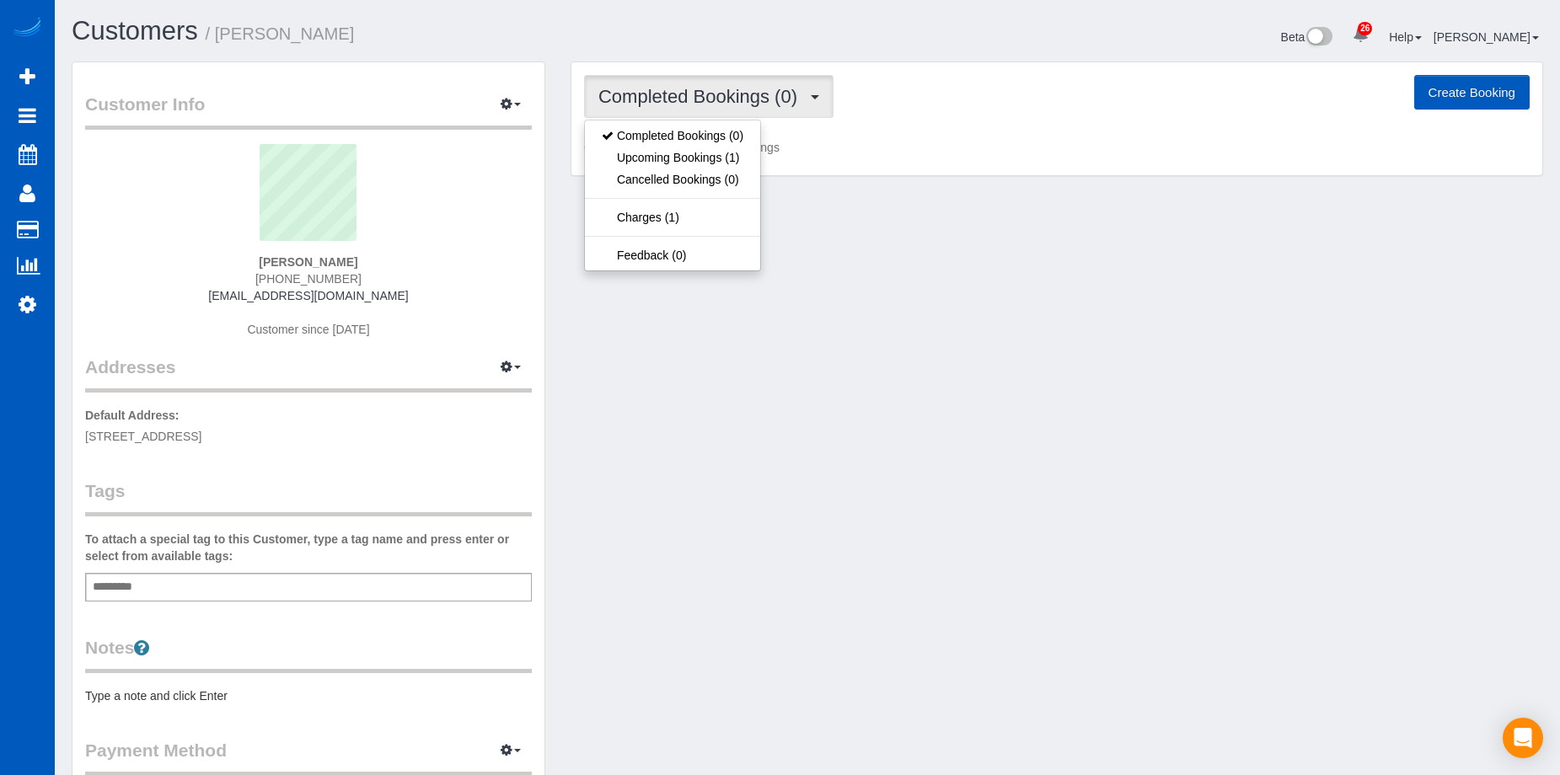
click at [690, 104] on span "Completed Bookings (0)" at bounding box center [701, 96] width 207 height 21
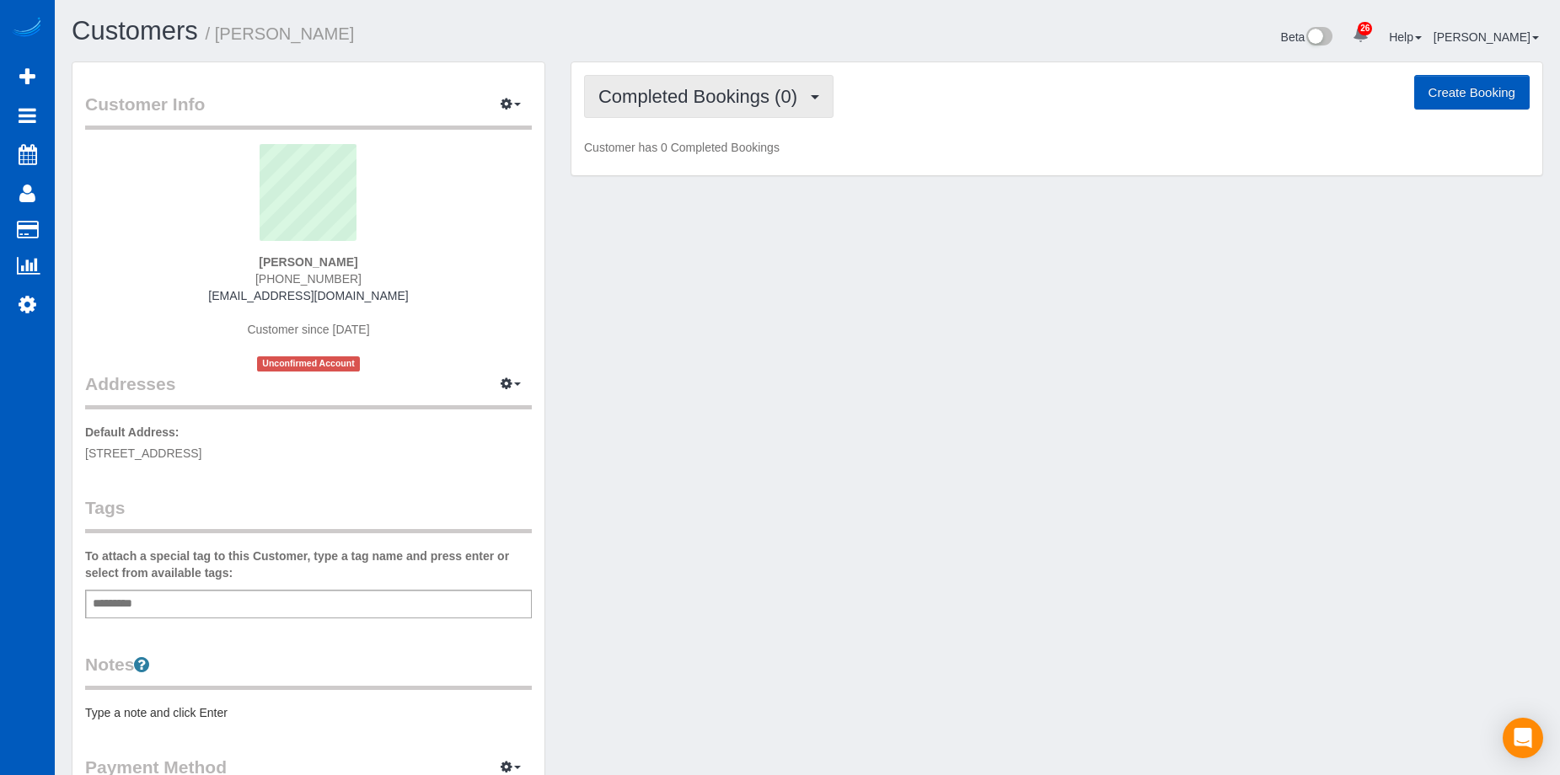
click at [731, 79] on button "Completed Bookings (0)" at bounding box center [708, 96] width 249 height 43
click at [688, 86] on button "Completed Bookings (0)" at bounding box center [708, 96] width 249 height 43
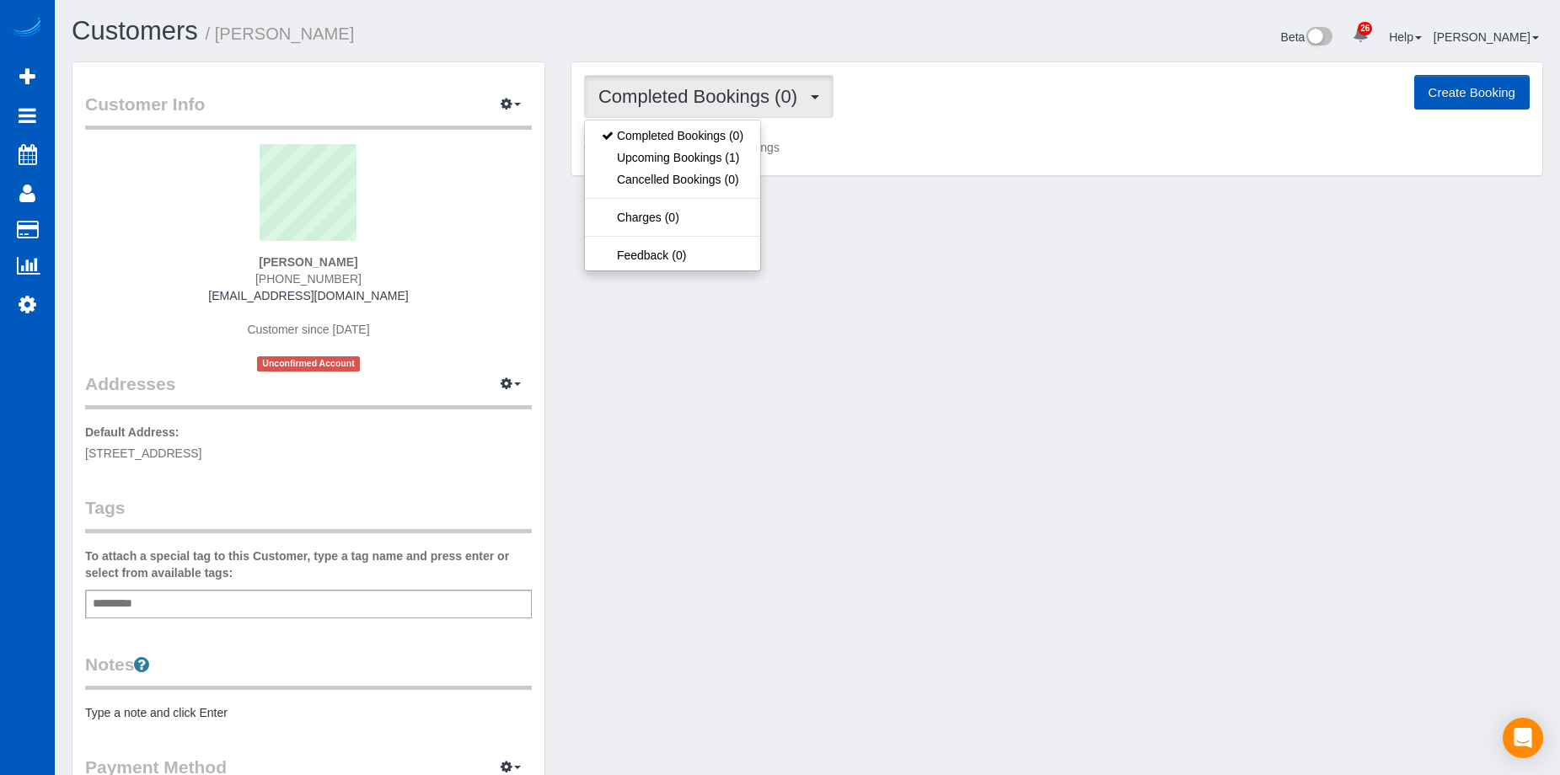
click at [689, 86] on span "Completed Bookings (0)" at bounding box center [701, 96] width 207 height 21
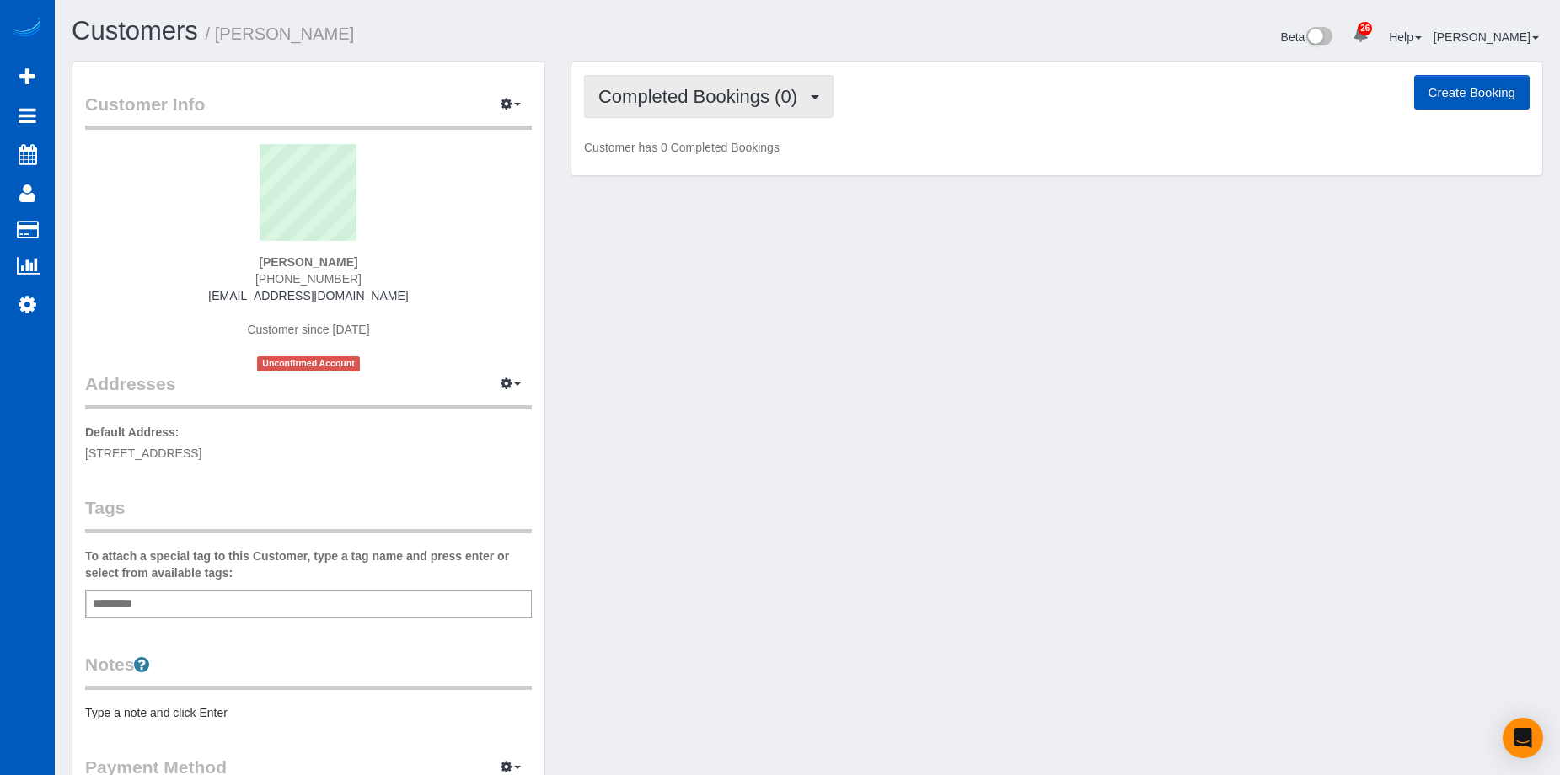
click at [726, 99] on span "Completed Bookings (0)" at bounding box center [701, 96] width 207 height 21
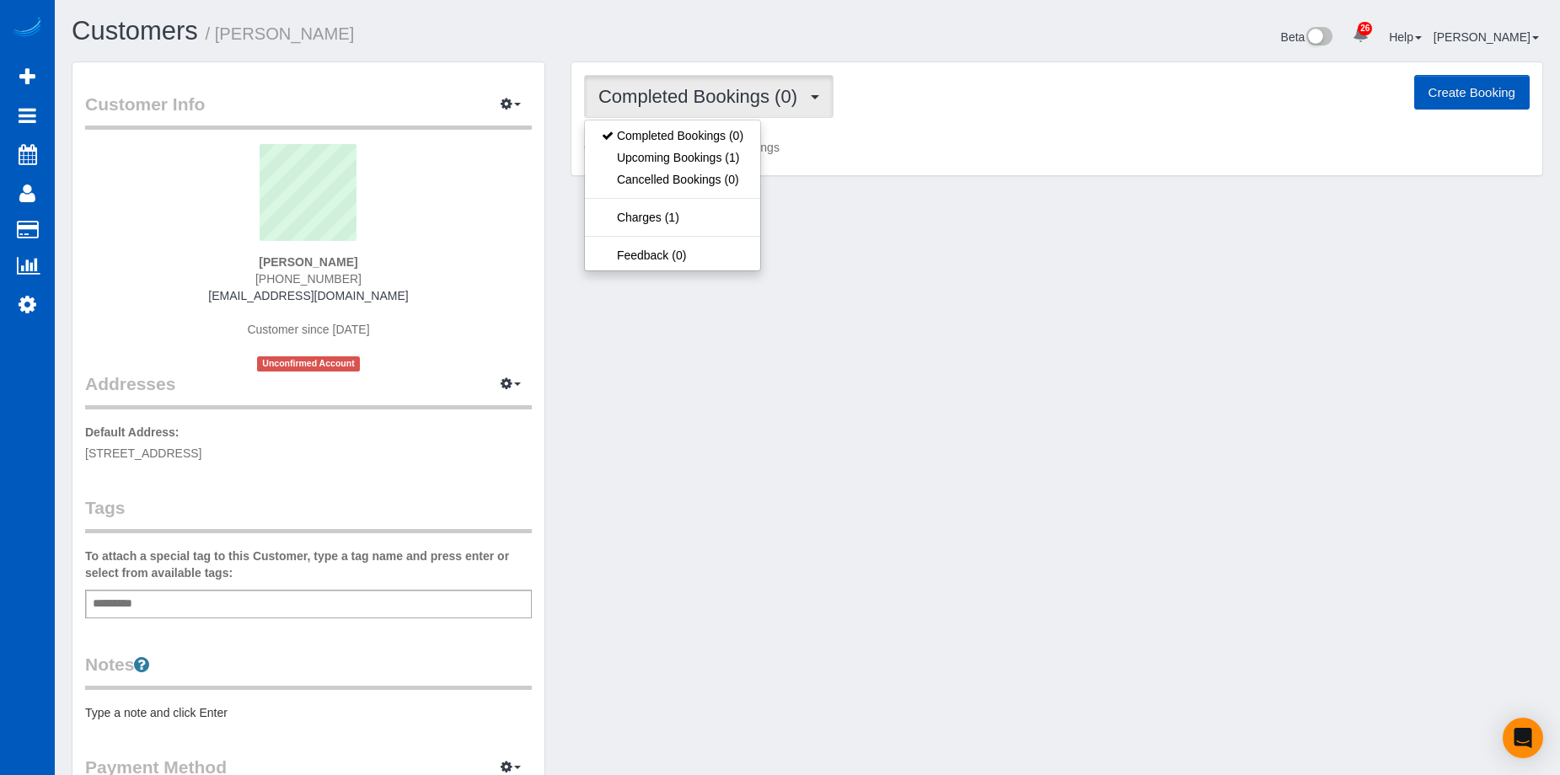
click at [726, 99] on span "Completed Bookings (0)" at bounding box center [701, 96] width 207 height 21
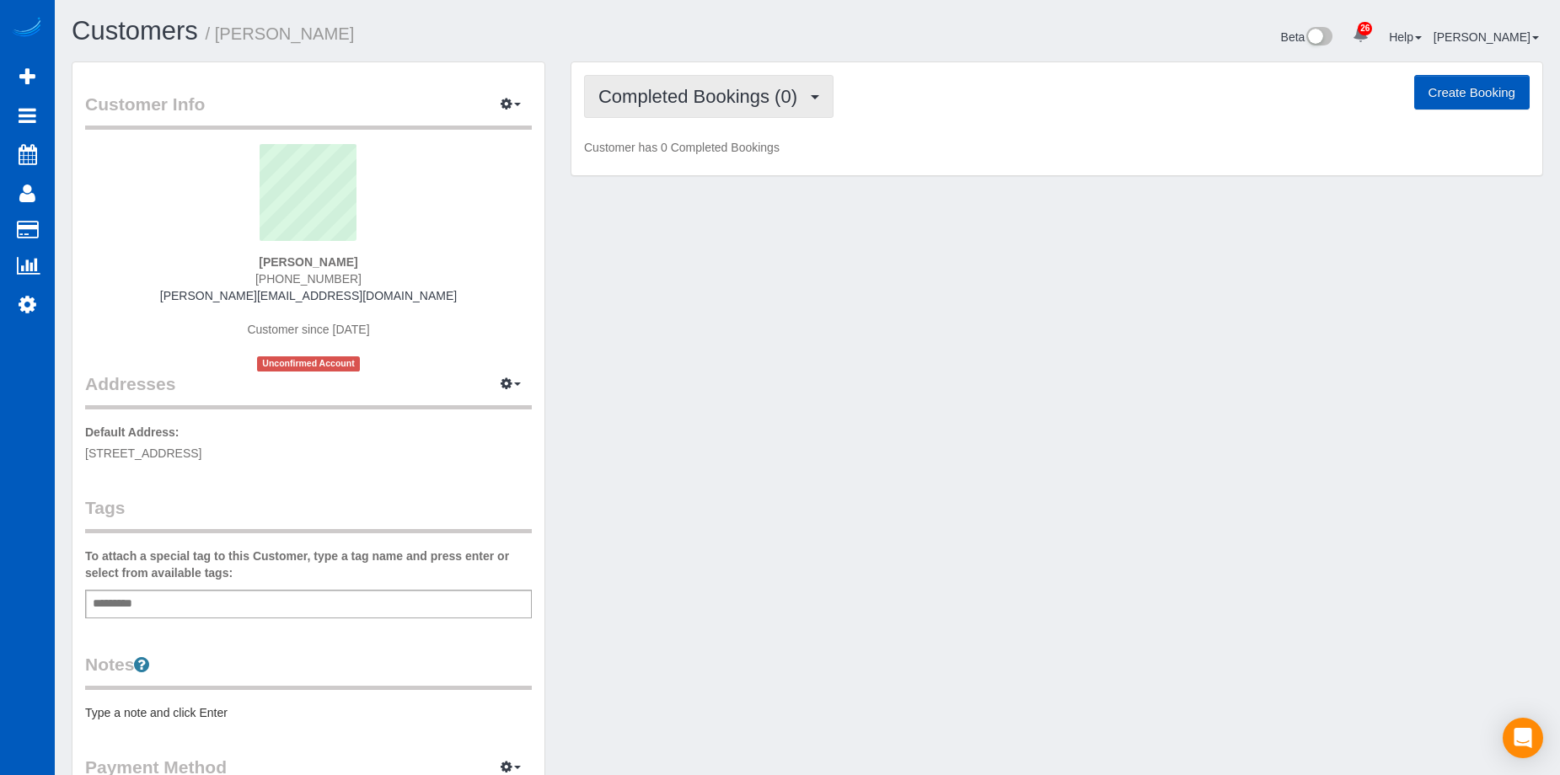
click at [670, 99] on span "Completed Bookings (0)" at bounding box center [701, 96] width 207 height 21
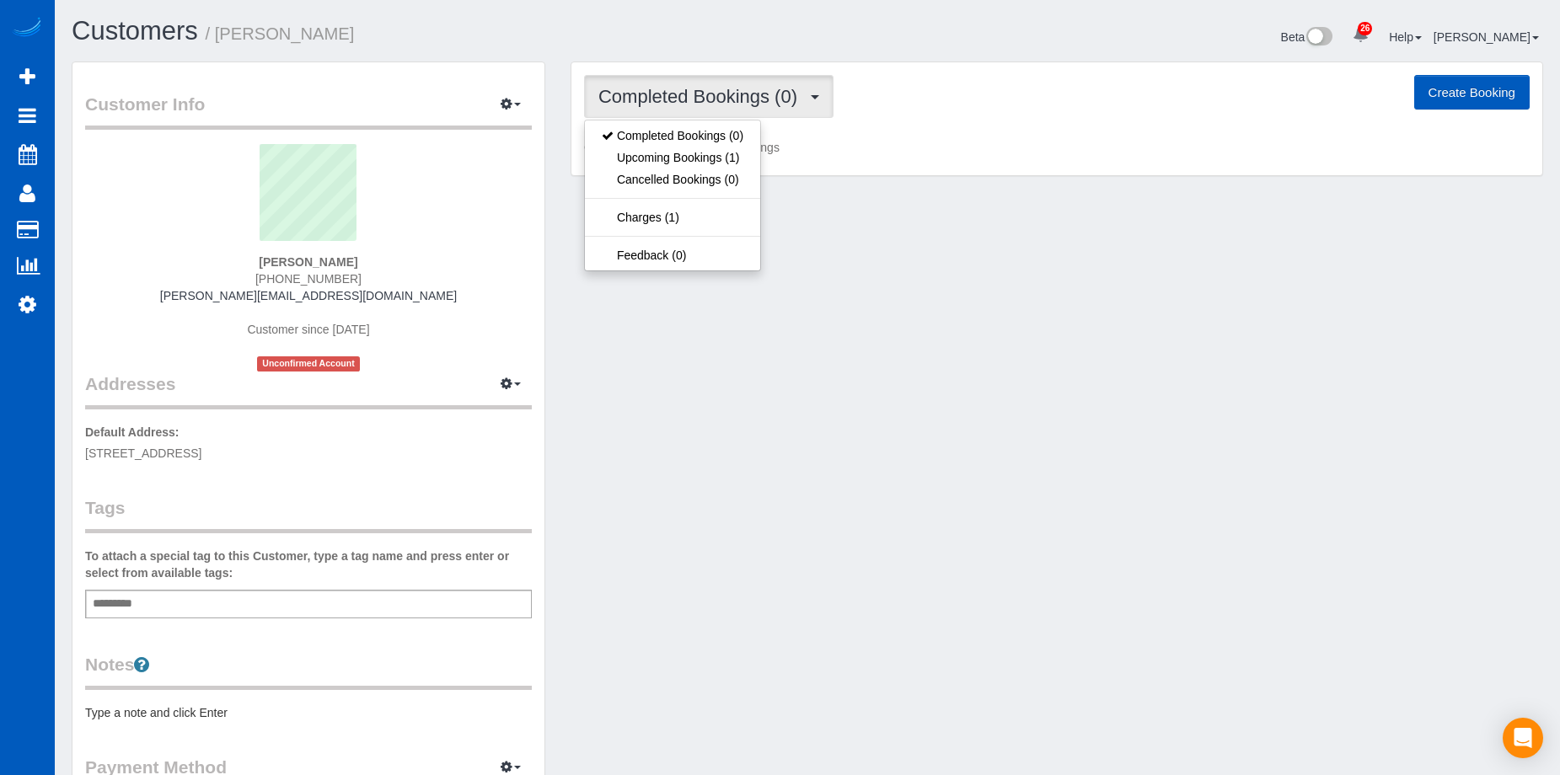
click at [670, 99] on span "Completed Bookings (0)" at bounding box center [701, 96] width 207 height 21
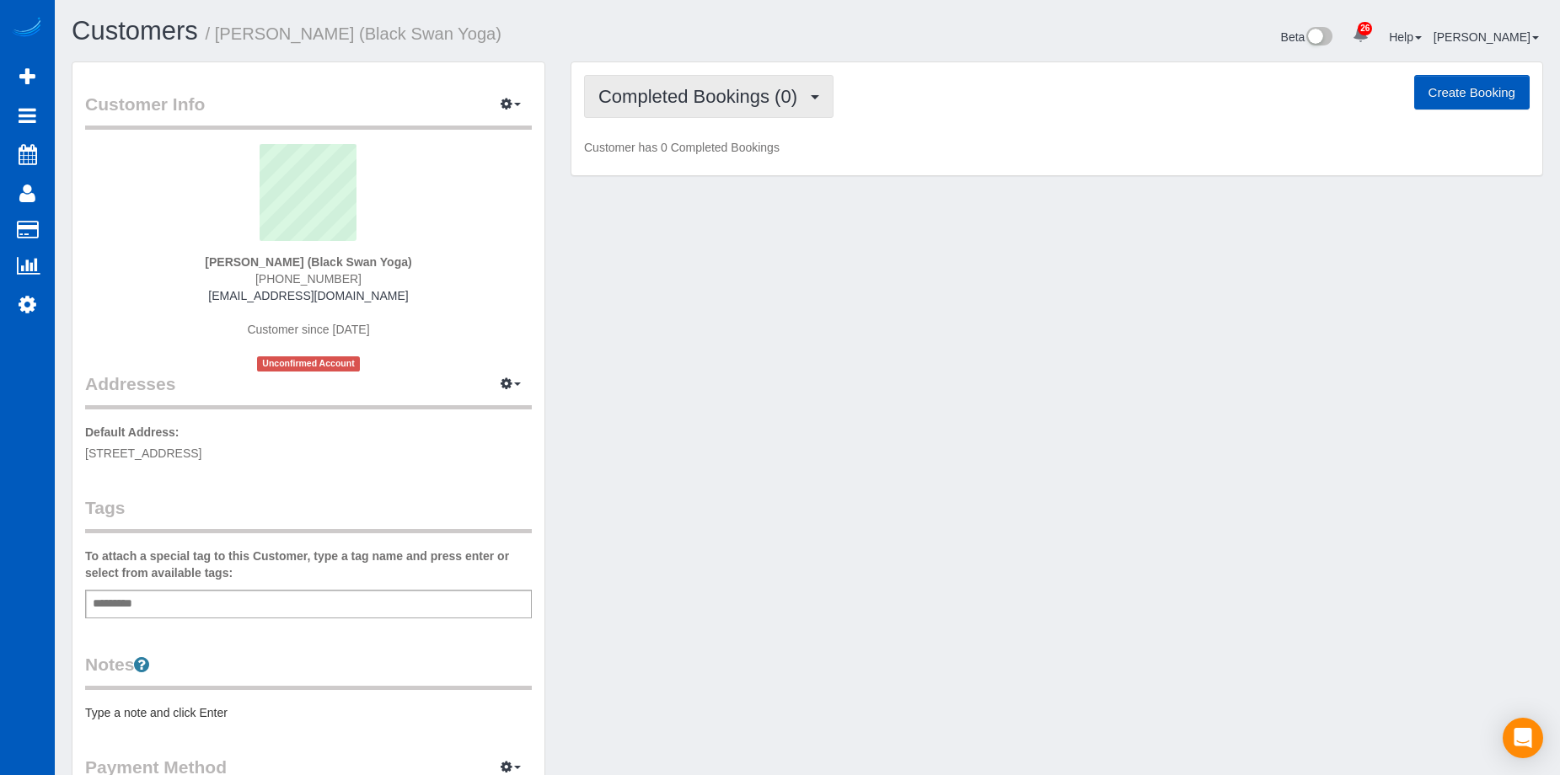
click at [681, 93] on span "Completed Bookings (0)" at bounding box center [701, 96] width 207 height 21
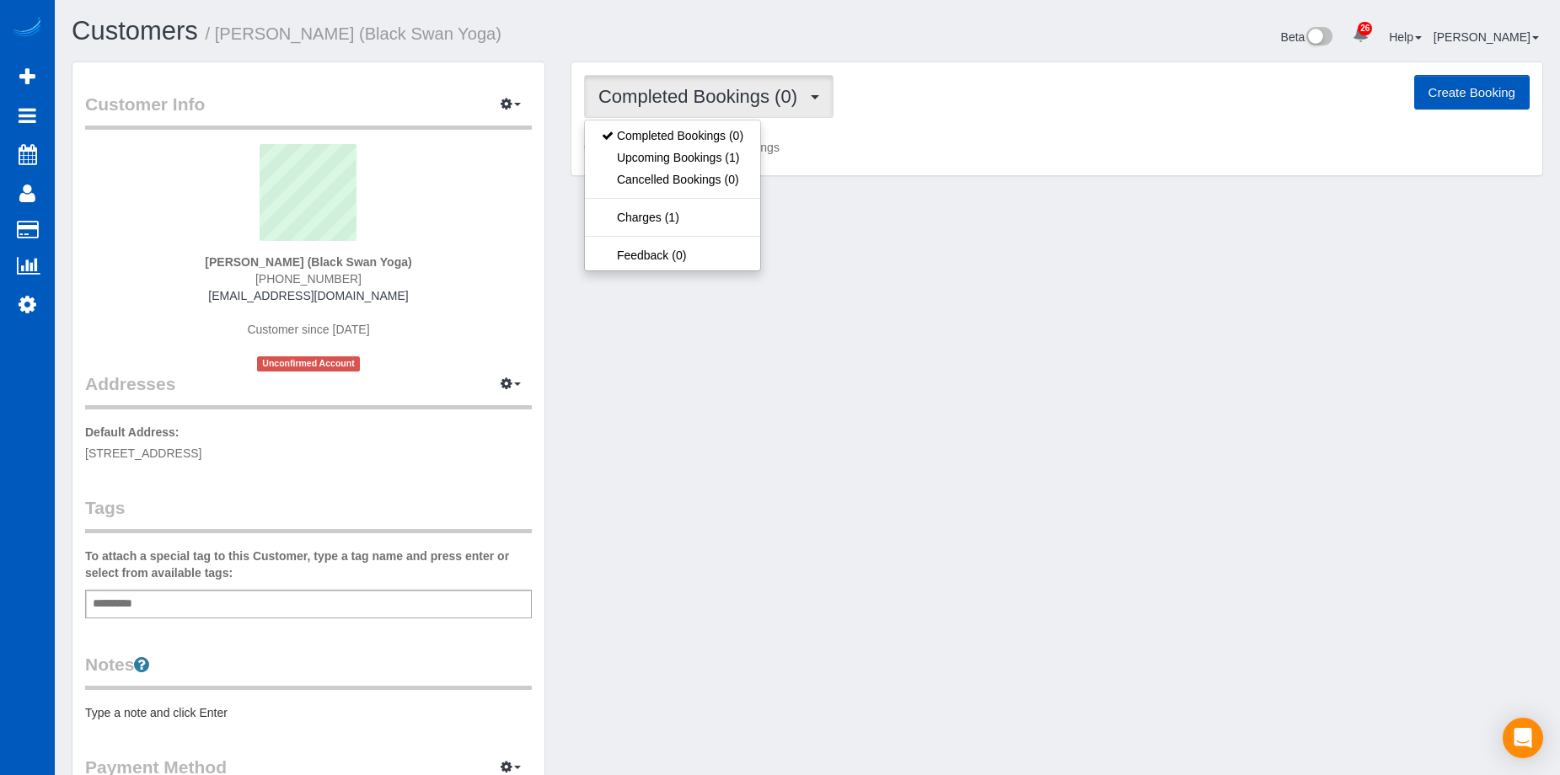
click at [681, 93] on span "Completed Bookings (0)" at bounding box center [701, 96] width 207 height 21
